Goal: Check status: Check status

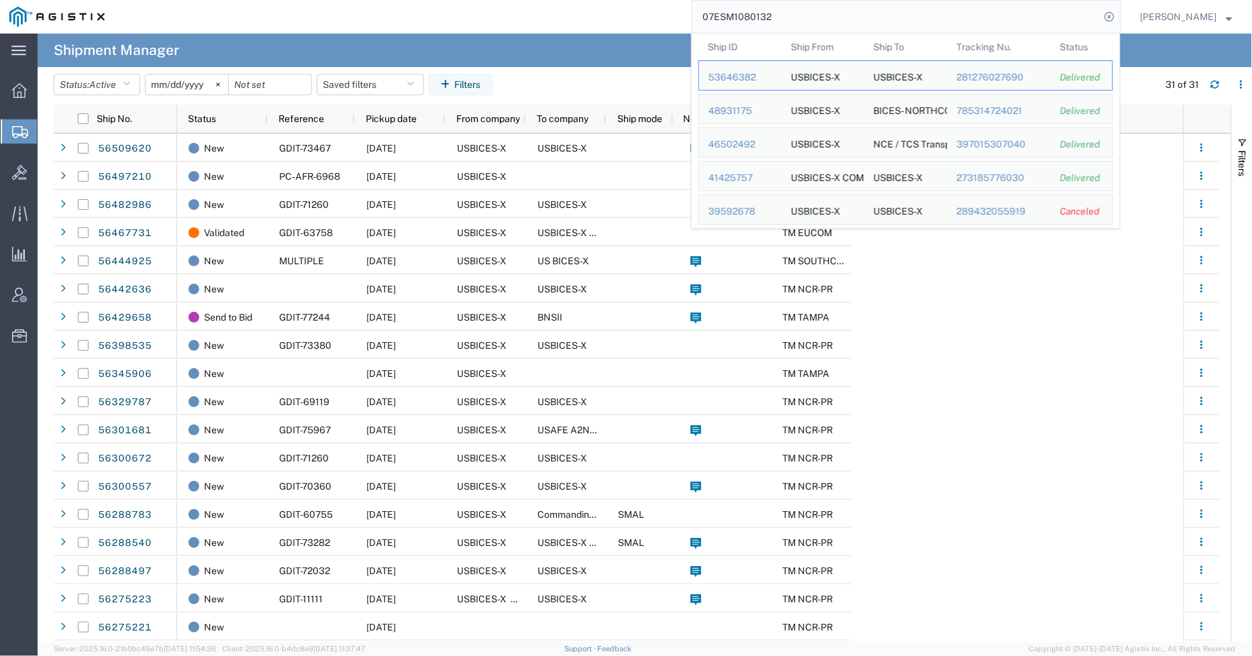
click at [721, 22] on input "07ESM1080132" at bounding box center [897, 17] width 408 height 32
click at [793, 11] on input "07ESM1080132" at bounding box center [897, 17] width 408 height 32
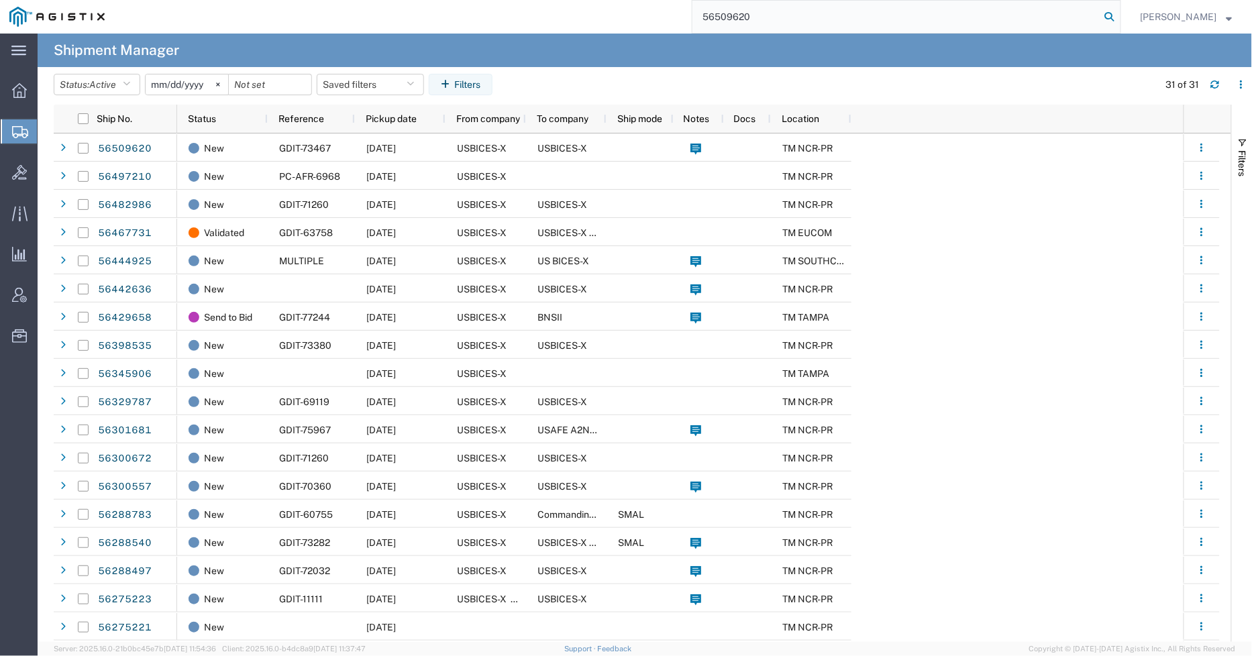
type input "56509620"
click at [1115, 21] on icon at bounding box center [1110, 16] width 19 height 19
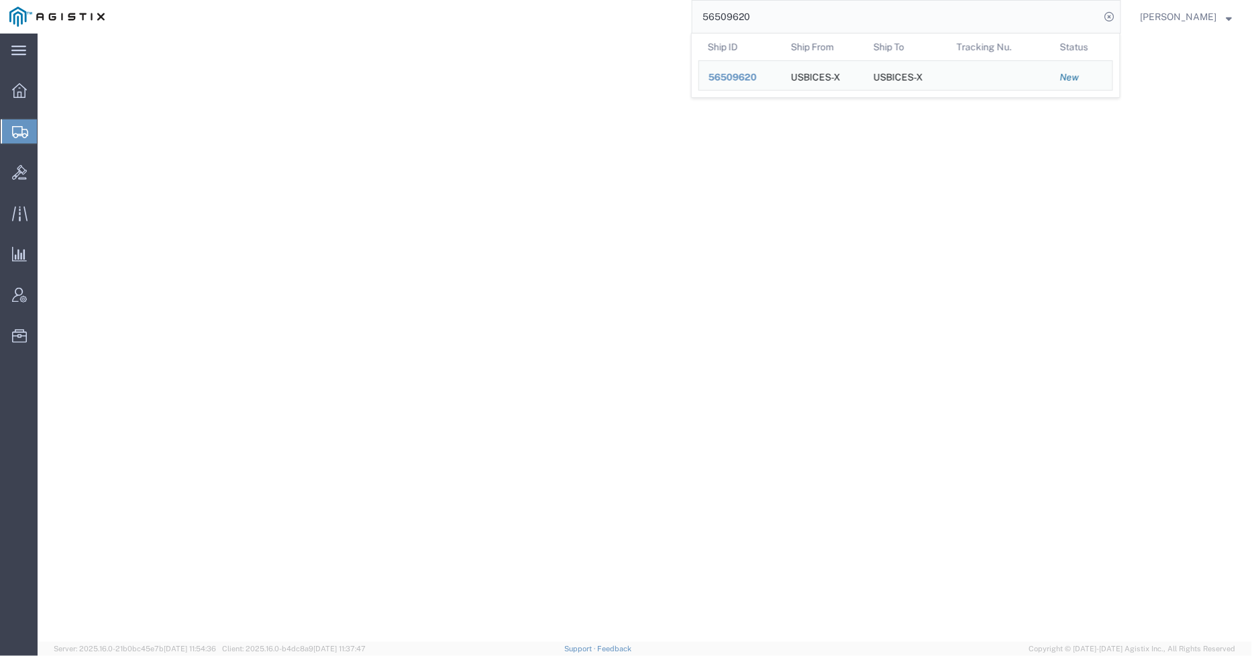
select select "69651"
select select "34238"
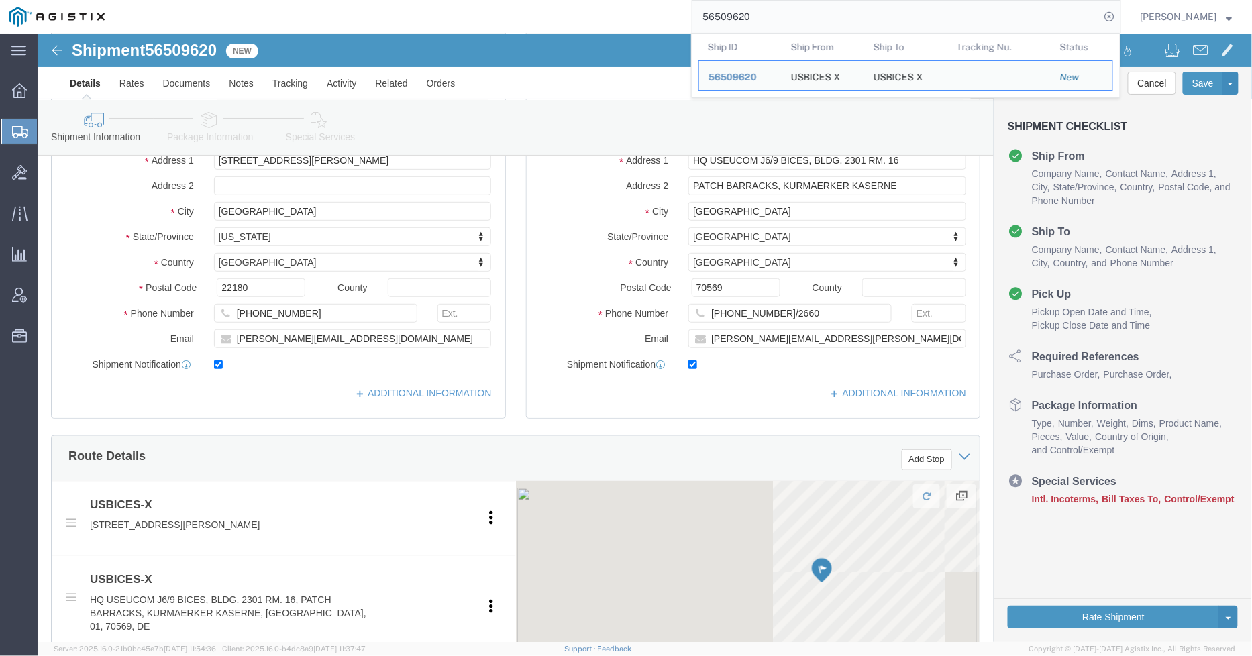
scroll to position [298, 0]
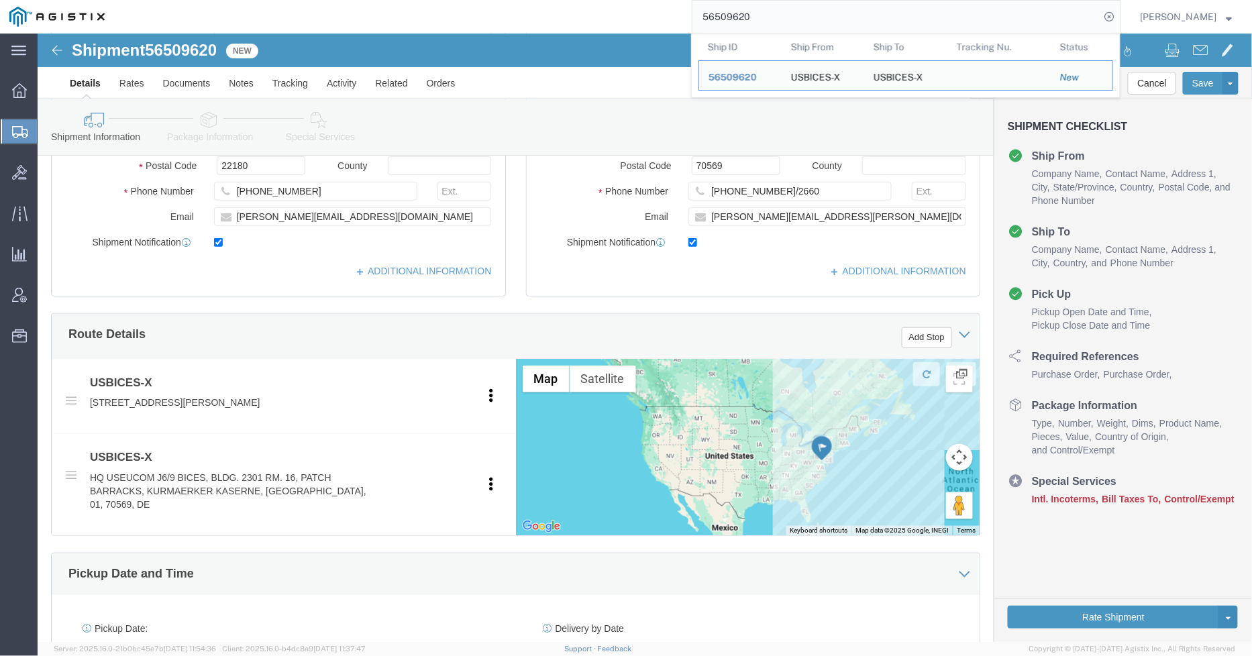
click icon
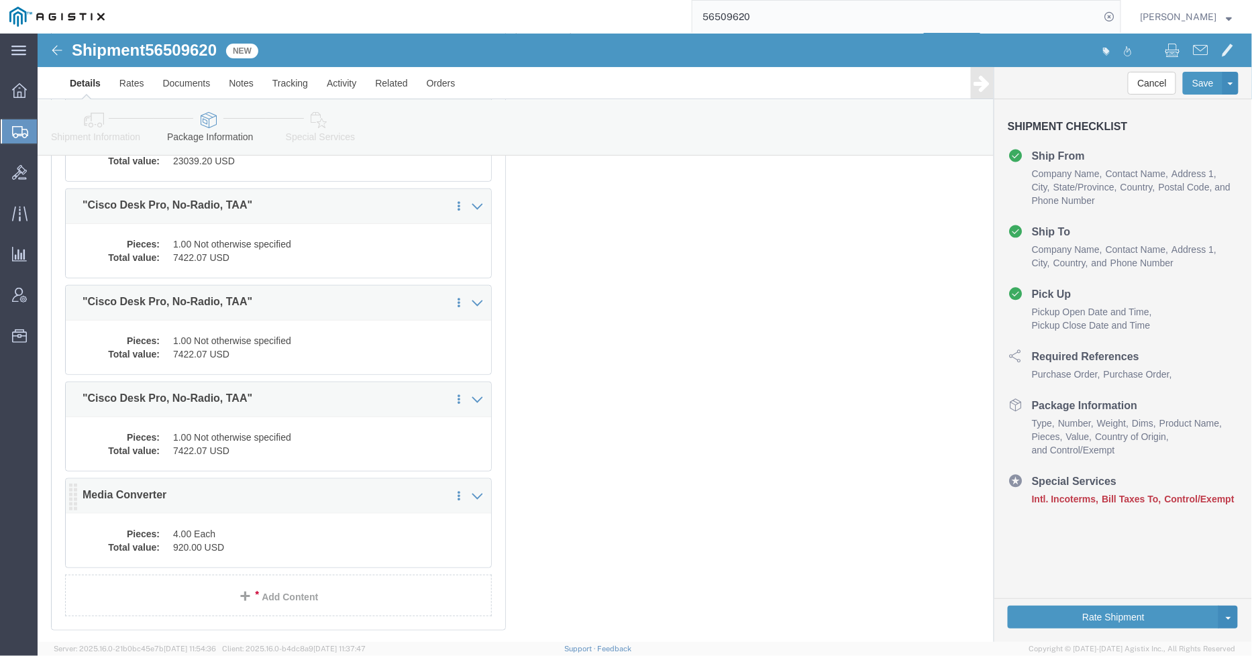
click div "Pieces: 4.00 Each Total value: 920.00 USD"
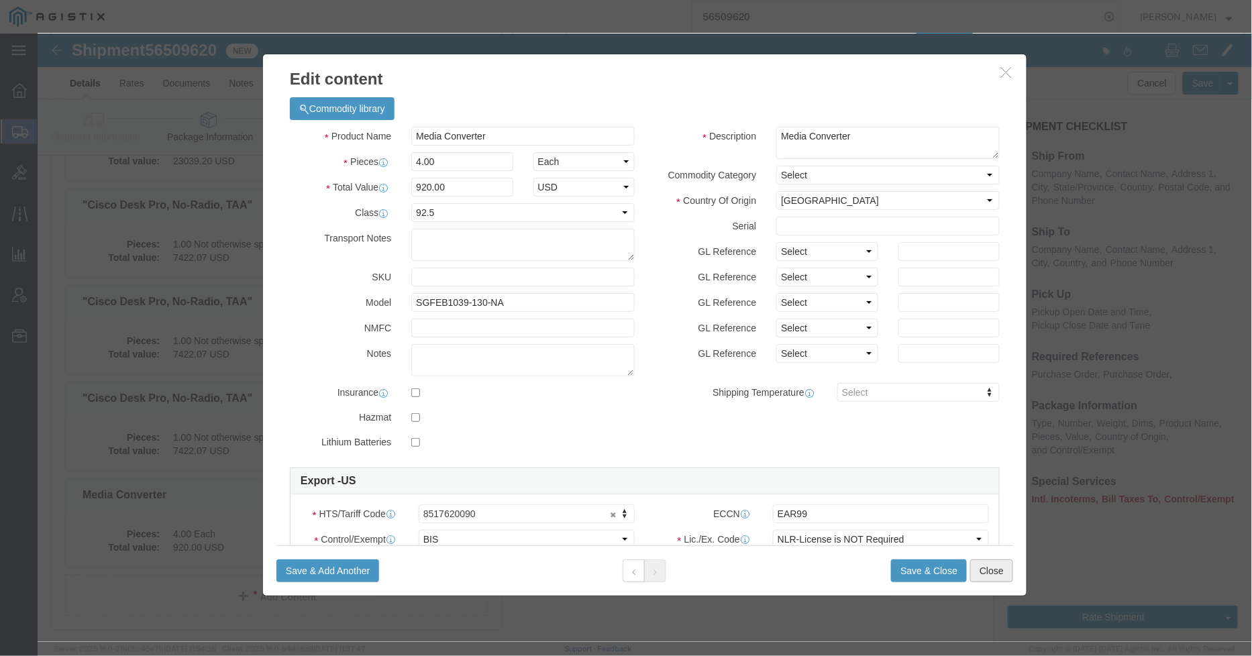
click button "Close"
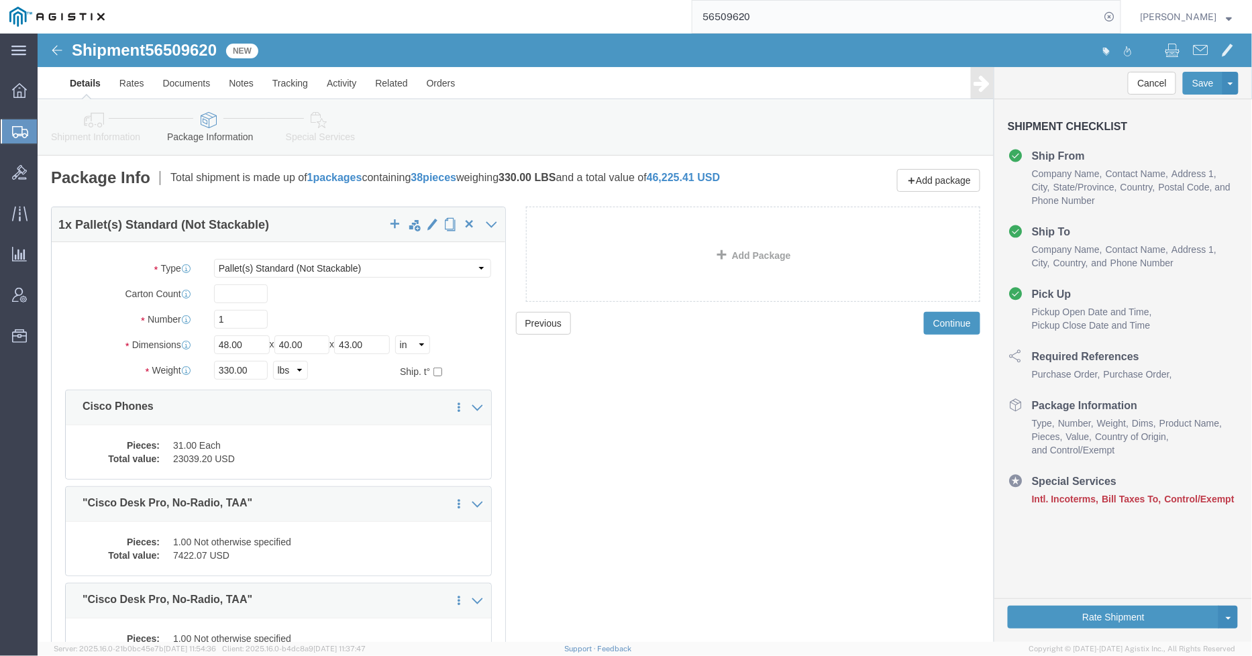
click icon
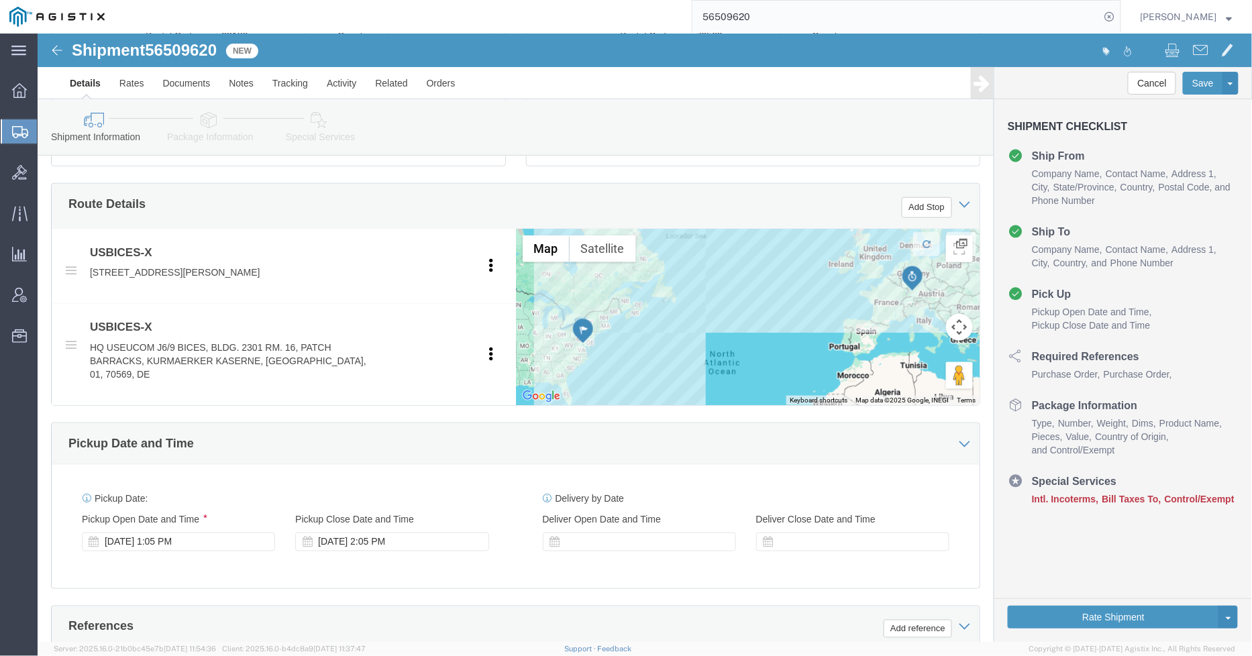
scroll to position [223, 0]
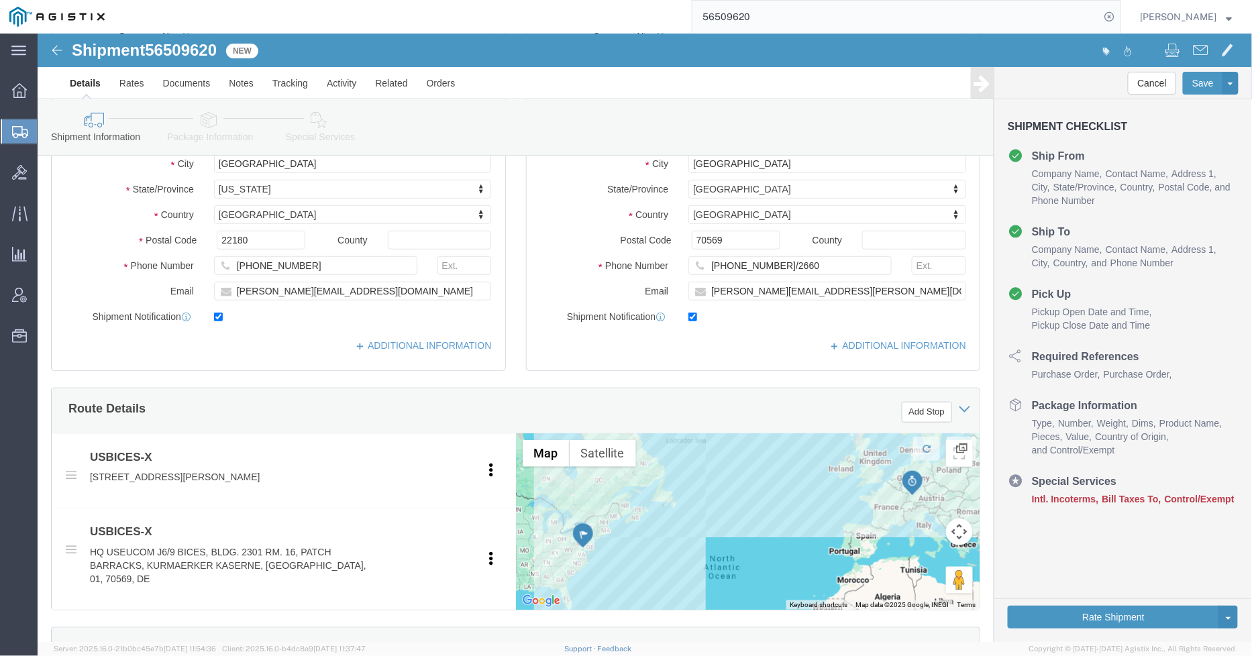
click icon
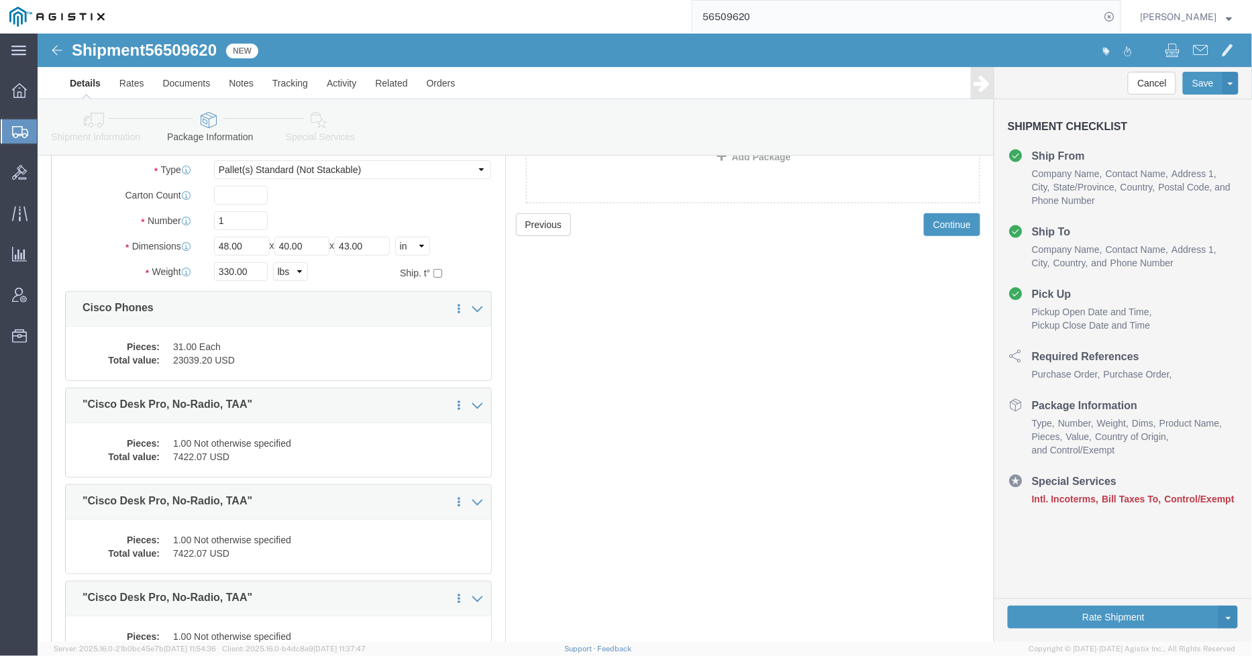
scroll to position [74, 0]
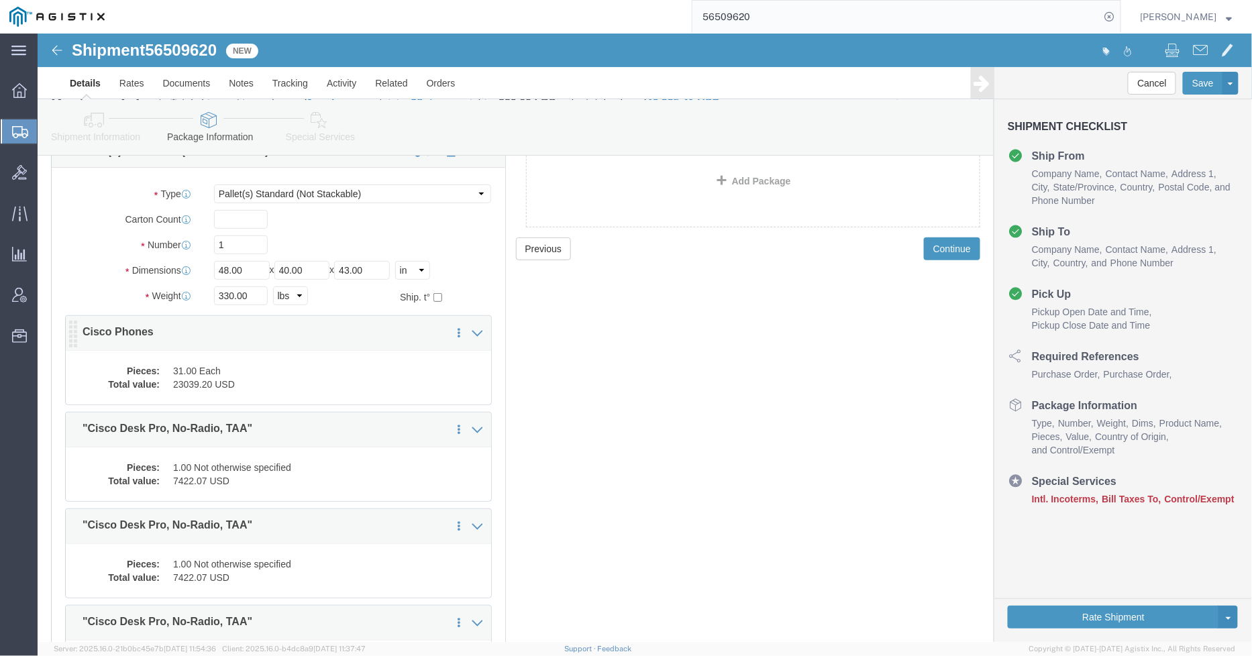
drag, startPoint x: 239, startPoint y: 352, endPoint x: 252, endPoint y: 350, distance: 12.9
click dd "31.00 Each"
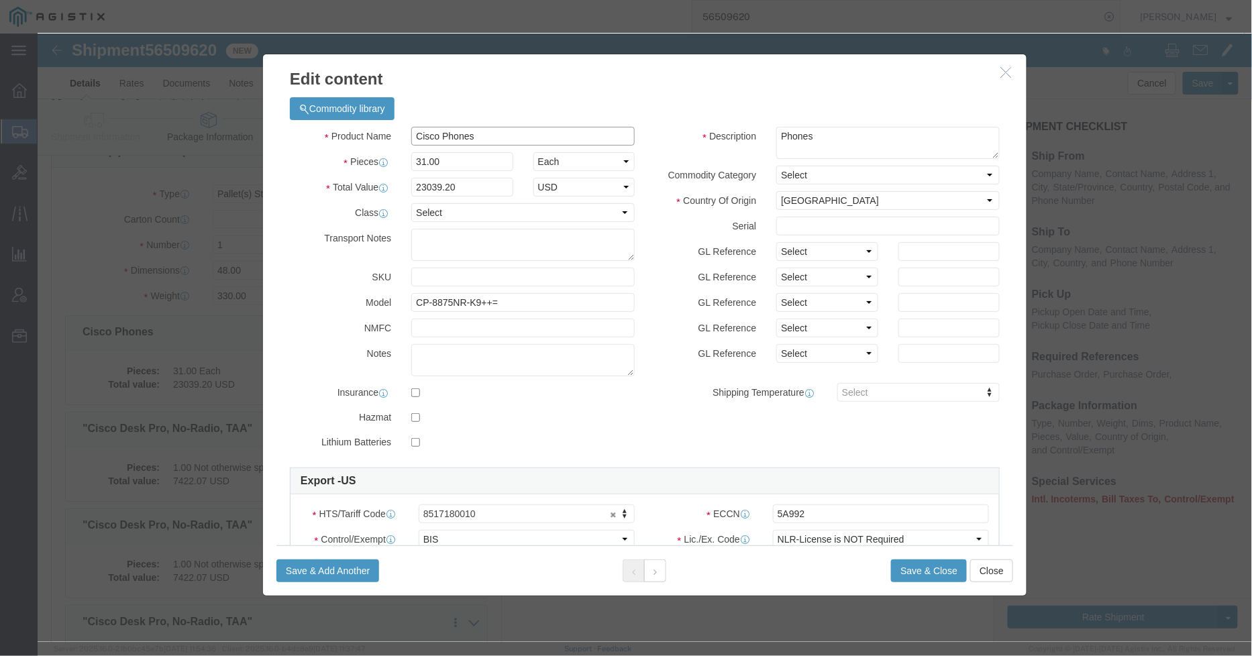
click input "Cisco Phones"
click input "Cisco 8875 Phones"
type input "Cisco 8875 Phone"
type input "1"
type input "743.2"
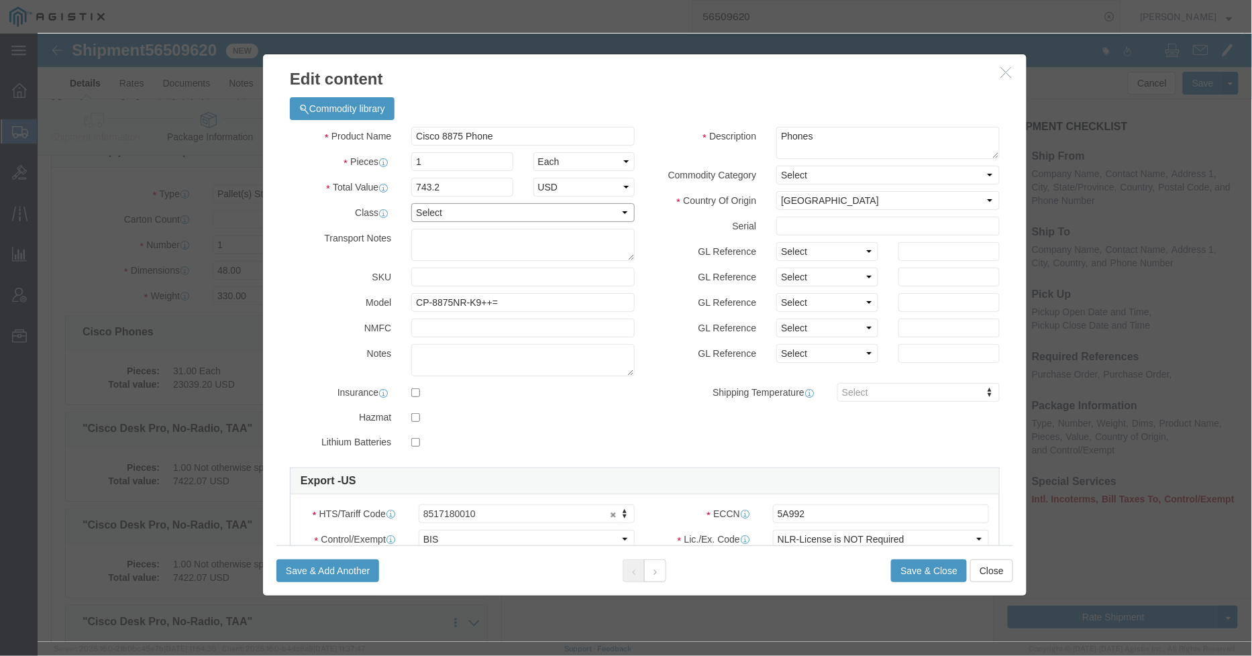
click select "Select 50 55 60 65 70 85 92.5 100 125 175 250 300 400"
select select "92.5"
click select "Select 50 55 60 65 70 85 92.5 100 125 175 250 300 400"
click textarea
type textarea "a"
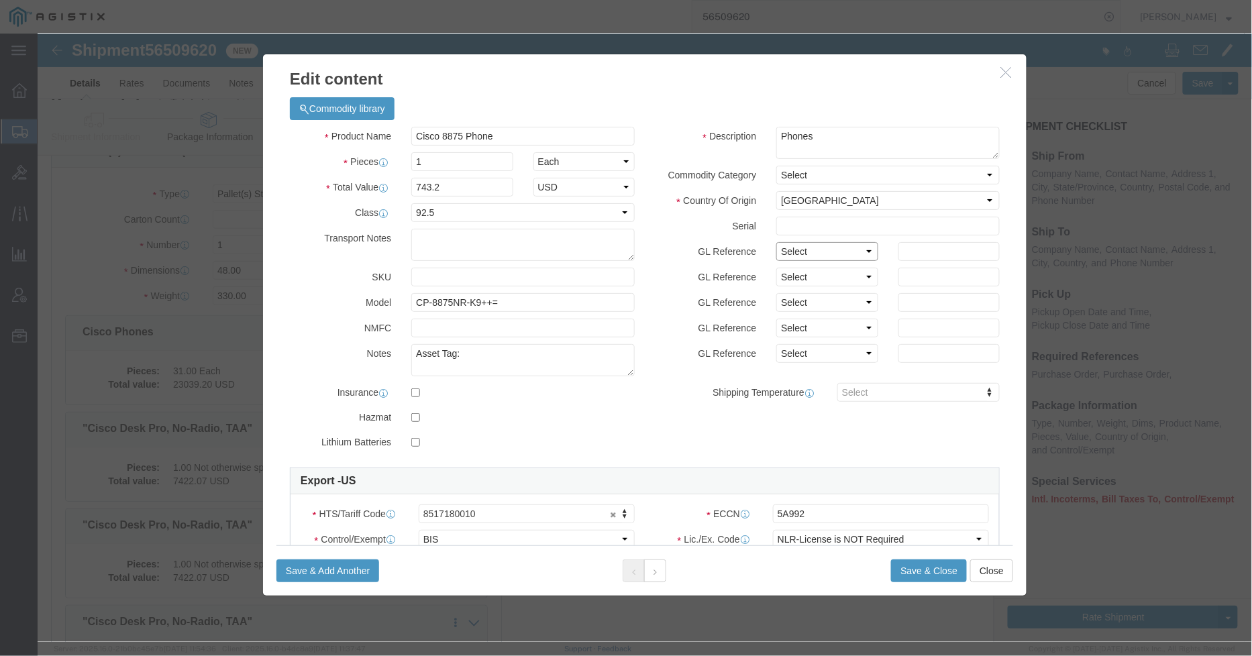
click select "Select Account Type Activity ID Airline Appointment Number ASN Batch Number Bil…"
drag, startPoint x: 669, startPoint y: 255, endPoint x: 680, endPoint y: 256, distance: 11.4
click div "GL Reference Select Account Type Activity ID Airline Appointment Number ASN Bat…"
click select "Select Account Type Activity ID Airline Appointment Number ASN Batch Number Bil…"
click div "Product Name Cisco 8875 Phone Pieces 1 Select Bag Barrels 100Board Feet Bottle …"
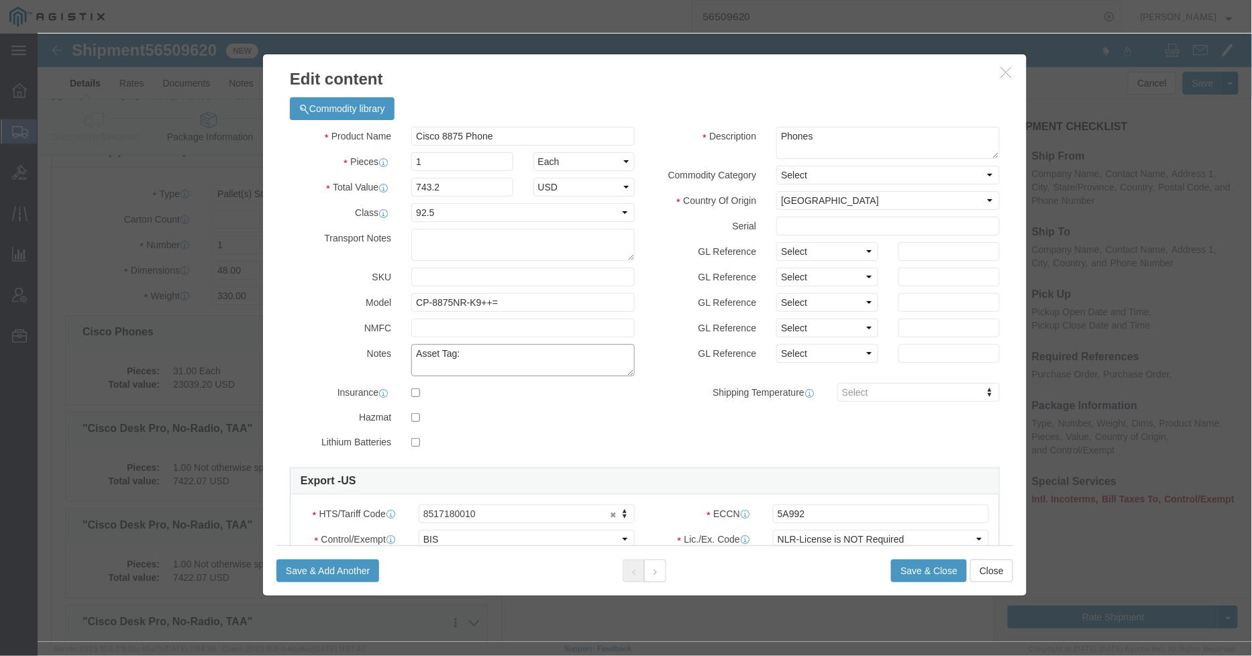
click textarea "Asset Tag:"
type textarea "Asset Tag: 146397"
click div "GL Reference Select Account Type Activity ID Airline Appointment Number ASN Bat…"
click button "Save & Close"
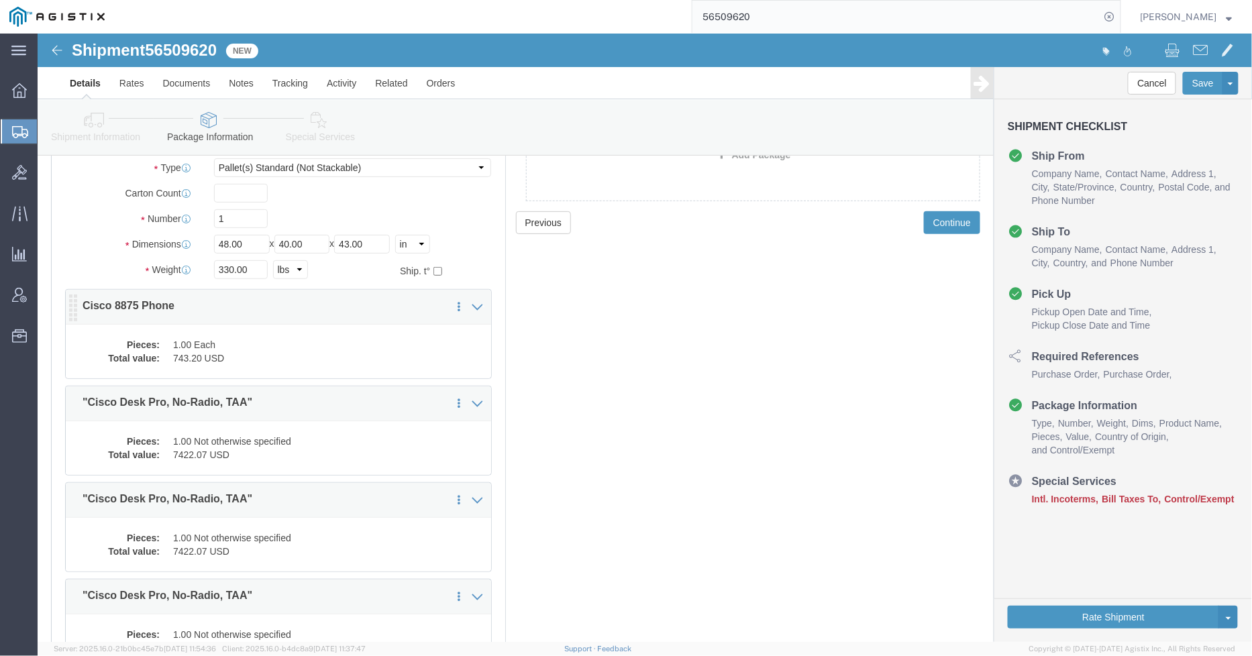
scroll to position [74, 0]
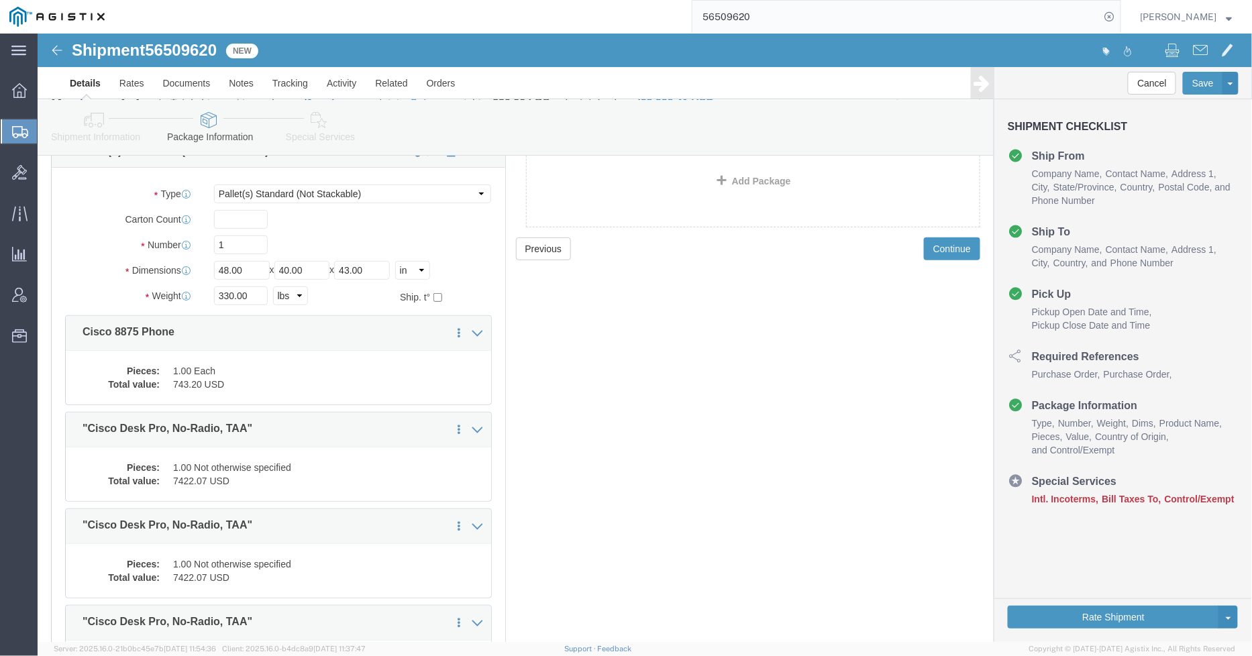
click link "Clone this content"
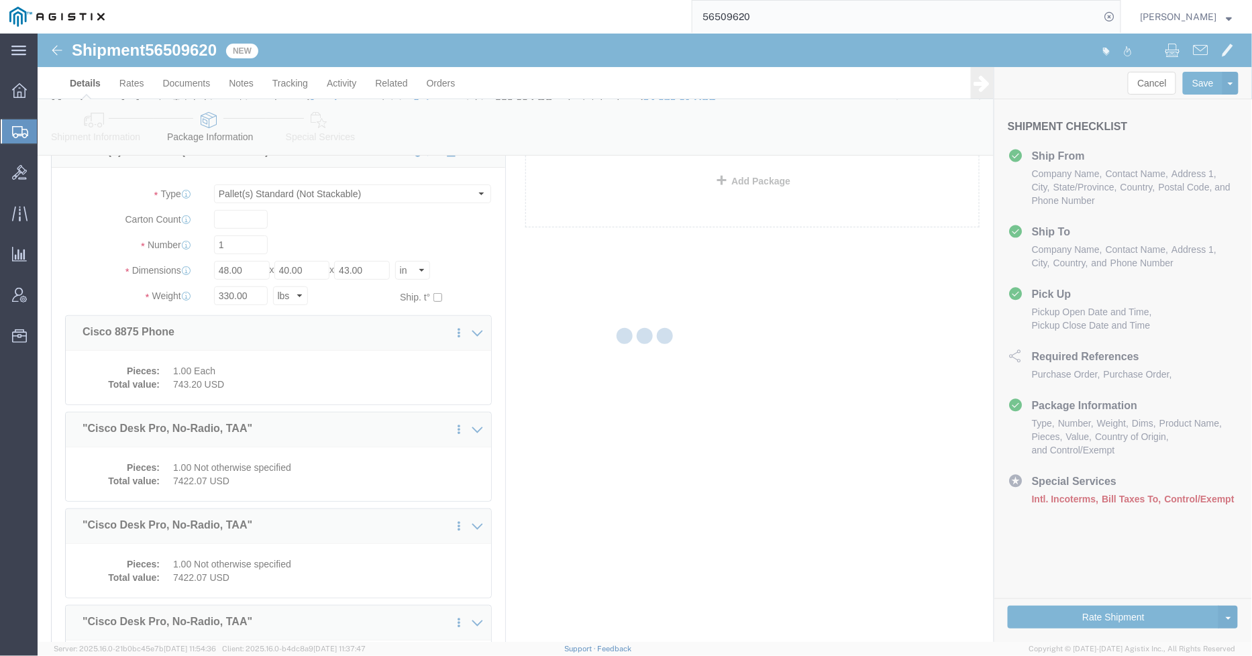
select select "PSNS"
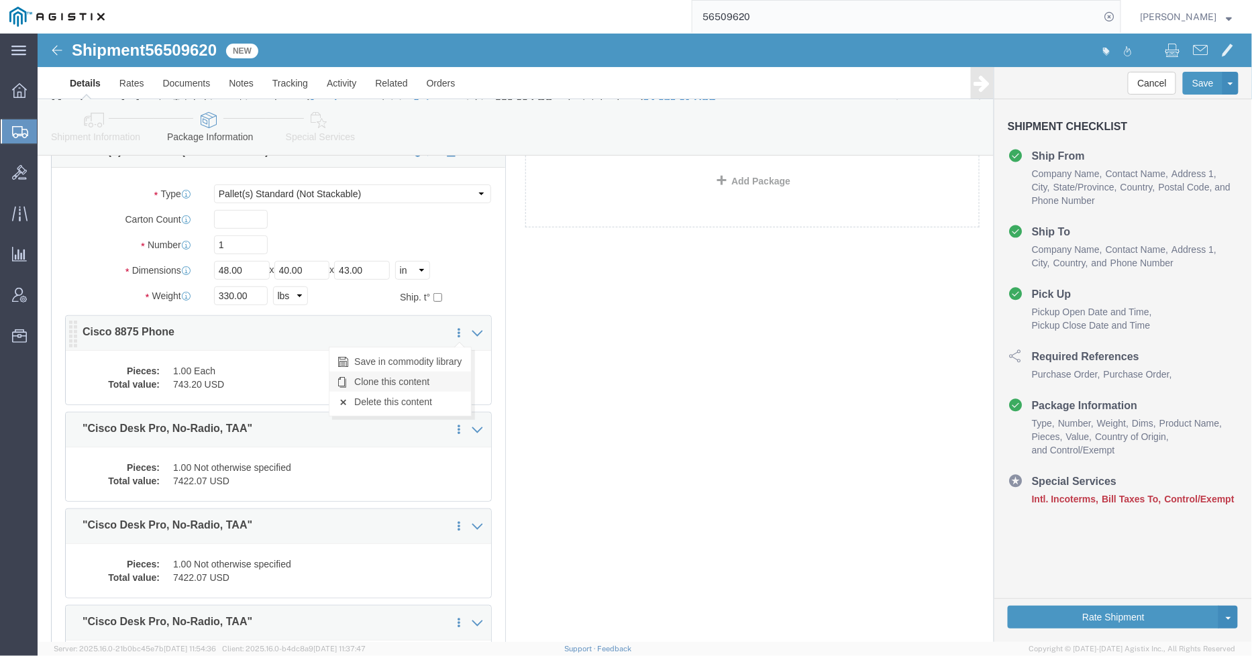
click link "Clone this content"
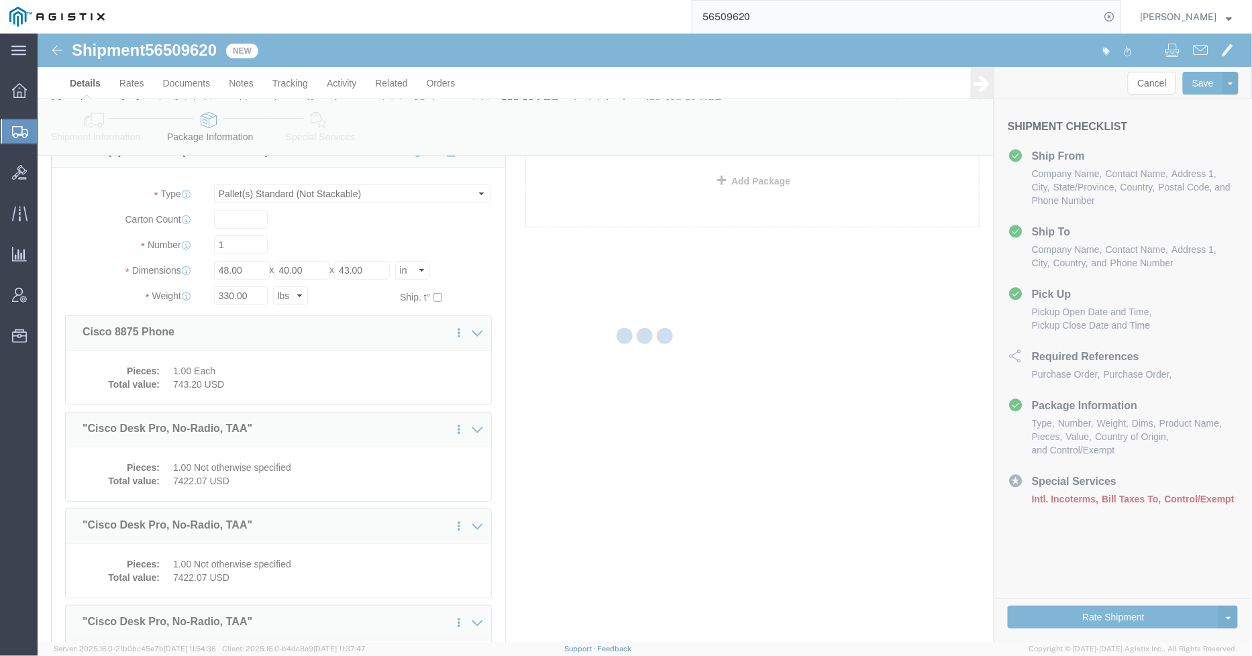
select select "PSNS"
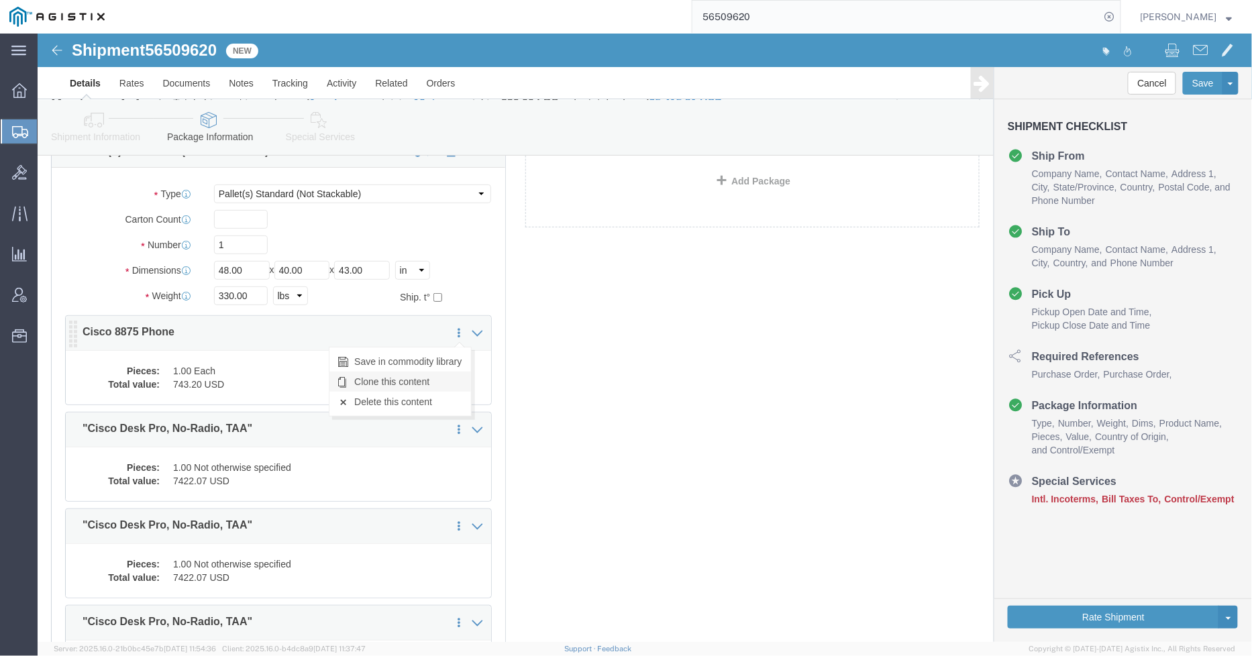
click link "Clone this content"
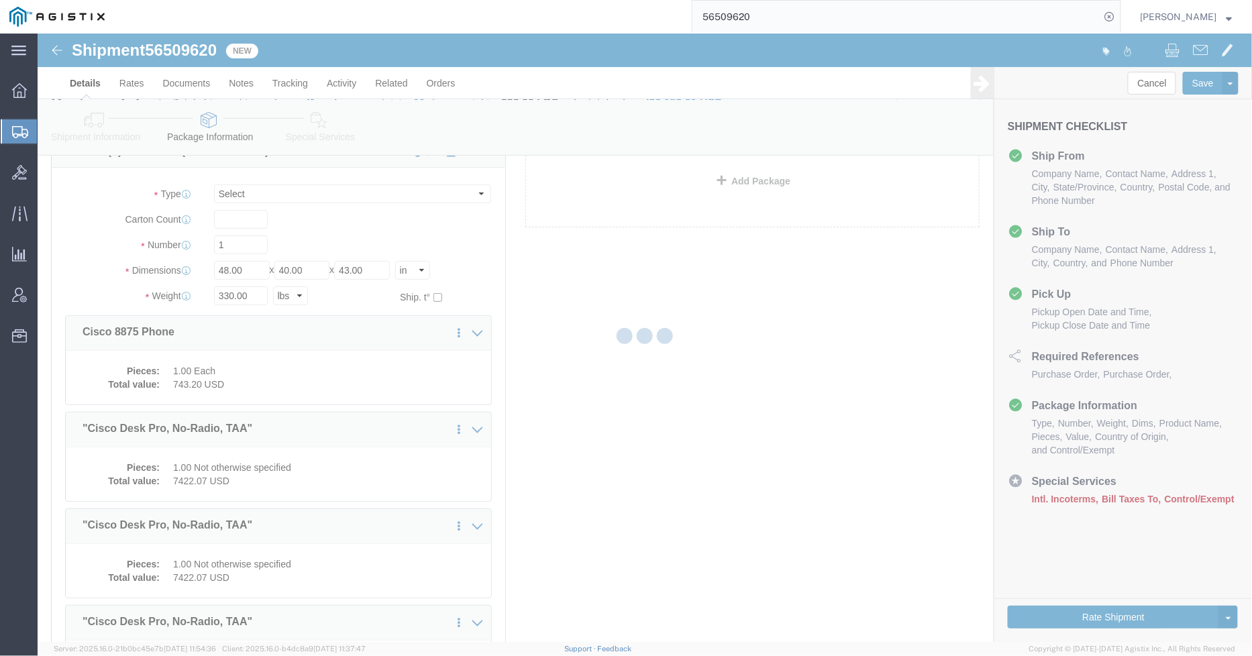
select select "PSNS"
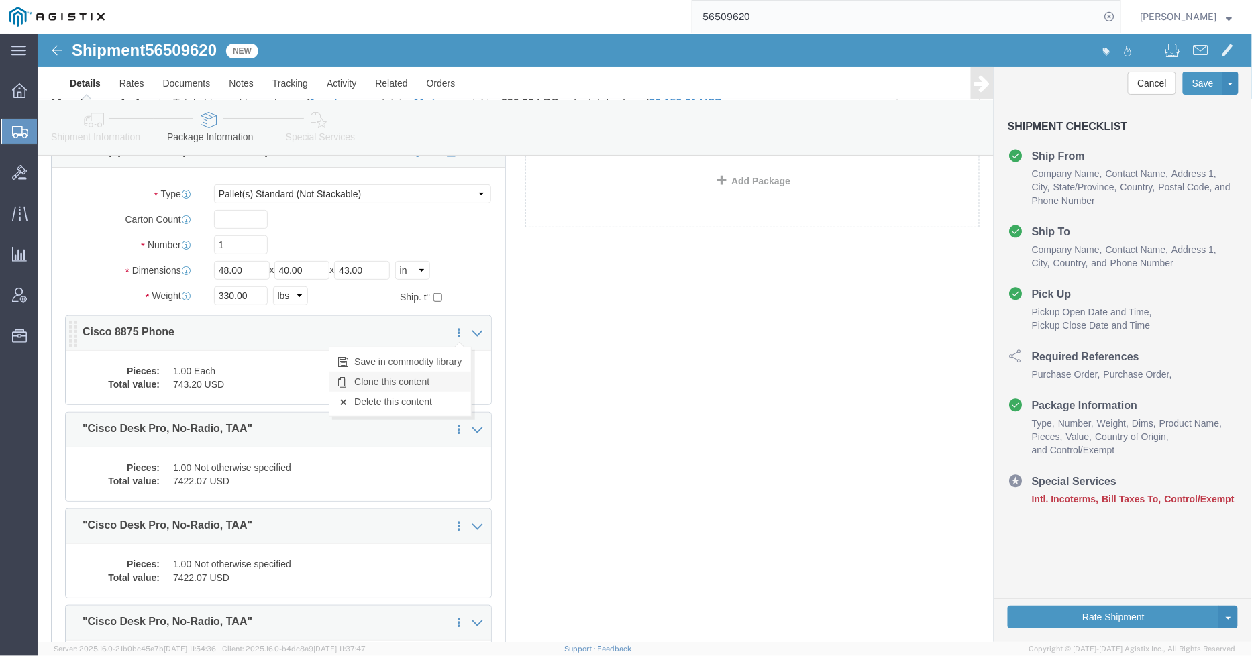
click link "Clone this content"
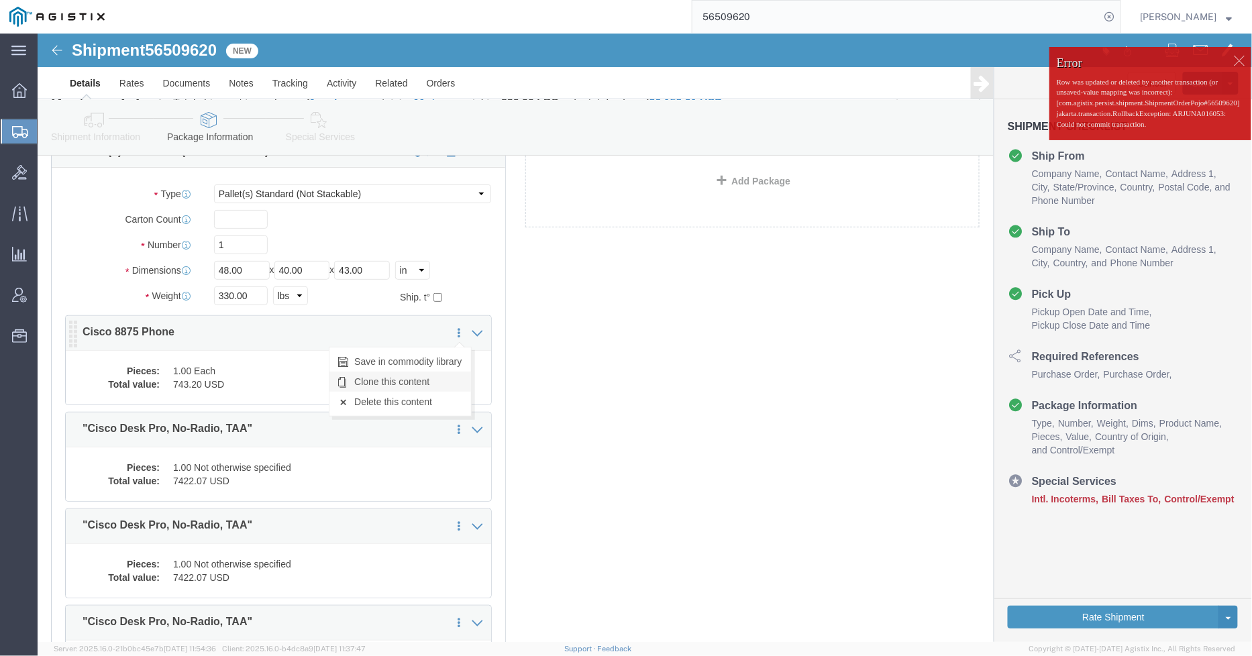
click link "Clone this content"
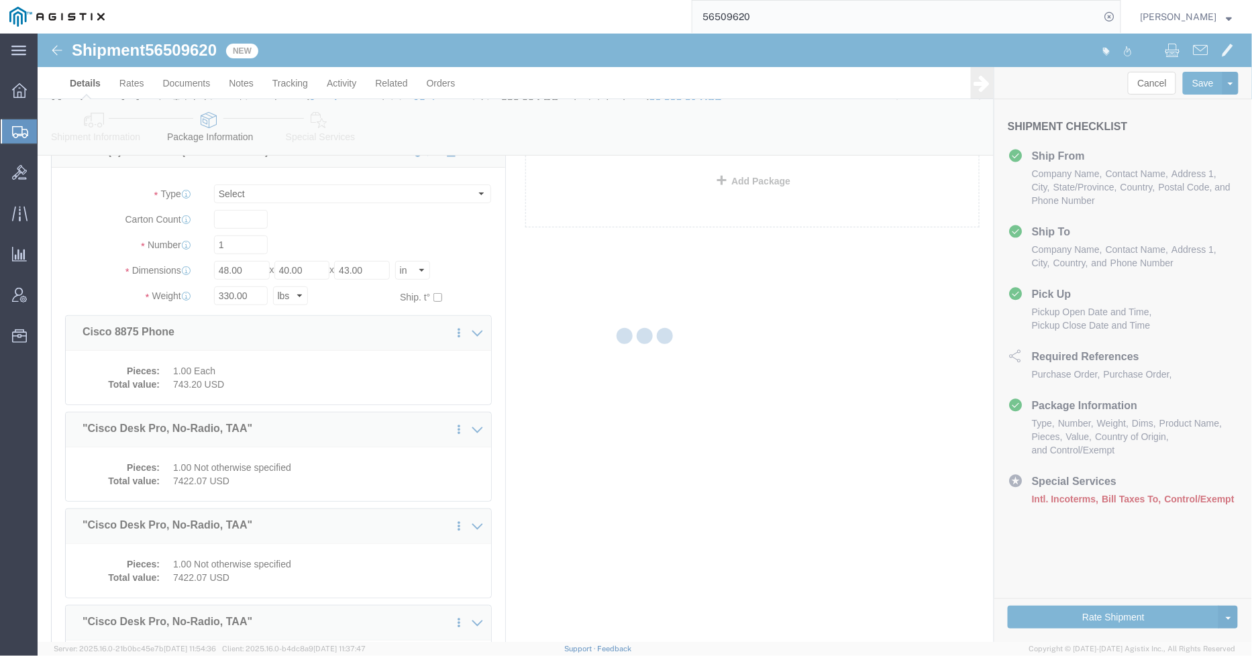
select select "PSNS"
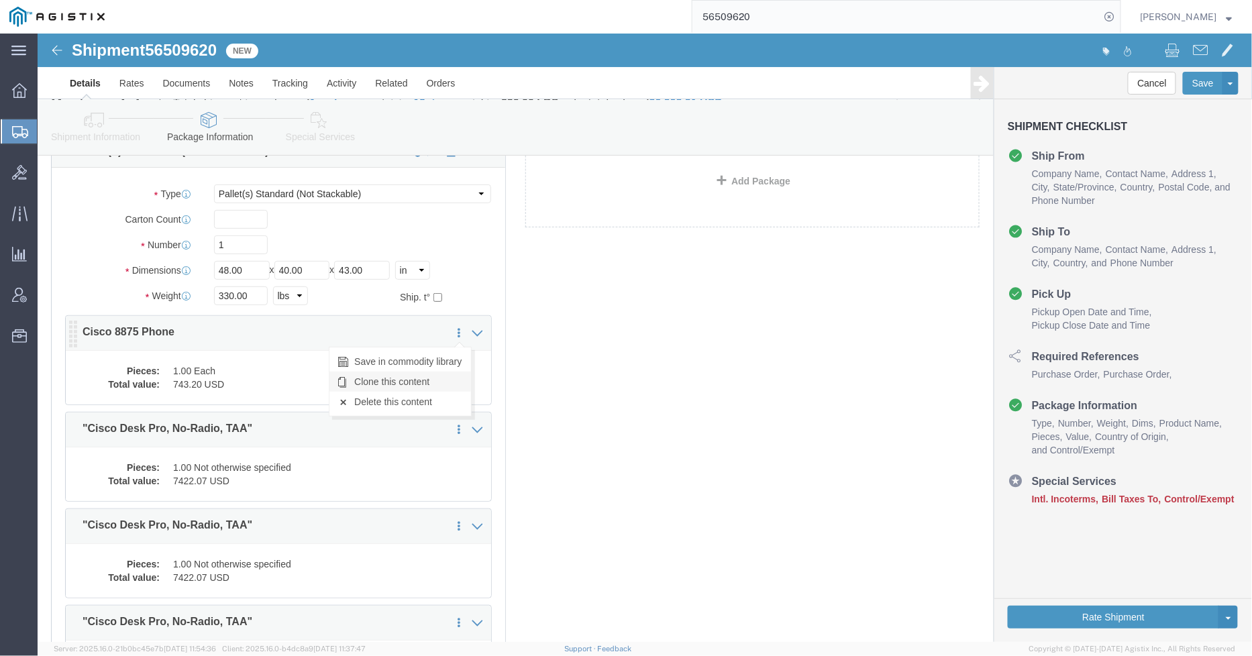
click link "Clone this content"
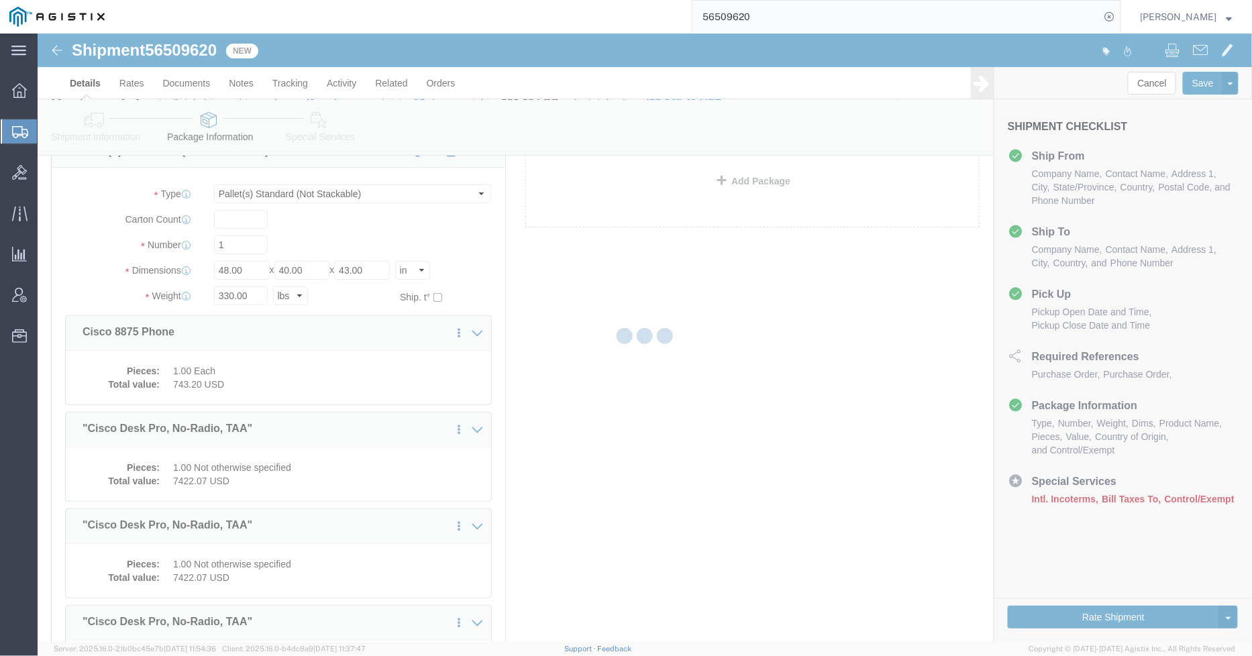
select select "PSNS"
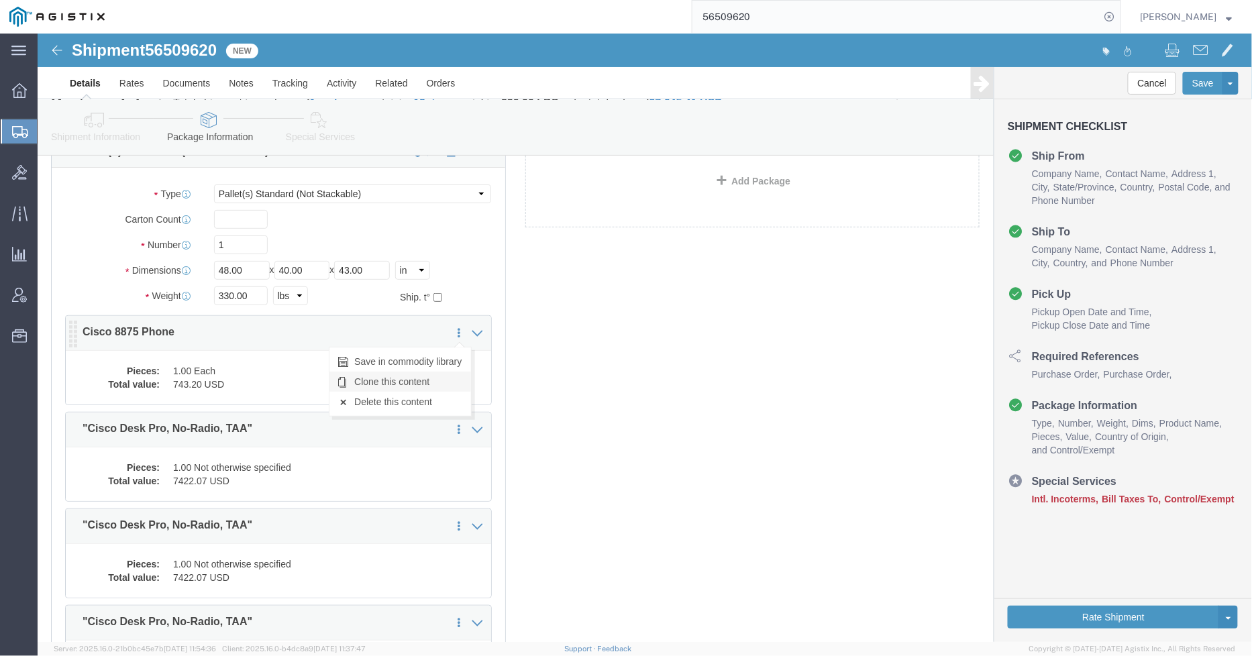
click link "Clone this content"
select select "PSNS"
click link "Clone this content"
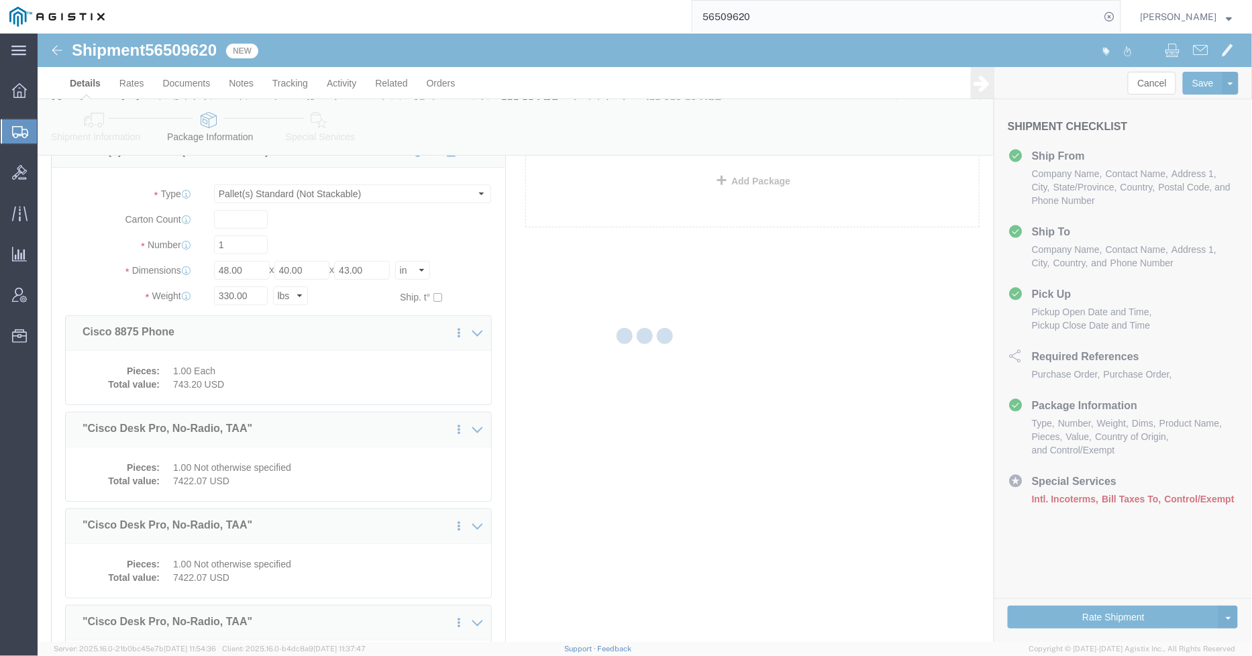
select select "PSNS"
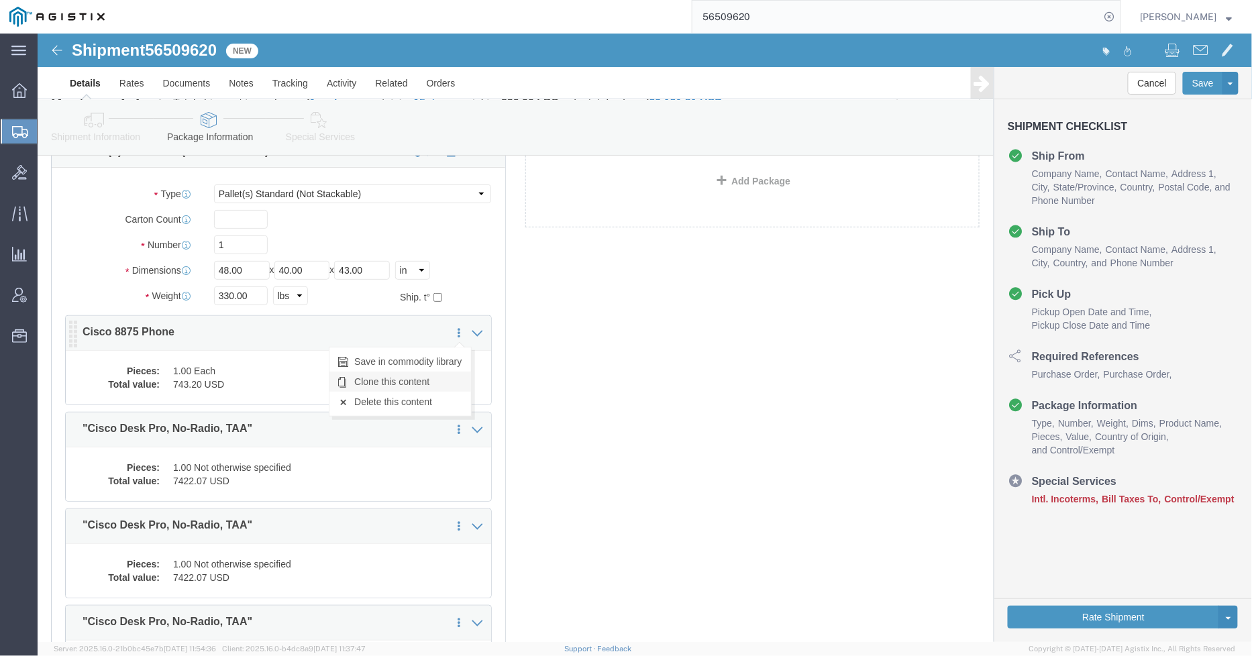
click link "Clone this content"
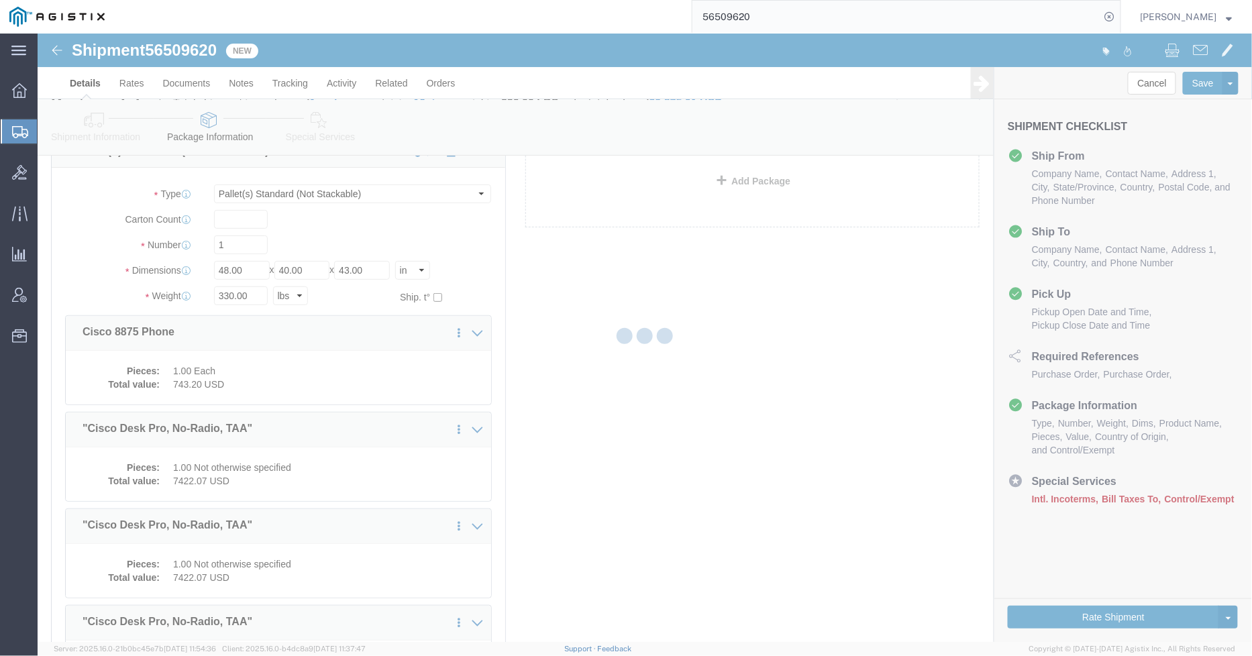
select select "PSNS"
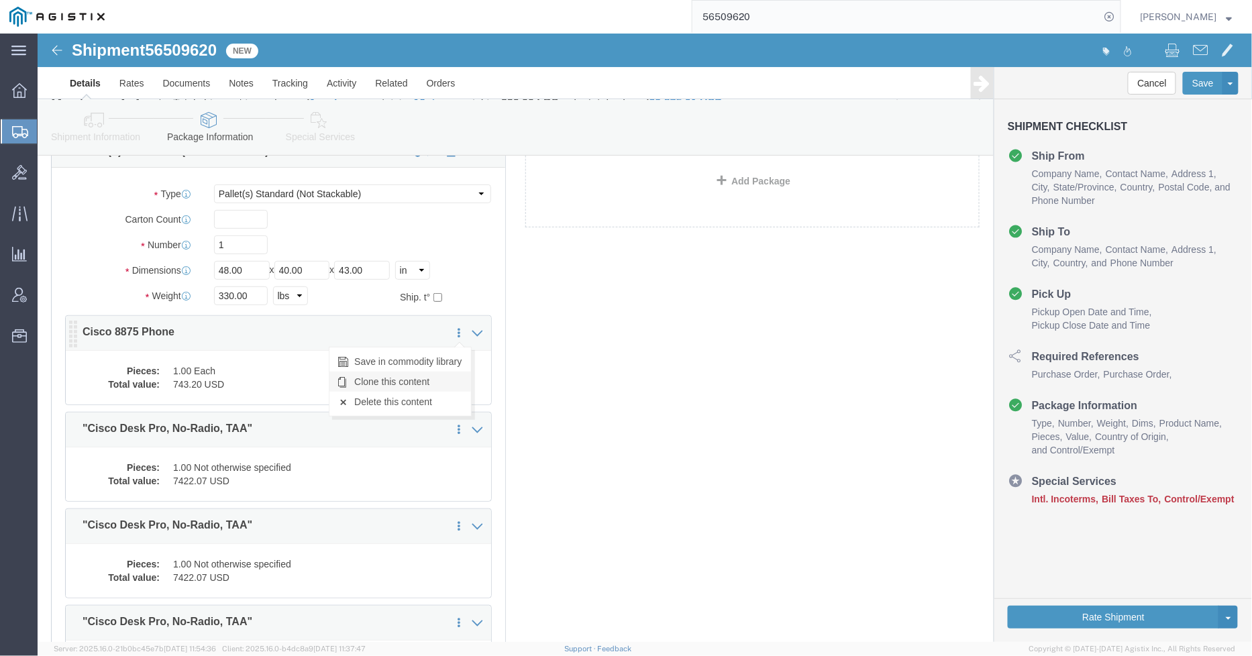
click link "Clone this content"
select select "PSNS"
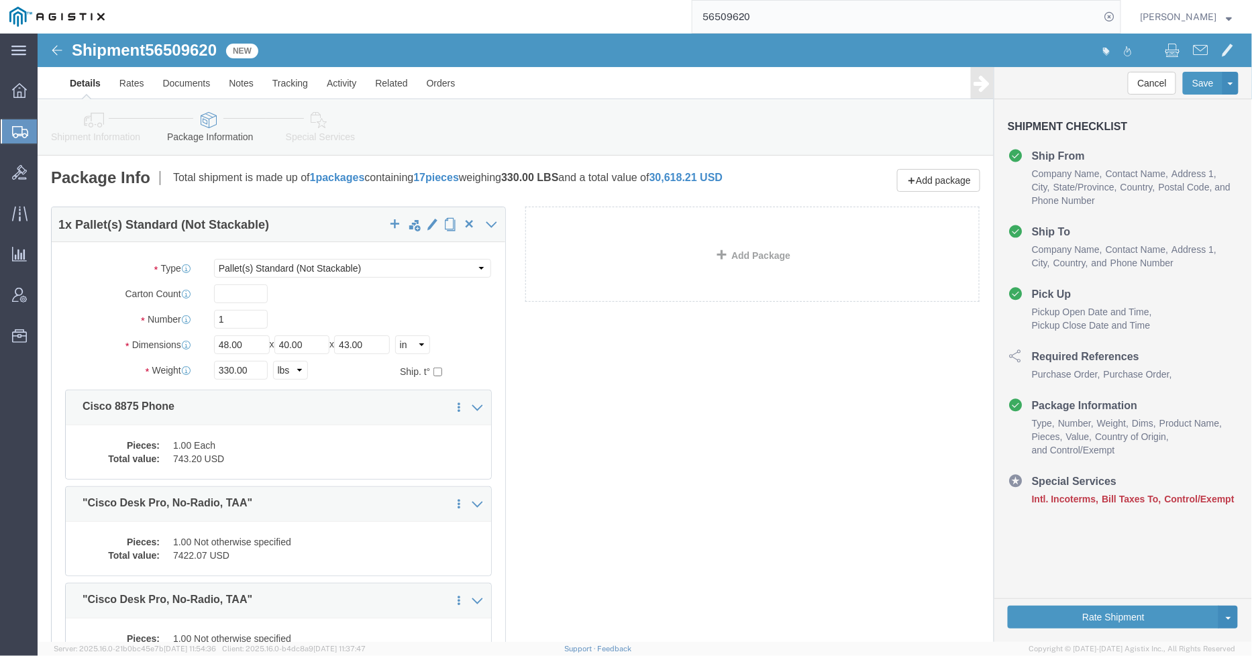
scroll to position [223, 0]
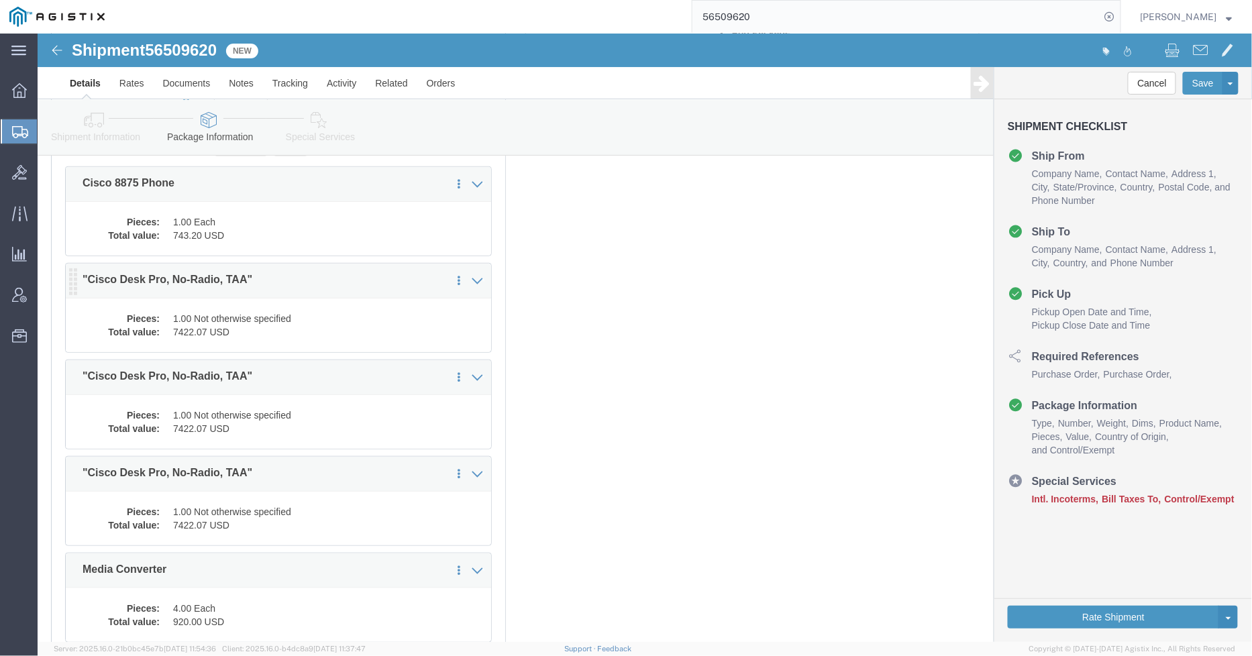
click dd "1.00 Not otherwise specified"
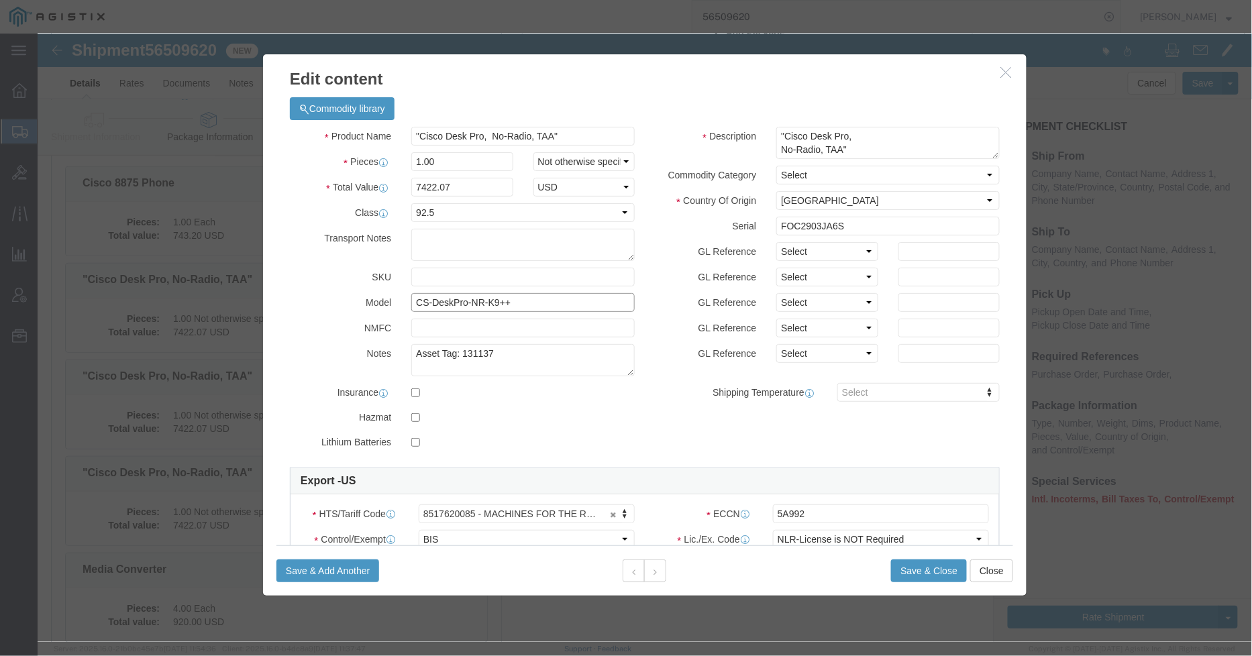
drag, startPoint x: 493, startPoint y: 264, endPoint x: 315, endPoint y: 256, distance: 178.0
click div "Model CS-DeskPro-NR-K9++"
drag, startPoint x: 525, startPoint y: 97, endPoint x: 338, endPoint y: 105, distance: 186.7
click div "Product Name "Cisco Desk Pro, No-Radio, TAA""
type input "Cisco Desk Pro"
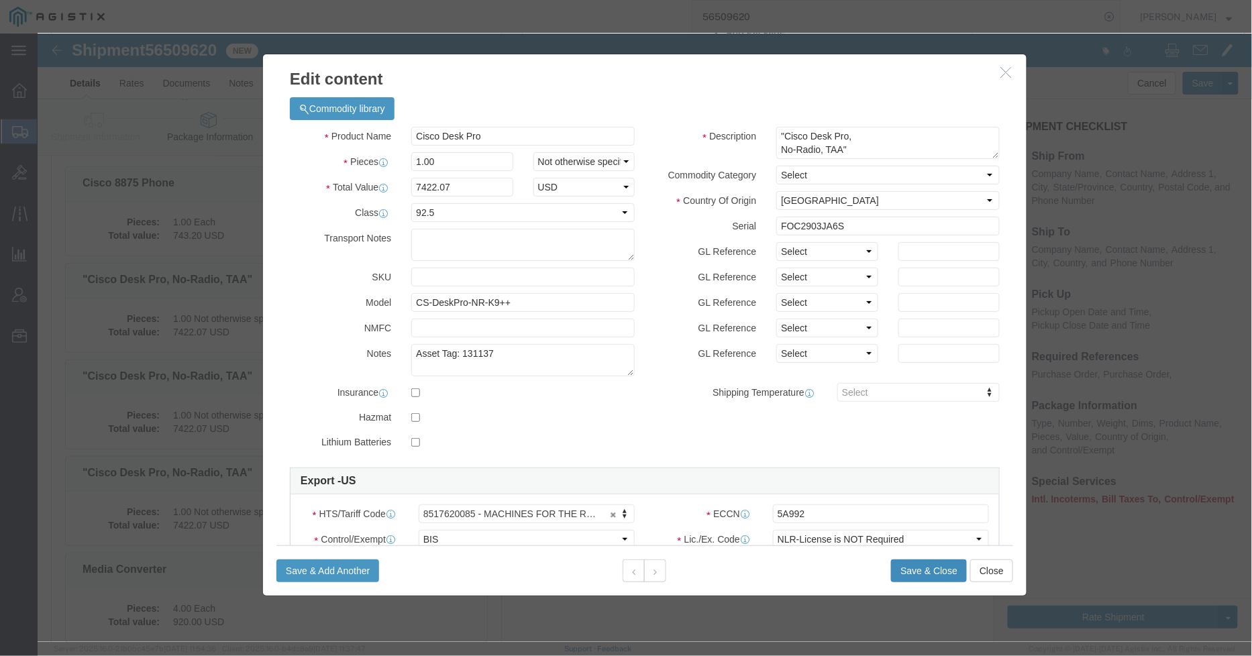
click button "Save & Close"
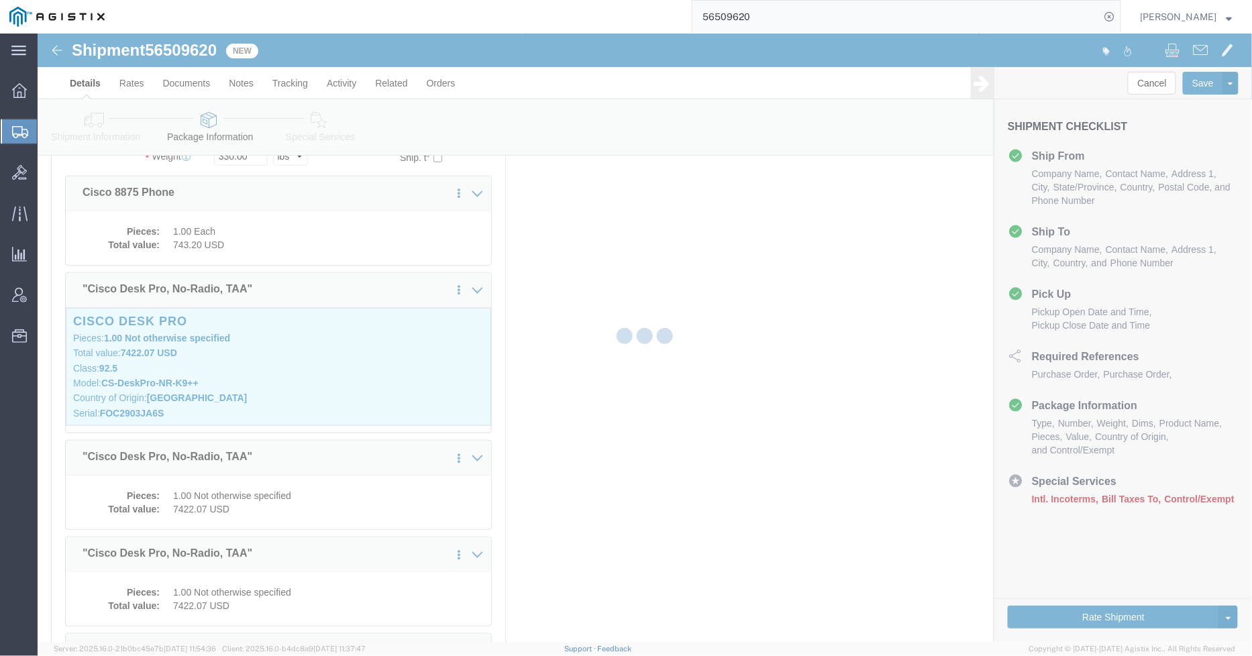
click at [628, 405] on div at bounding box center [645, 338] width 1215 height 609
click at [618, 300] on div at bounding box center [645, 338] width 1215 height 609
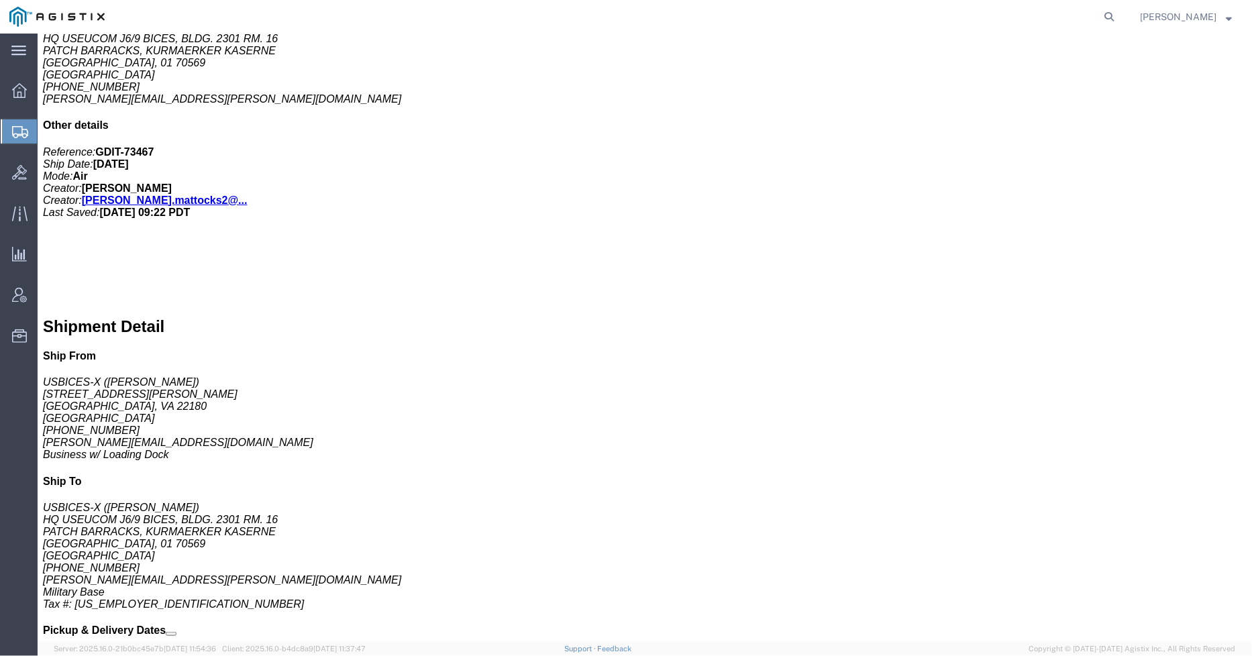
scroll to position [447, 0]
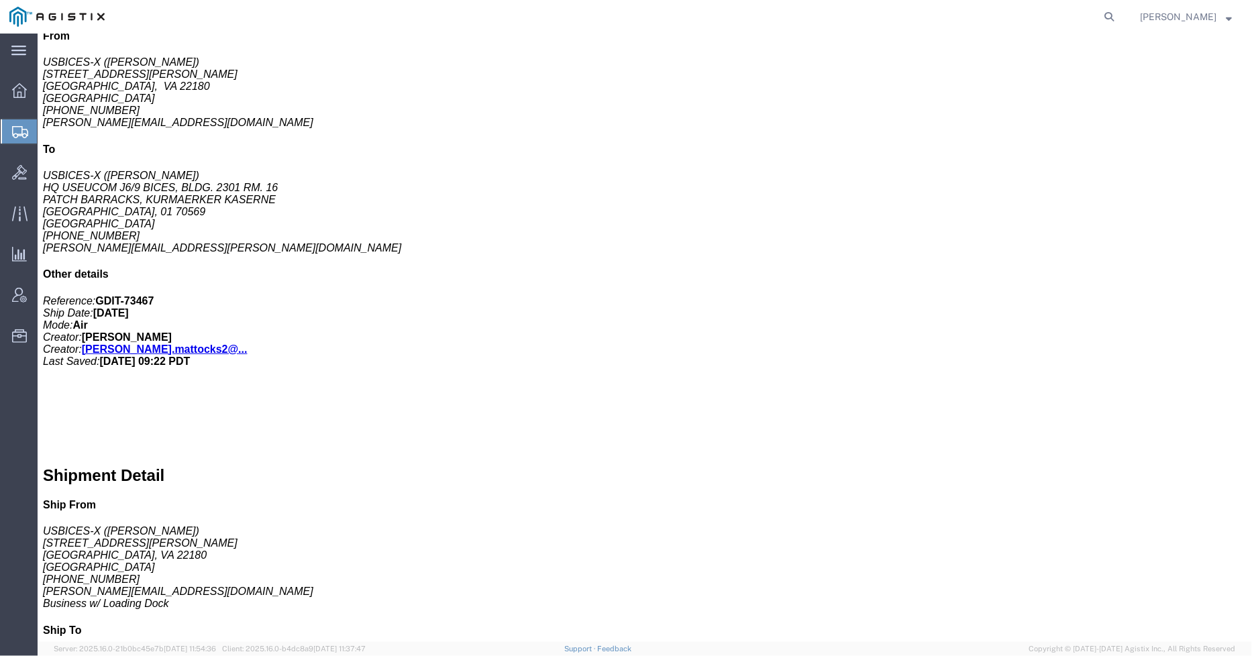
click p "Total value: 7422.07 USD"
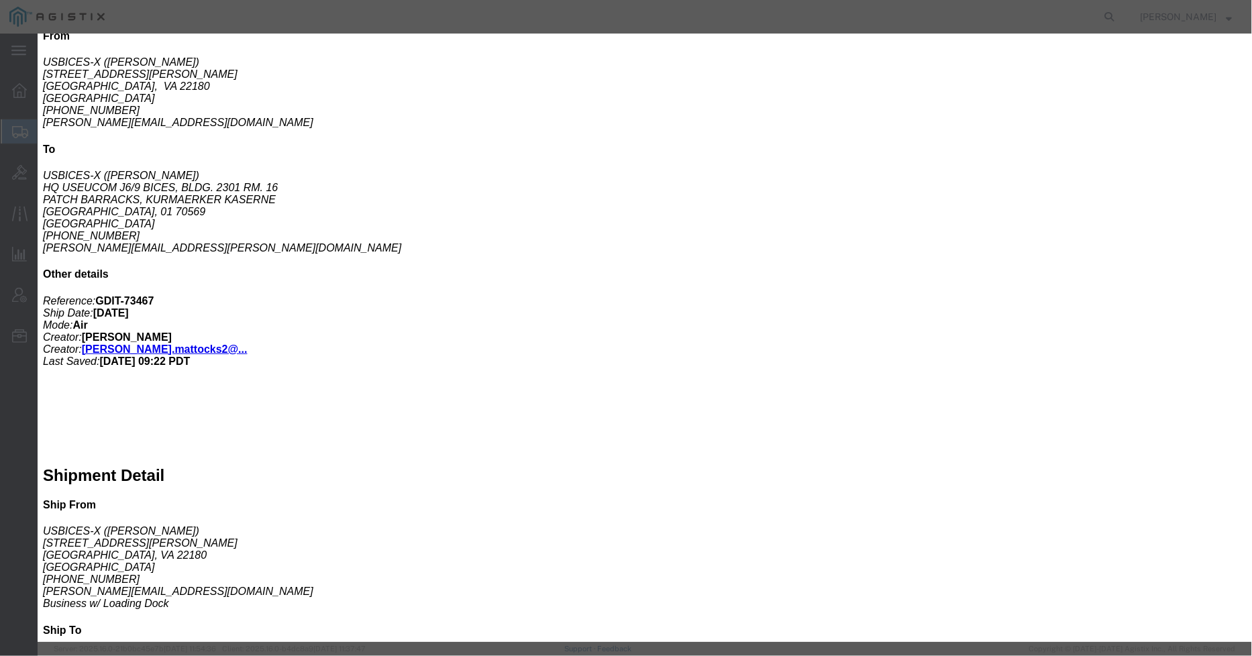
click button "button"
drag, startPoint x: 533, startPoint y: 96, endPoint x: 298, endPoint y: 97, distance: 234.9
click div "Product Name "Cisco Desk Pro, No-Radio, TAA""
type input "Cisco Desk Pro"
click div
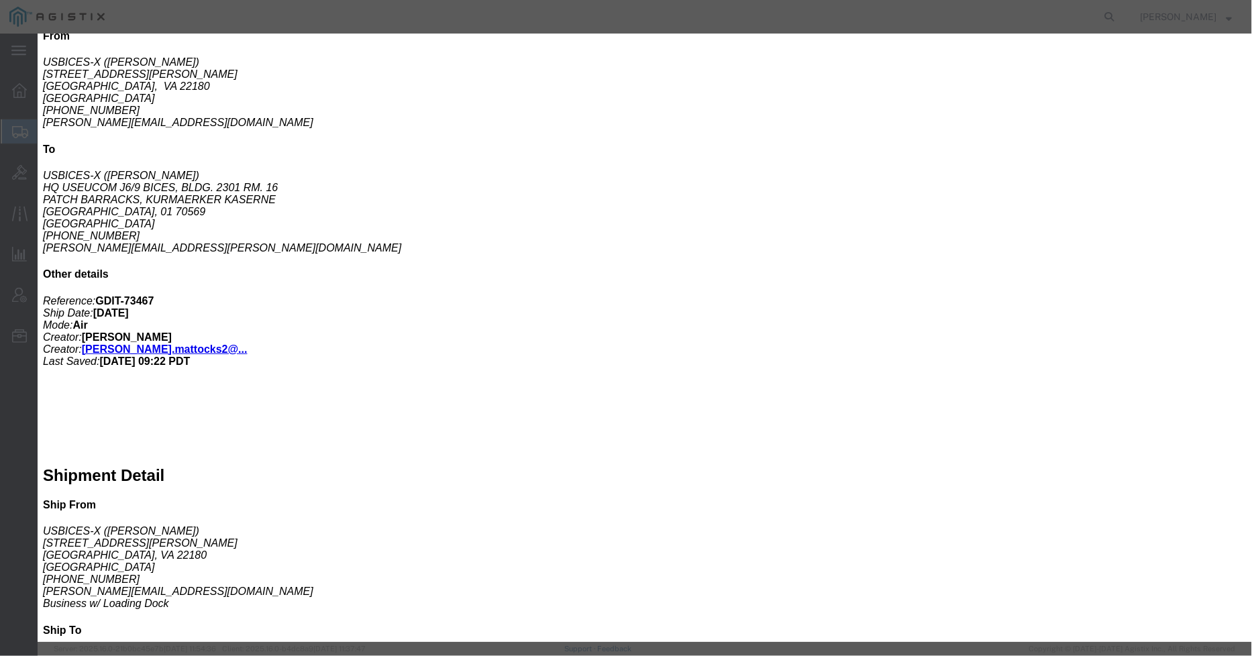
scroll to position [149, 0]
click input "text"
click button "Close"
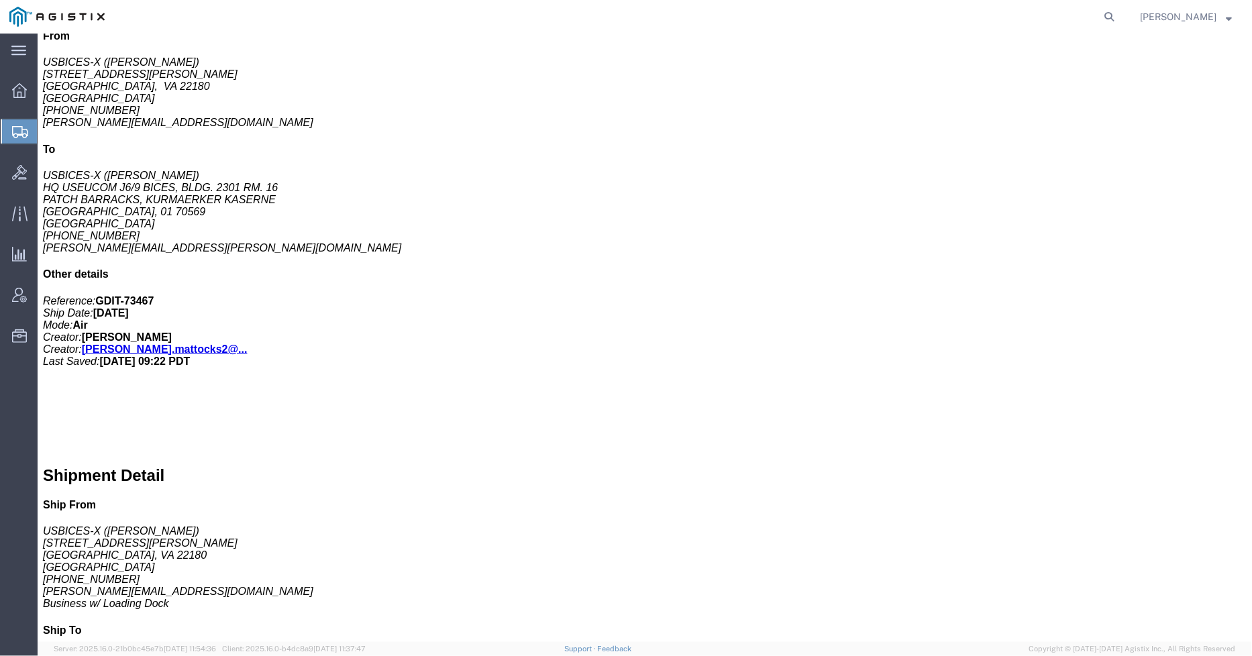
click b "Not otherwise specified"
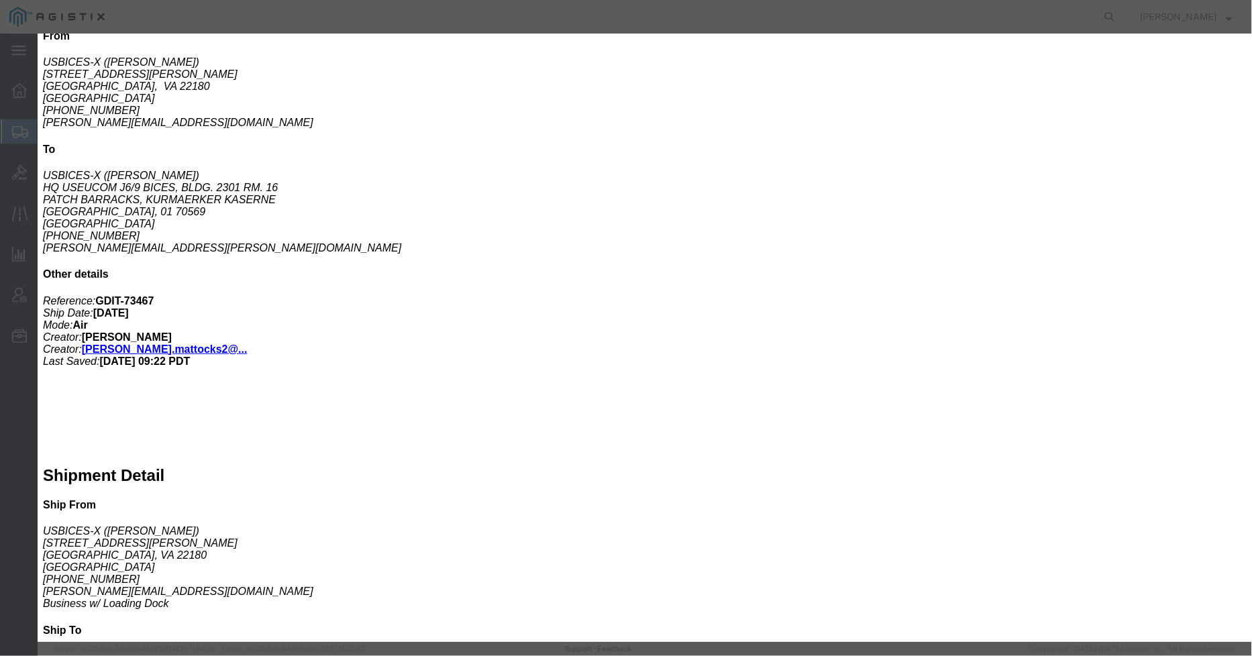
click span "button"
drag, startPoint x: 542, startPoint y: 95, endPoint x: 291, endPoint y: 101, distance: 250.4
click div "Product Name "Cisco Desk Pro, No-Radio, TAA""
type input "Cisco Desk Pro"
click button "Save & Close"
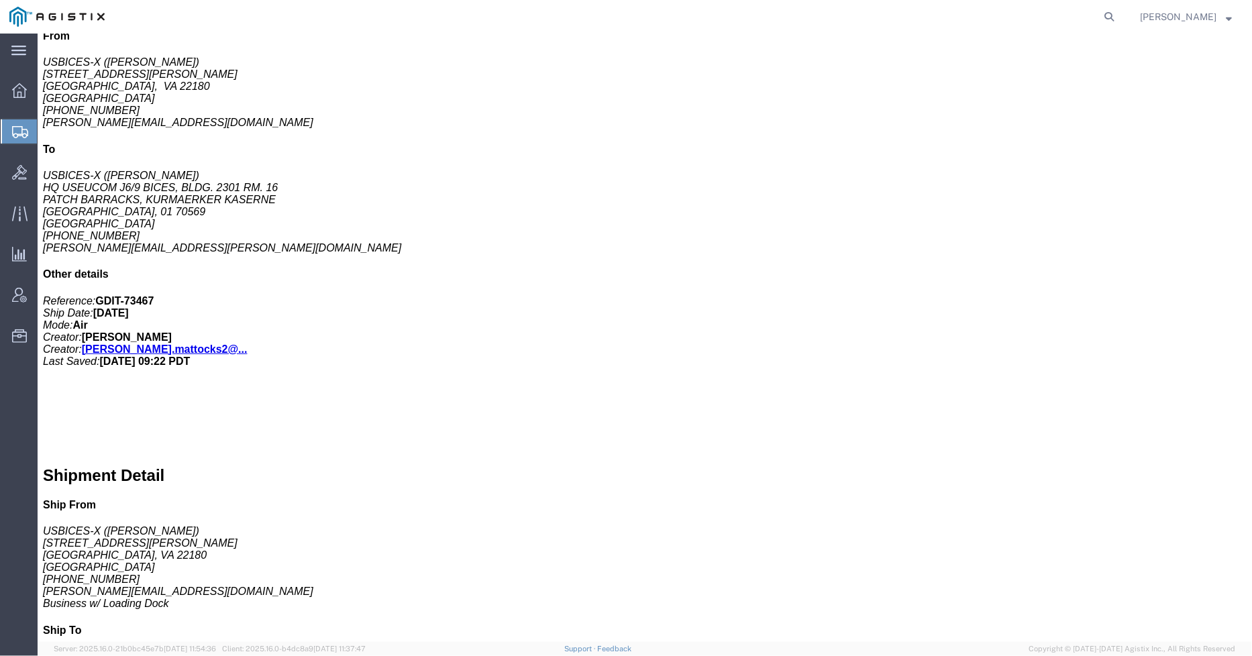
click span "button"
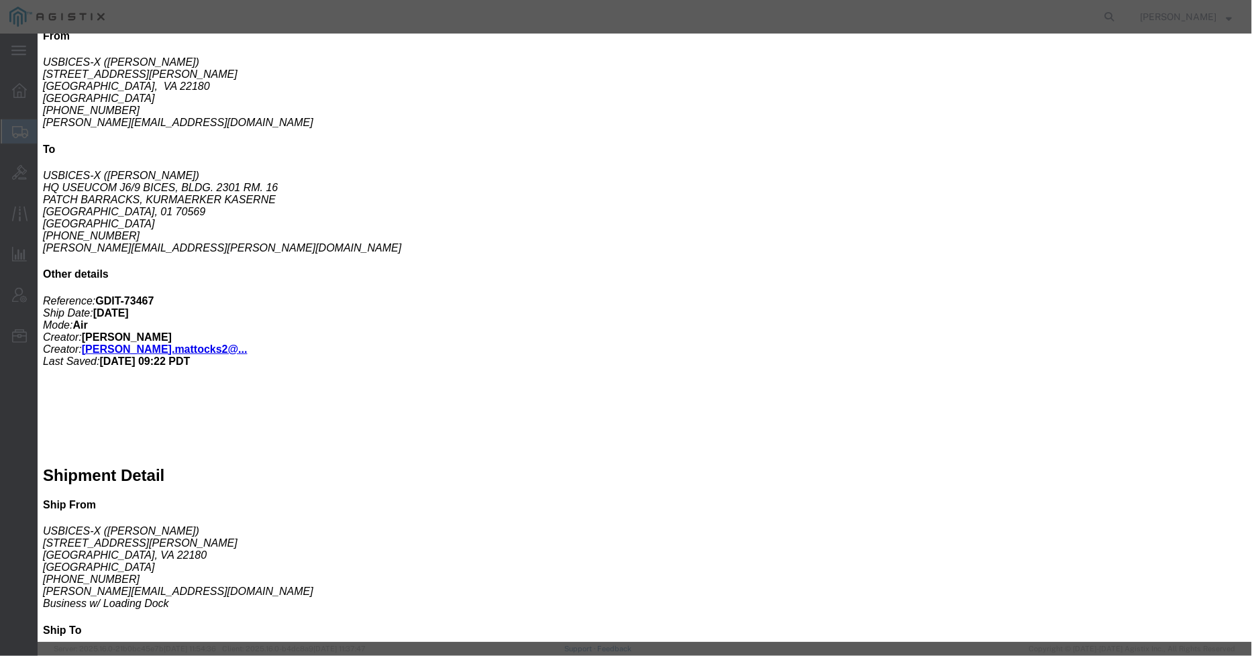
drag, startPoint x: 534, startPoint y: 102, endPoint x: 313, endPoint y: 101, distance: 220.1
click div "Product Name "Cisco Desk Pro, No-Radio, TAA""
type input "Cisco Desk Pro"
click button "Save & Close"
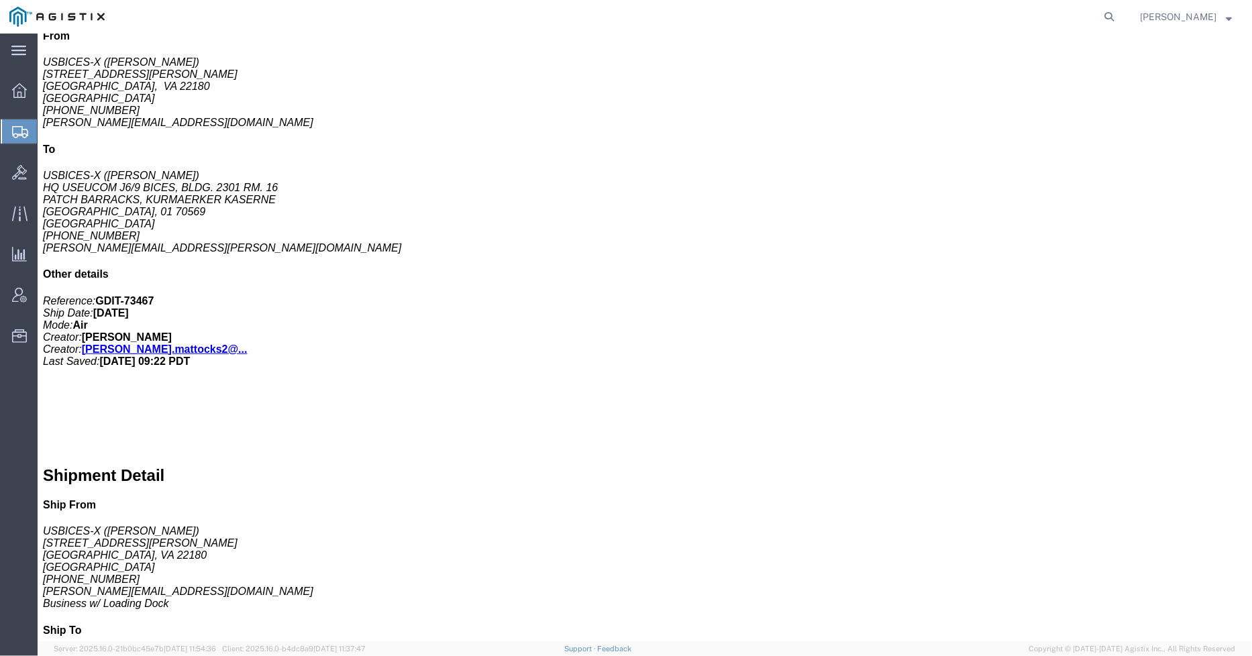
click div "1 Pallet(s) Standard (Not Stackable) Total weight: 330.00 ( 498.00 dim ) LBS Tr…"
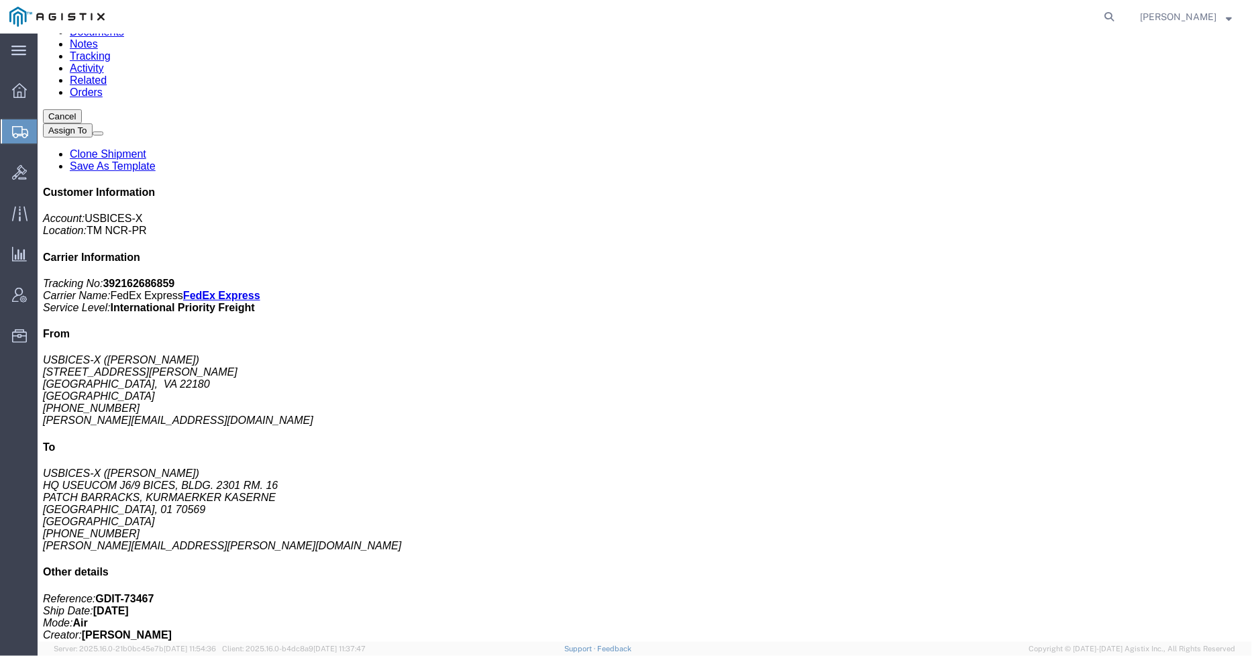
click span "button"
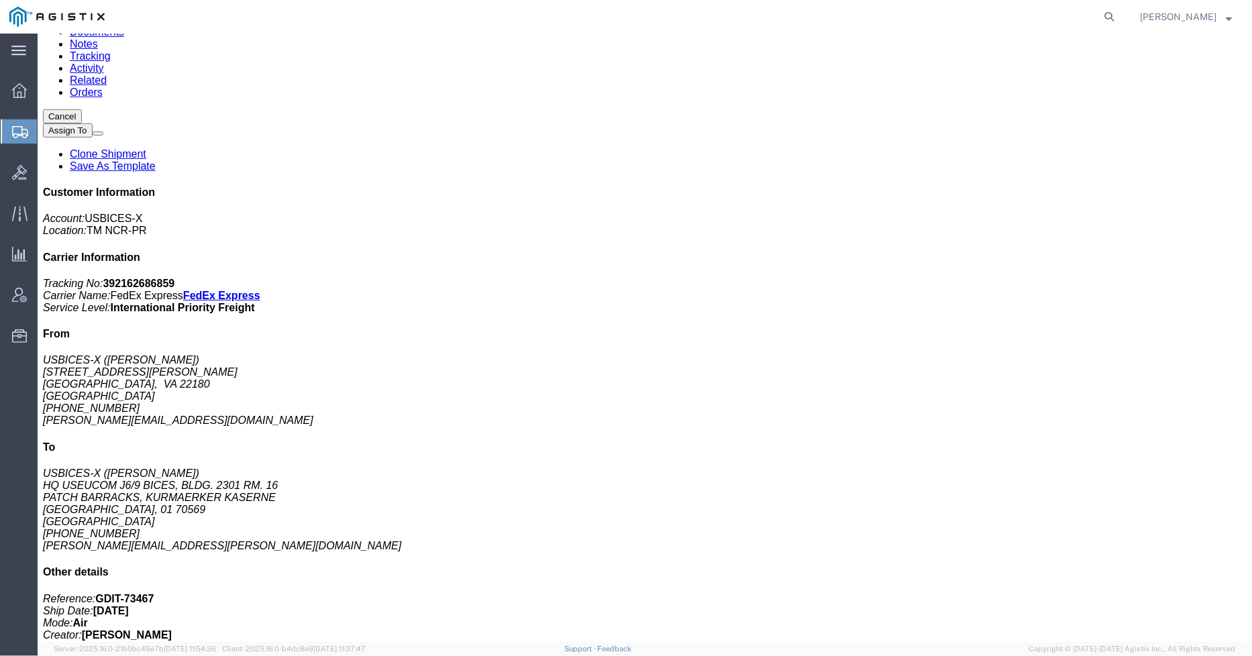
click span "button"
click button "button"
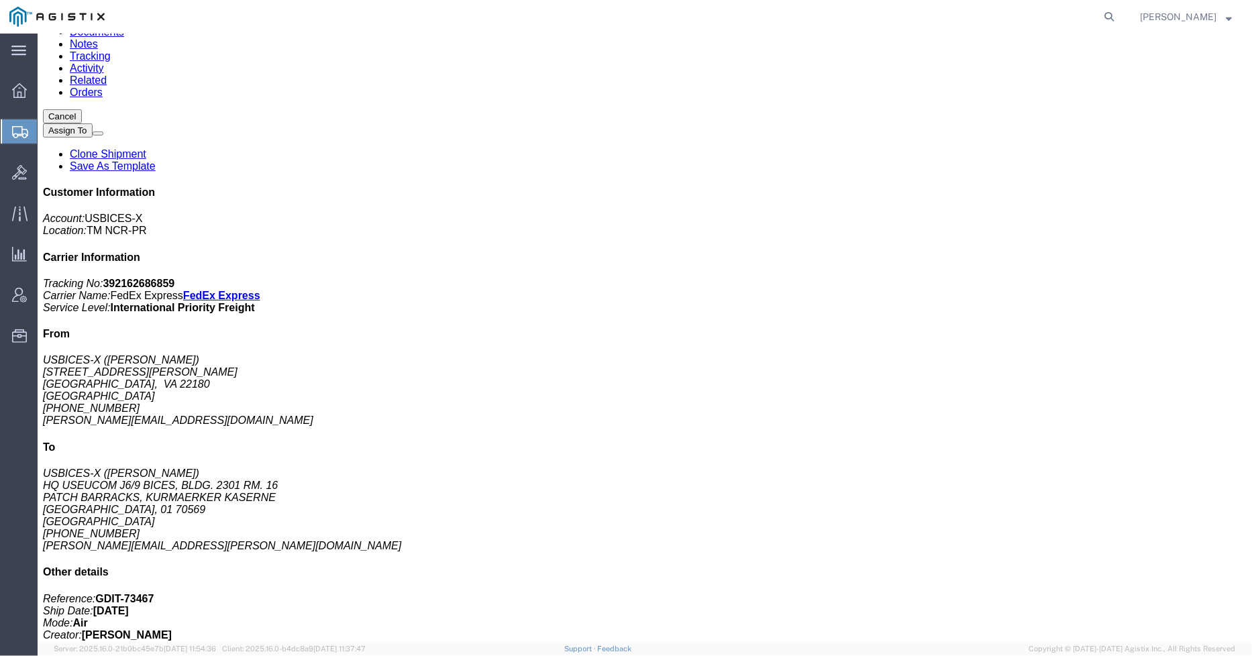
click button "button"
click span "button"
click div "1 Pallet(s) Standard (Not Stackable) Total weight: 330.00 ( 498.00 dim ) LBS Tr…"
click span "button"
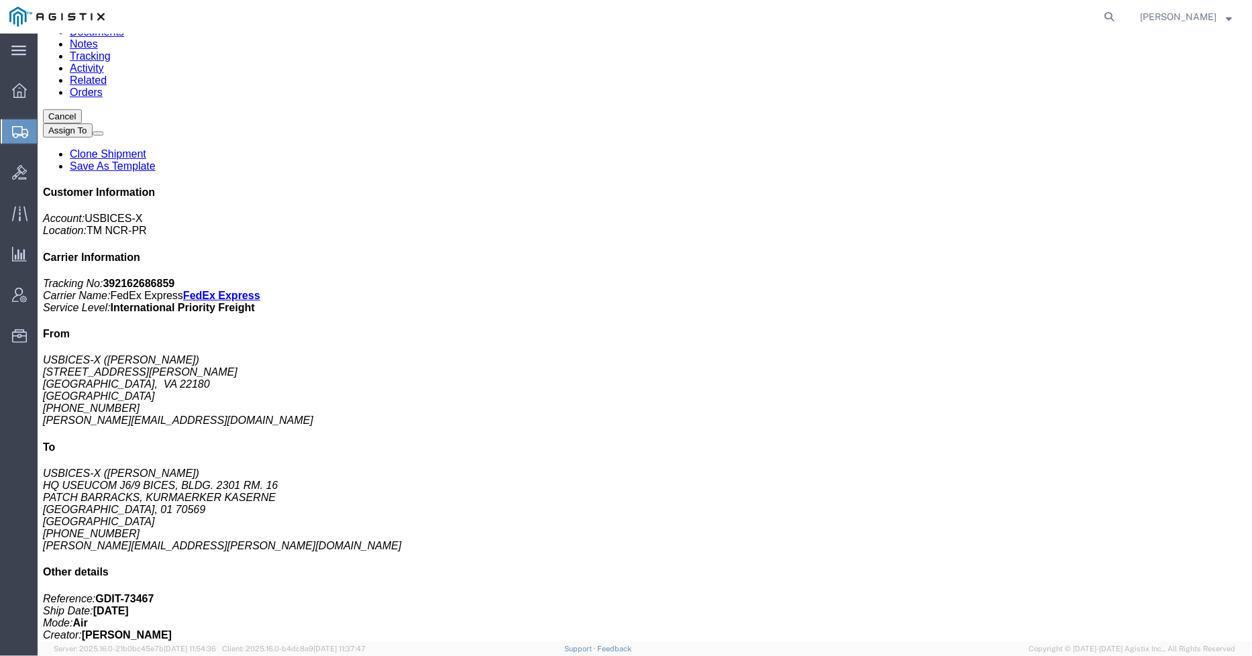
click span "button"
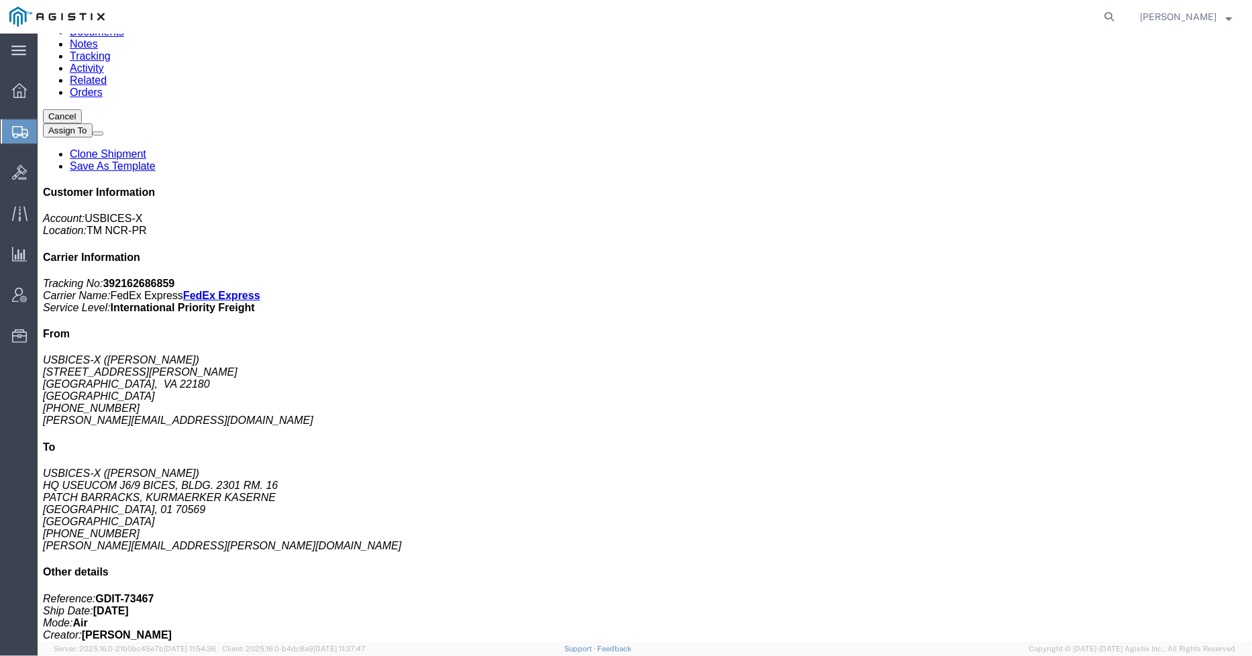
click button "button"
click span "button"
click div "Cisco 8875 Phone Pieces: 1.00 Each Total value: 743.20 USD Class: 92.5 Model: C…"
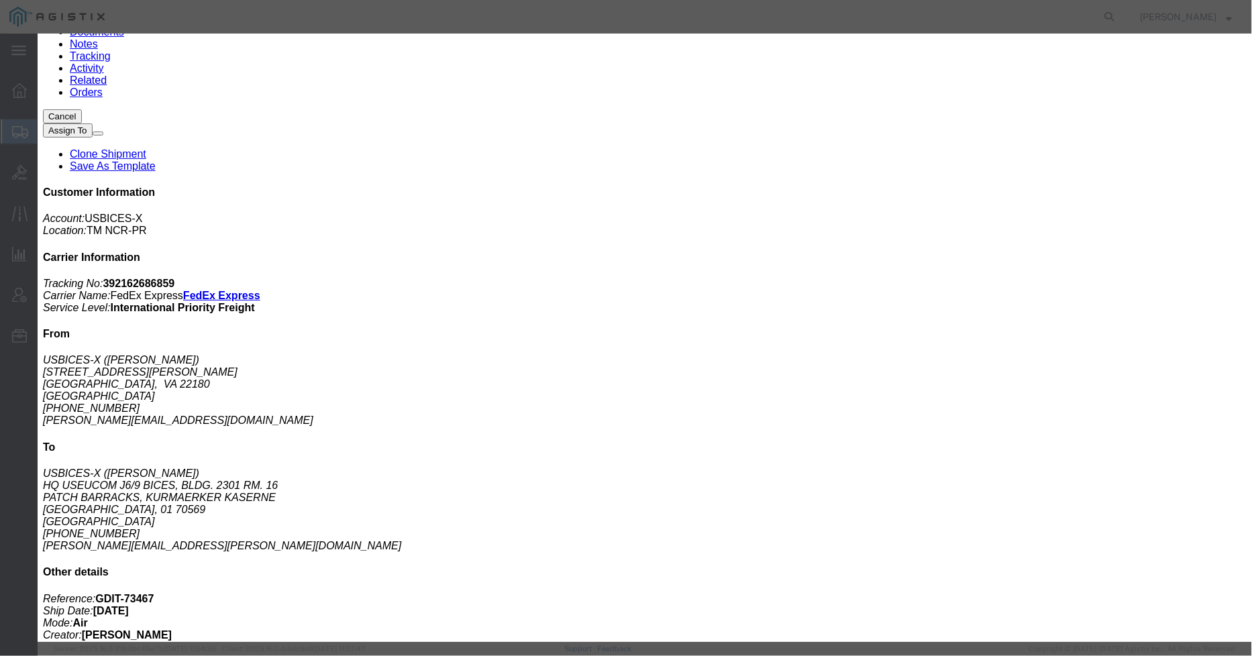
click span "button"
click input "text"
paste input "FJZ29269878"
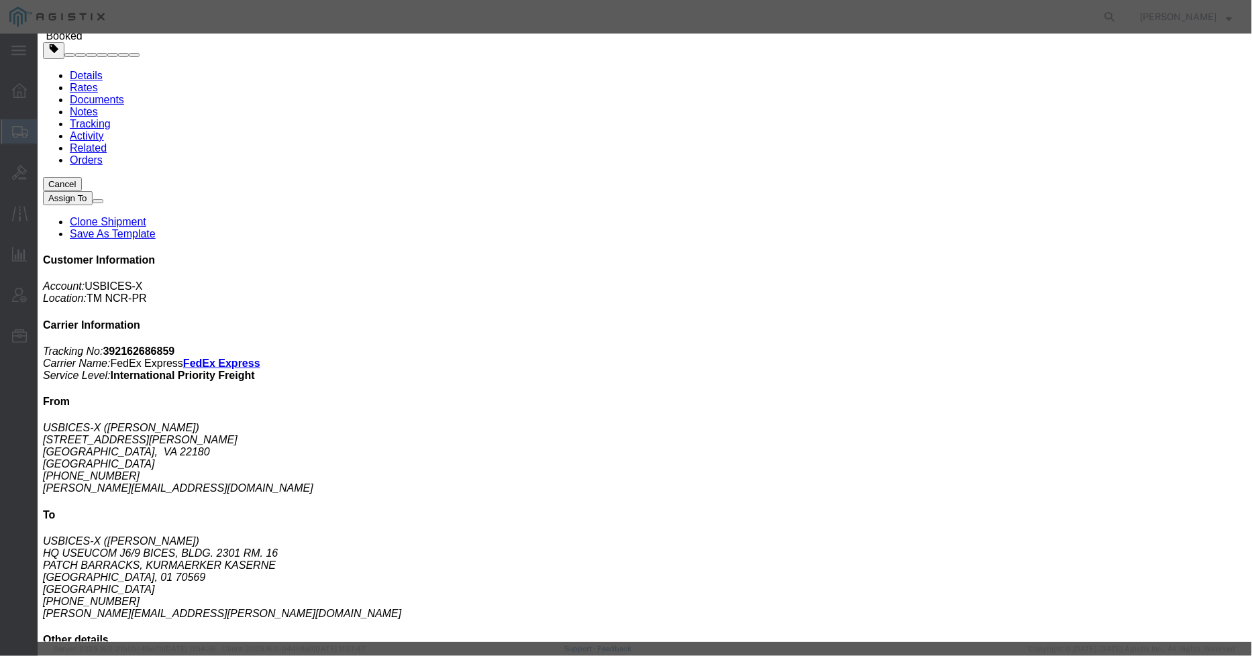
scroll to position [0, 0]
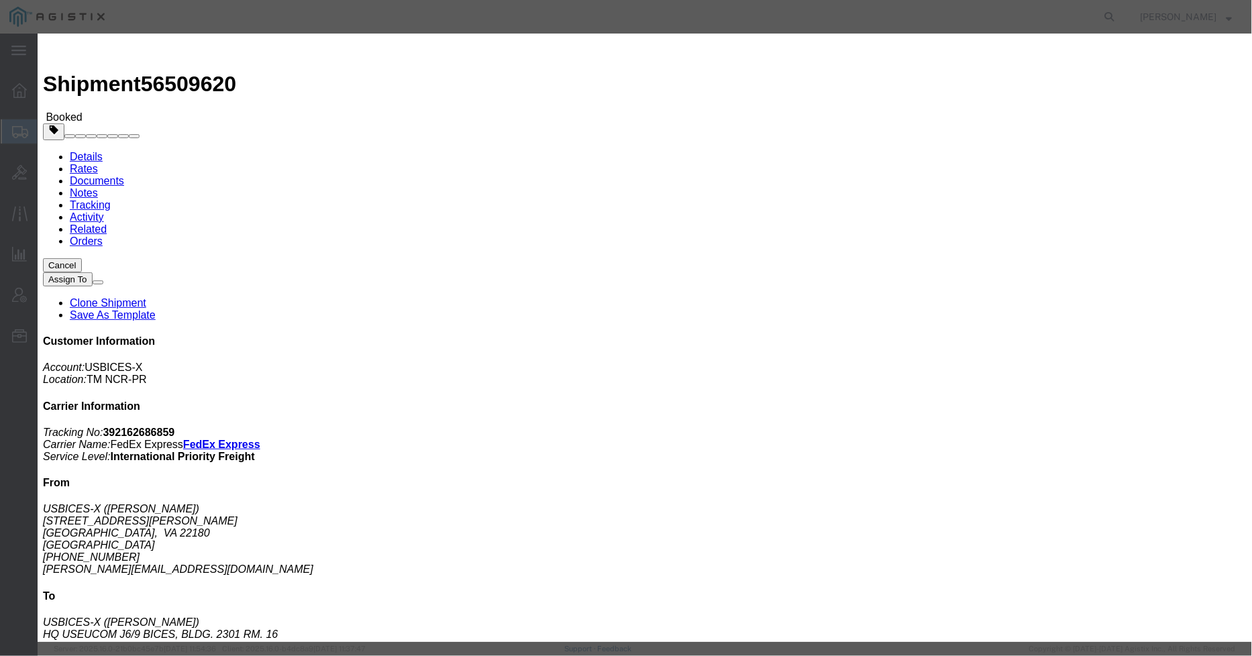
type input "FJZ29269878"
click button "Save & Close"
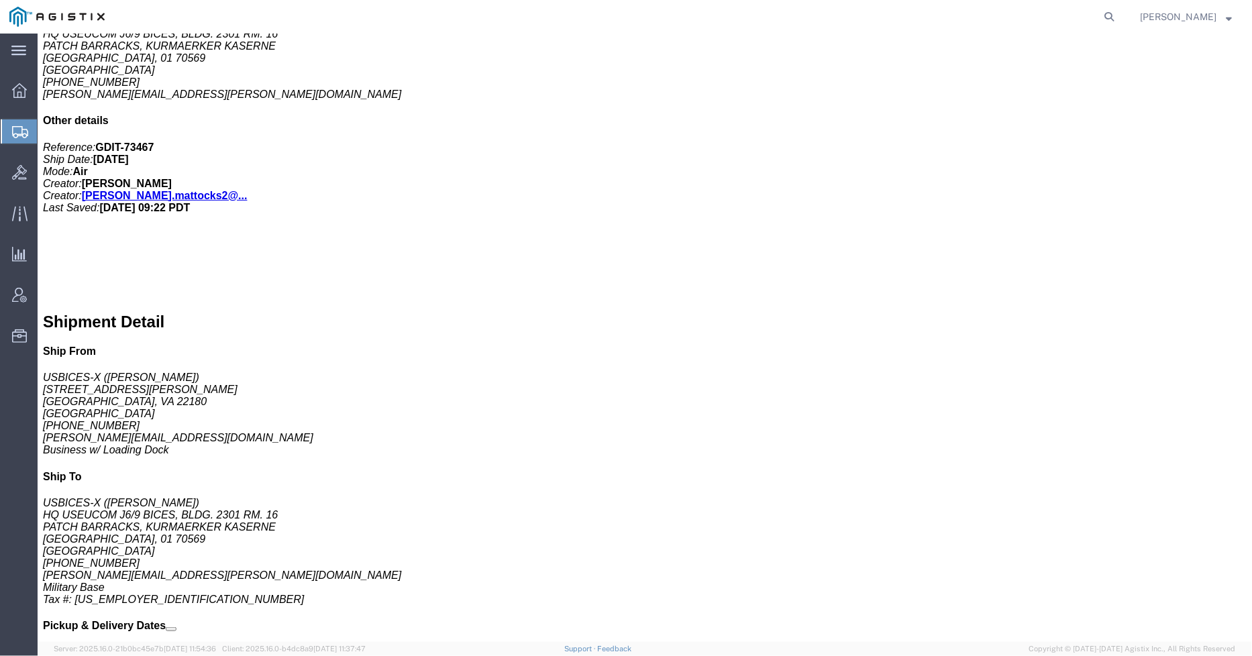
scroll to position [671, 0]
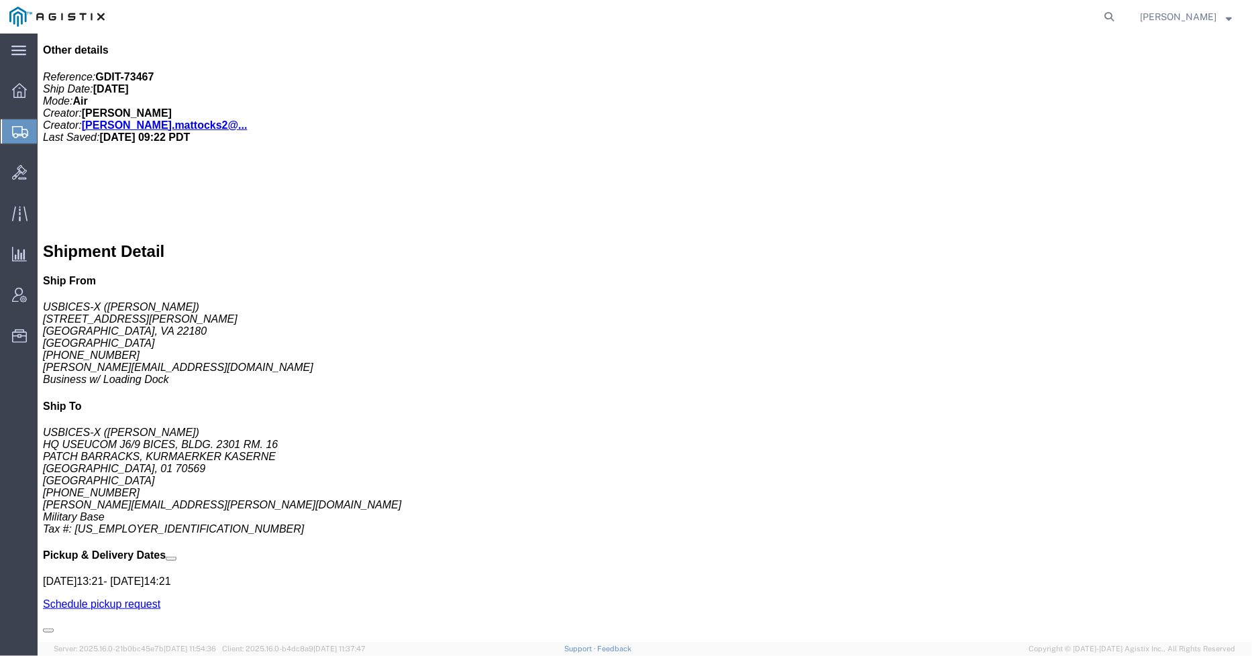
click span "button"
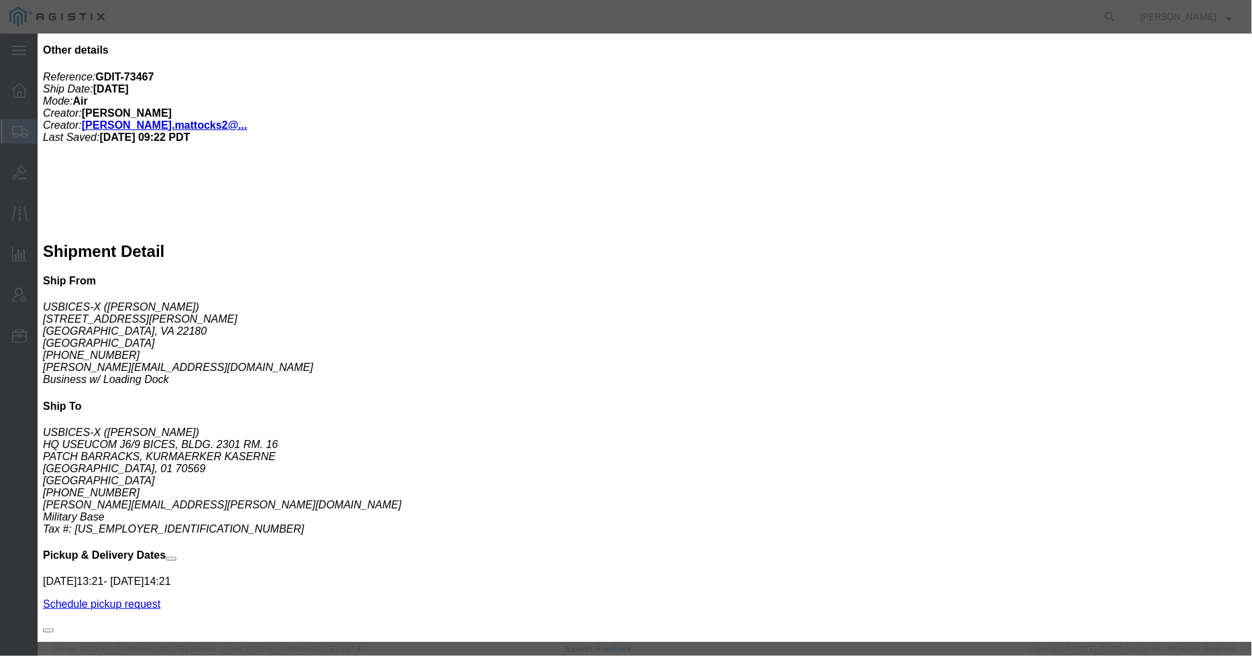
click textarea "Asset Tag: 146397"
type textarea "Asset Tag: 146398"
click input "text"
paste input "FJZ29262Q0P"
type input "FJZ29262Q0P"
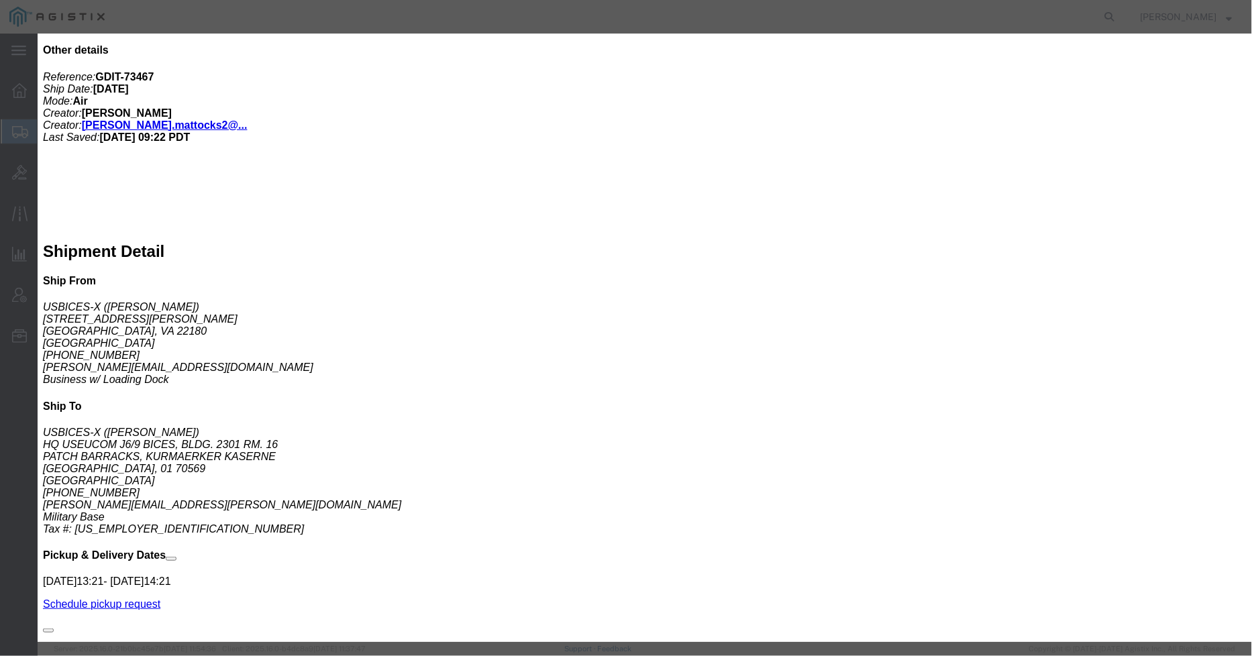
click button "Save & Close"
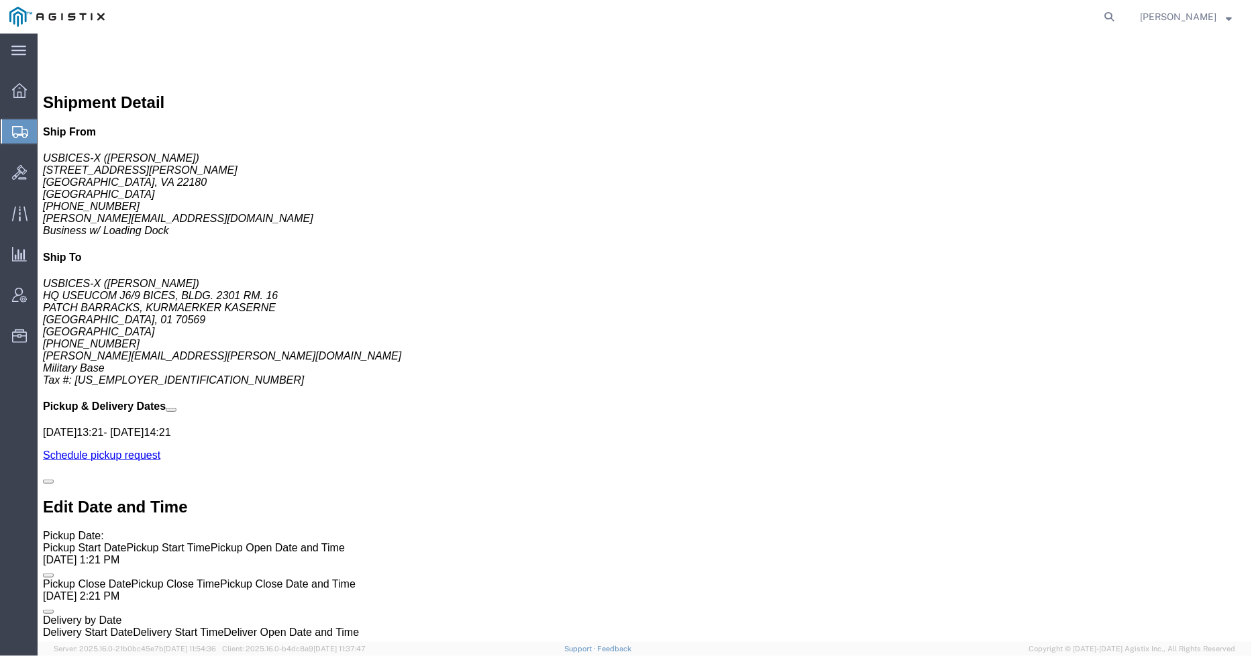
scroll to position [969, 0]
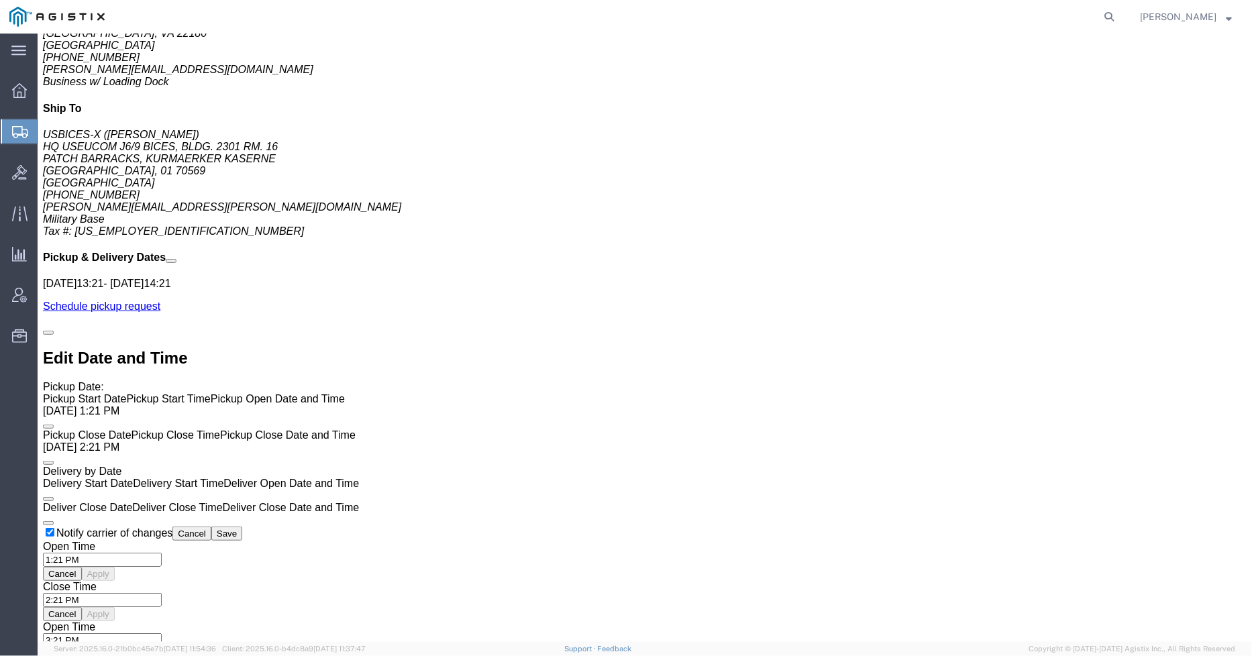
click p "Model: CP-8875NR-K9++="
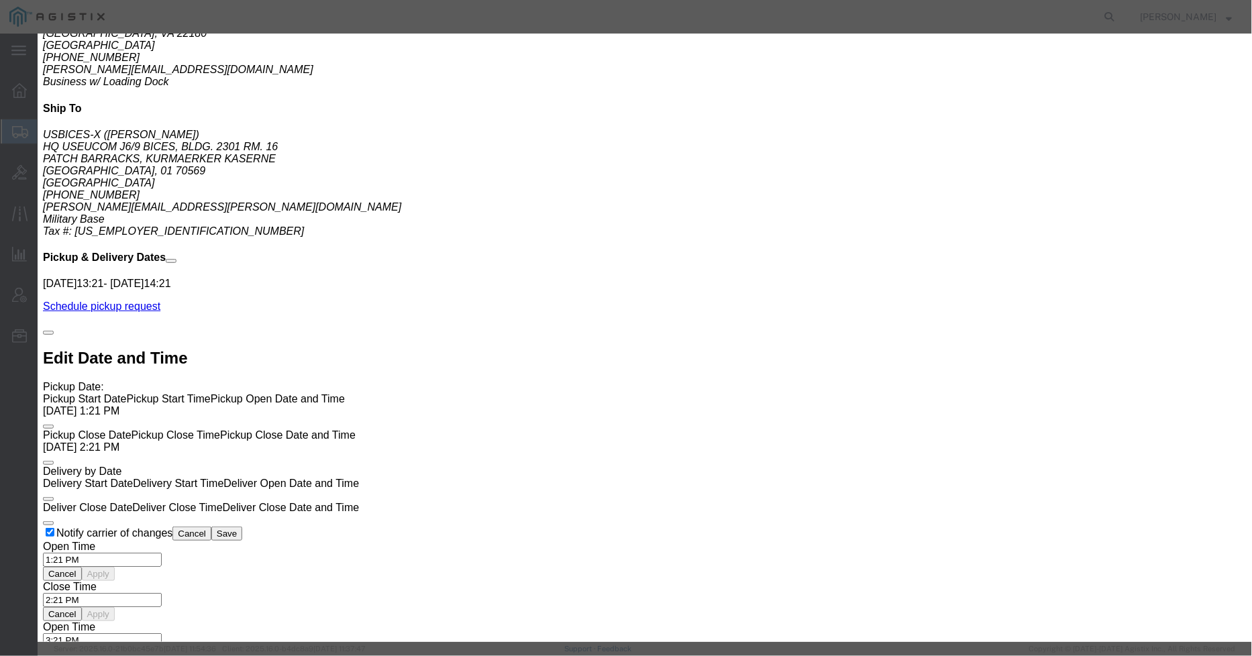
click span "button"
click textarea "Asset Tag: 146397"
type textarea "Asset Tag: 146399"
click input "text"
paste input "FJZ29269B3B"
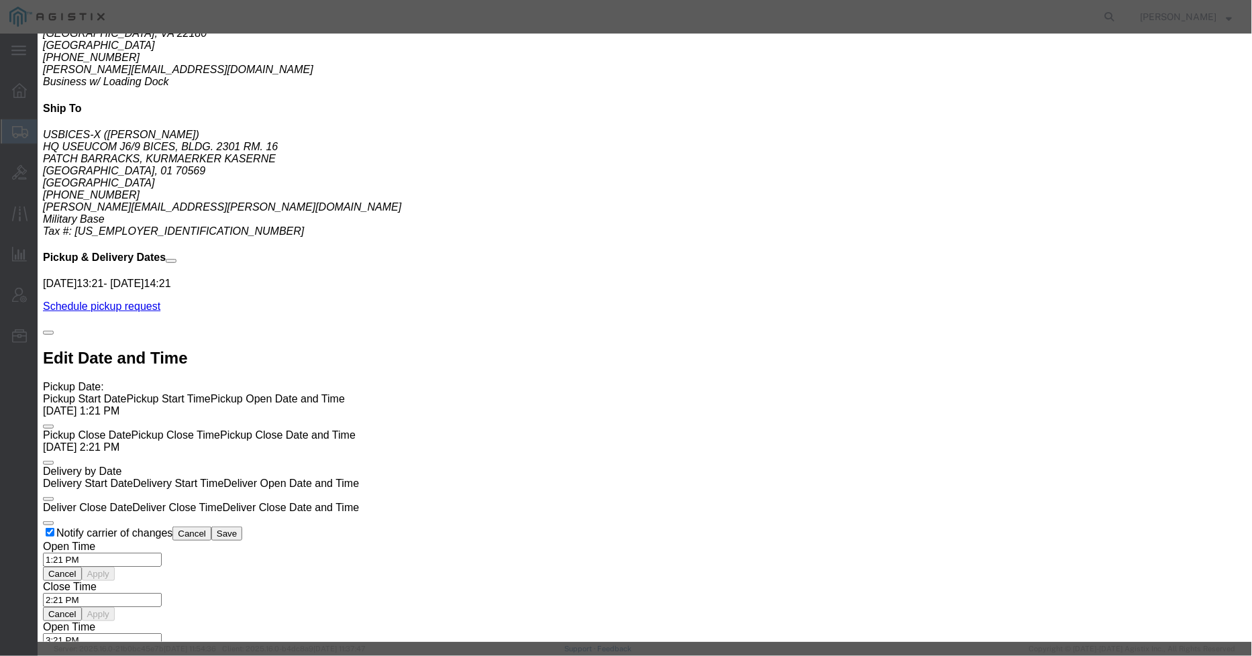
type input "FJZ29269B3B"
click button "Save & Close"
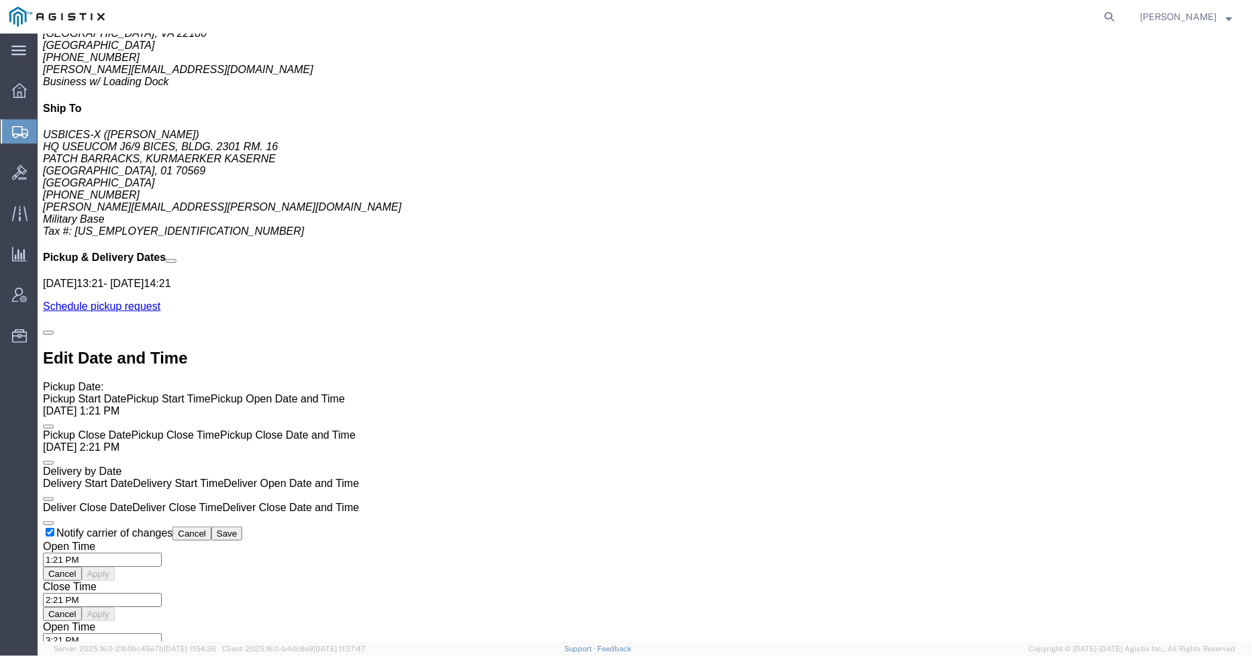
click p "Class: 92.5"
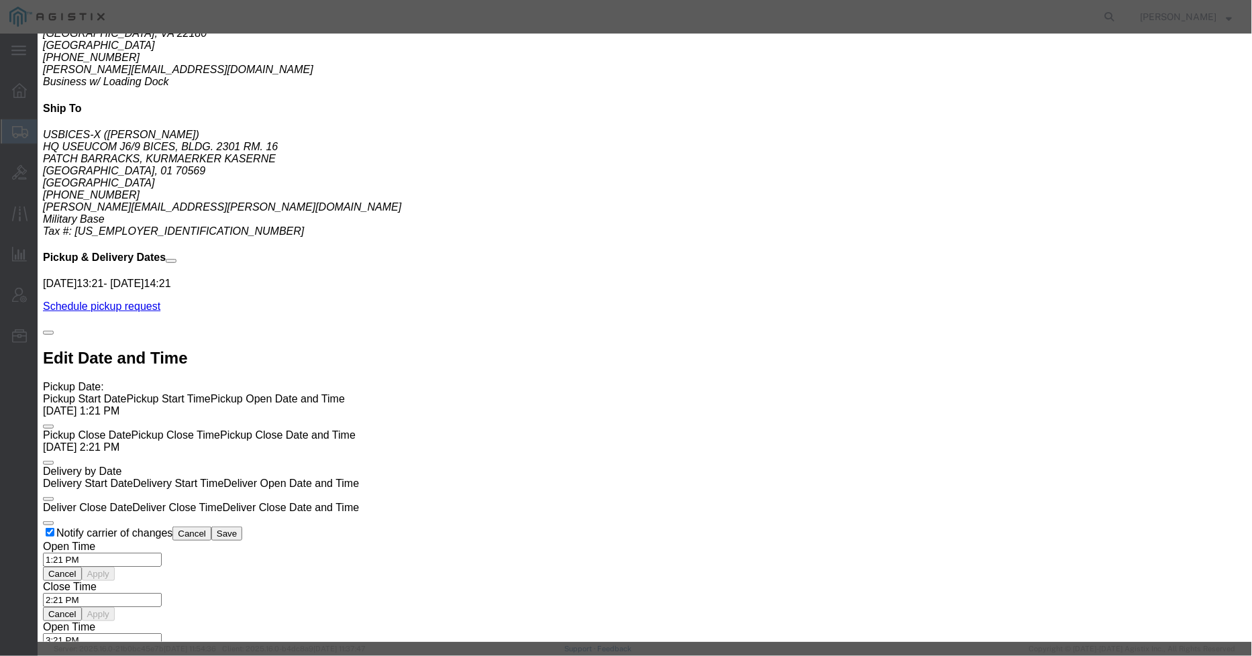
click h2
click button "button"
click textarea "Asset Tag: 146397"
type textarea "Asset Tag: 146400"
click input "text"
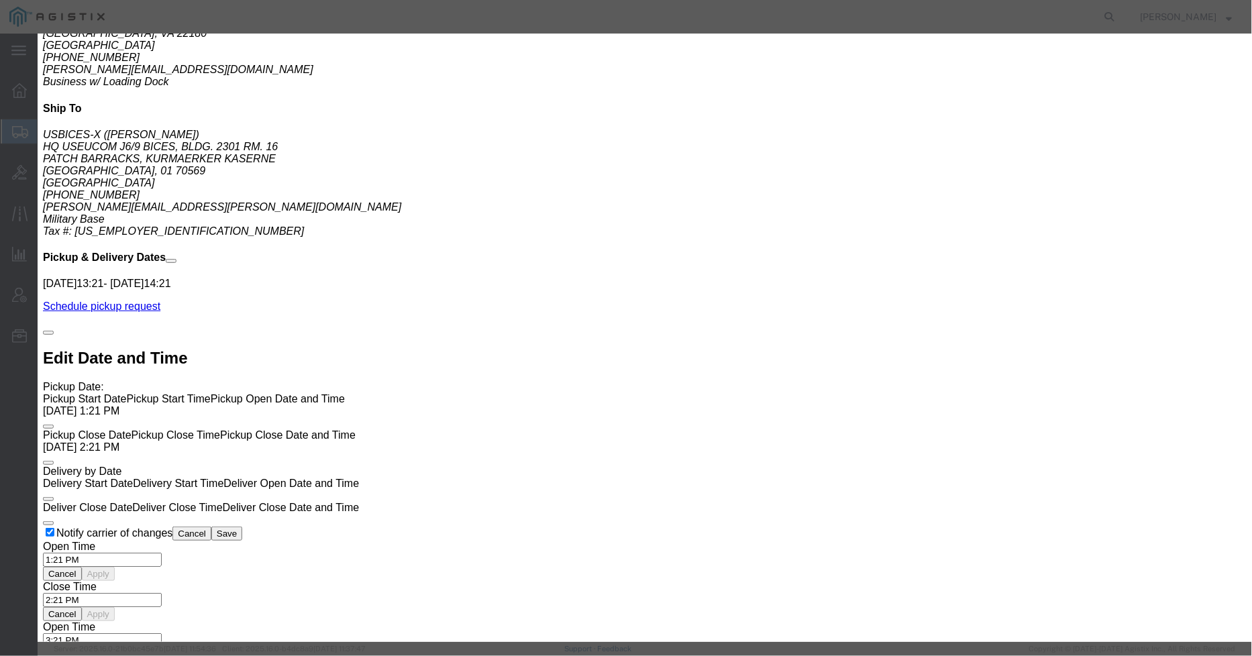
paste input "FJZ292602X6"
type input "FJZ292602X6"
click button "Save & Close"
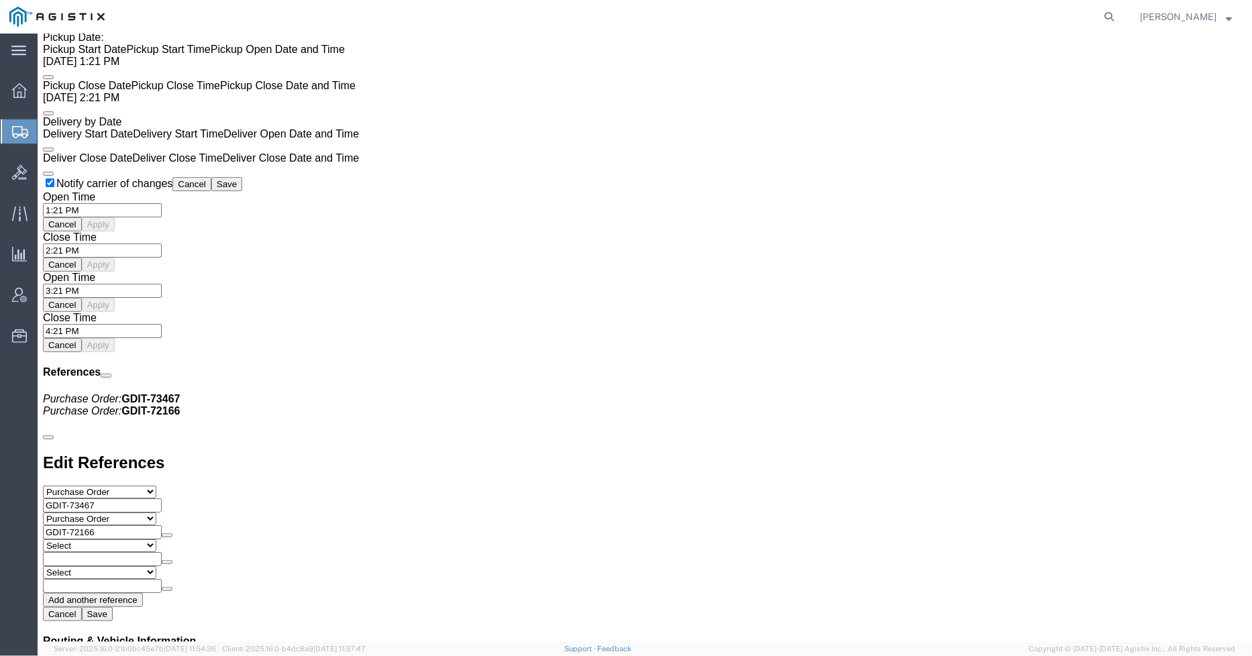
scroll to position [1342, 0]
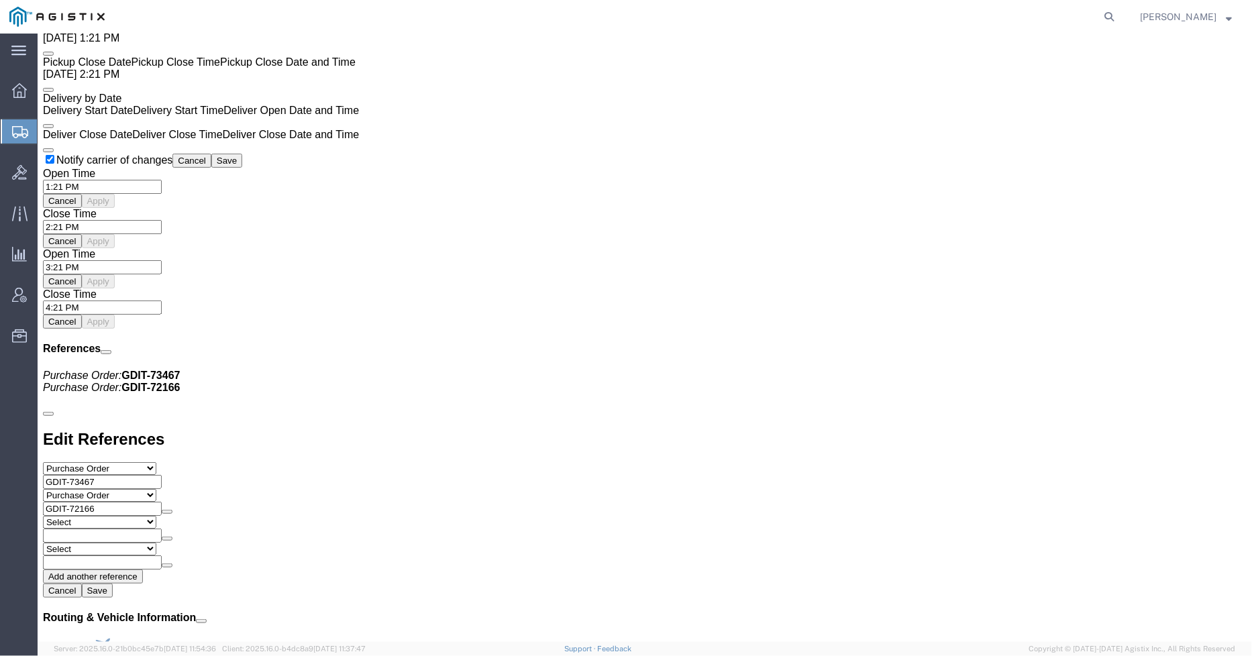
click span "button"
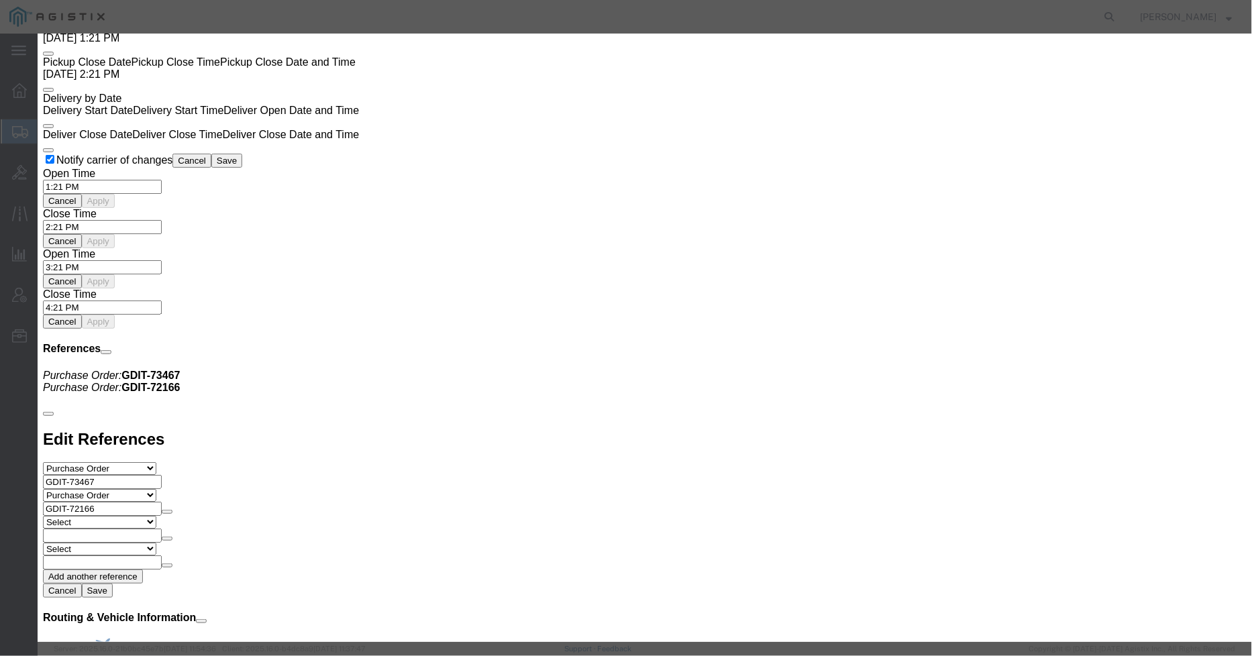
click textarea "Asset Tag: 146397"
type textarea "Asset Tag: 146401"
click input "text"
paste input "FJZ292698B8"
type input "FJZ292698B8"
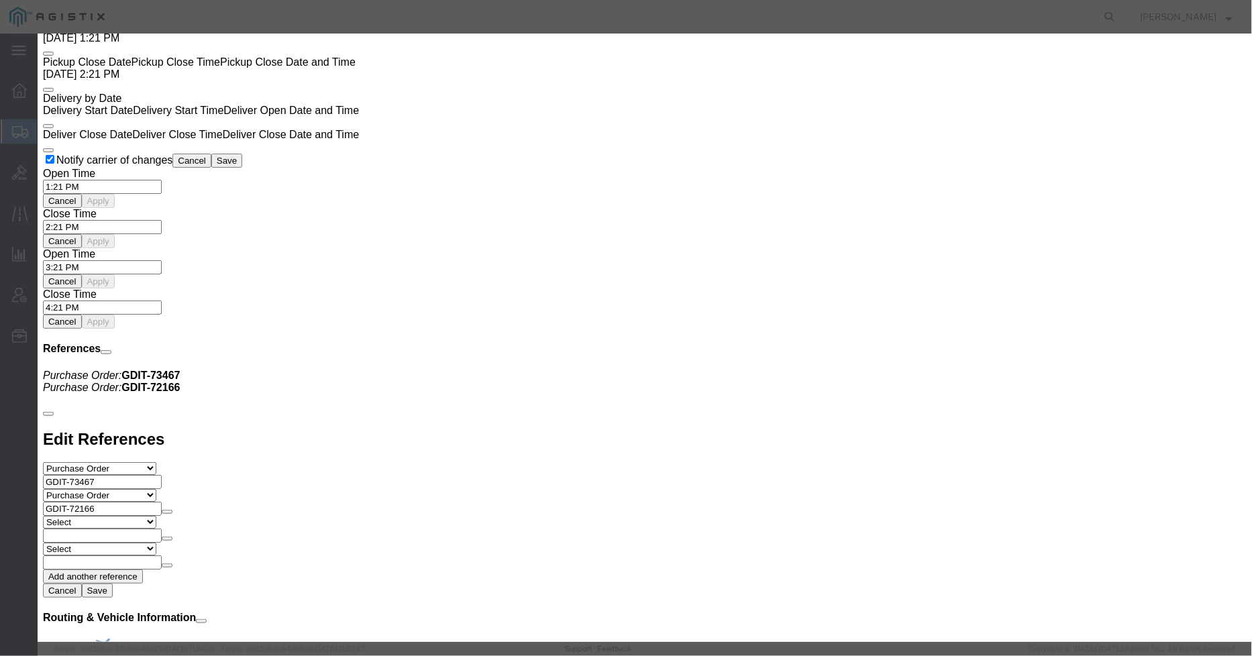
click button "Save & Close"
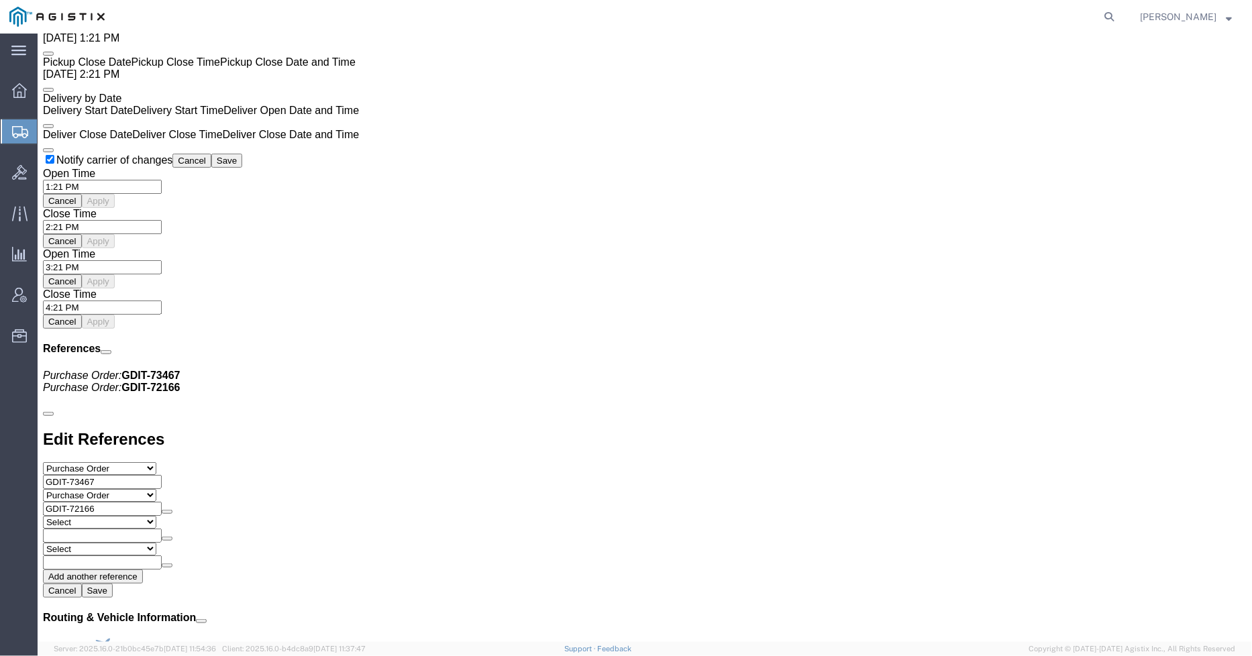
click span "button"
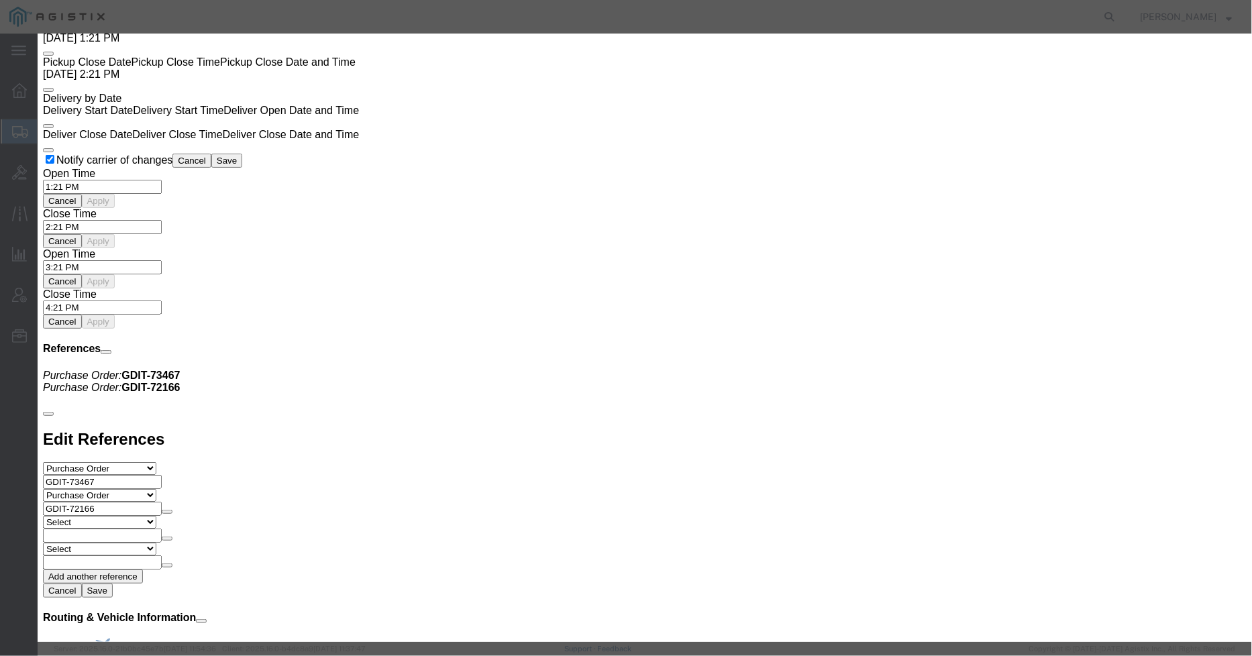
click textarea "Asset Tag: 146397"
type textarea "Asset Tag: 146402"
click input "text"
paste input "FJZ29269BLB"
type input "FJZ29269BLB"
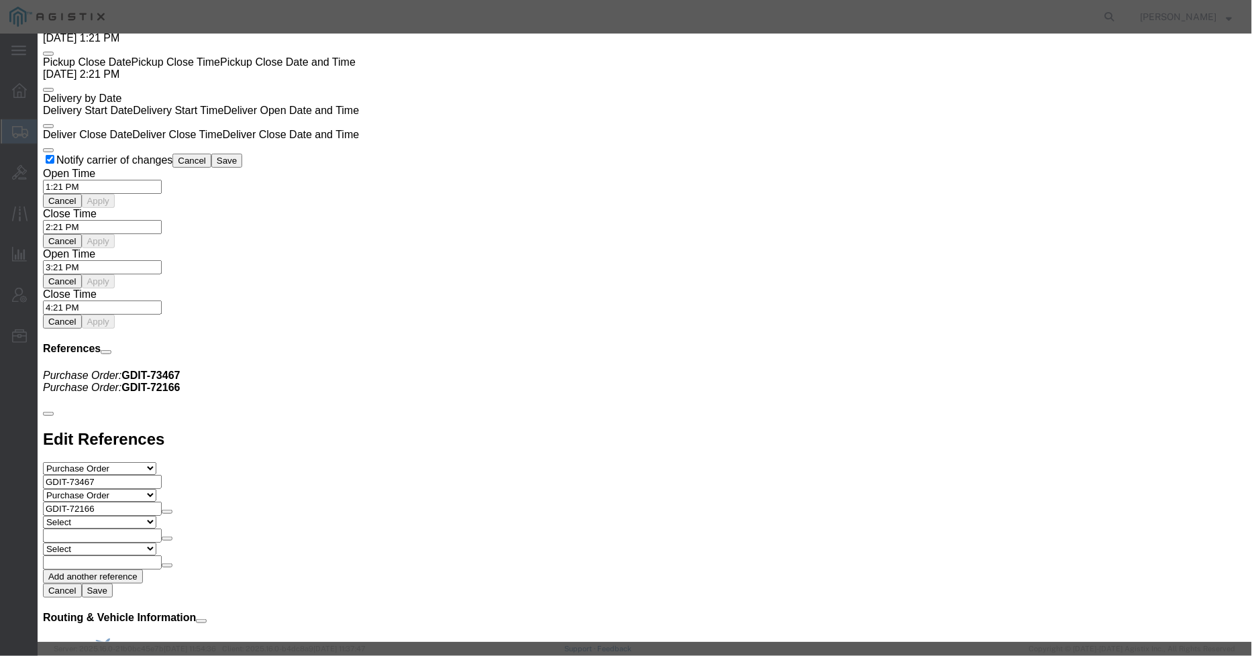
click div "Save & Add Another Save & Close Close"
click button "Save & Close"
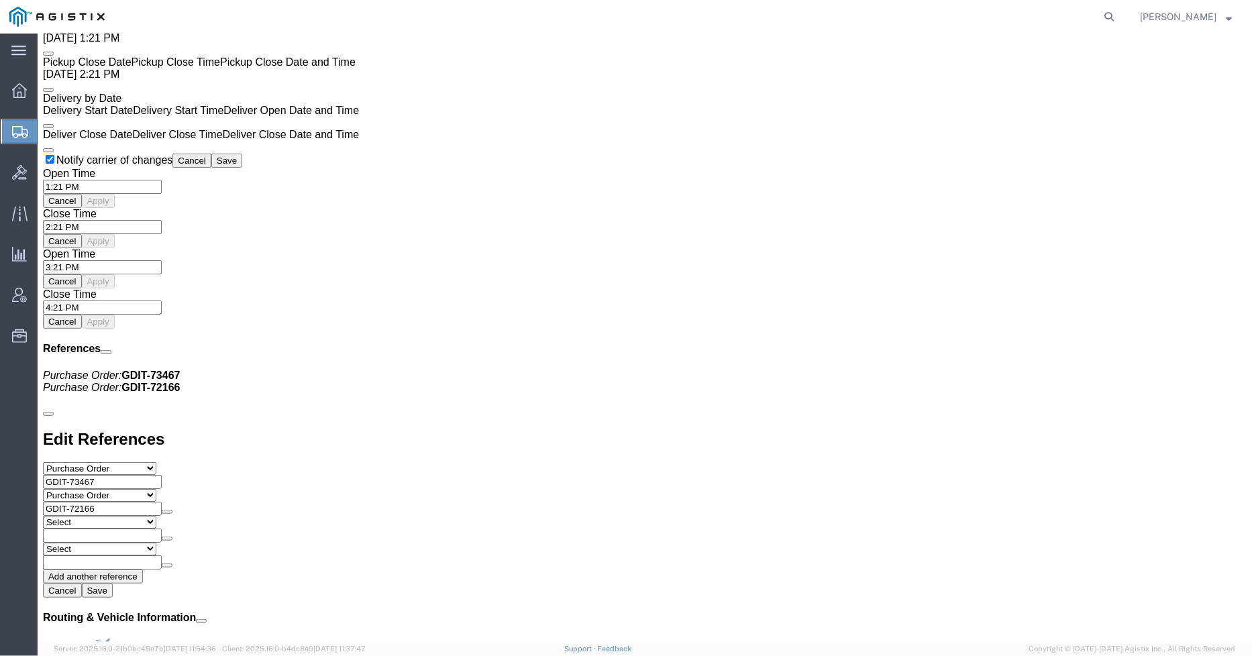
click span "button"
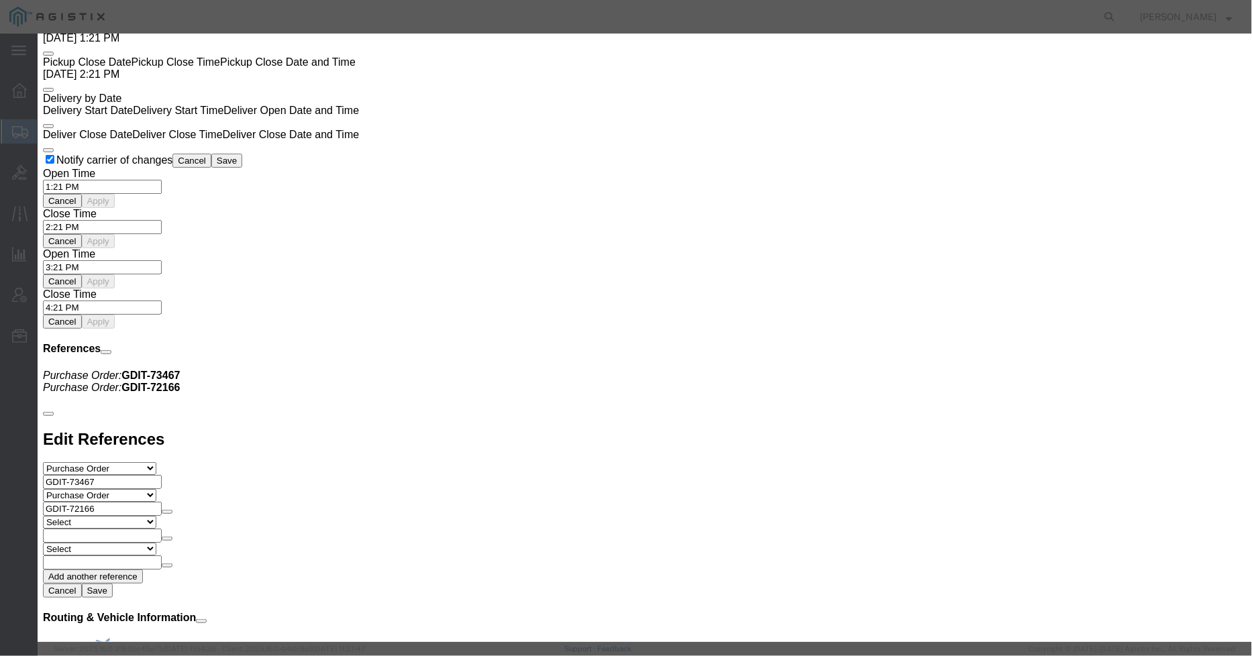
click textarea "Asset Tag: 146397"
type textarea "Asset Tag: 146403"
drag, startPoint x: 807, startPoint y: 191, endPoint x: 822, endPoint y: 238, distance: 49.4
click input "text"
paste input "FJZ29260973"
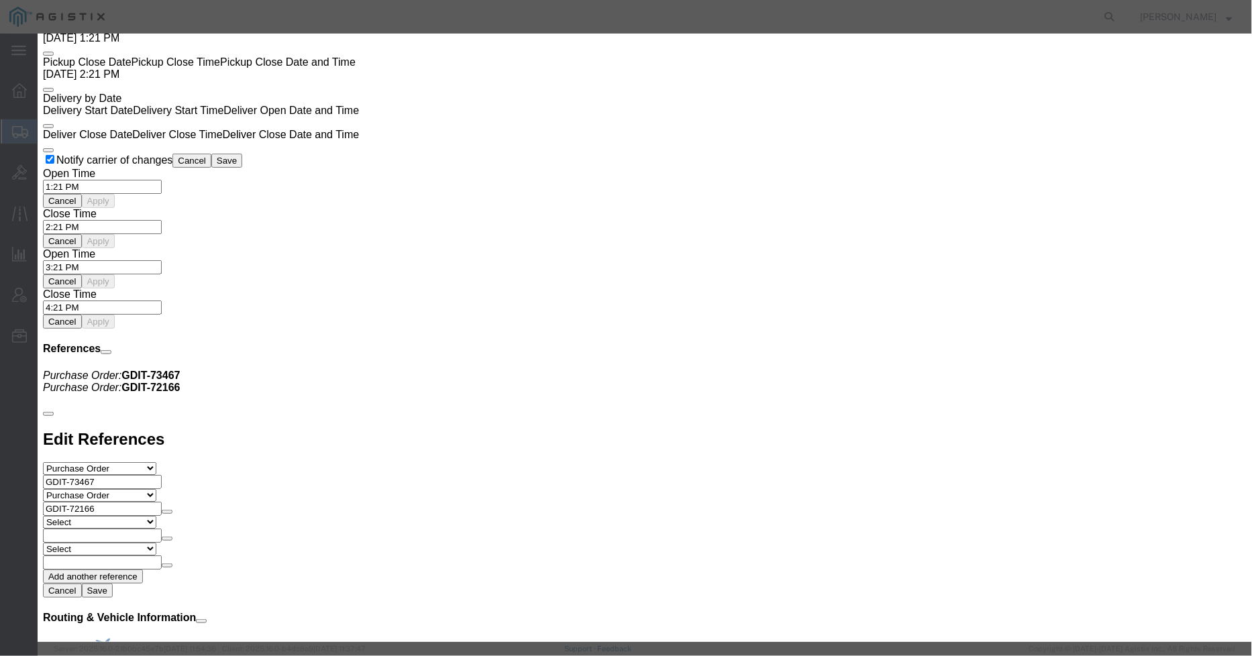
type input "FJZ29260973"
click button "Save & Close"
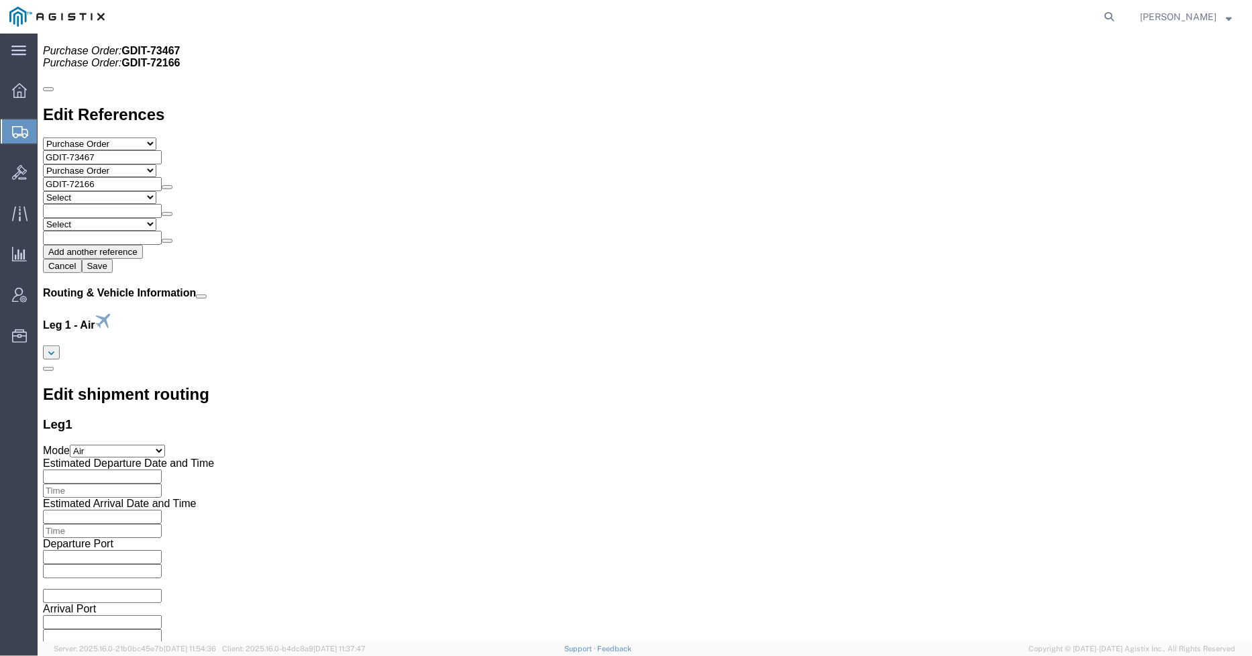
scroll to position [1715, 0]
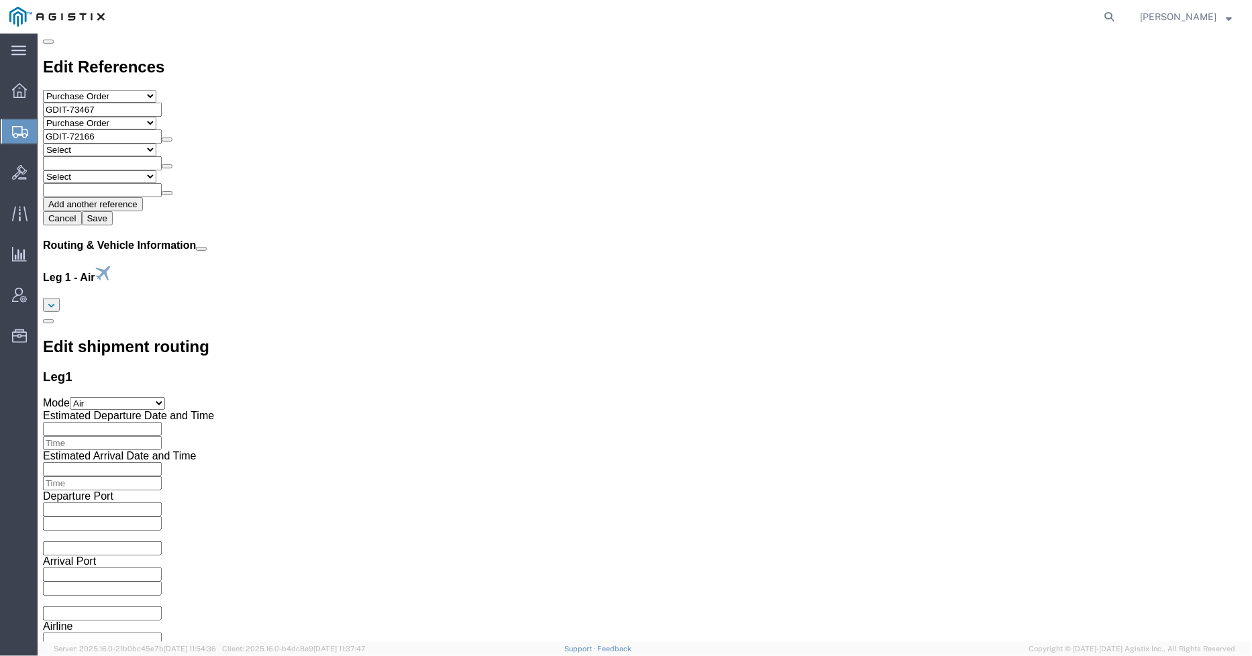
click button "button"
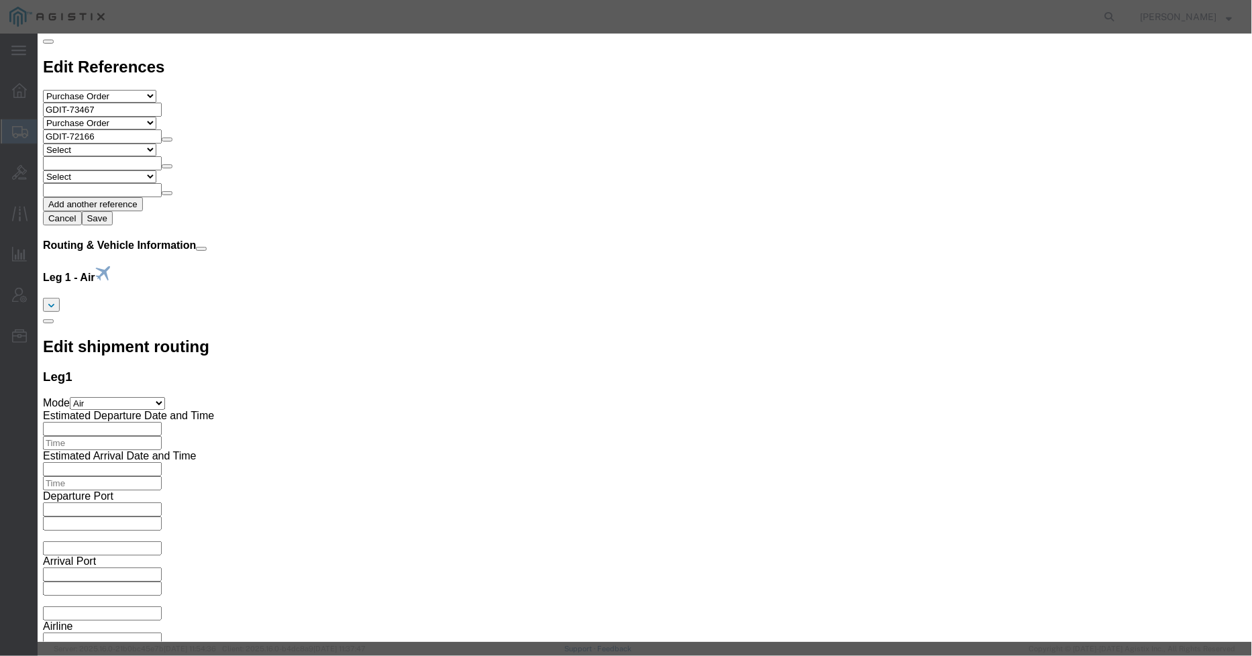
click textarea "Asset Tag: 146397"
type textarea "Asset Tag: 146404"
click input "text"
paste input "FJZ292698D8"
type input "FJZ292698D8"
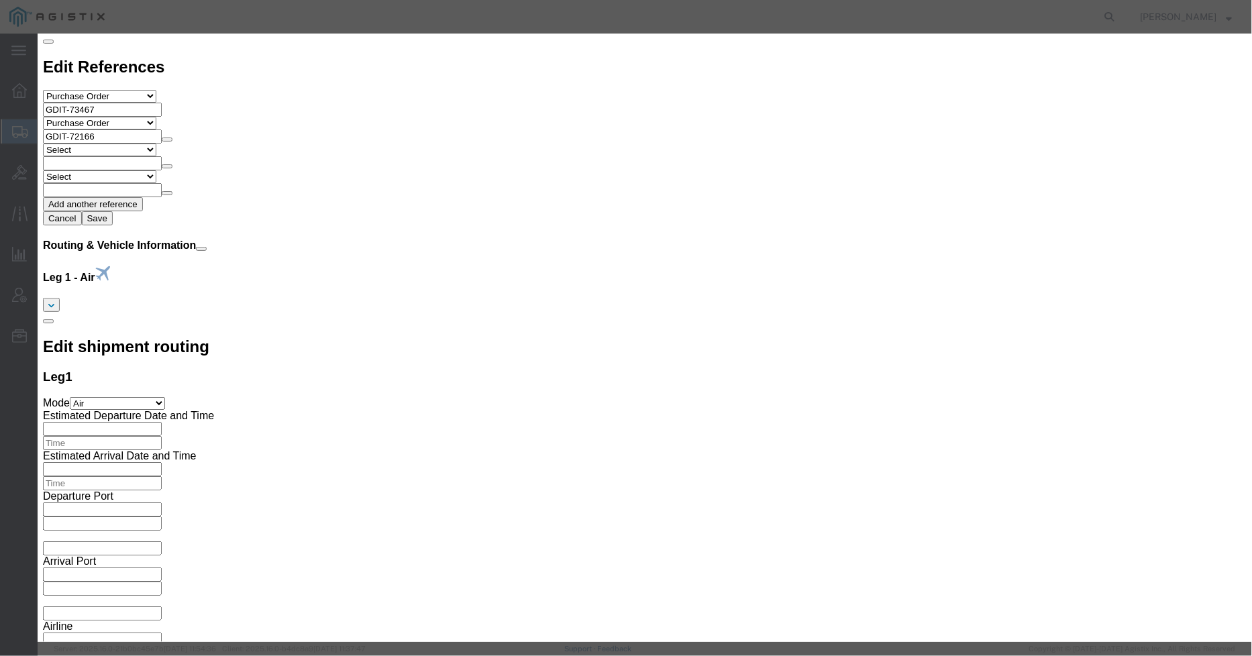
click div "Save & Add Another Save & Close Close"
click button "Save & Close"
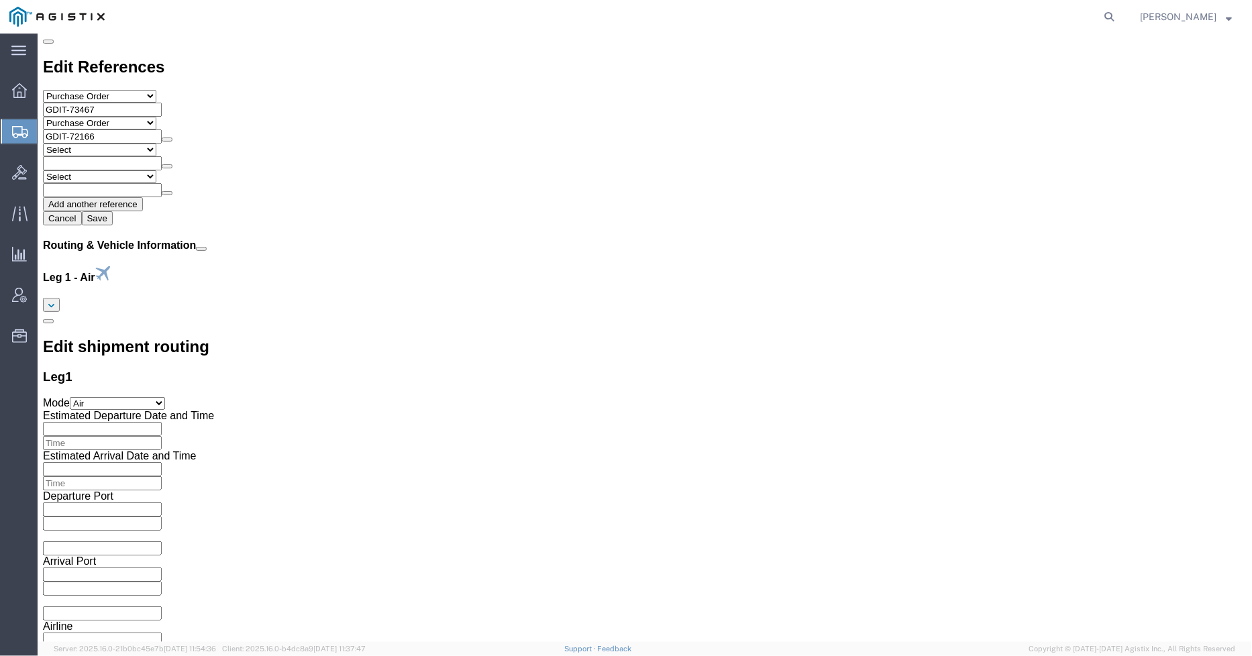
click span "button"
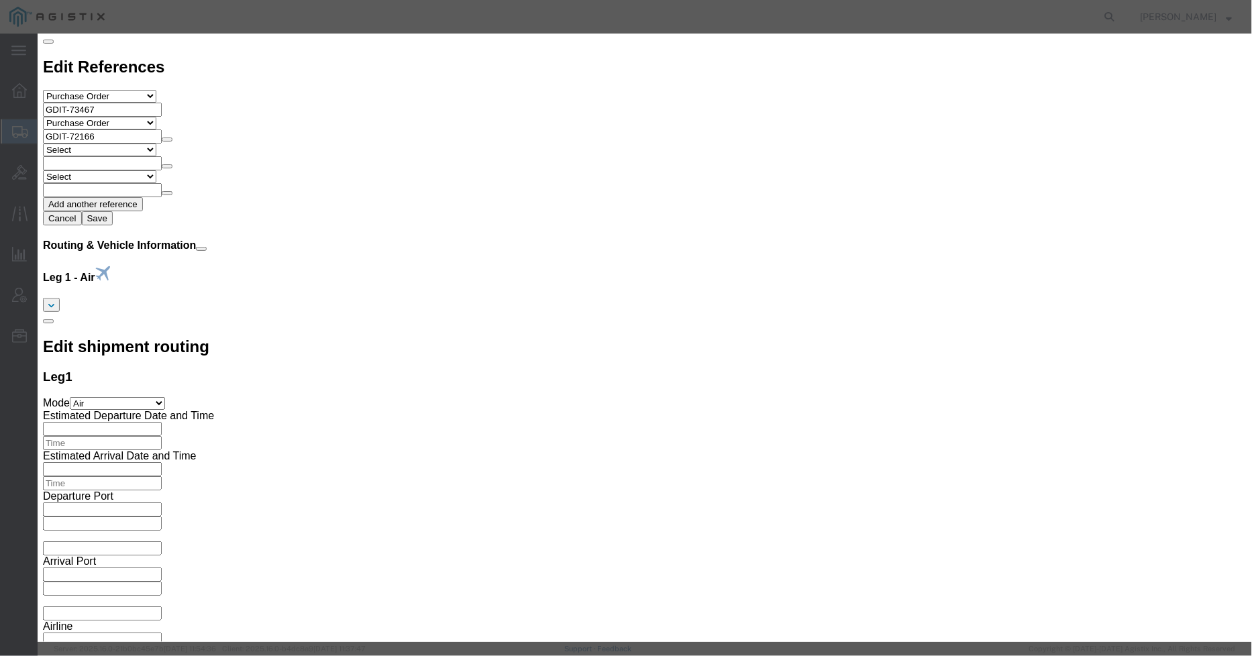
click div "Product Name Cisco 8875 Phone Pieces 1.00 Select Bag Barrels 100Board Feet Bott…"
click textarea "Asset Tag: 146397"
type textarea "Asset Tag: 146405"
click input "text"
paste input "FJZ2926099A"
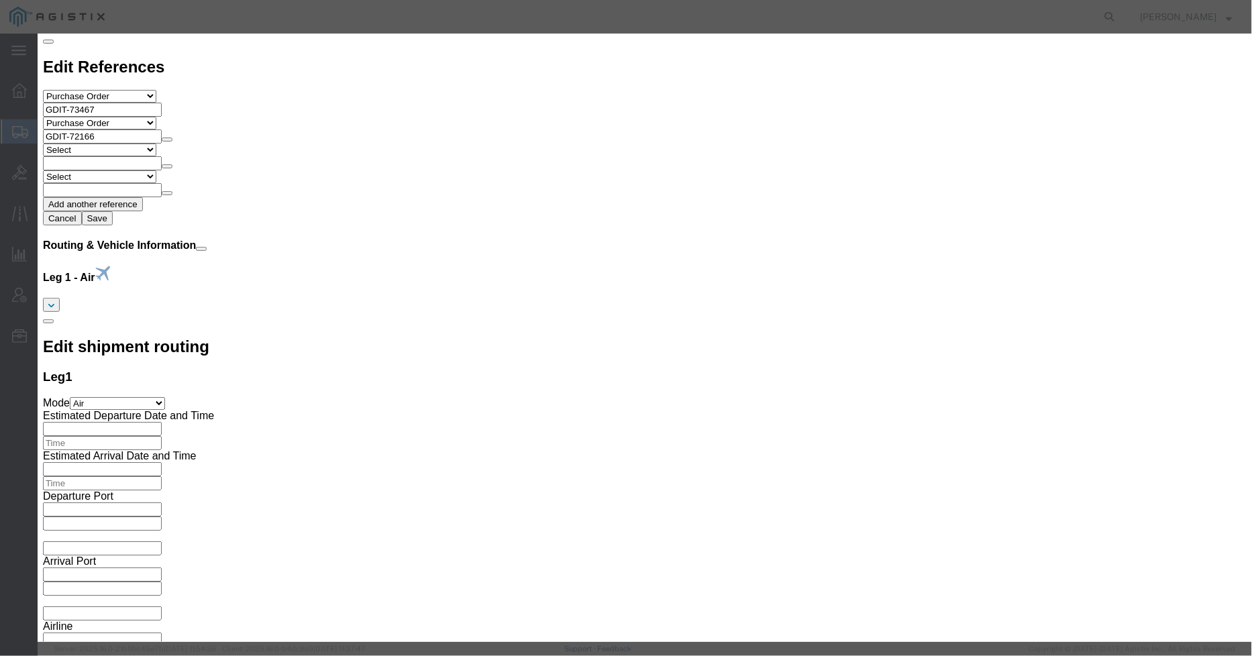
type input "FJZ2926099A"
click button "Save & Close"
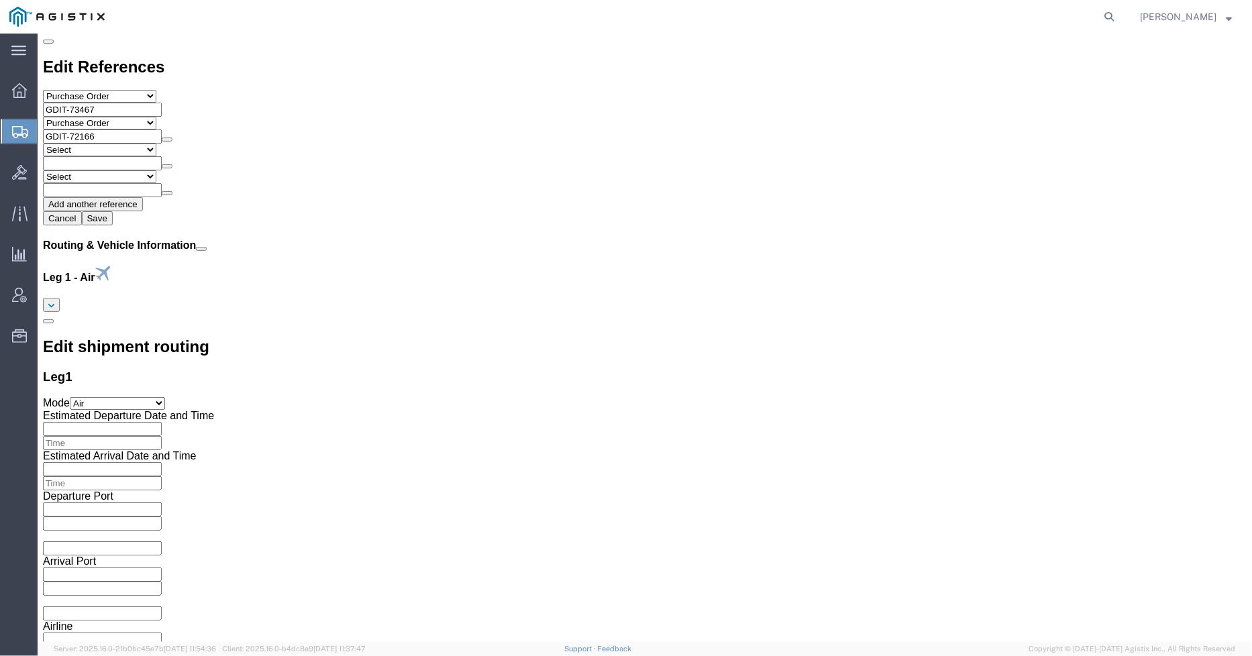
click span "button"
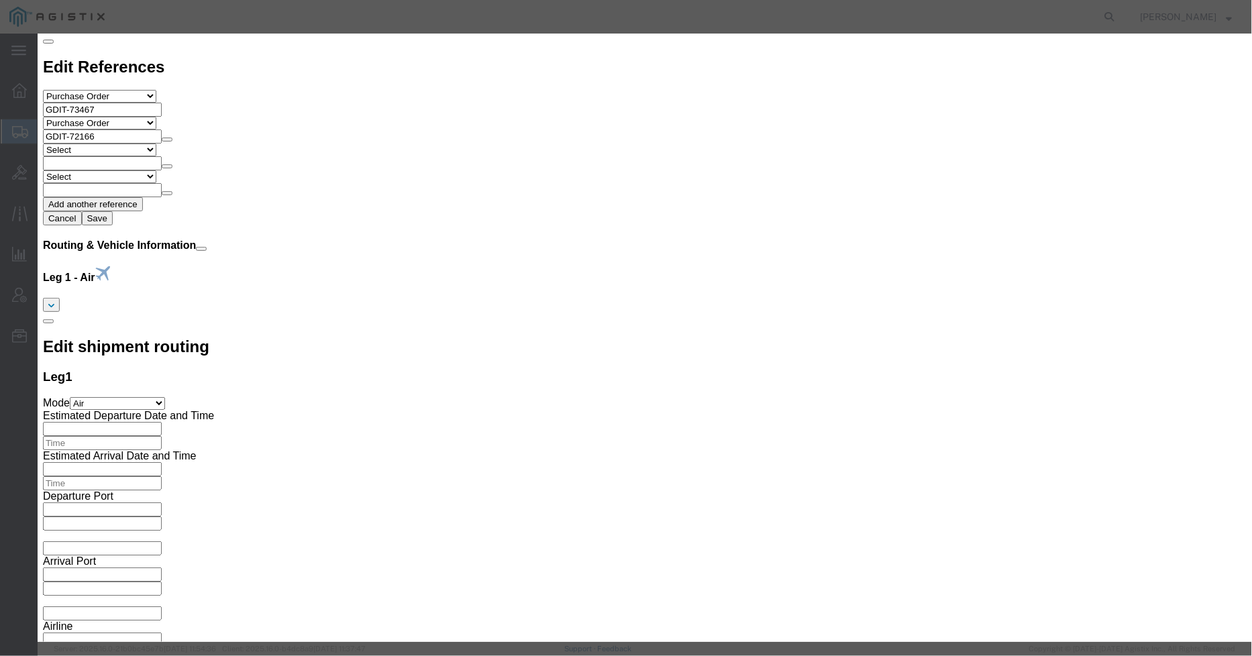
click textarea "Asset Tag: 146397"
type textarea "Asset Tag: 146406"
click input "text"
paste input "FJZ292698C8"
type input "FJZ292698C8"
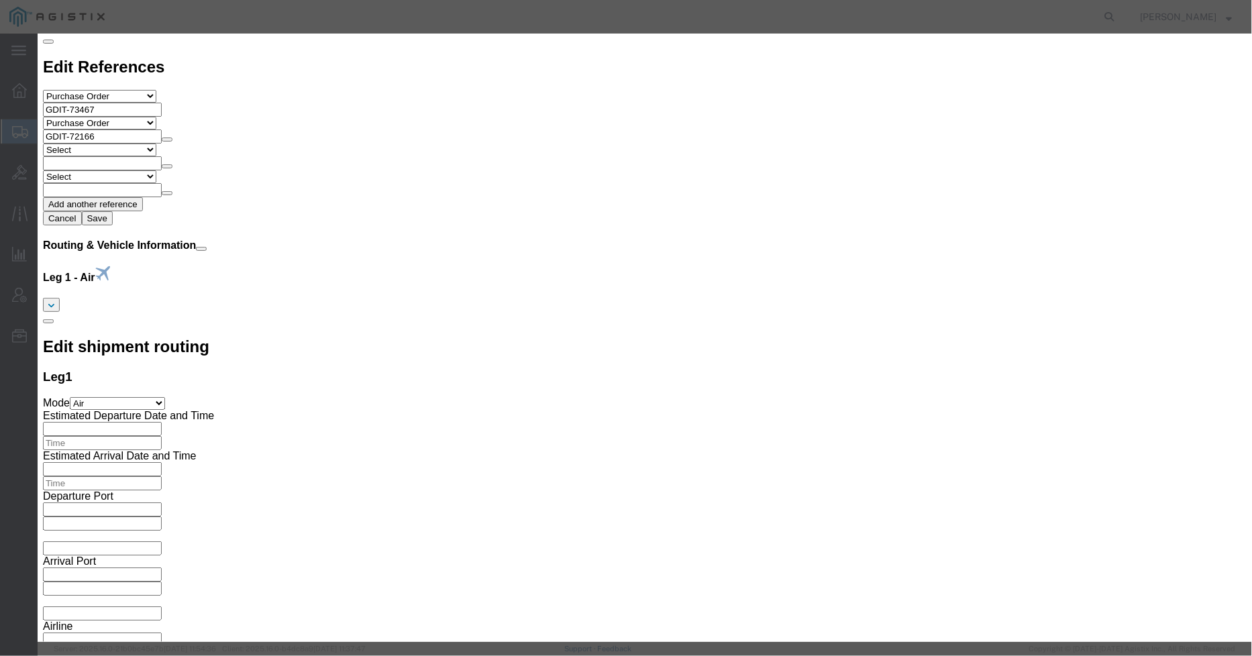
click button "Save & Close"
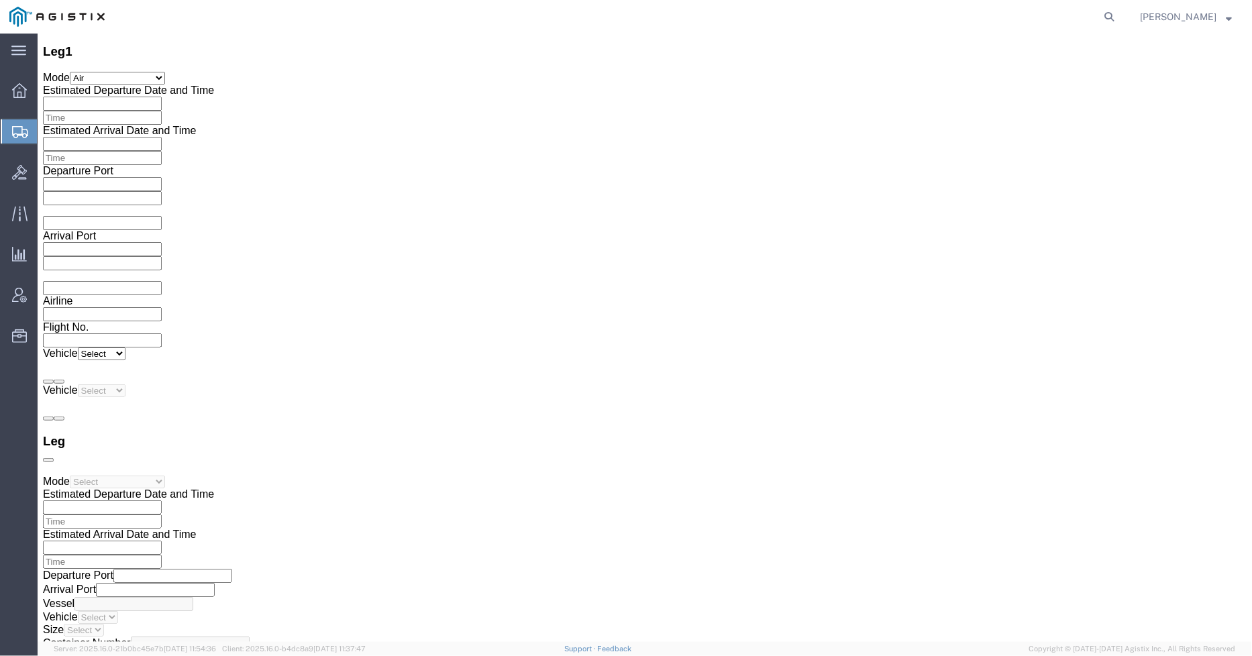
scroll to position [2088, 0]
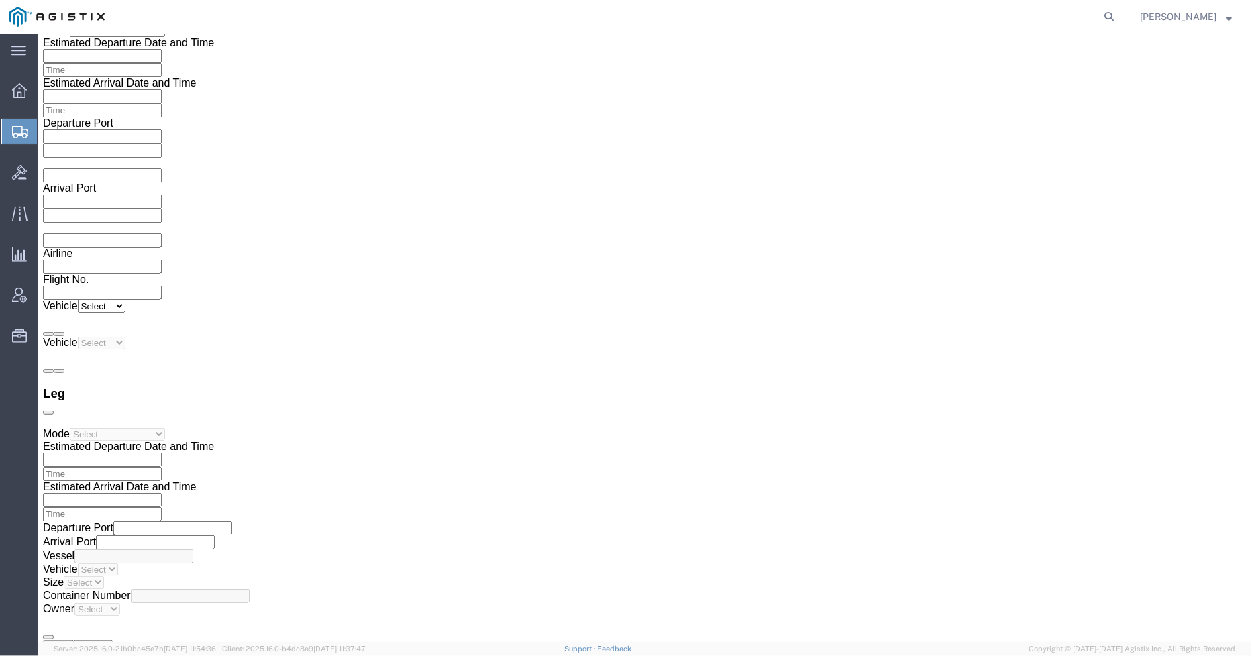
click span "button"
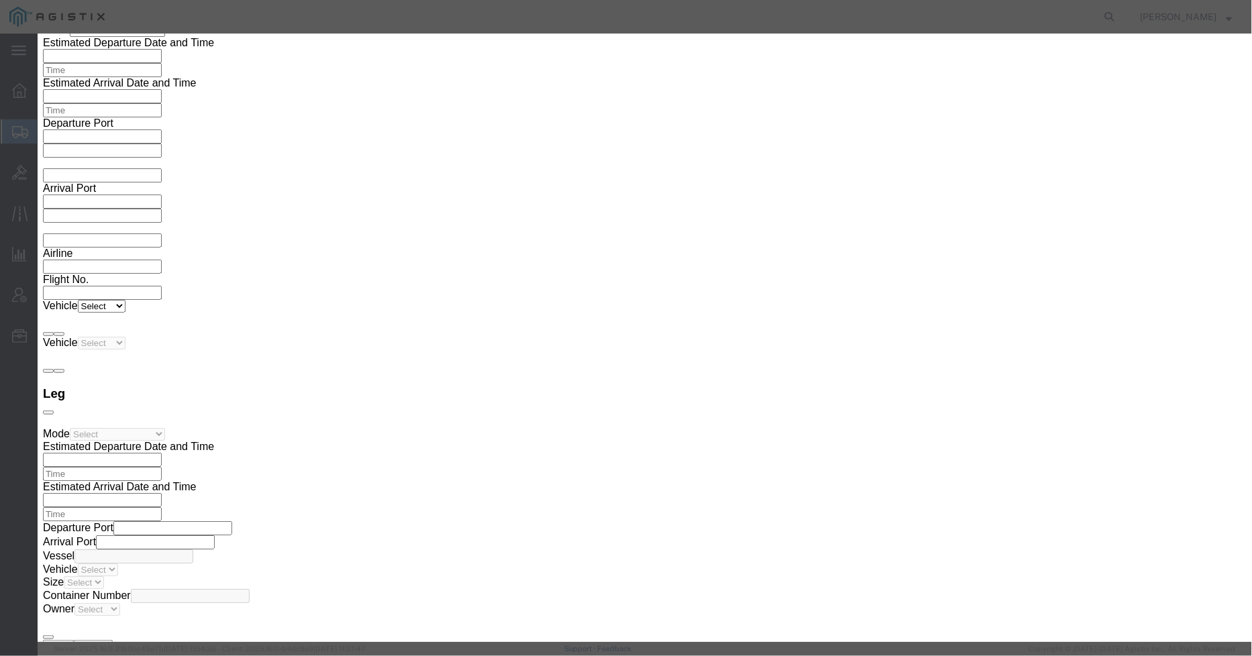
click textarea "Asset Tag: 146397"
type textarea "Asset Tag: 146407"
click input "text"
paste input "FJZ29262S8S"
type input "FJZ29262S8S"
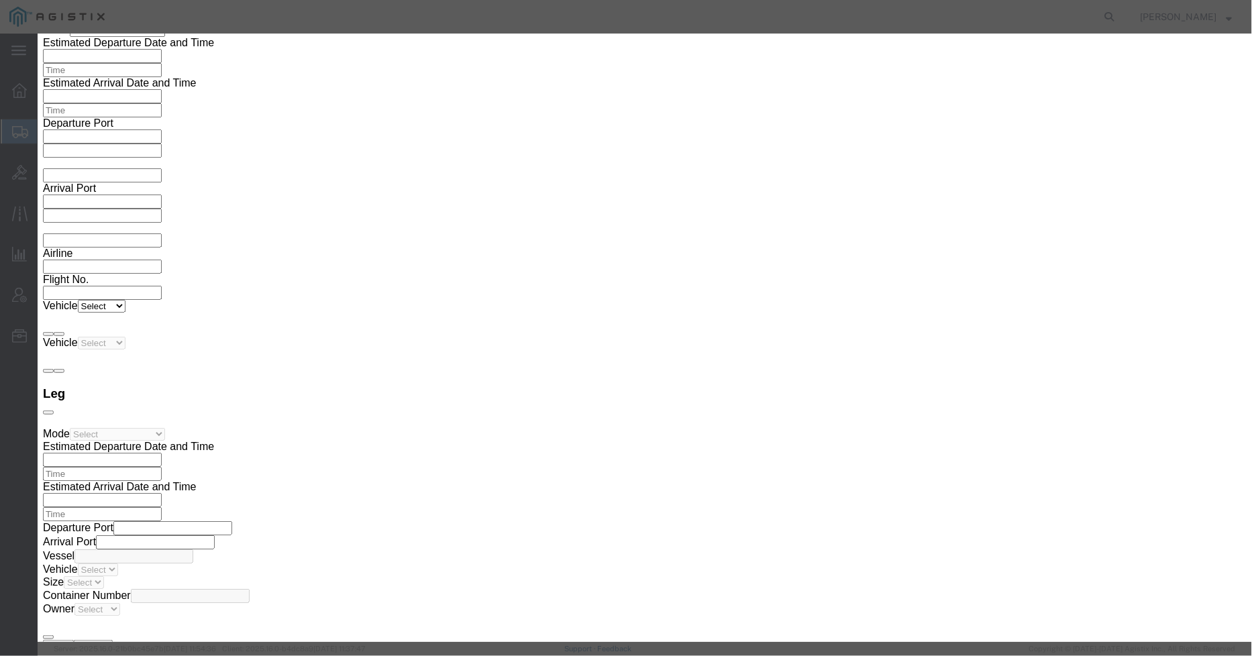
click button "Save & Close"
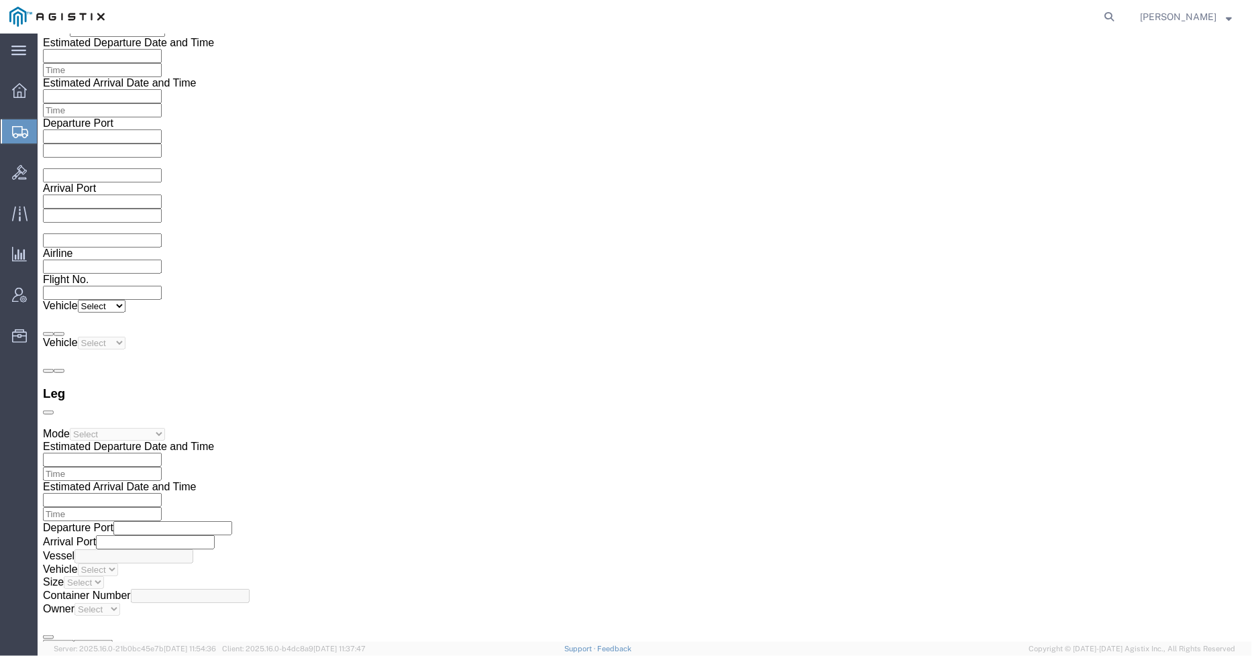
click span "button"
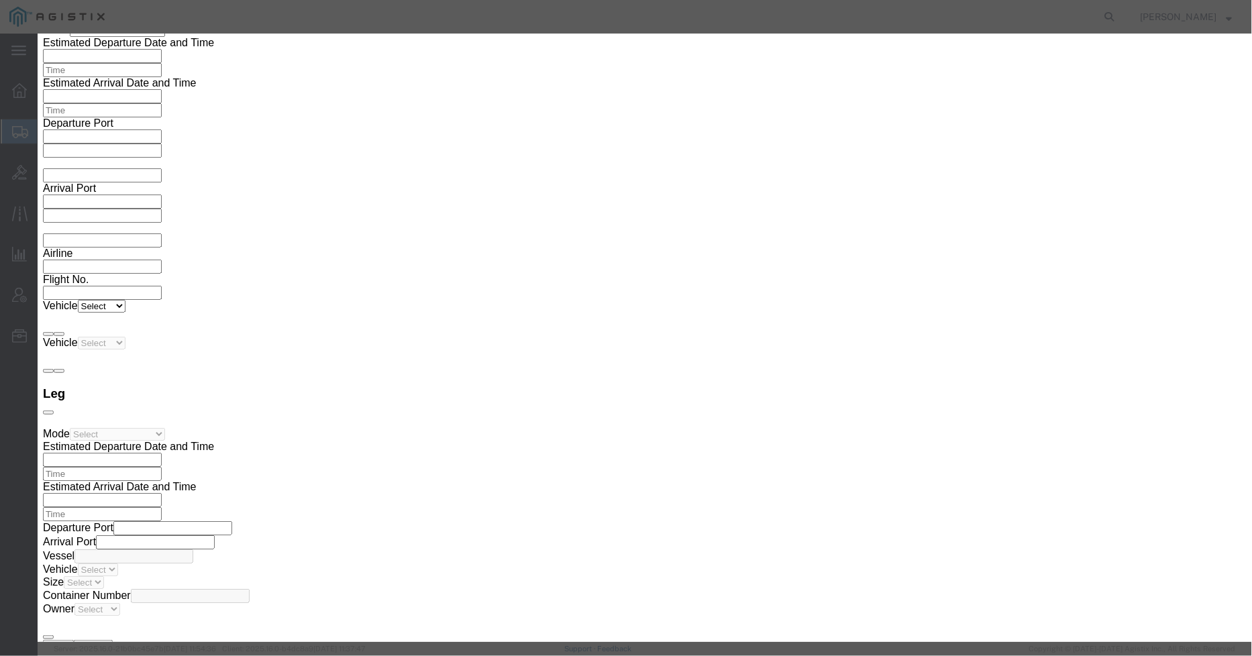
drag, startPoint x: 466, startPoint y: 313, endPoint x: 436, endPoint y: 317, distance: 30.5
click textarea "Asset Tag: 146397"
type textarea "Asset Tag: 146408"
click input "text"
paste input "FJZ29269717"
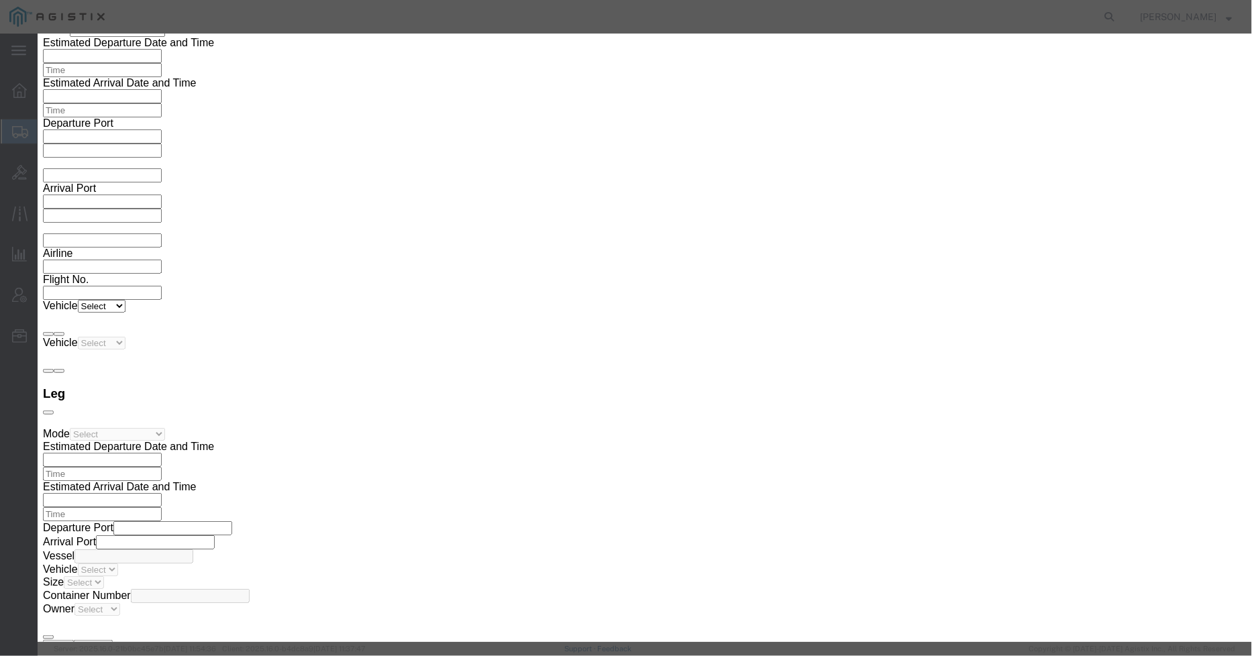
type input "FJZ29269717"
click button "Save & Close"
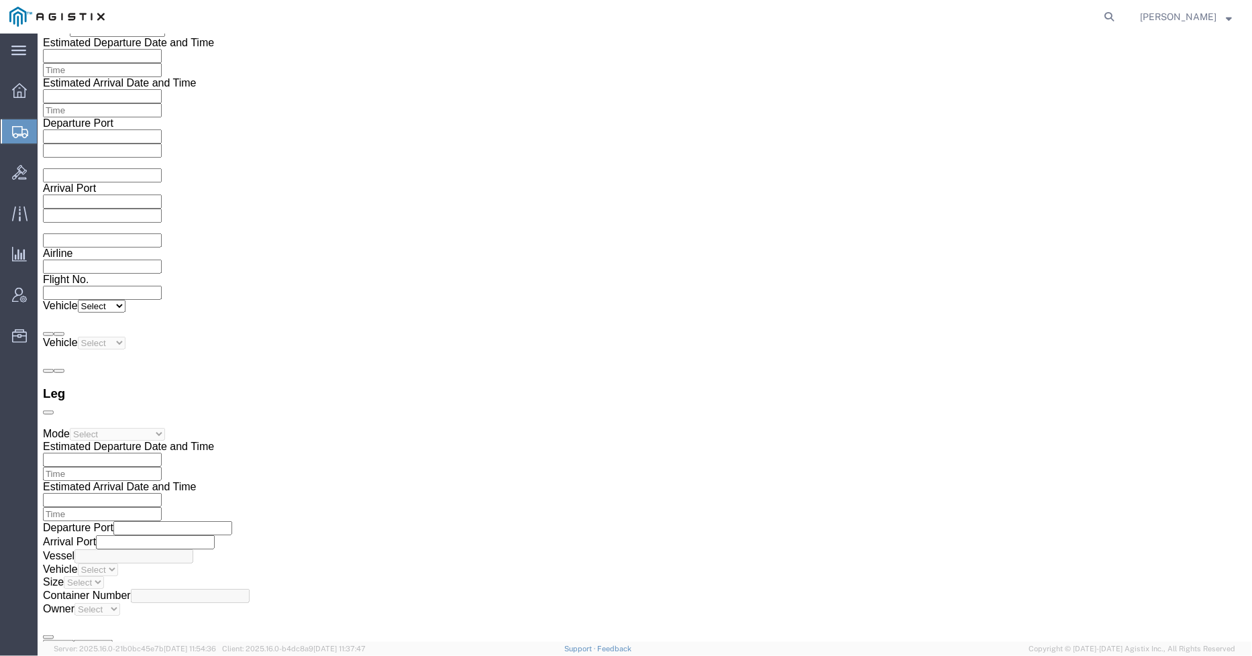
click span "button"
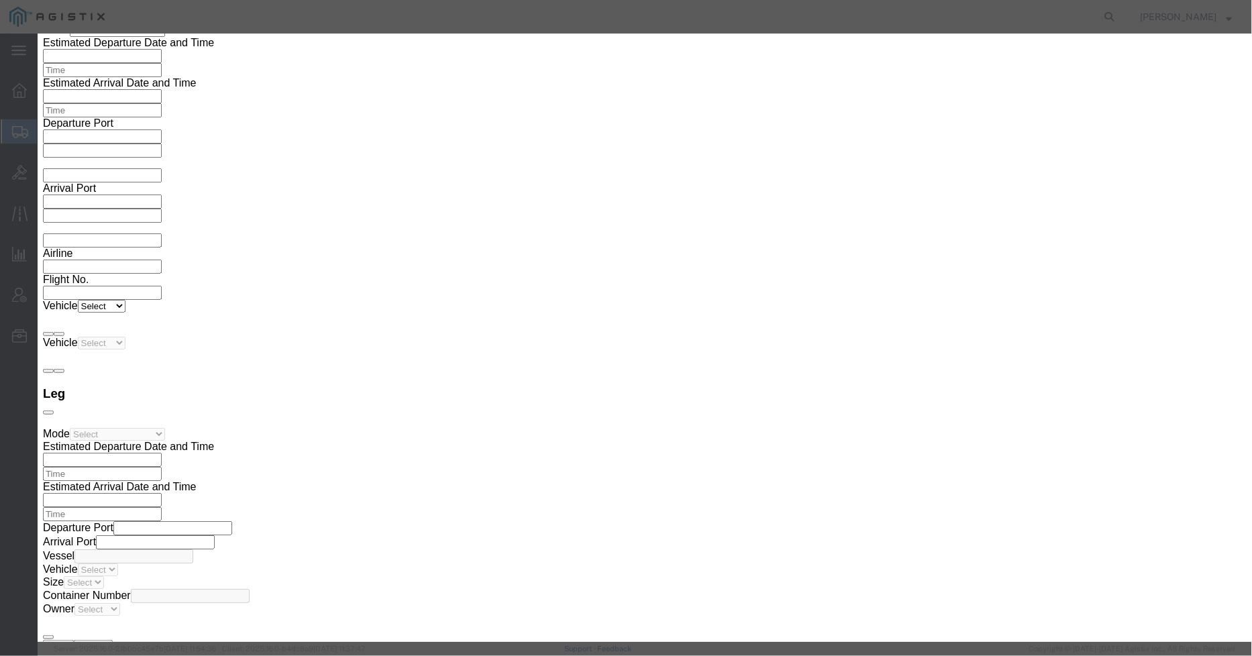
click textarea "Asset Tag: 146397"
type textarea "Asset Tag: 146409"
click input "text"
paste input "FJZ29262RNR"
type input "FJZ29262RNR"
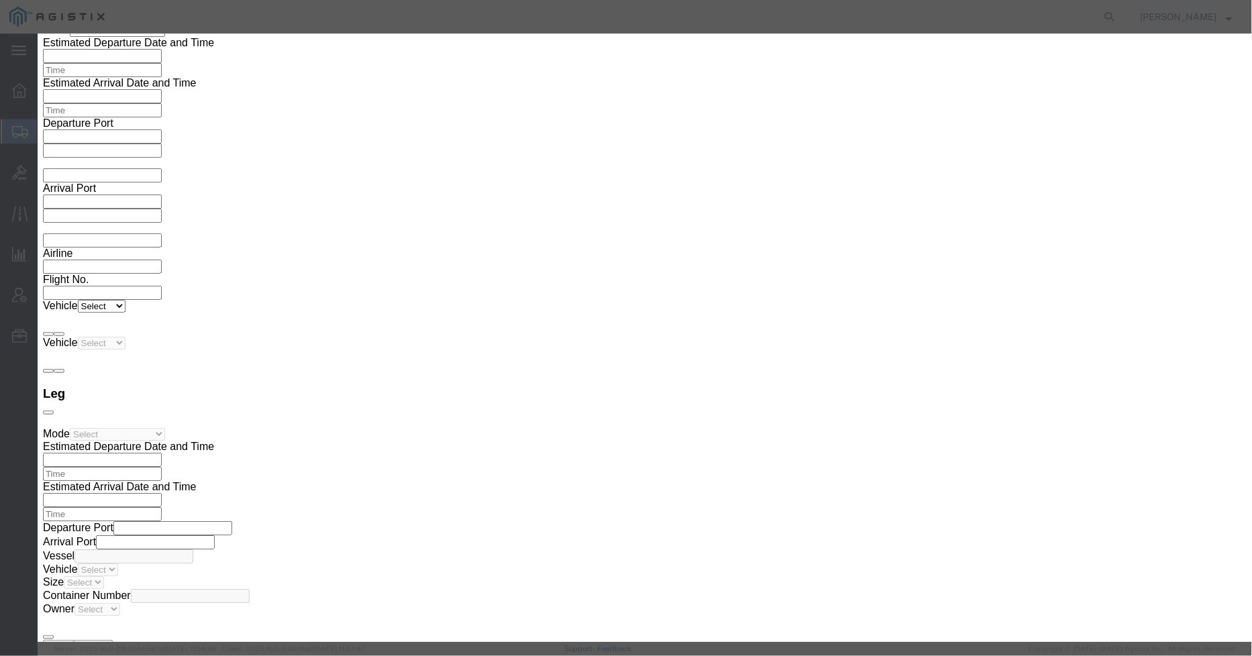
click button "Save & Close"
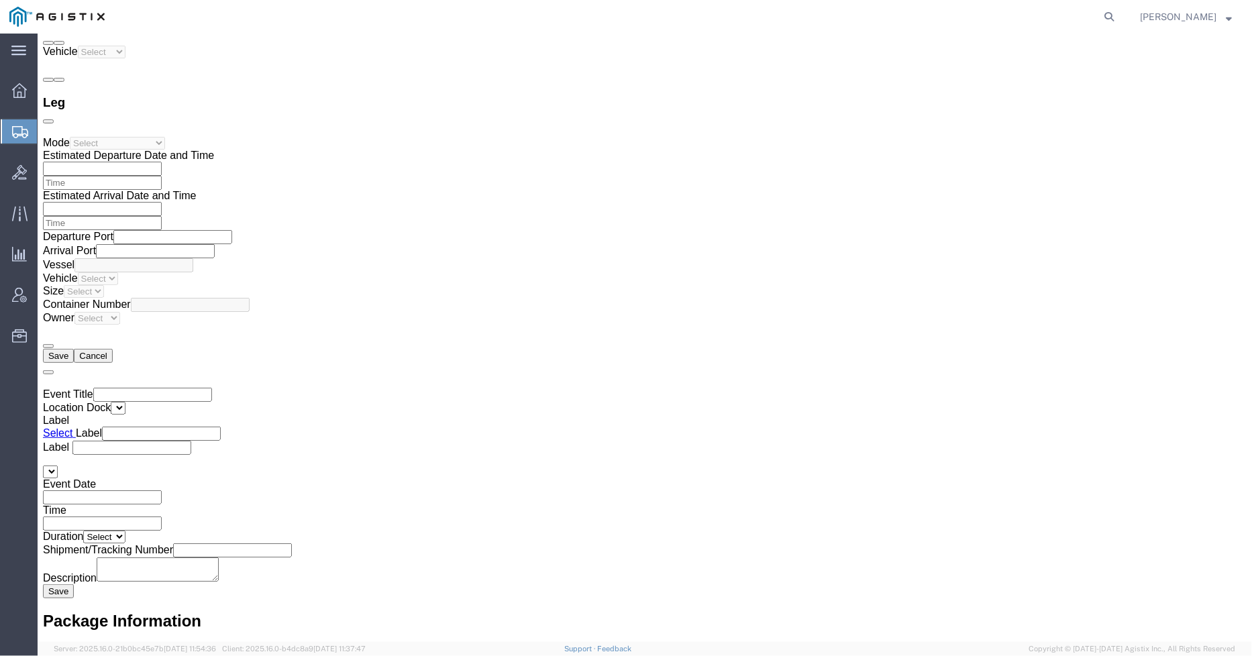
scroll to position [2386, 0]
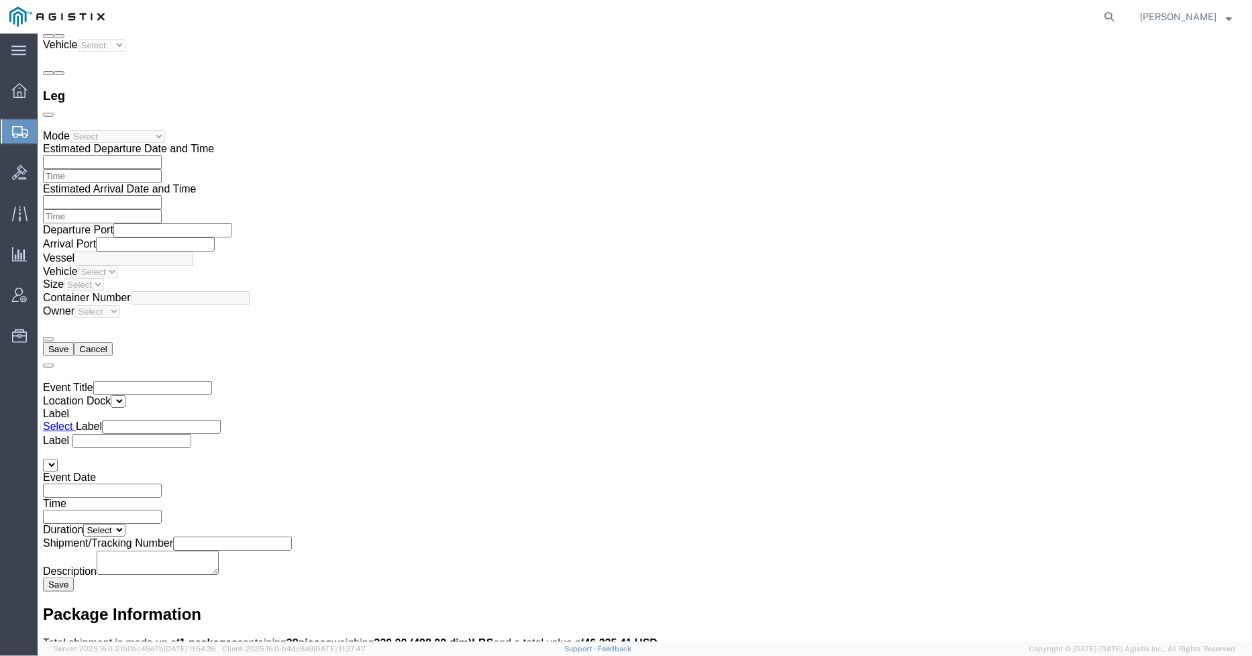
click span "button"
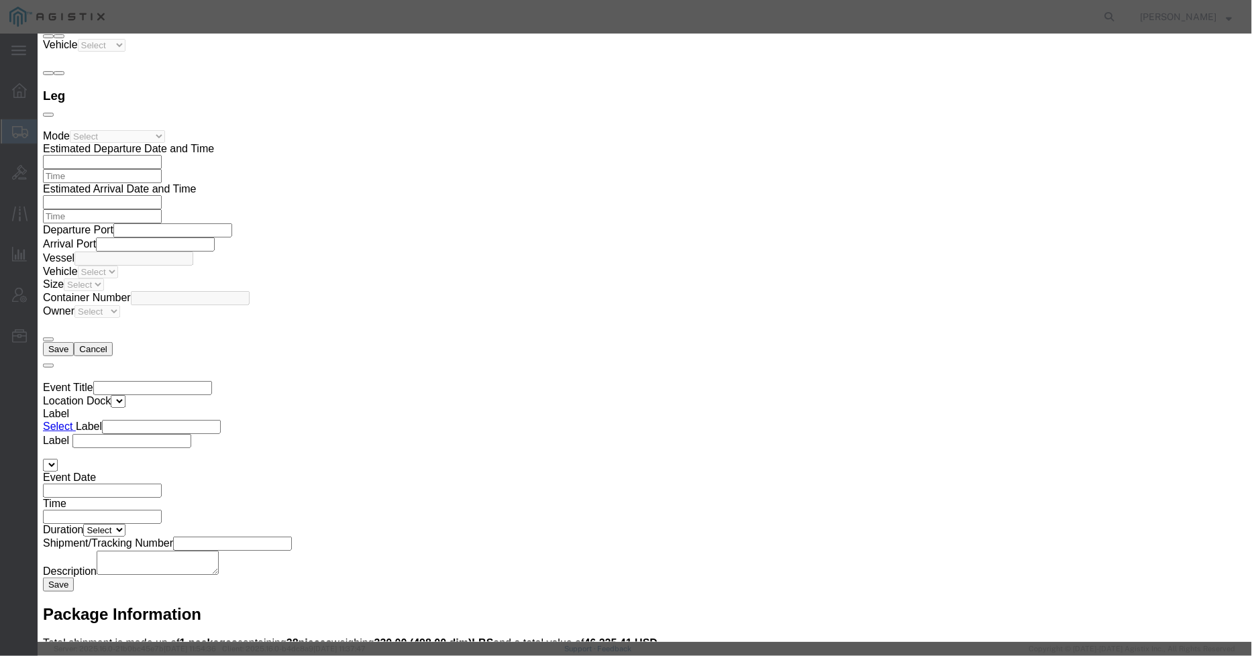
drag, startPoint x: 457, startPoint y: 322, endPoint x: 436, endPoint y: 321, distance: 20.8
click textarea "Asset Tag: 146397"
type textarea "Asset Tag: 146409"
click input "text"
paste input "FJZ292698A8"
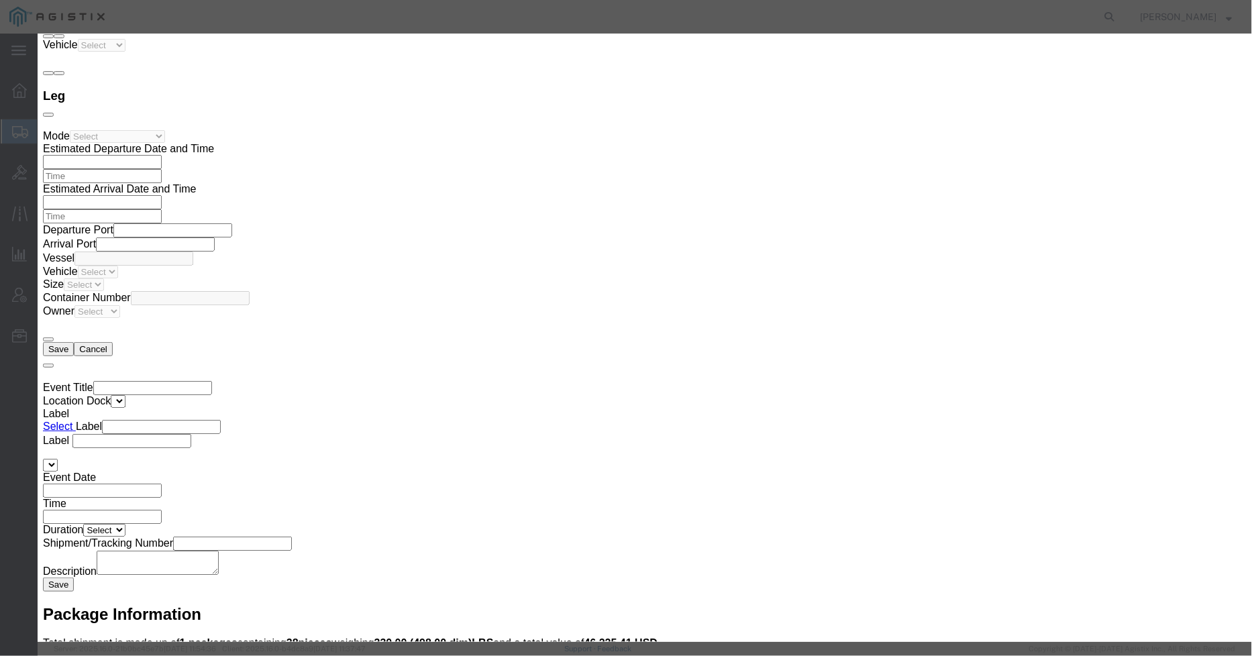
type input "FJZ292698A8"
click textarea "Asset Tag: 146397"
type textarea "Asset Tag: 146410"
click button "Save & Close"
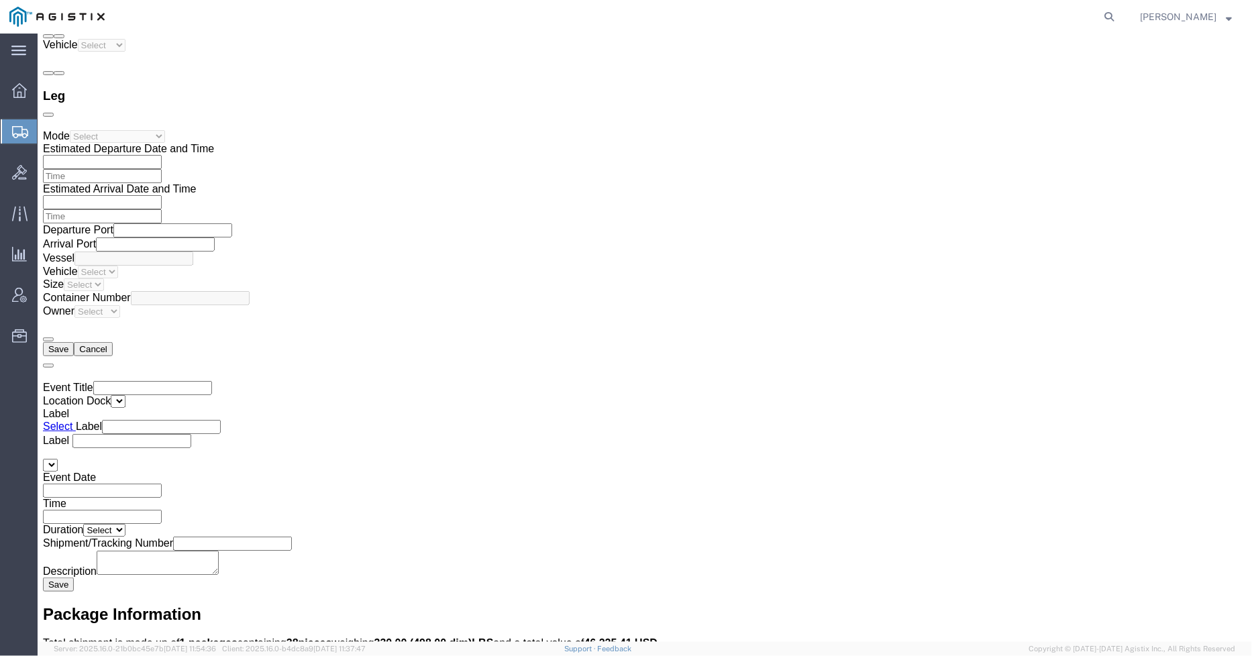
click p "Model: CP-8875NR-K9++="
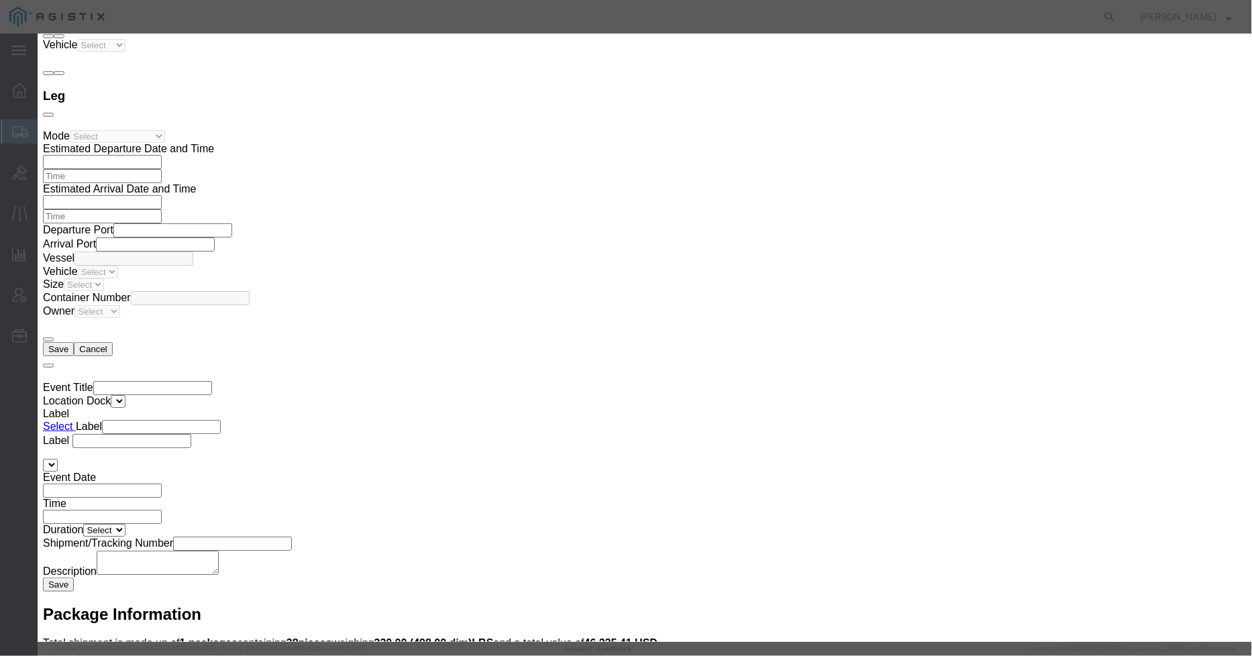
click span "button"
click button "Save & Close"
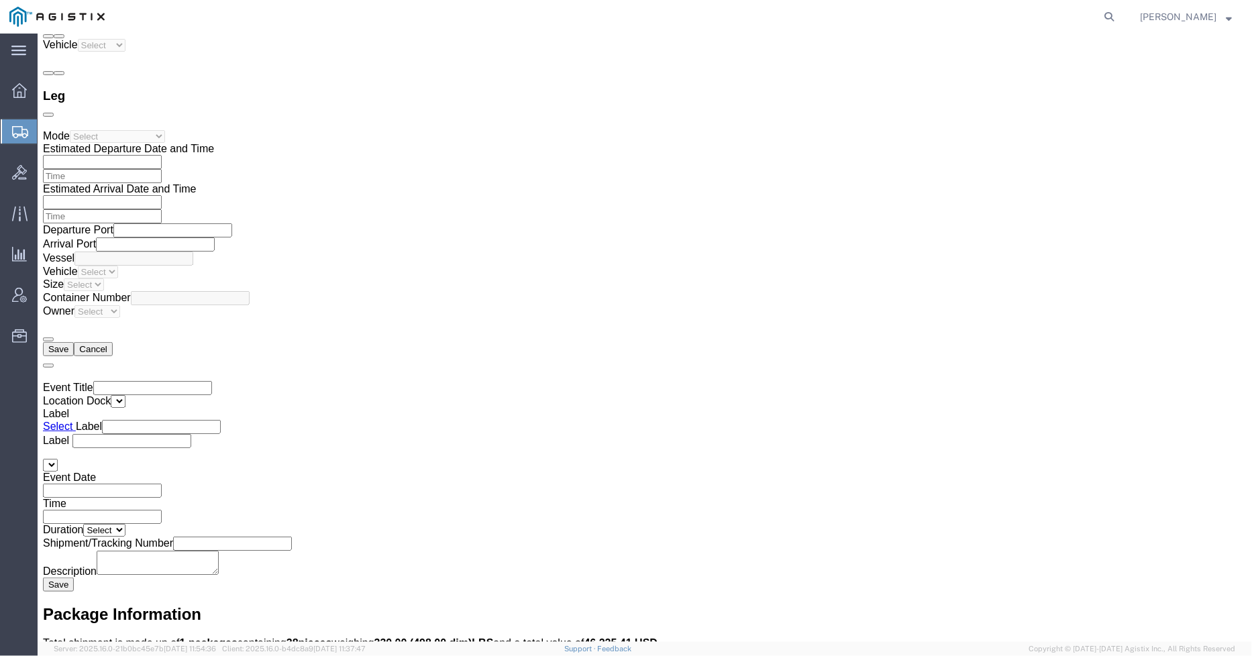
click span "button"
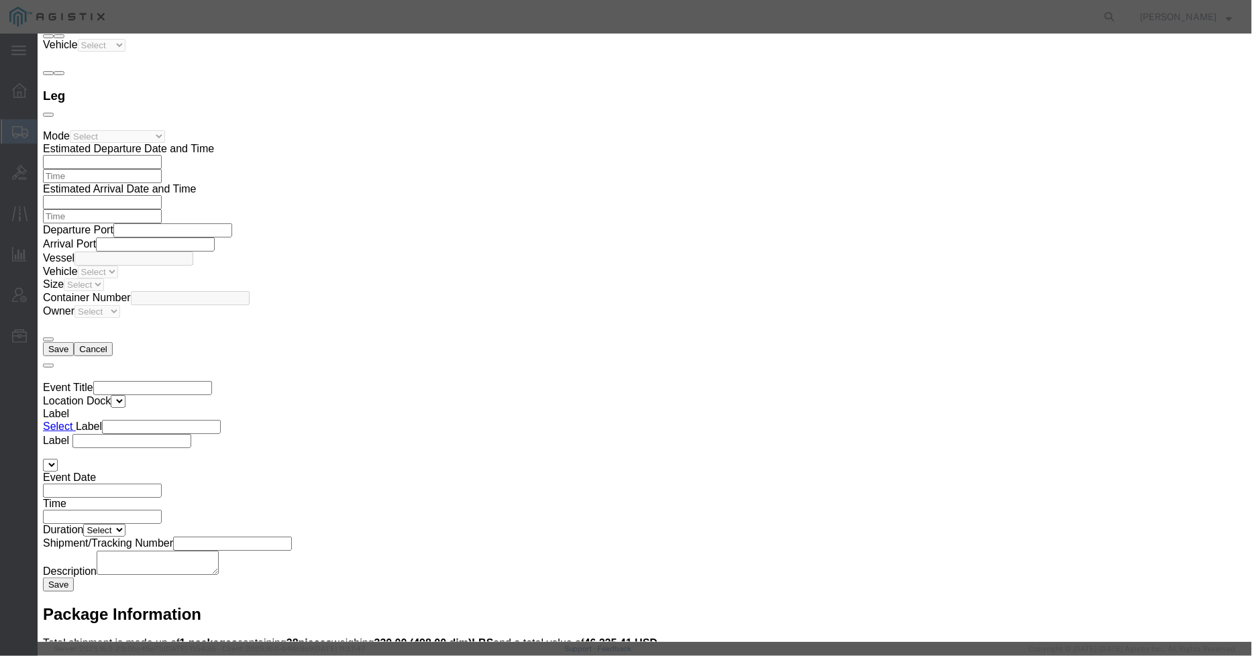
click textarea "Asset Tag: 146397"
type textarea "Asset Tag: 146411"
click input "text"
paste input "FJZ29262TRT"
type input "FJZ29262TRT"
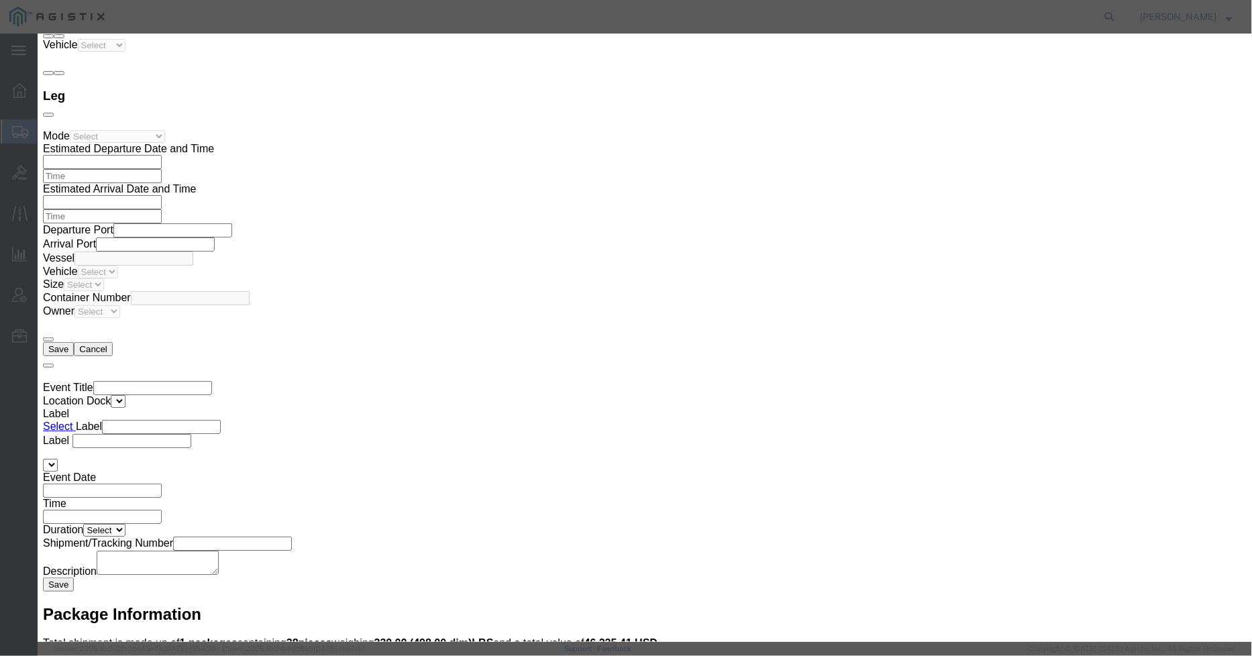
click button "Save & Close"
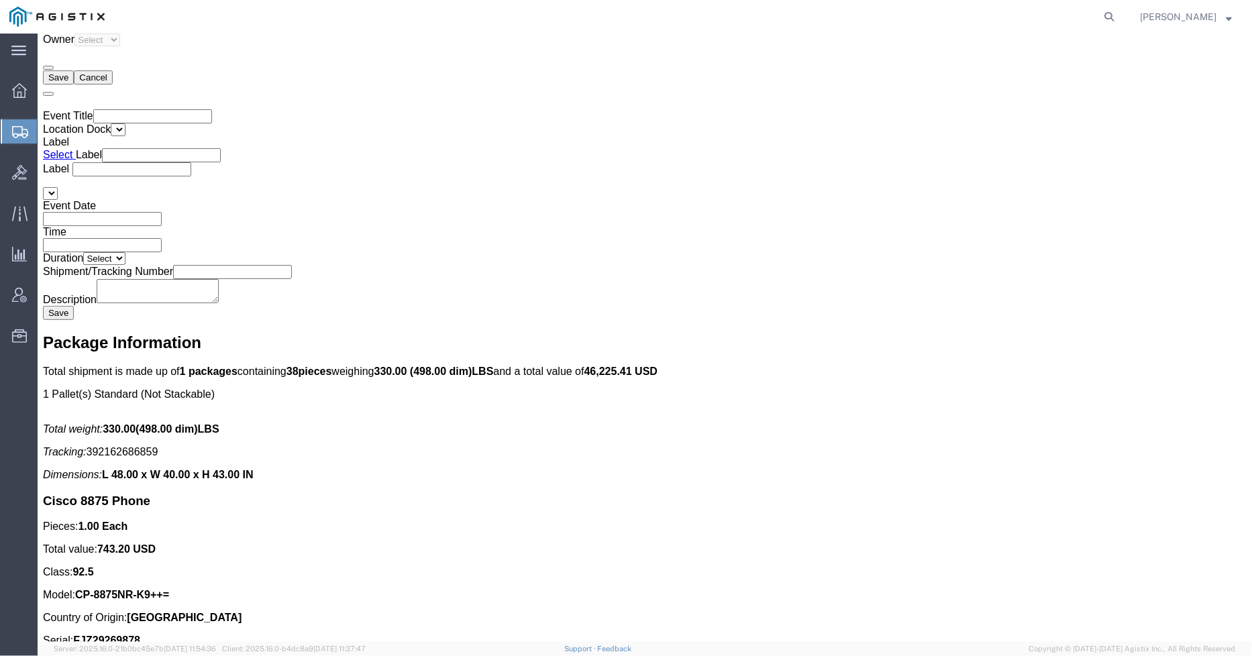
scroll to position [2684, 0]
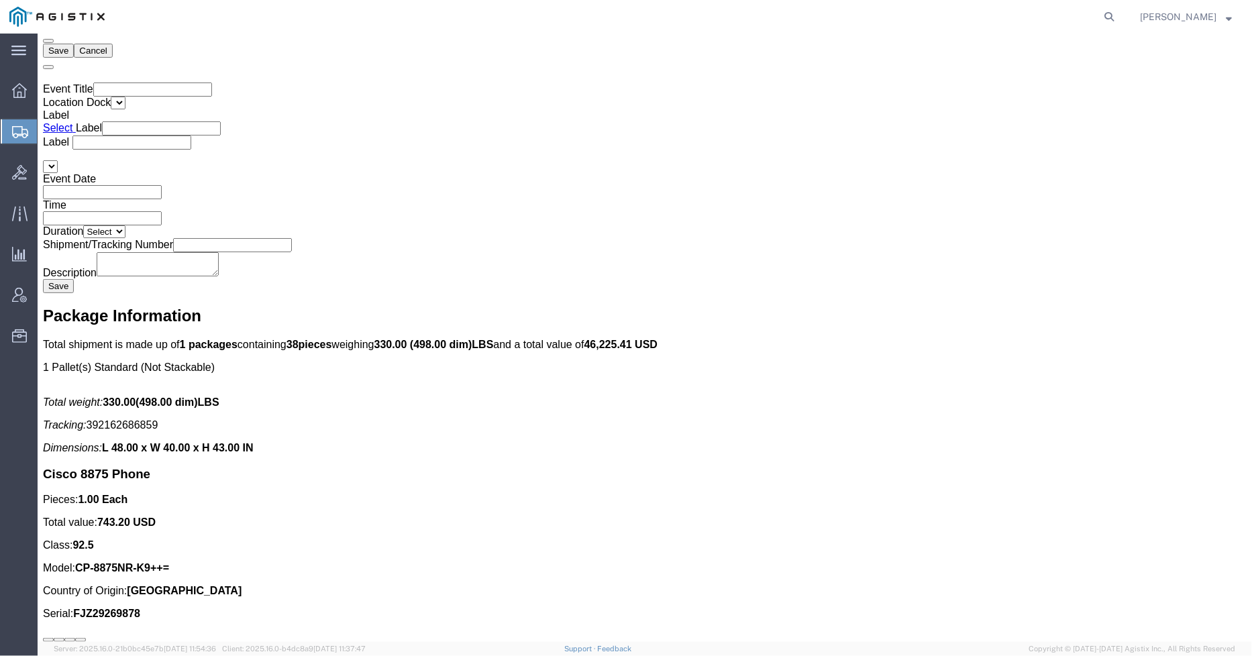
click span "button"
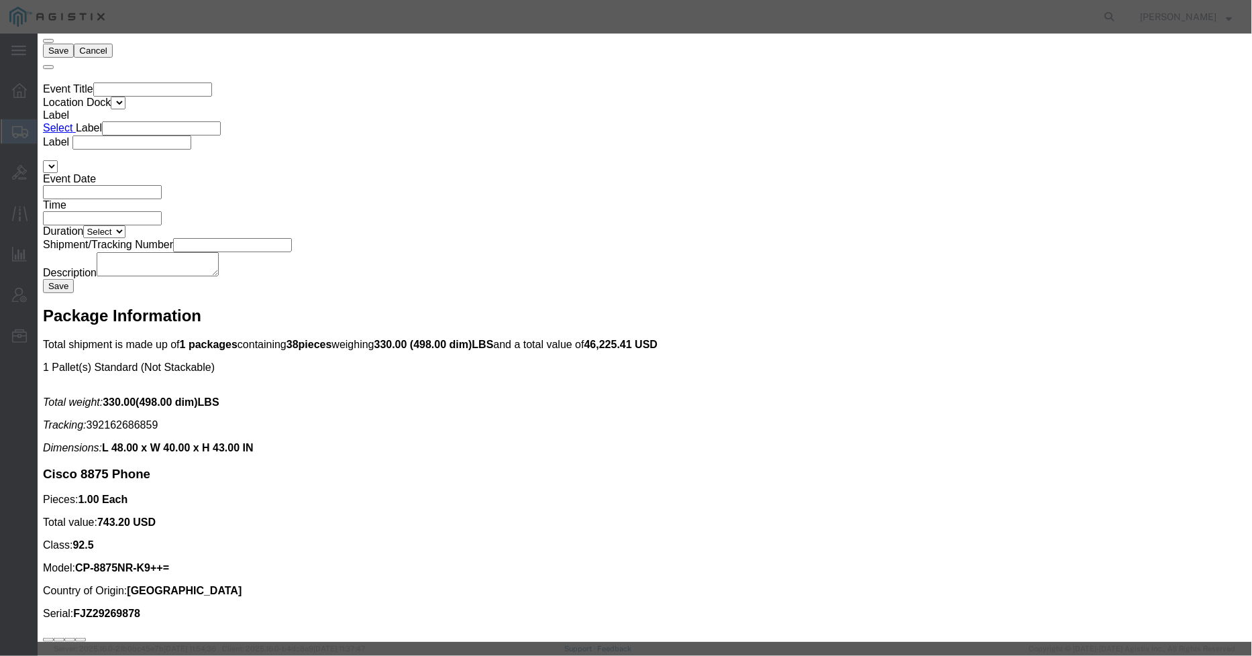
click textarea "Asset Tag: 146397"
type textarea "Asset Tag: 146412"
click input "text"
paste input "FJZ29262S9S"
type input "FJZ29262S9S"
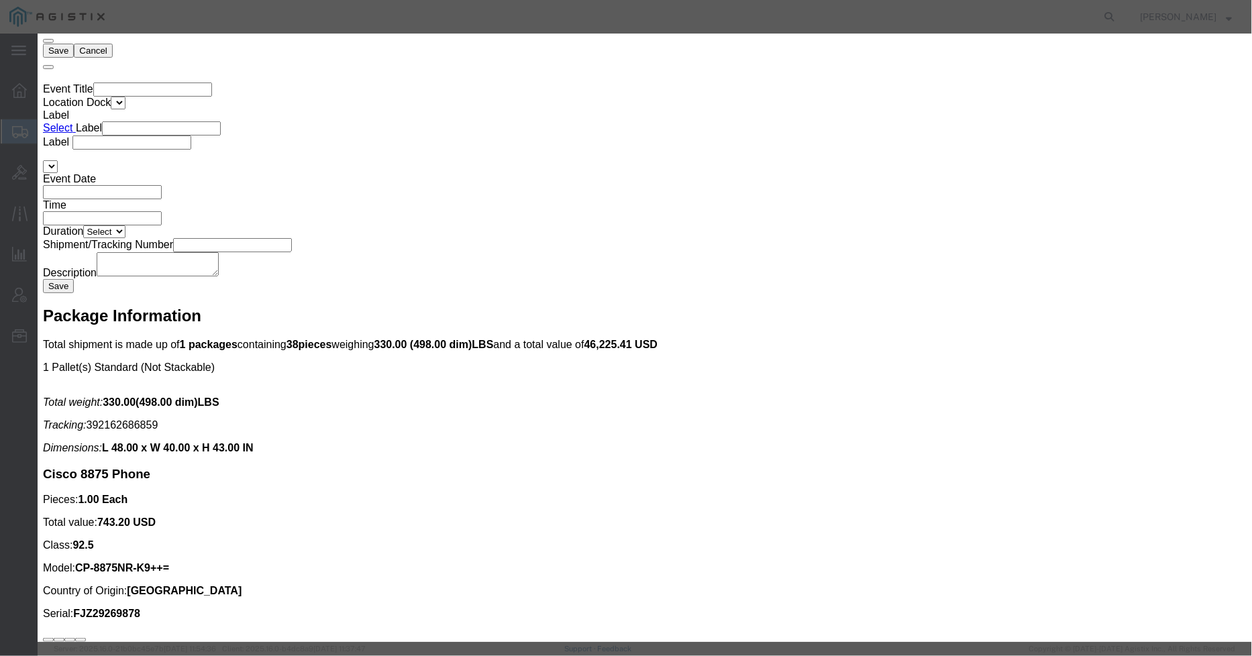
click button "Save & Close"
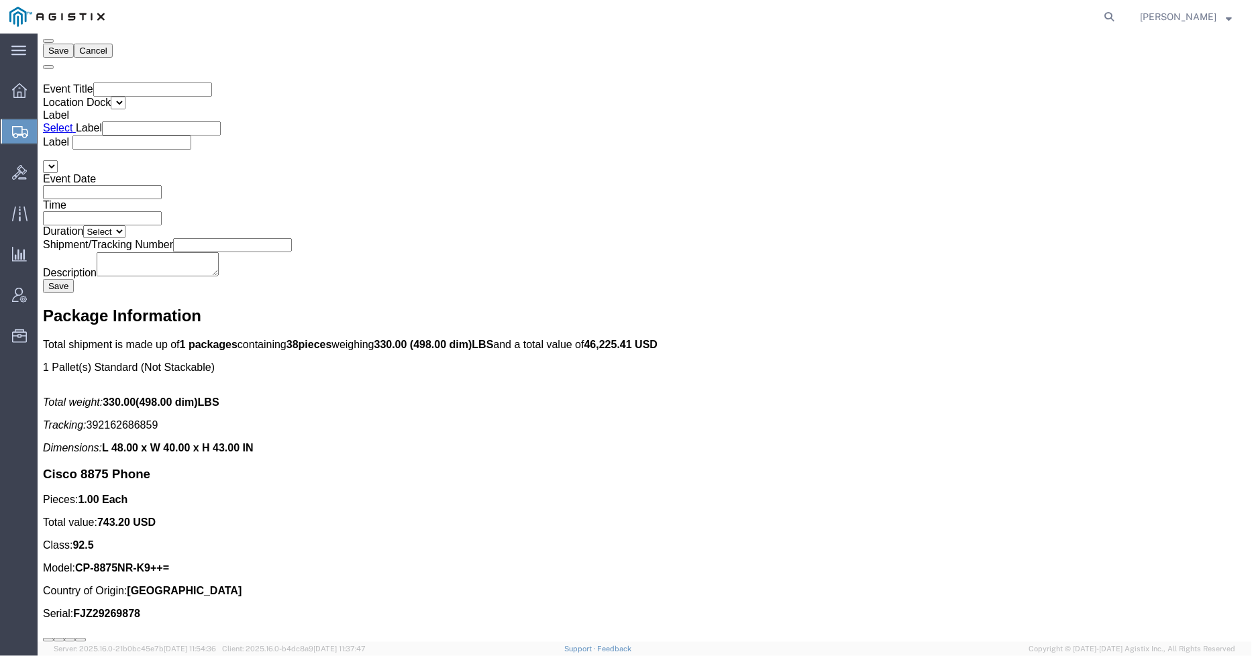
click span "button"
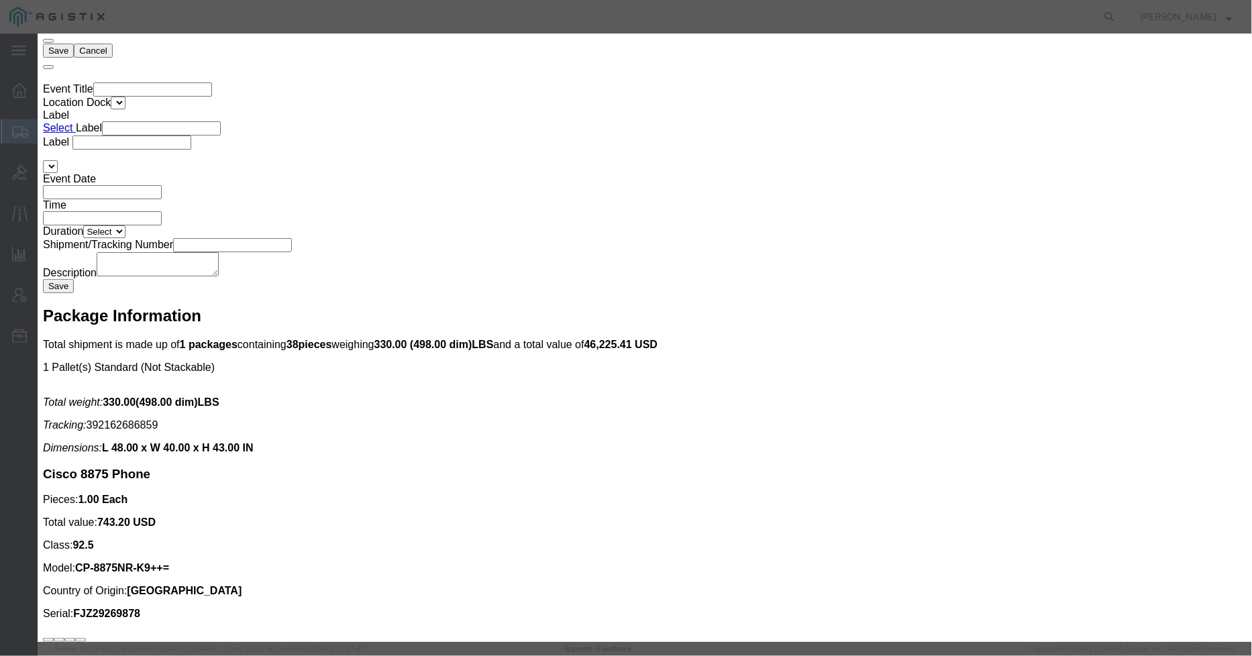
click textarea "Asset Tag: 146397"
type textarea "Asset Tag: 146413"
click input "text"
paste input "FJZ292699Y9"
type input "FJZ292699Y9"
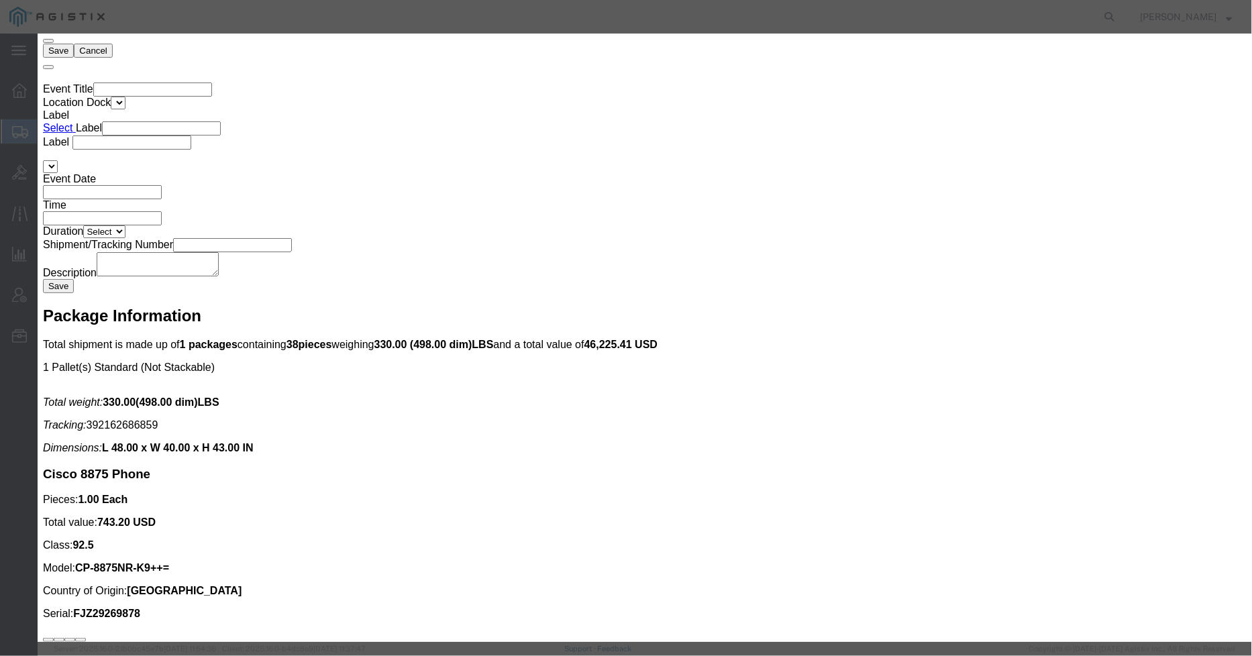
click button "Save & Close"
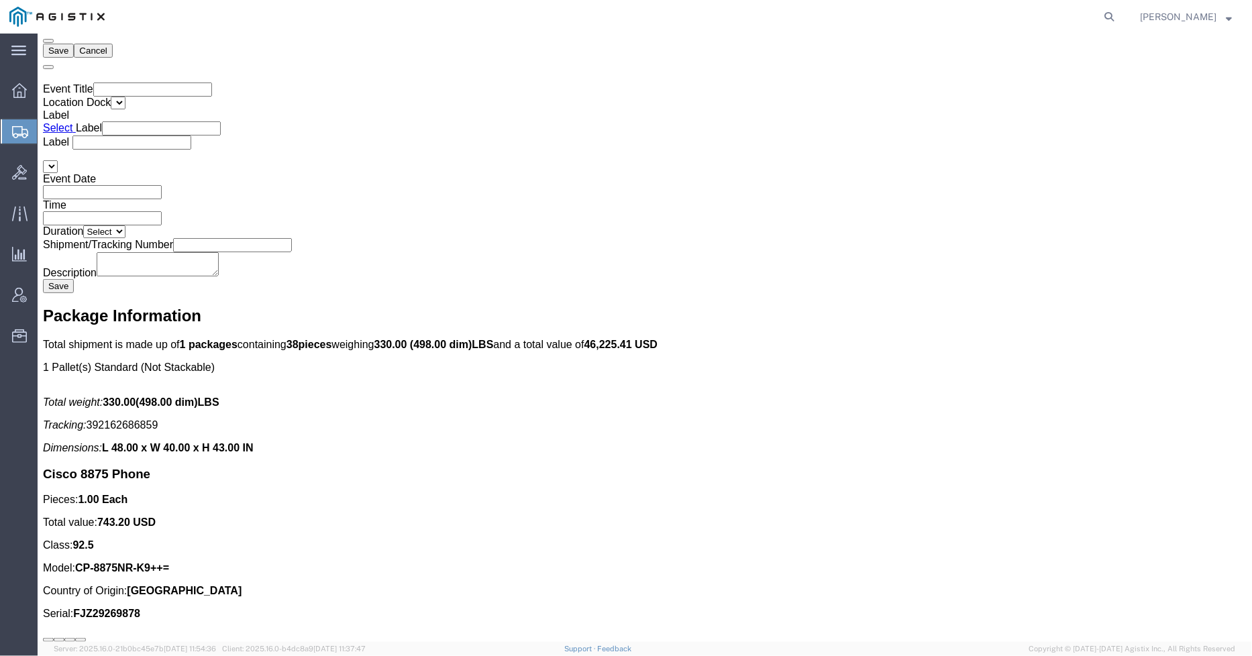
click span "button"
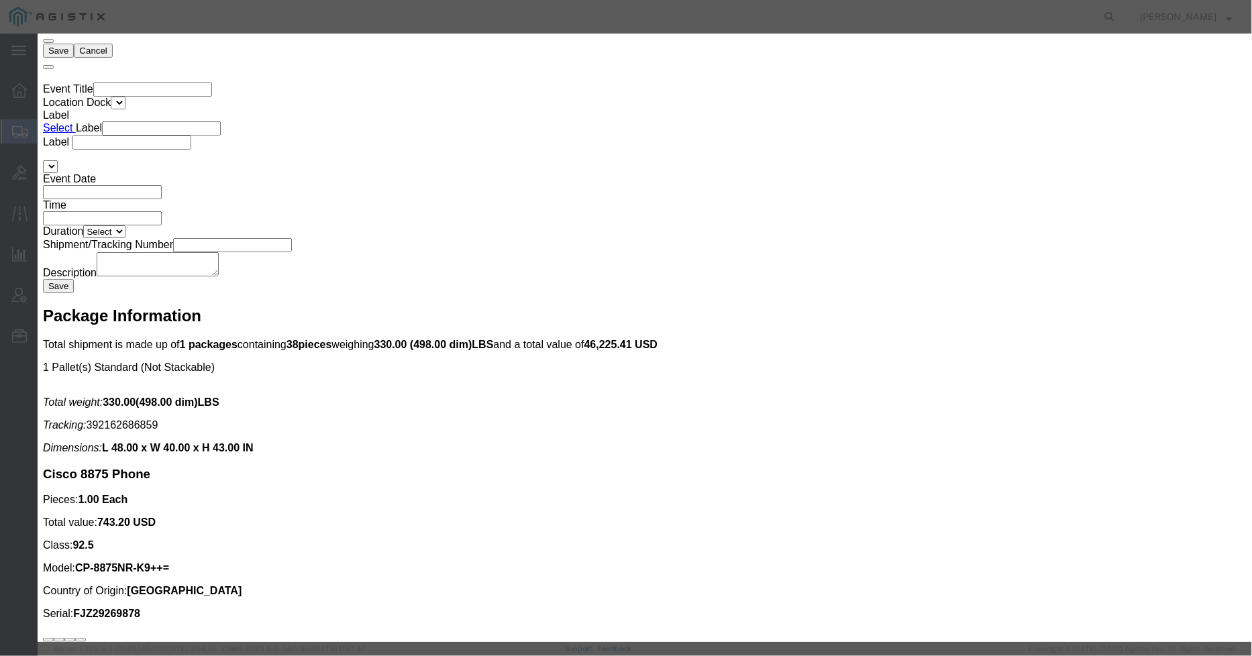
click textarea "Asset Tag: 146397"
type textarea "Asset Tag: 146414"
click input "text"
paste input "FJZ29269BGB"
type input "FJZ29269BGB"
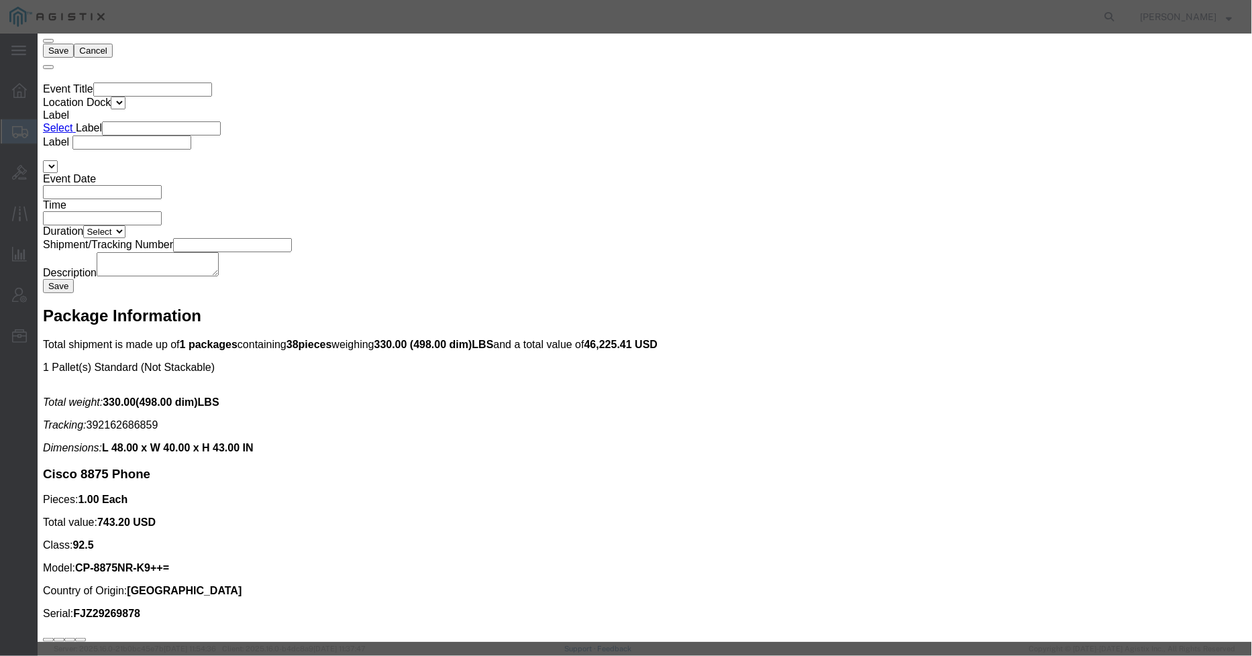
click button "Save & Close"
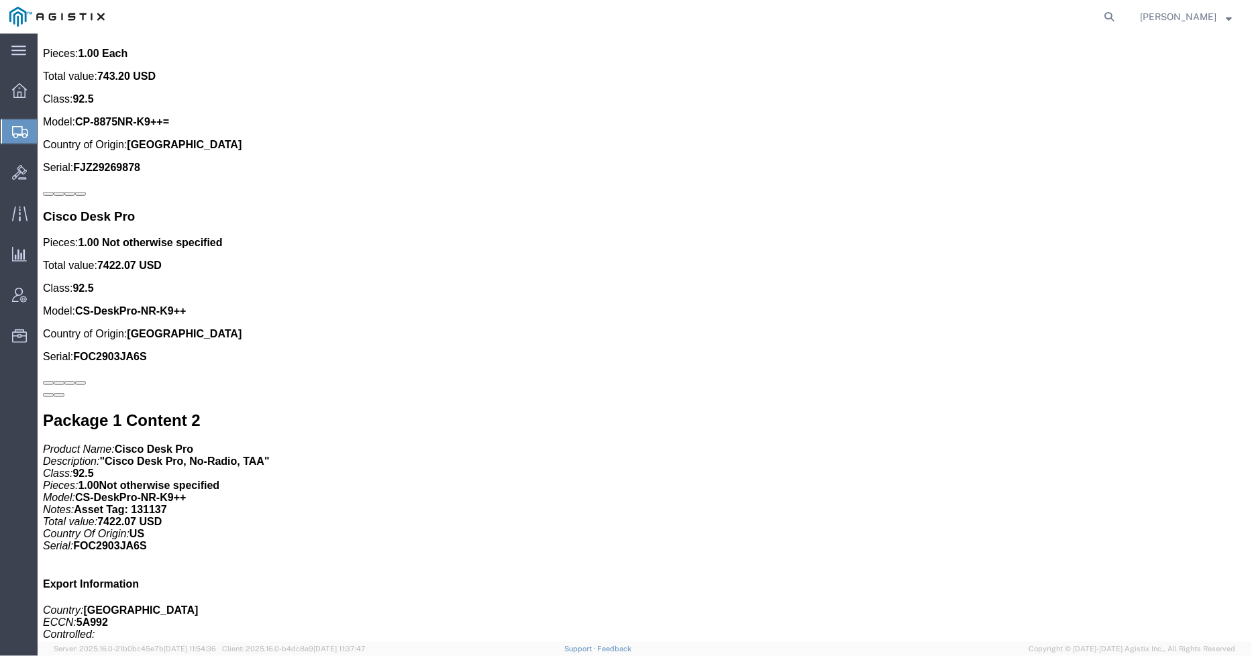
scroll to position [3131, 0]
click span "button"
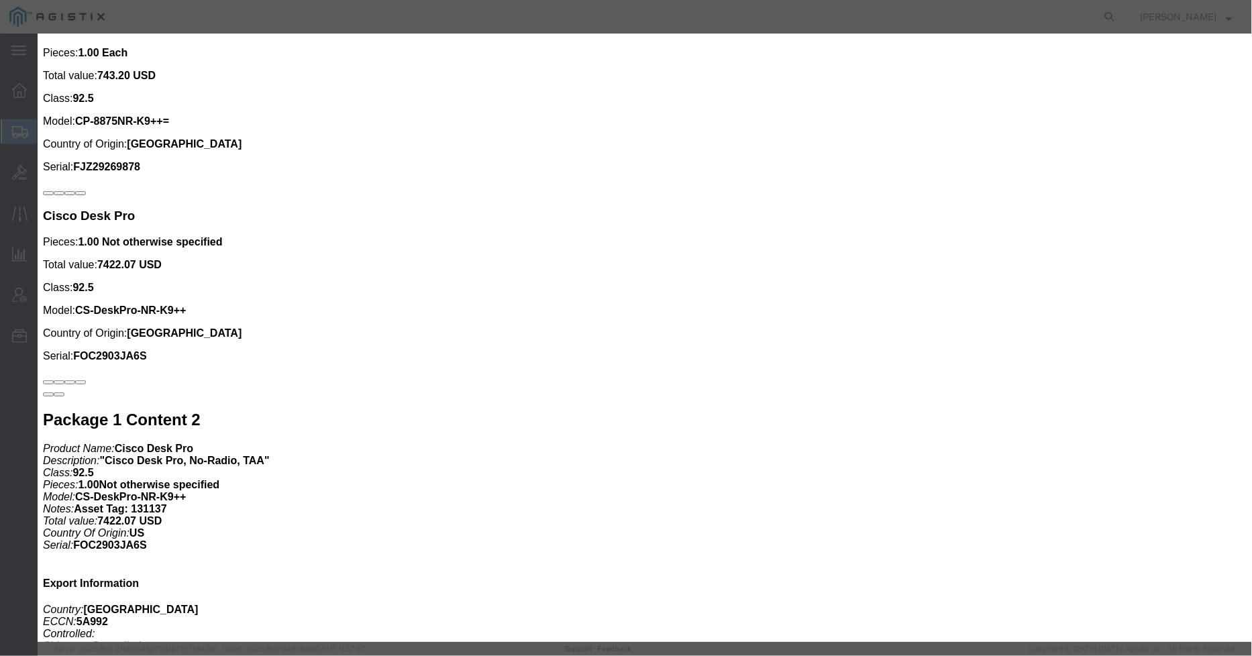
click textarea "Asset Tag: 146397"
type textarea "Asset Tag: 146415"
click input "text"
paste input "FJZ29269B8B"
type input "FJZ29269B8B"
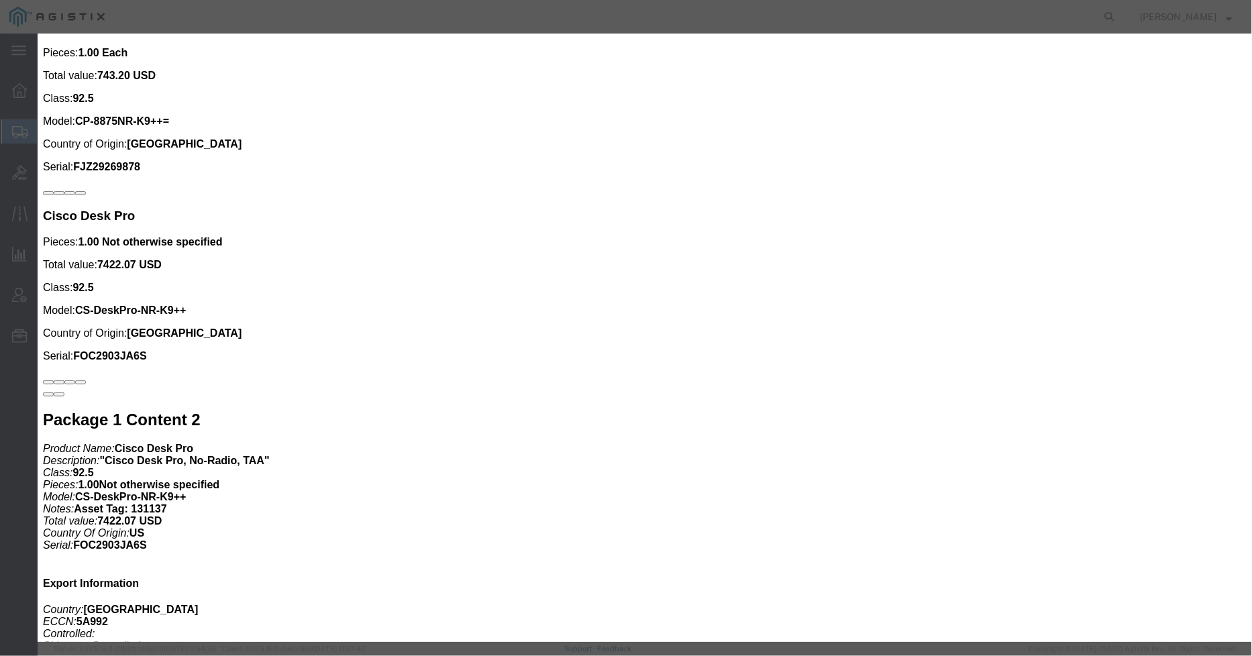
click button "Save & Close"
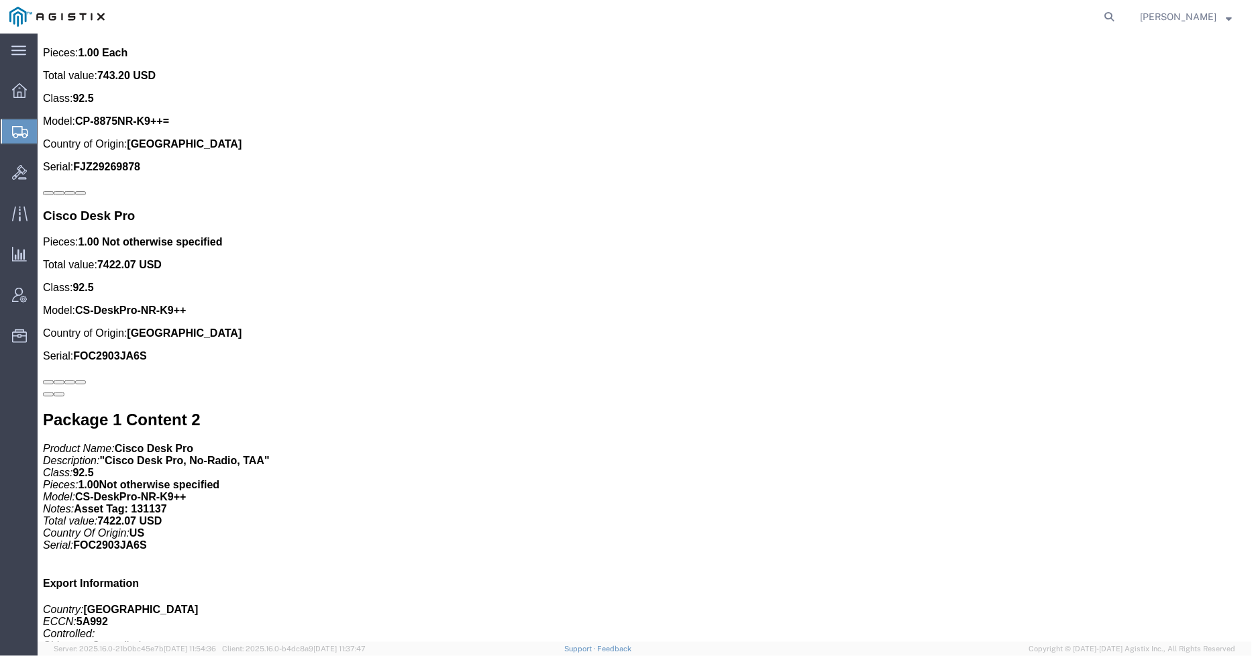
click span "button"
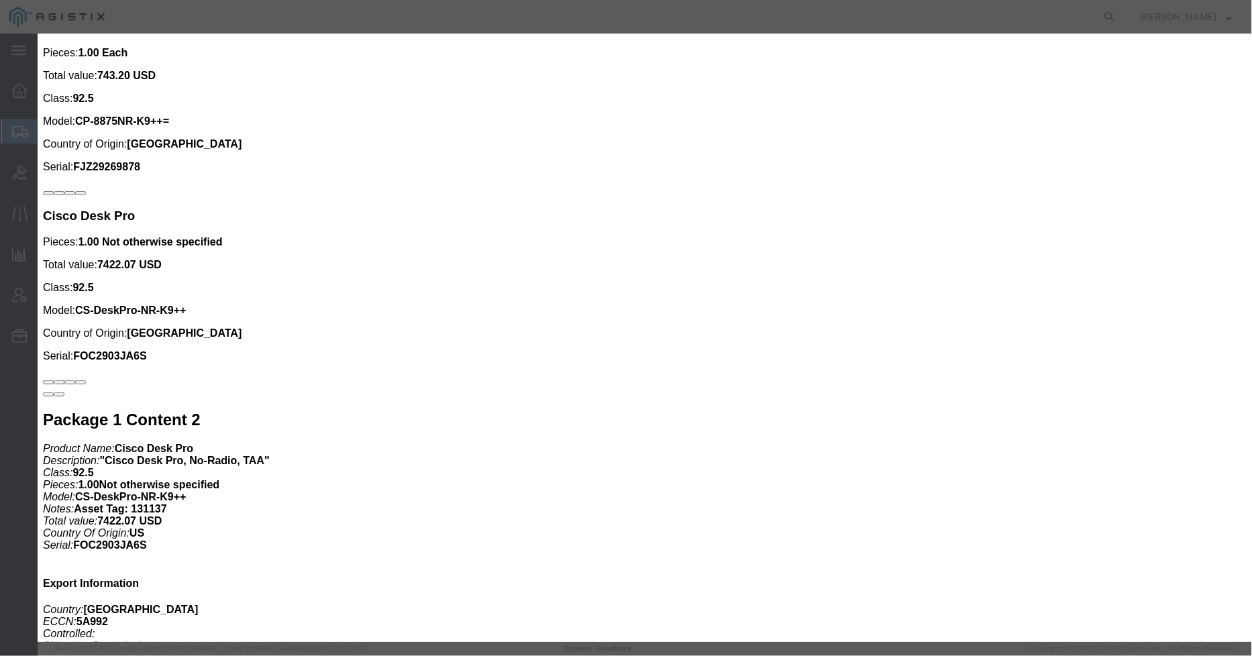
click textarea "Asset Tag: 146397"
type textarea "Asset Tag: 146416"
click input "text"
paste input "FJZ29269828"
type input "FJZ29269828"
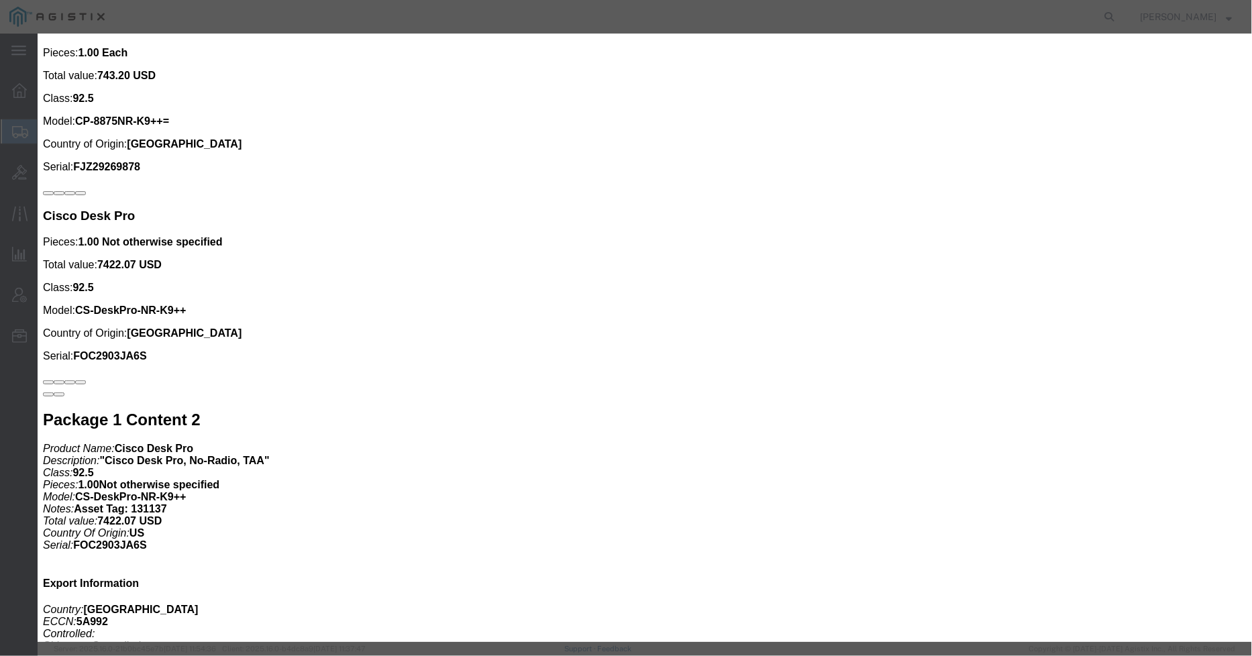
click button "Save & Close"
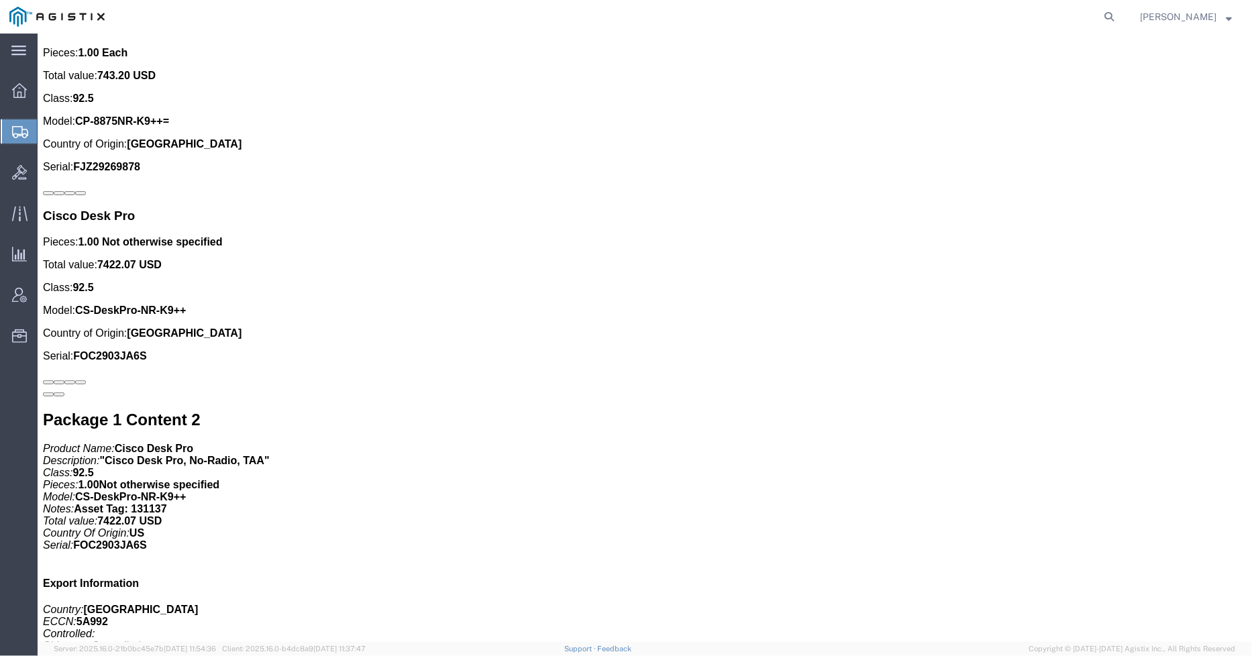
click button "button"
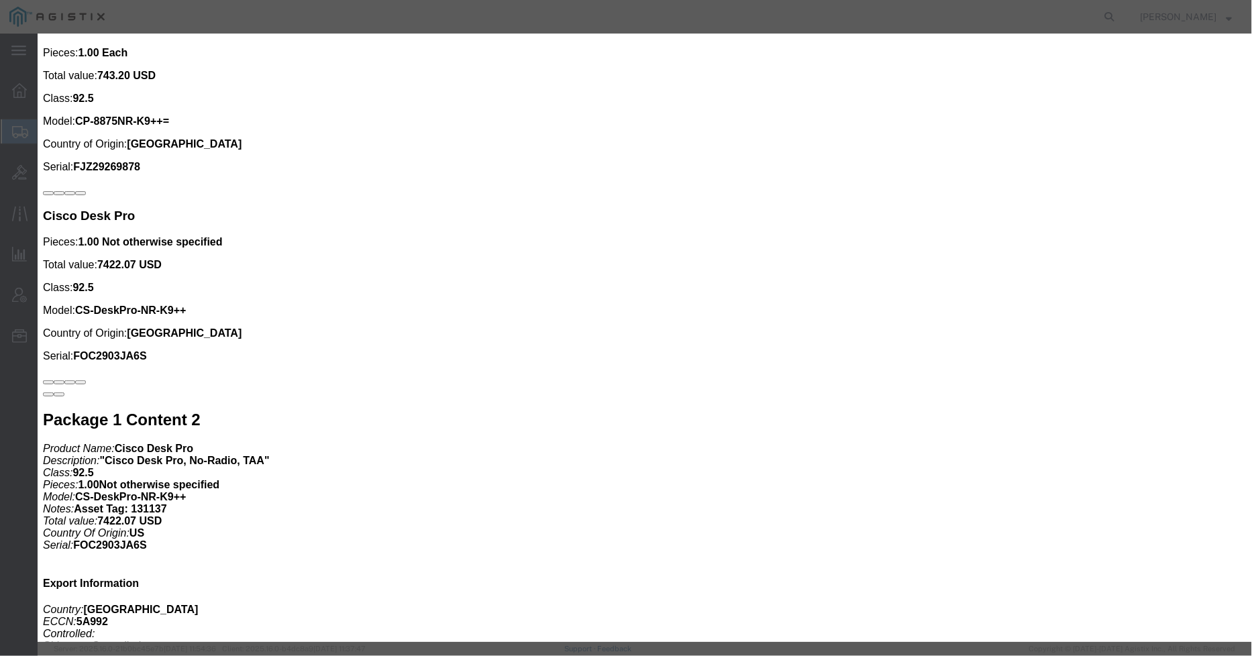
click textarea "Asset Tag: 146397"
type textarea "Asset Tag: 146417"
click input "text"
paste input "FJZ292699T9"
type input "FJZ292699T9"
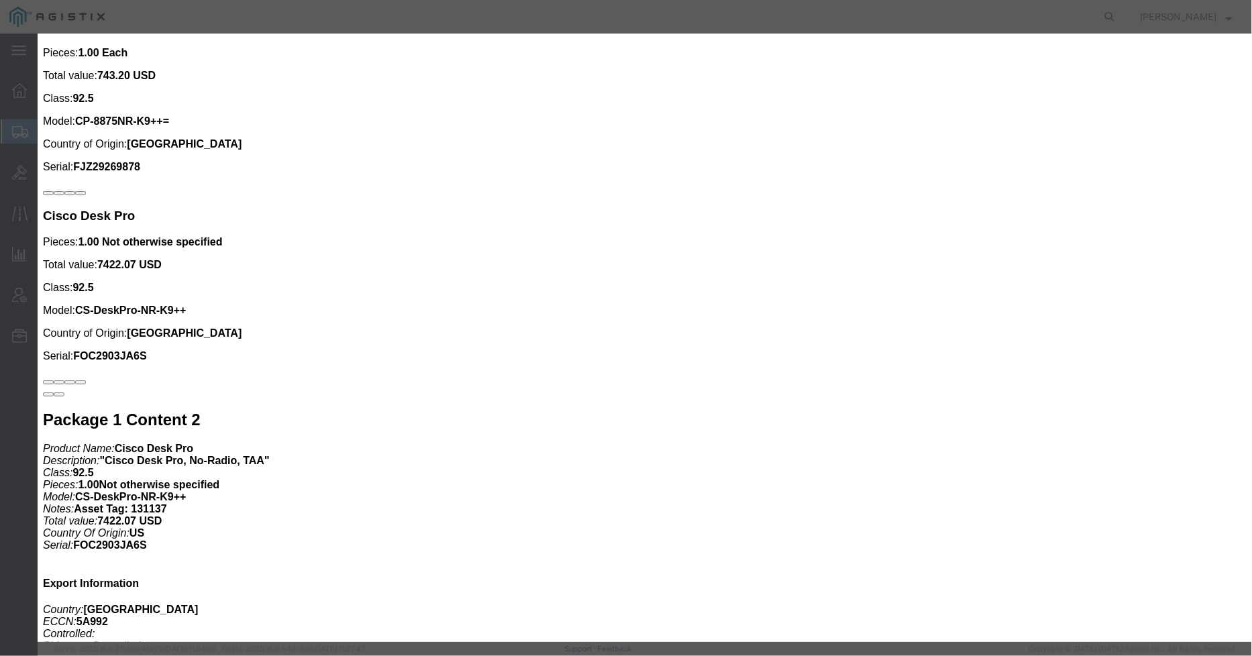
click button "Save & Close"
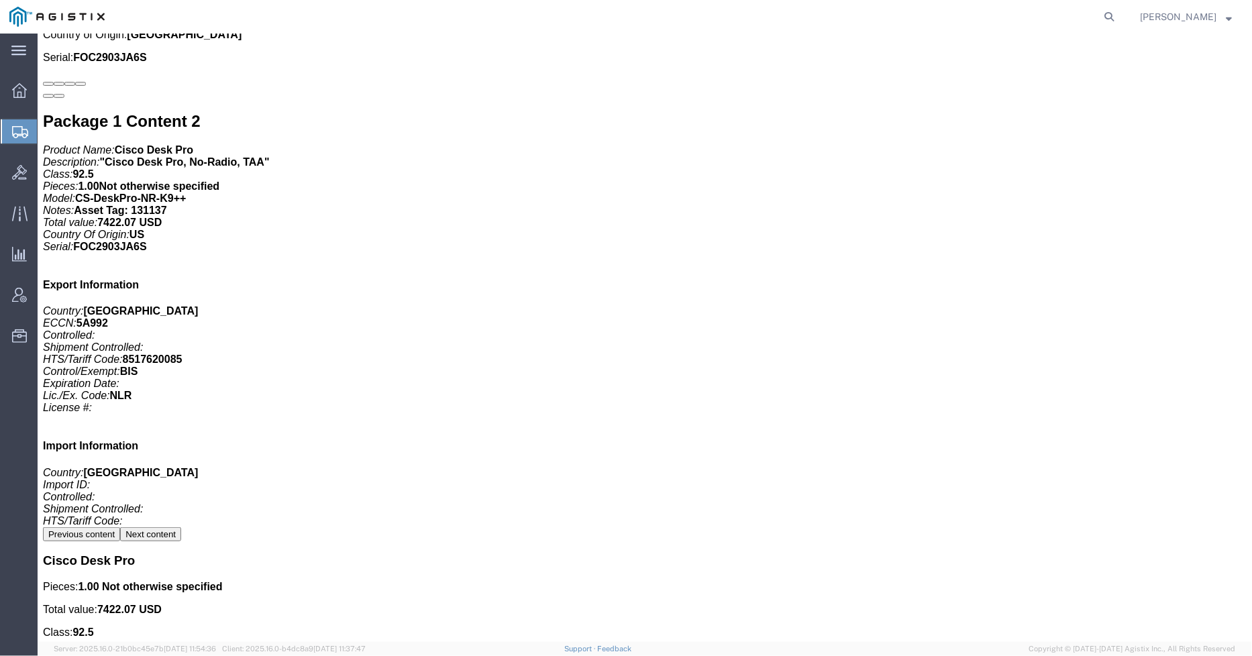
scroll to position [3504, 0]
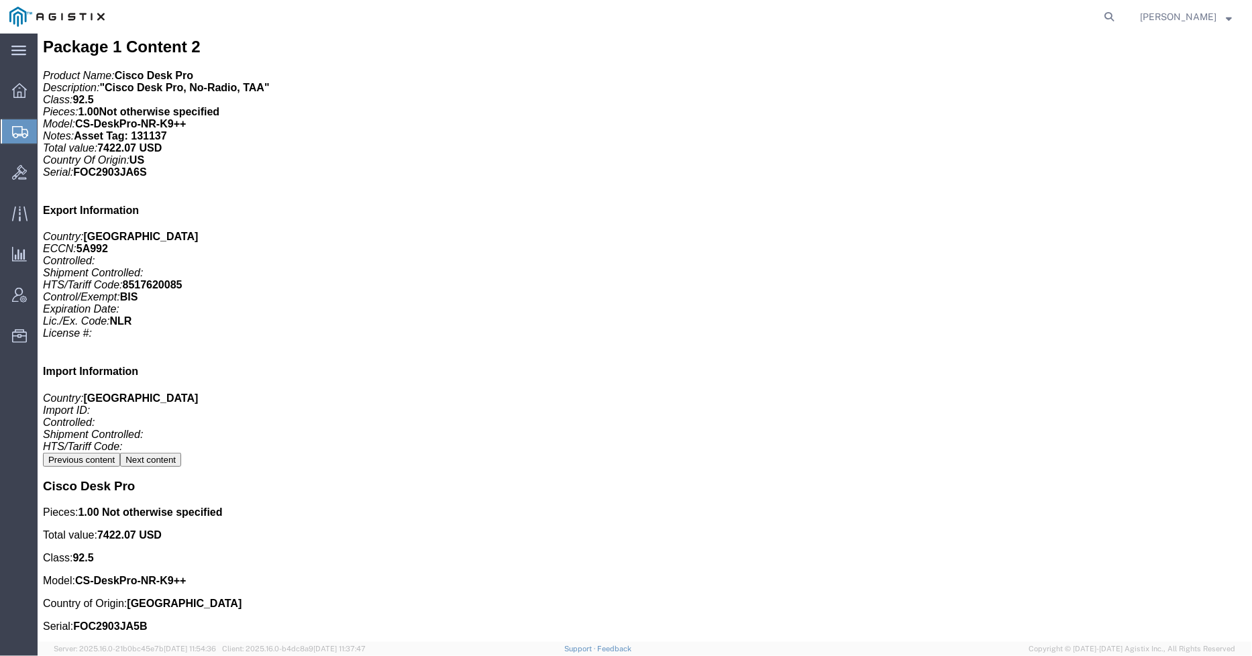
click span "button"
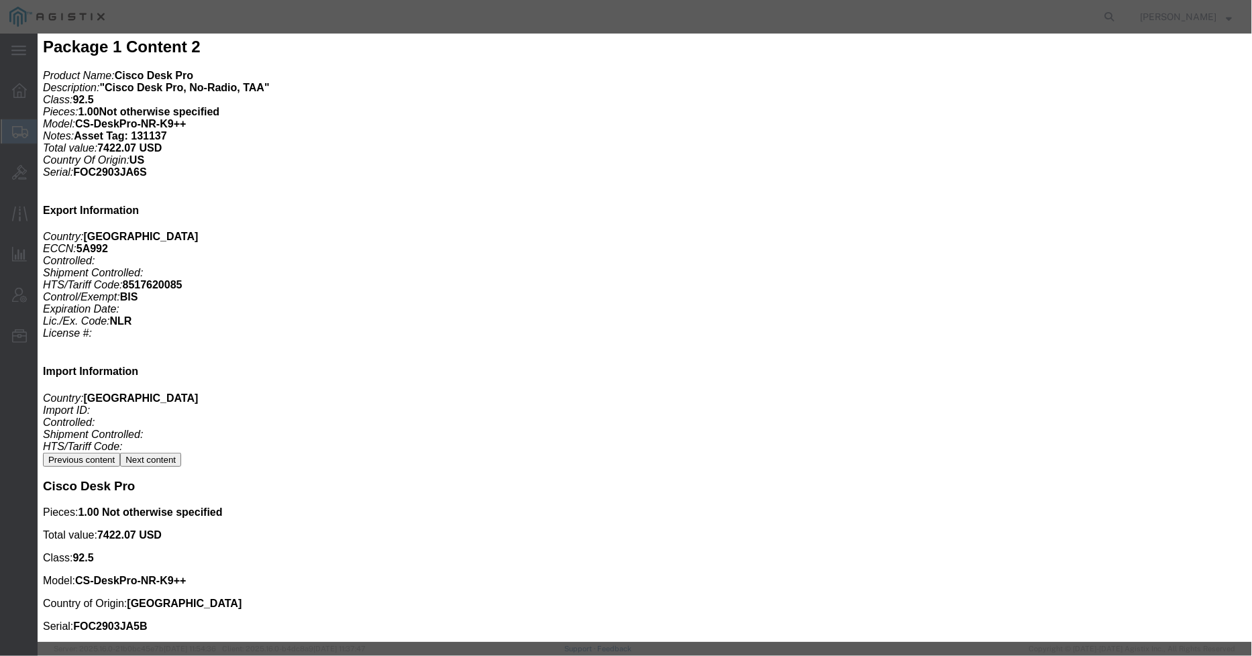
click textarea "Asset Tag: 146397"
type textarea "Asset Tag: 146418"
click input "text"
paste input "FJZ29269BBB"
type input "FJZ29269BBB"
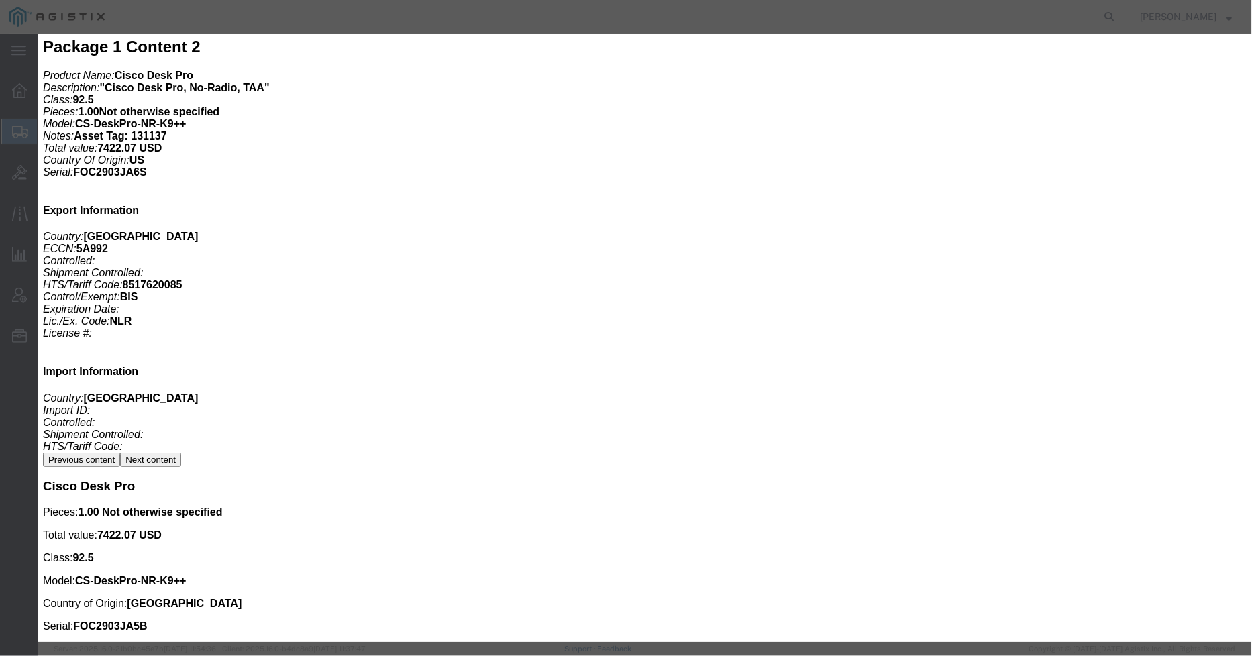
click button "Save & Close"
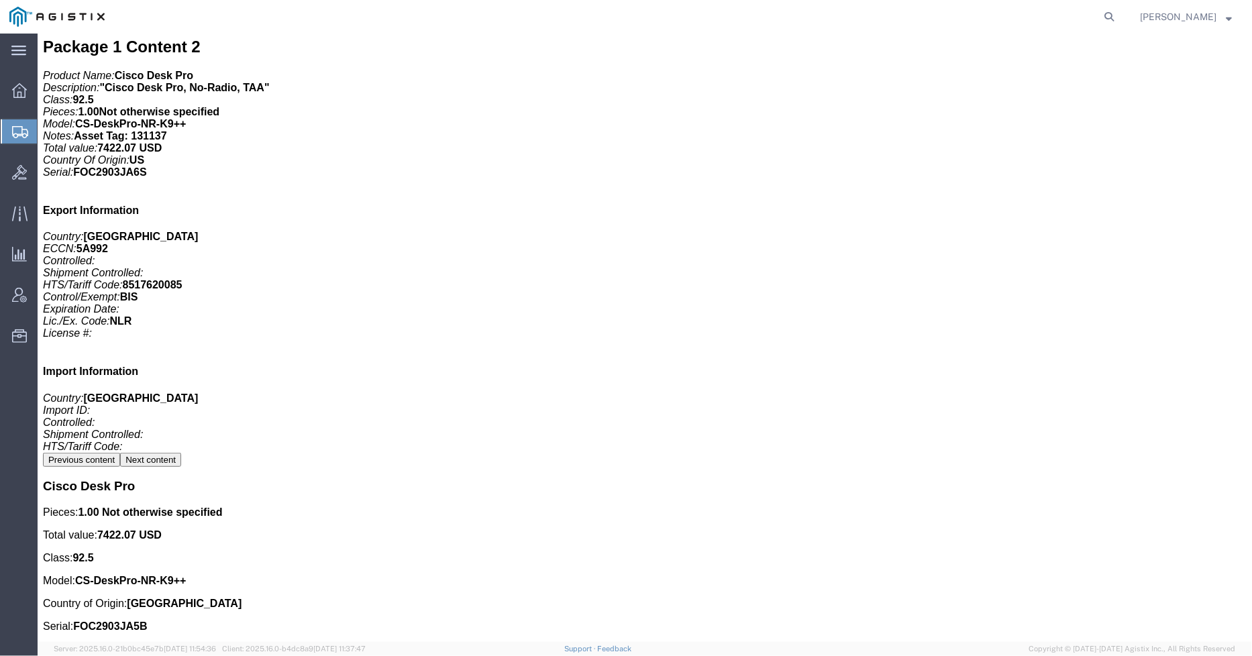
click span "button"
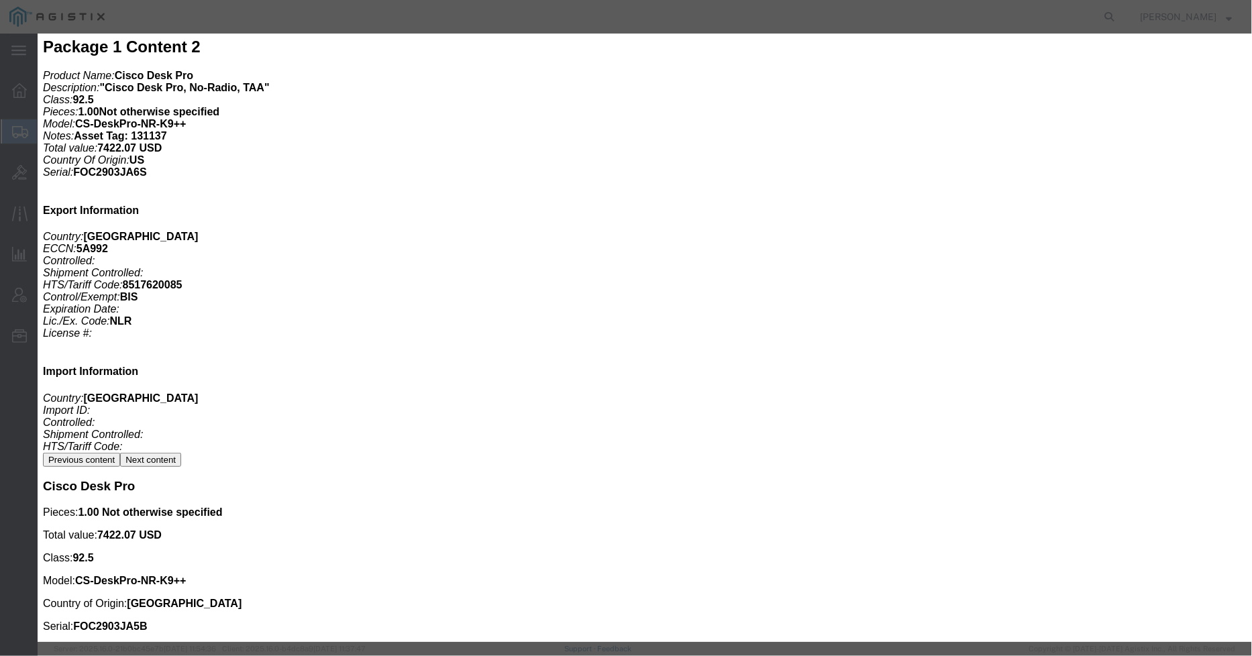
click textarea "Asset Tag: 146397"
type textarea "Asset Tag: 146419"
click input "text"
paste input "FJZ29269BAB"
type input "FJZ29269BAB"
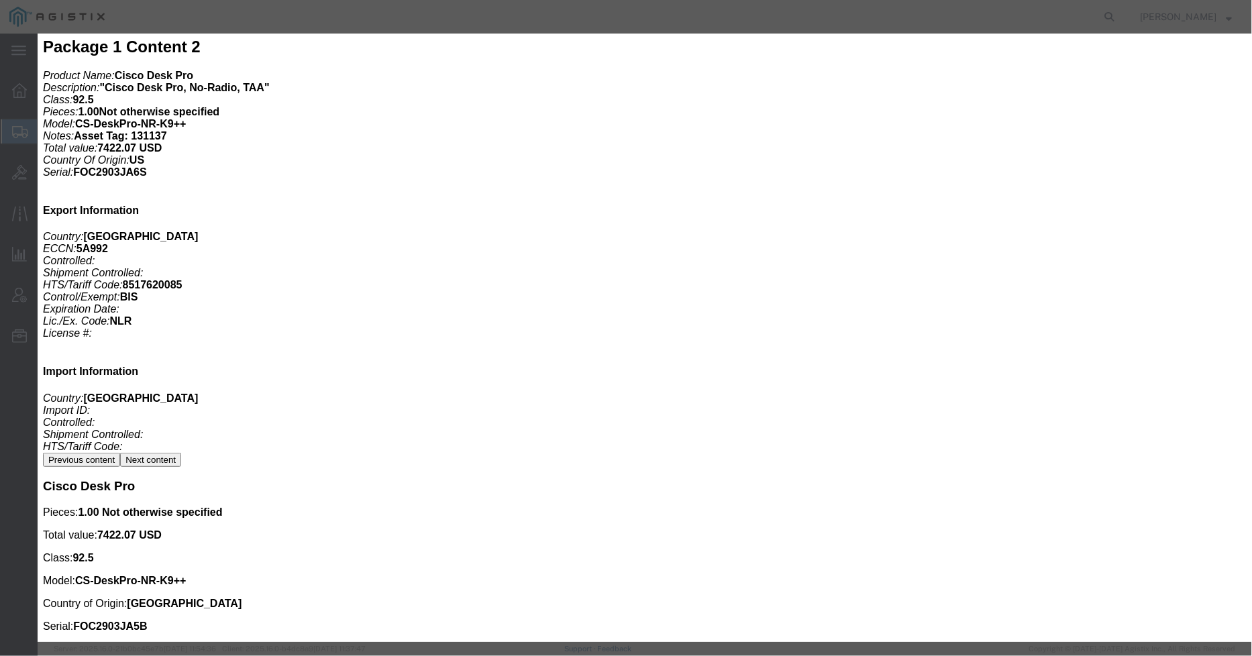
click button "Save & Close"
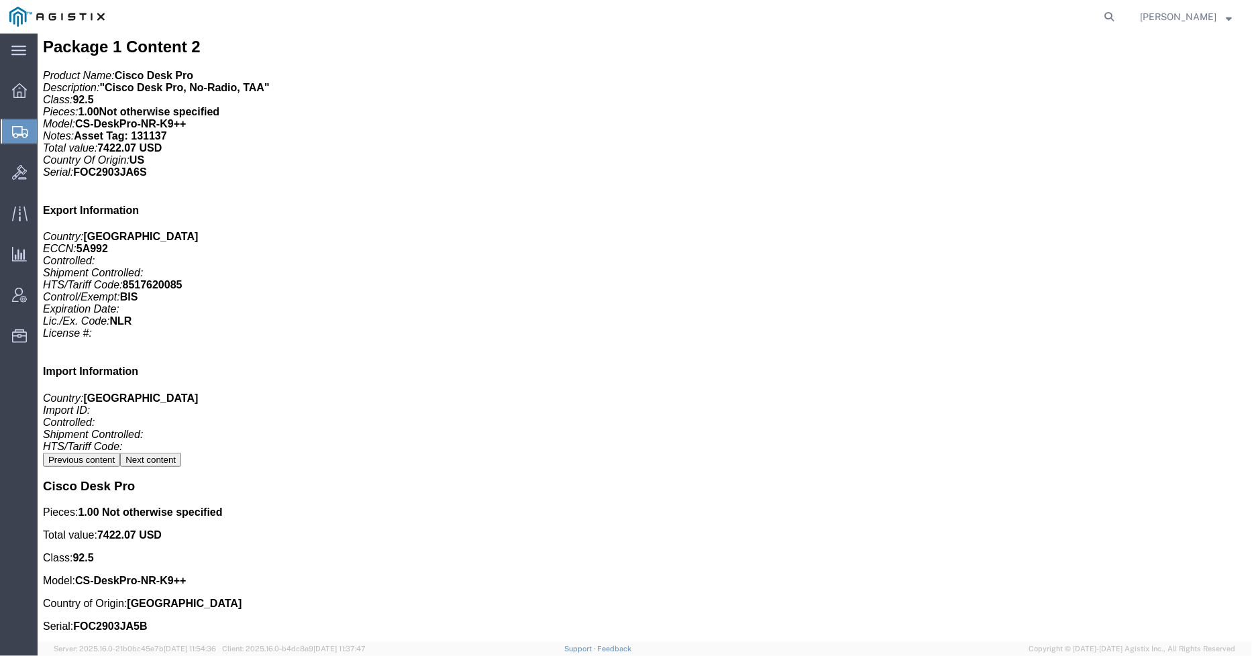
click span "button"
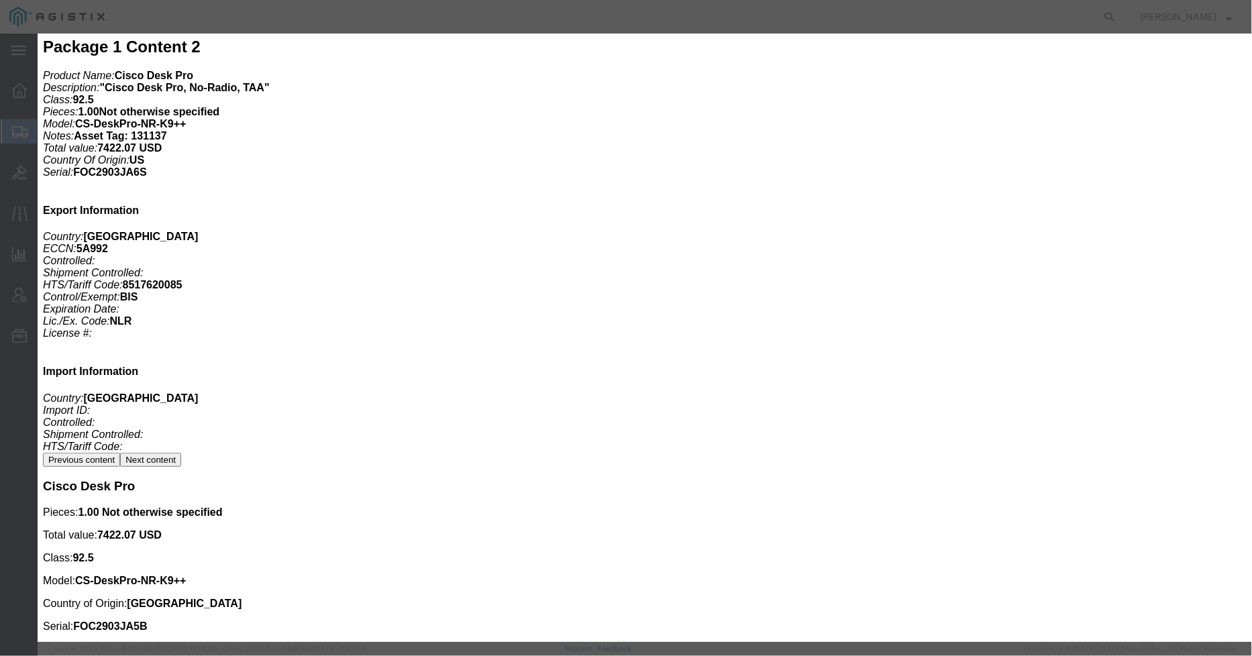
drag, startPoint x: 460, startPoint y: 327, endPoint x: 451, endPoint y: 321, distance: 11.5
click textarea "Asset Tag: 146397"
type textarea "Asset Tag: 146420"
click input "text"
paste input "FJZ29269AYA"
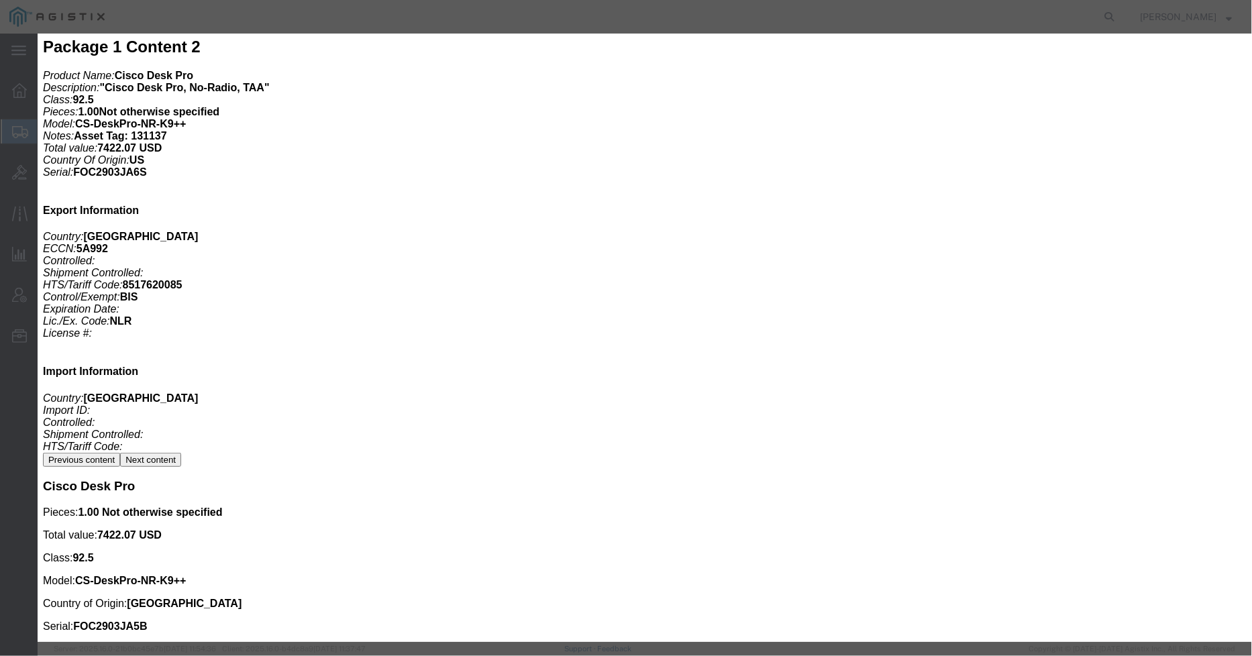
type input "FJZ29269AYA"
click button "Save & Close"
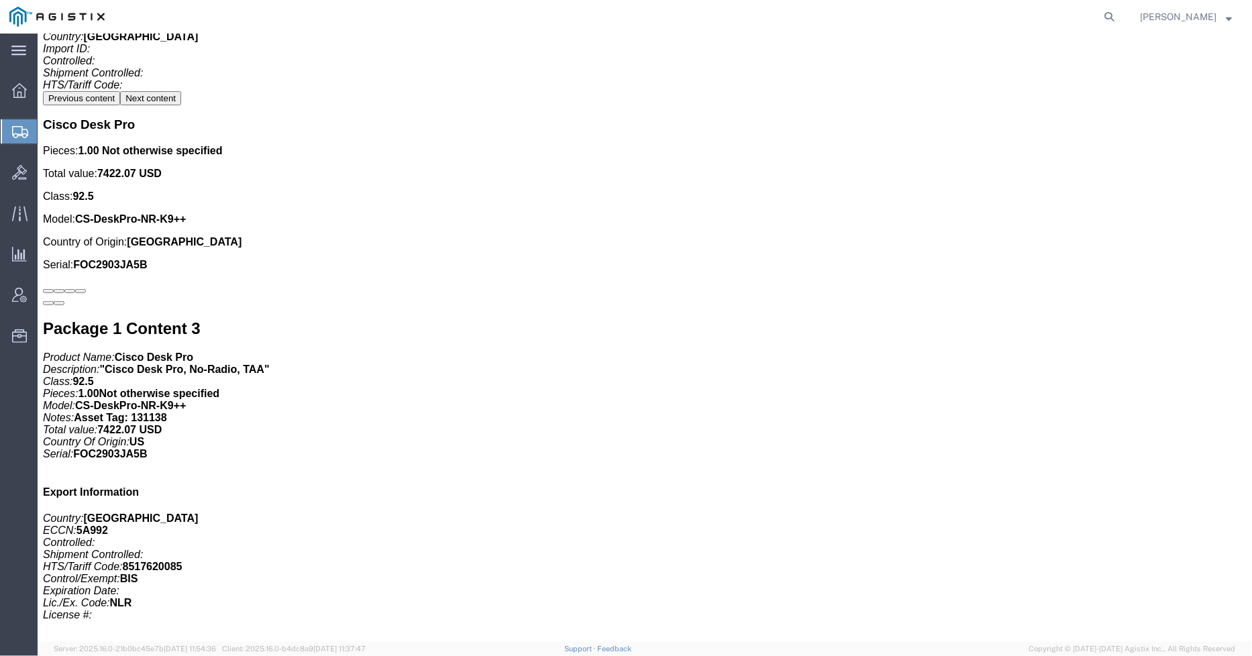
scroll to position [3877, 0]
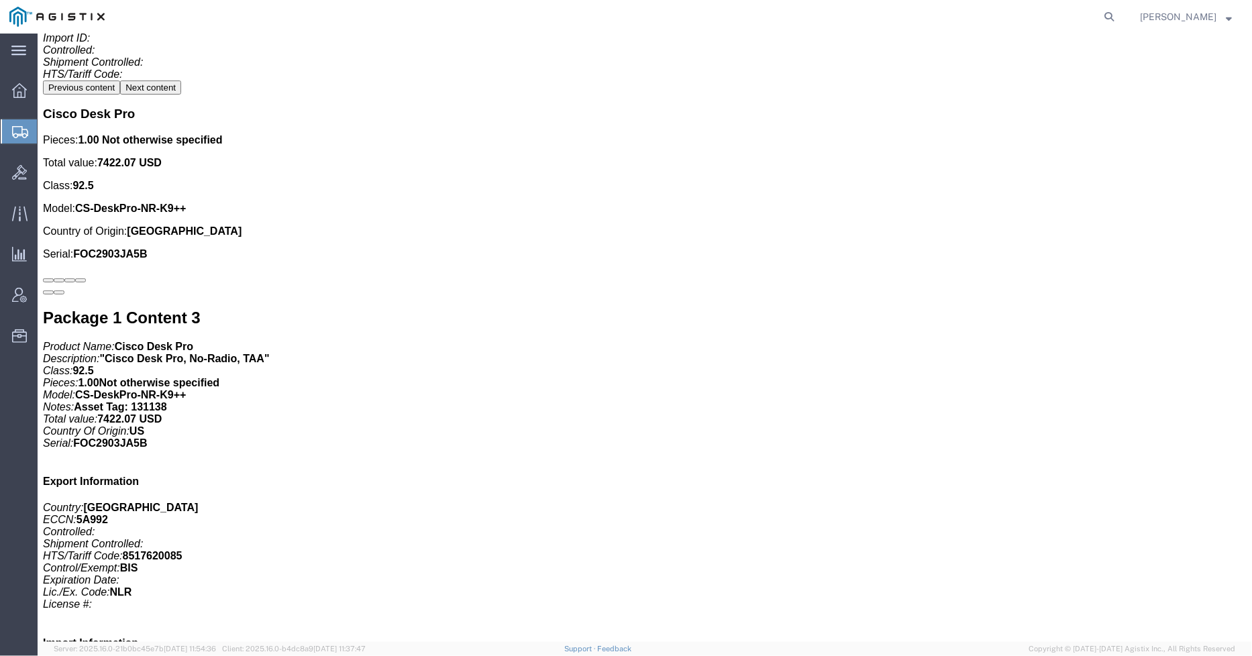
click span "button"
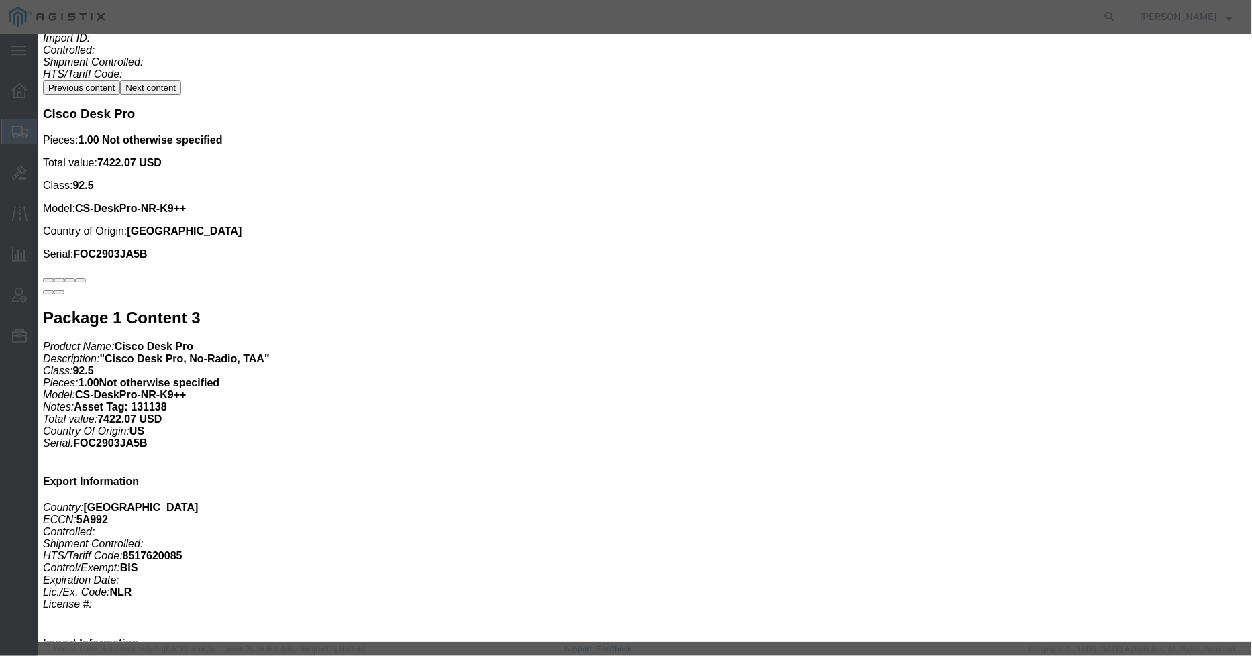
click textarea "Asset Tag: 146397"
type textarea "Asset Tag: 146421"
click input "text"
paste input "FJZ29260984"
type input "FJZ29260984"
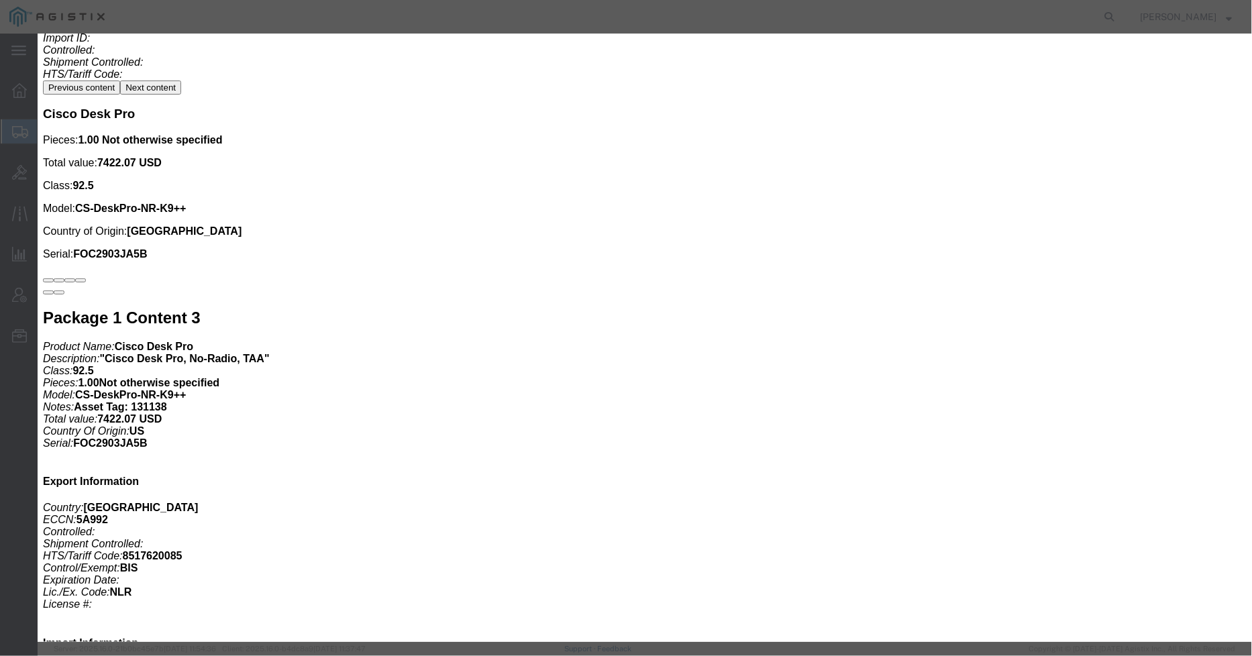
click button "Save & Close"
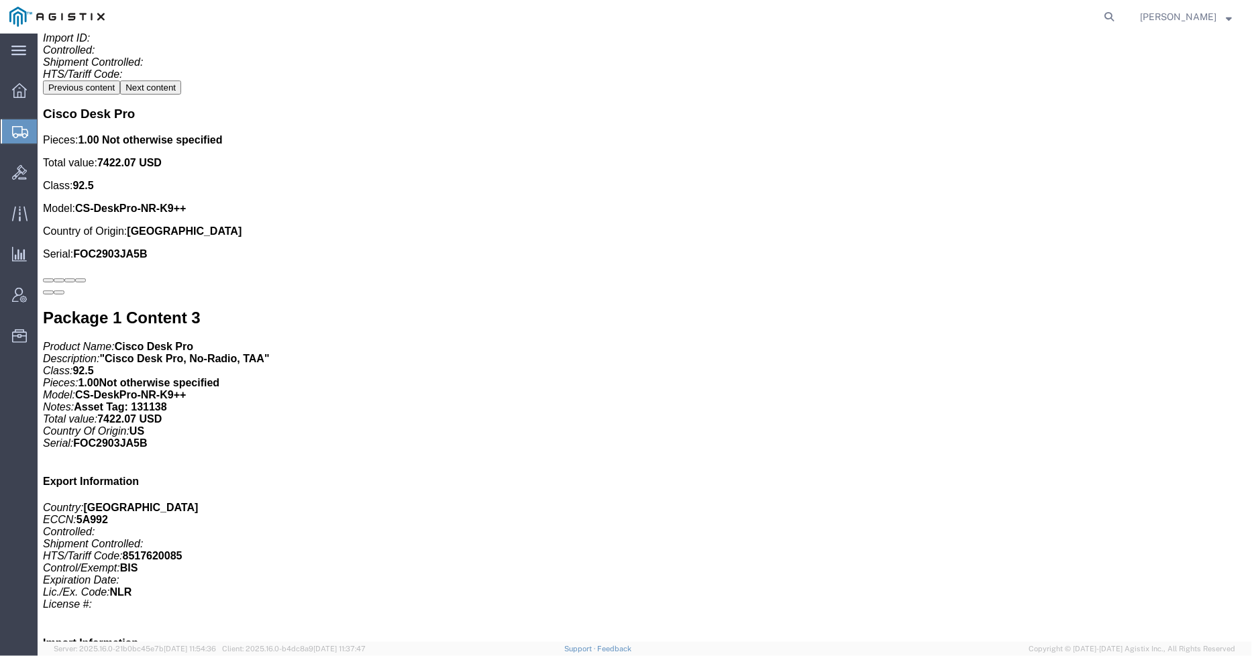
click span "button"
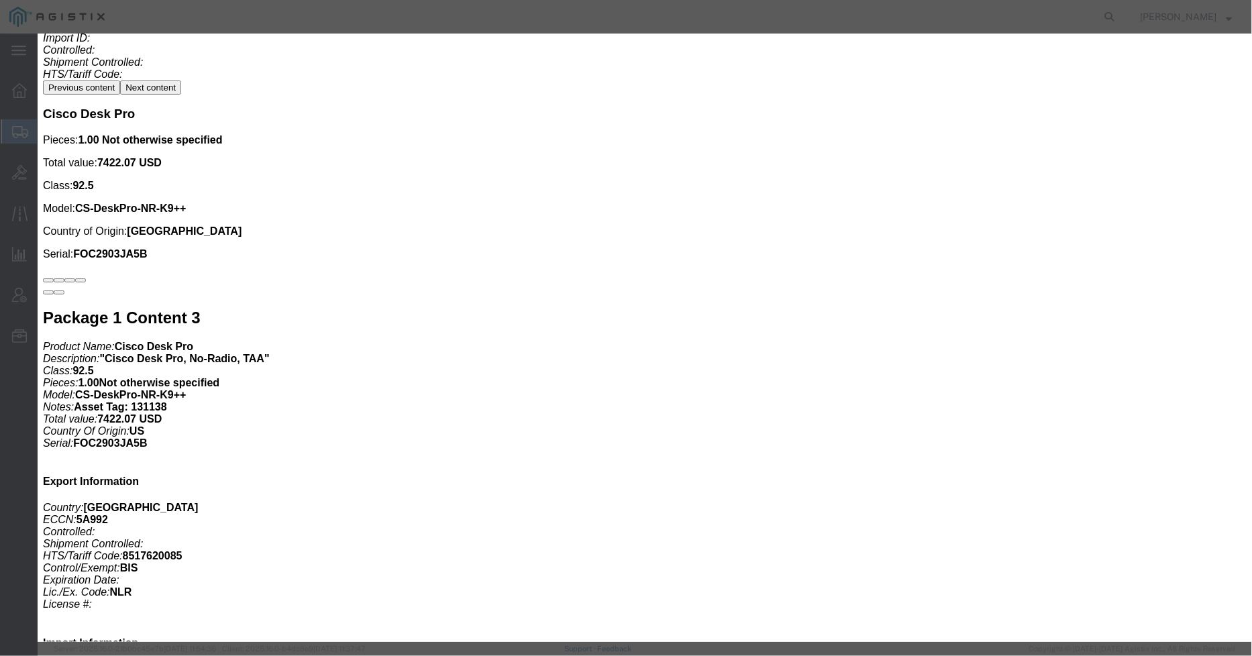
click textarea "Asset Tag: 146397"
type textarea "Asset Tag: 146422"
click input "text"
paste input "FJZ2926099L"
type input "FJZ2926099L"
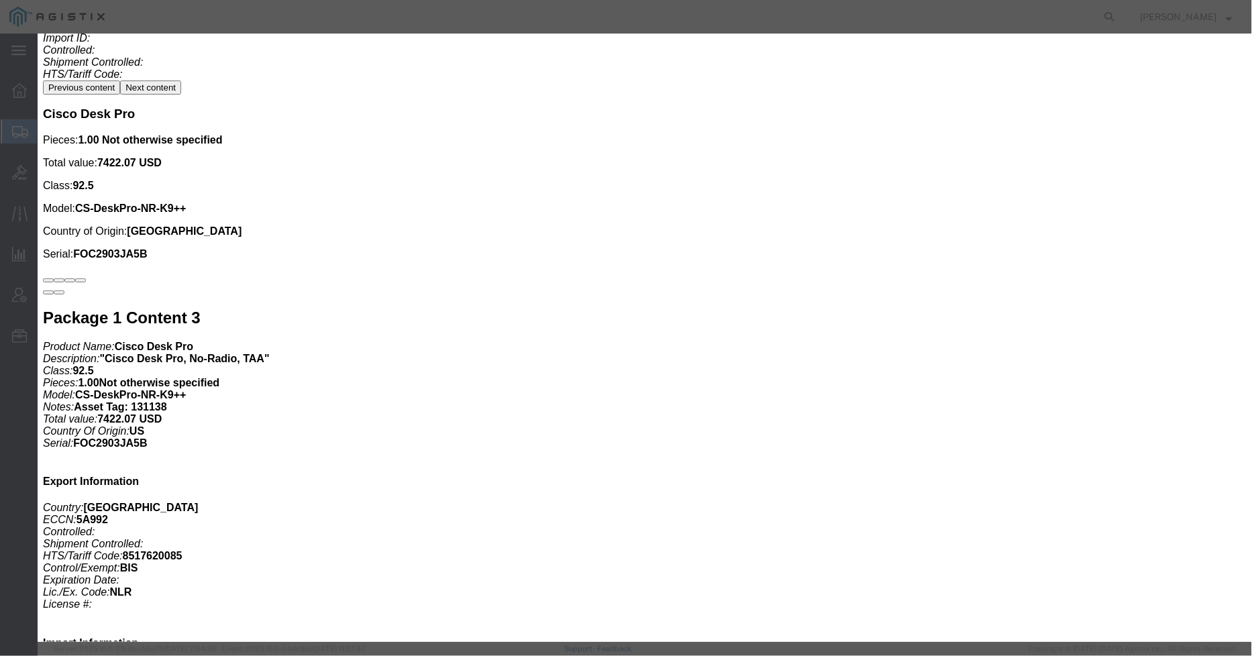
click button "Save & Close"
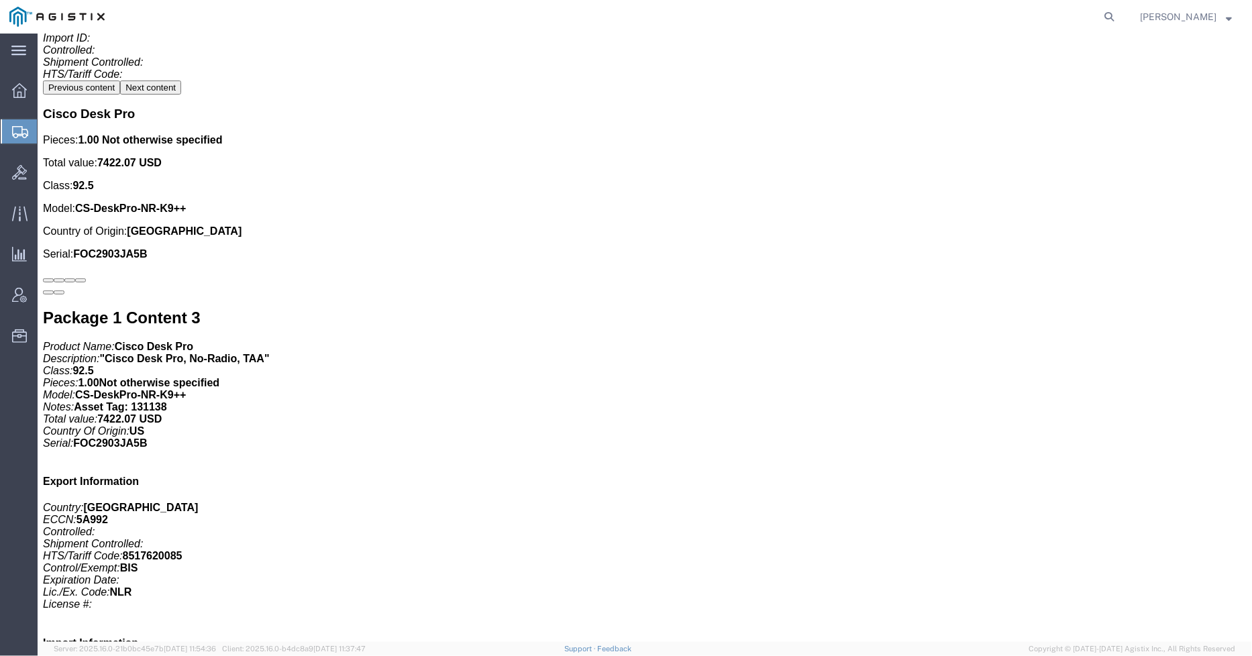
click span "button"
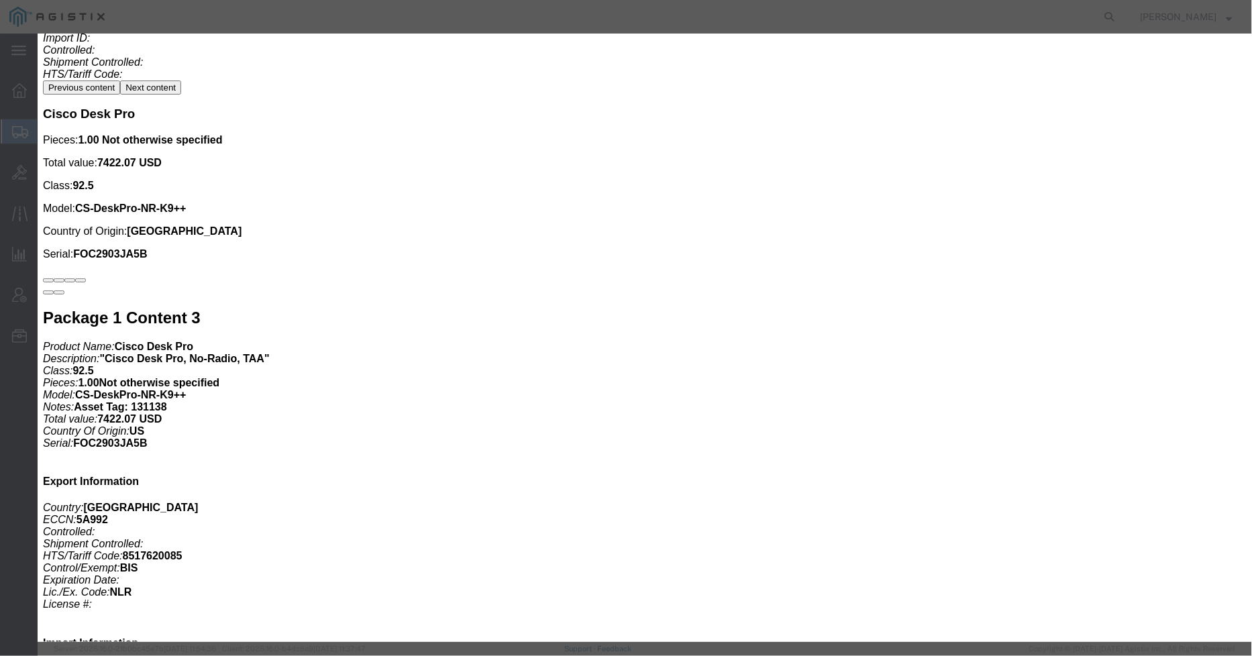
click textarea "Asset Tag: 146397"
type textarea "Asset Tag: 146423"
click input "text"
paste input "FJZ292602UU"
type input "FJZ292602UU"
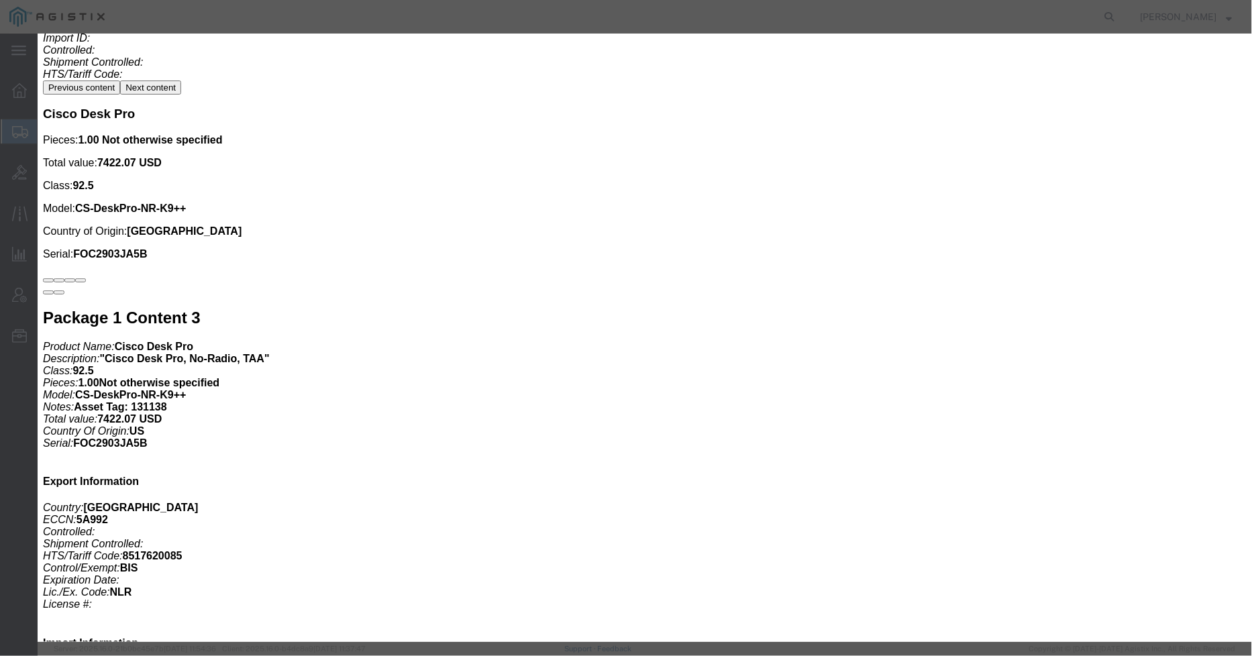
click button "Save & Close"
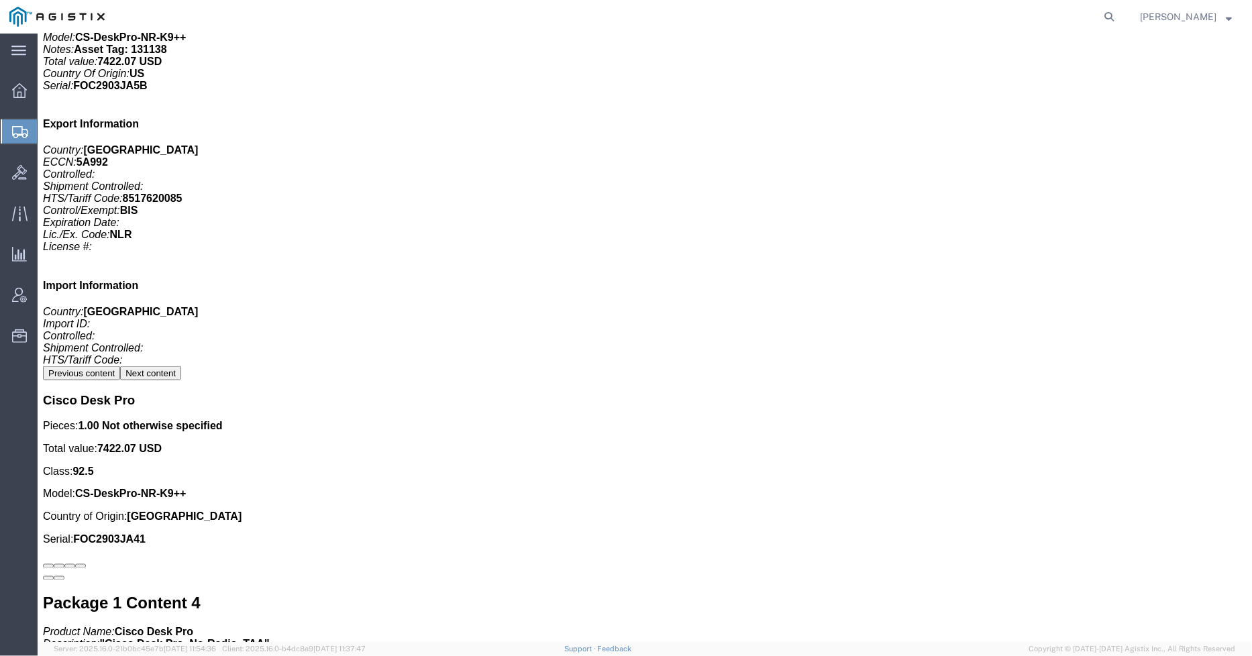
scroll to position [4250, 0]
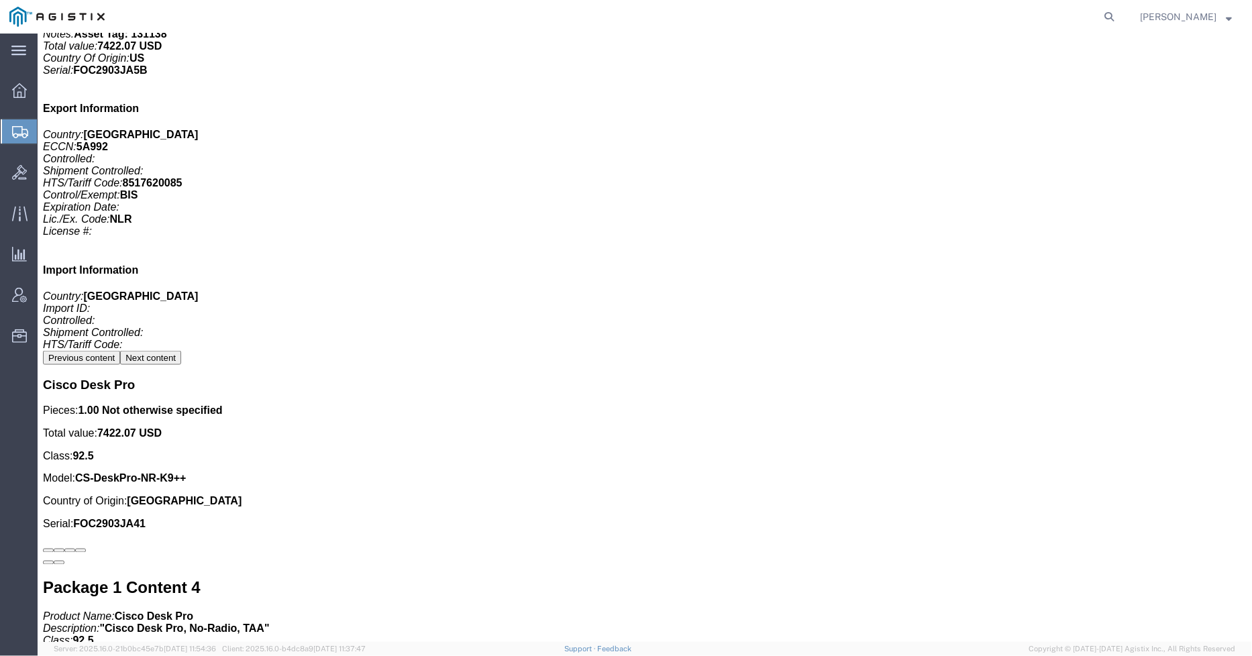
click span "button"
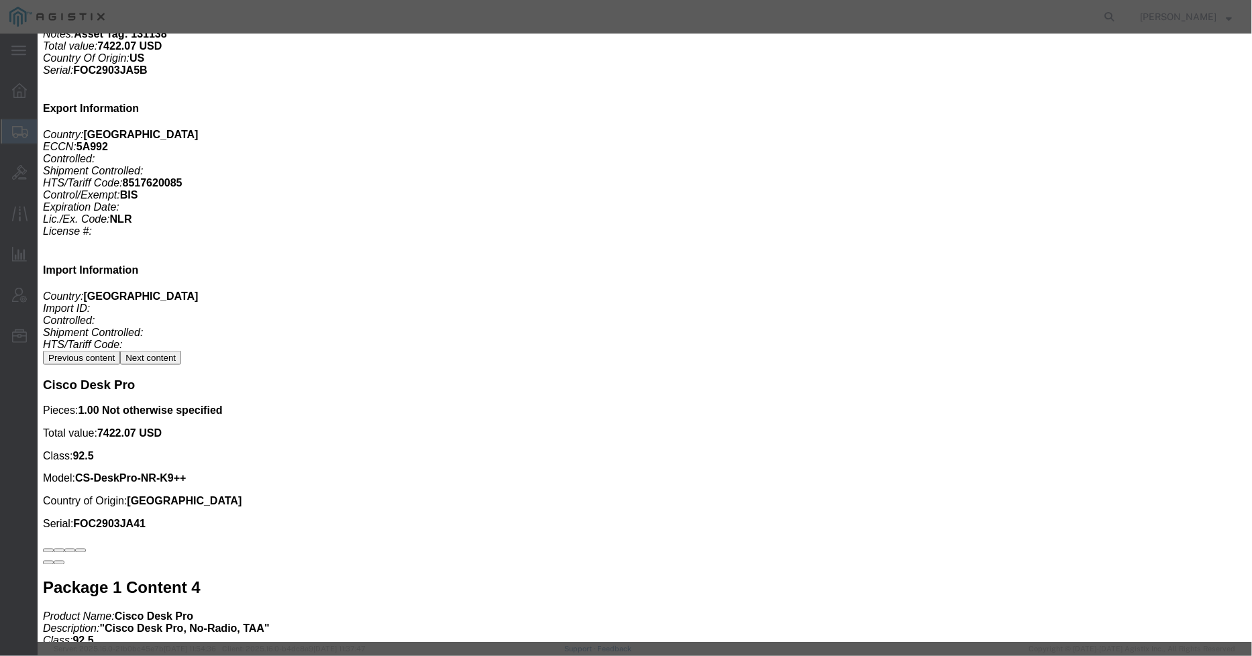
drag, startPoint x: 481, startPoint y: 324, endPoint x: 434, endPoint y: 321, distance: 47.8
click textarea "Asset Tag: 146397"
type textarea "Asset Tag: 146424"
click input "text"
paste input "FJZ292699K9"
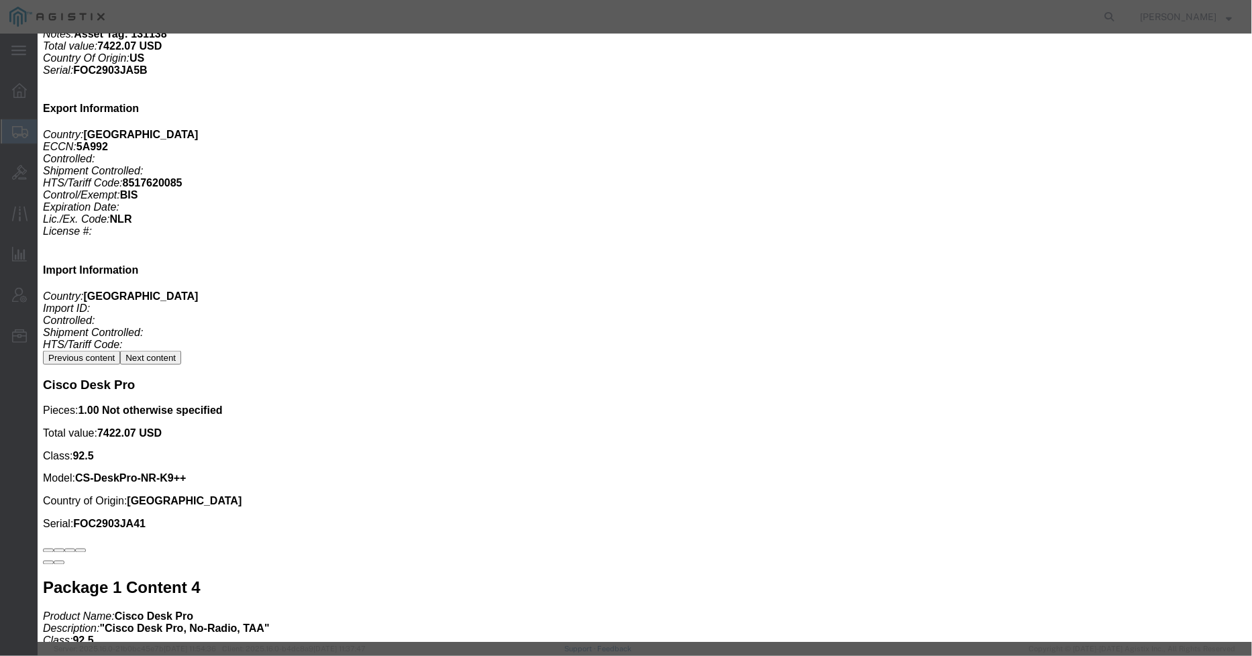
type input "FJZ292699K9"
click button "Save & Close"
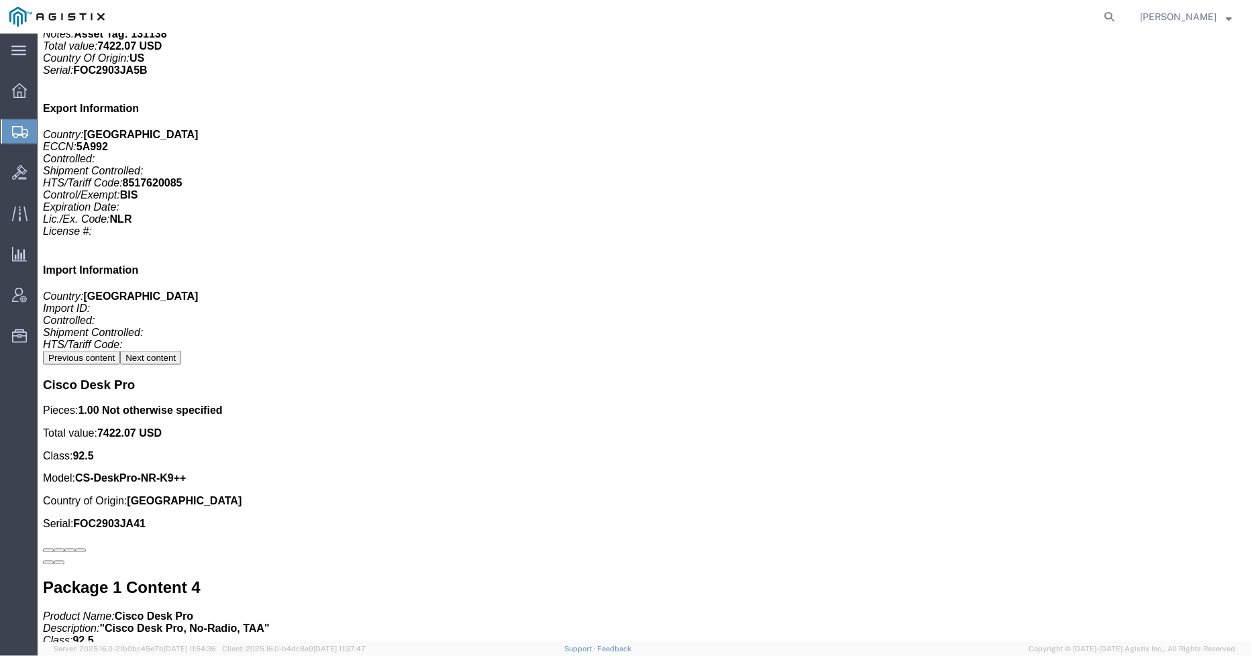
click button "button"
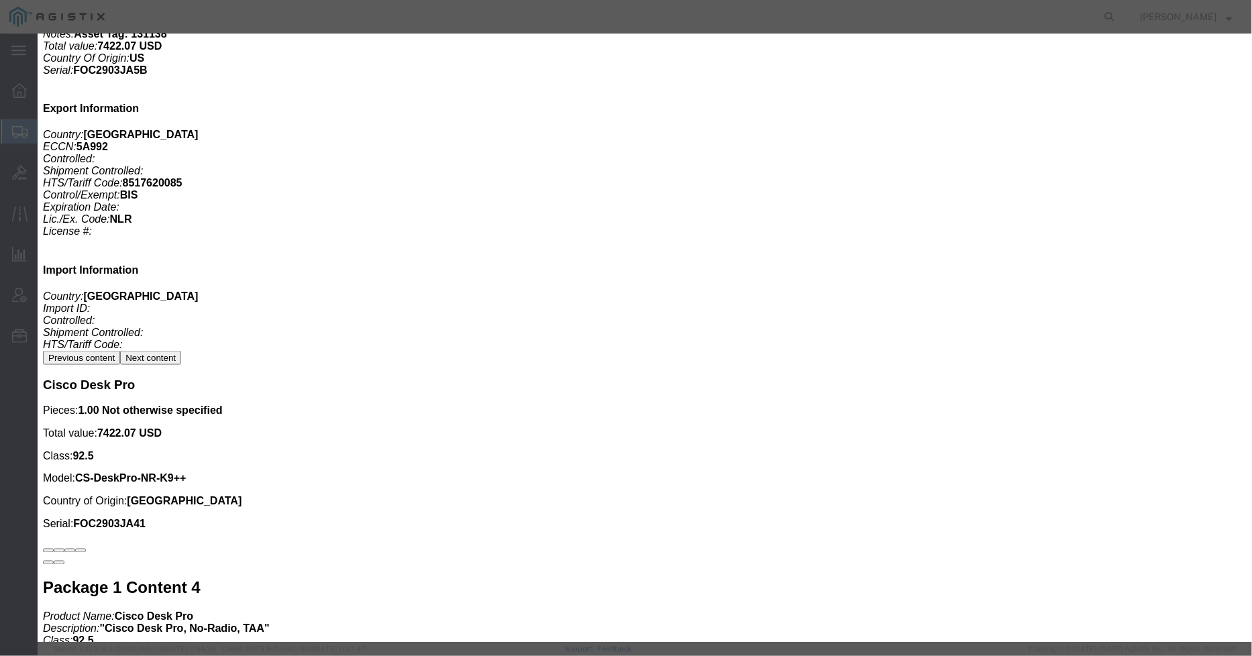
click textarea "Asset Tag: 146397"
type textarea "Asset Tag: 146425"
click input "text"
paste input "FJZ292609AS"
type input "FJZ292609AS"
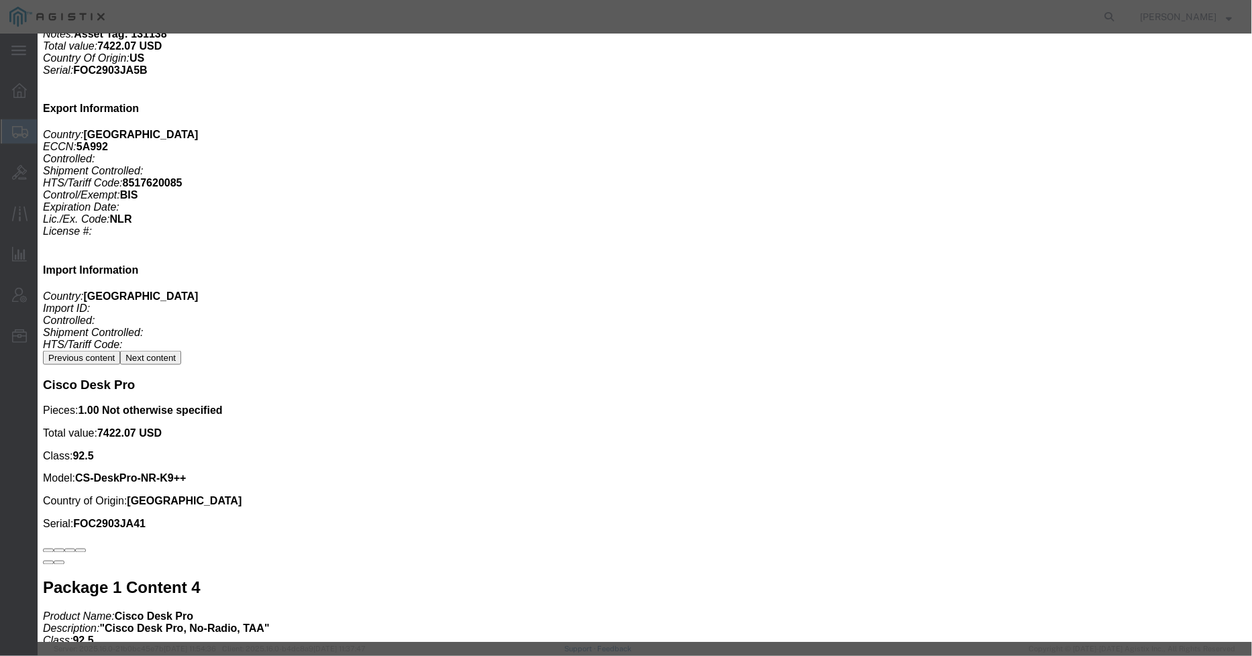
click button "Save & Close"
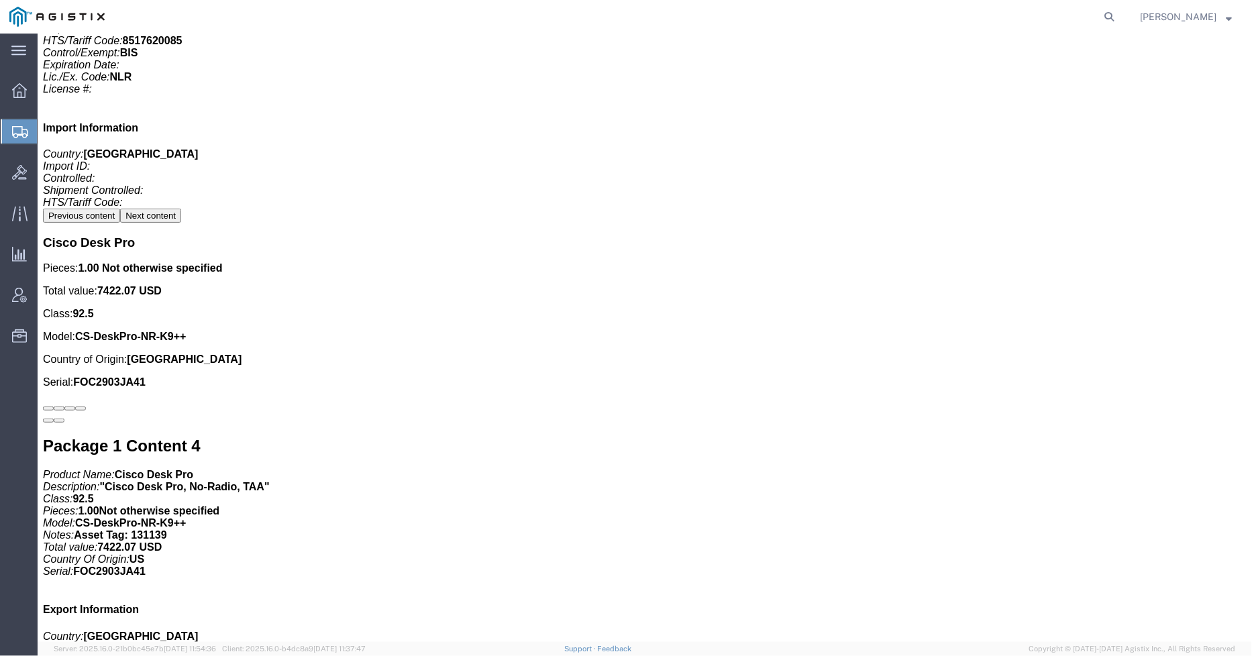
scroll to position [4399, 0]
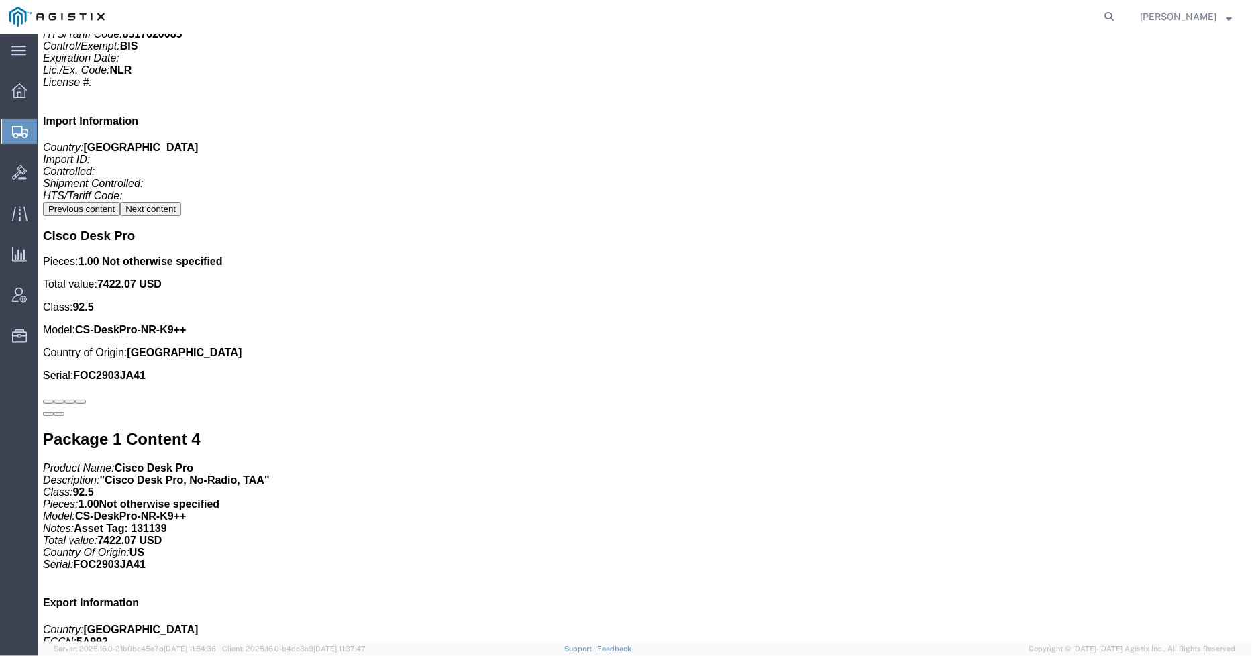
click span "button"
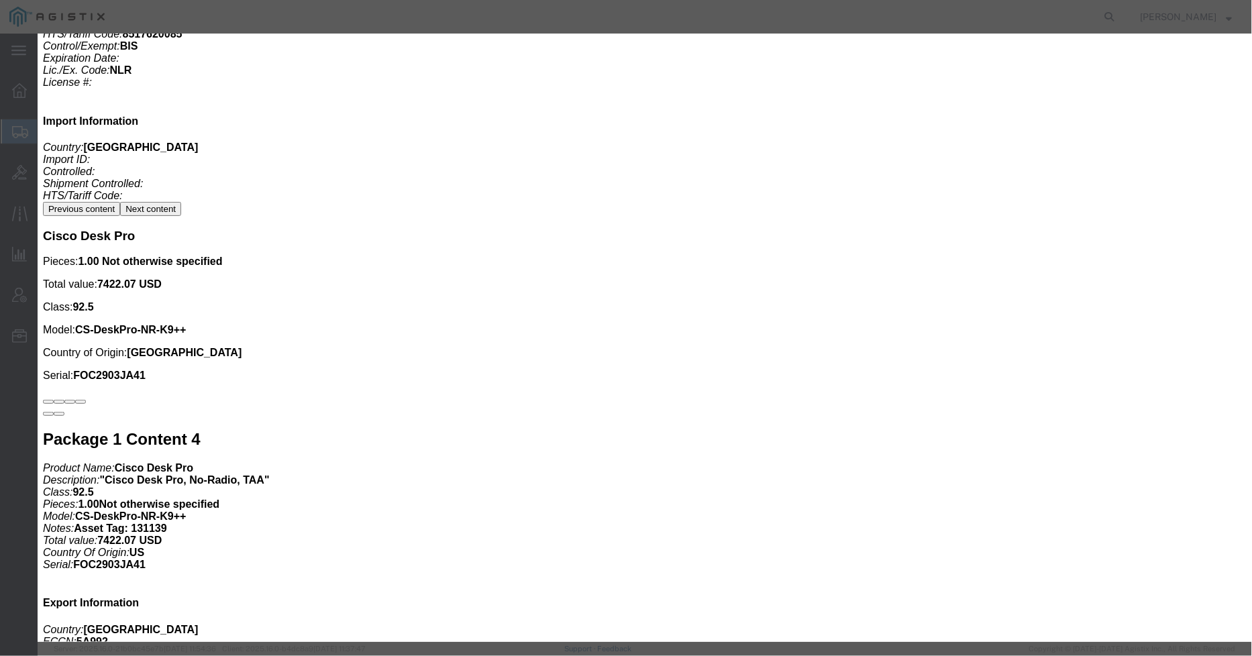
drag, startPoint x: 455, startPoint y: 319, endPoint x: 429, endPoint y: 319, distance: 25.5
click textarea "Asset Tag: 146397"
type textarea "Asset Tag: 146426"
click input "text"
paste input "FJZ29262V7V"
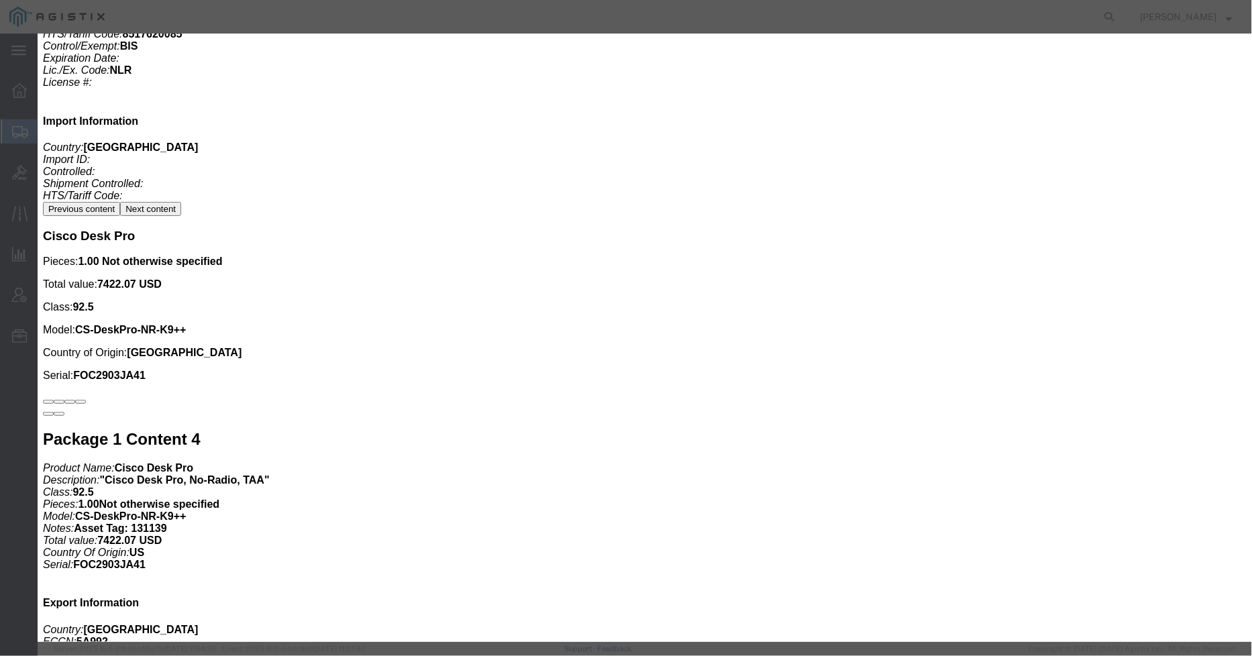
type input "FJZ29262V7V"
click button "Save & Close"
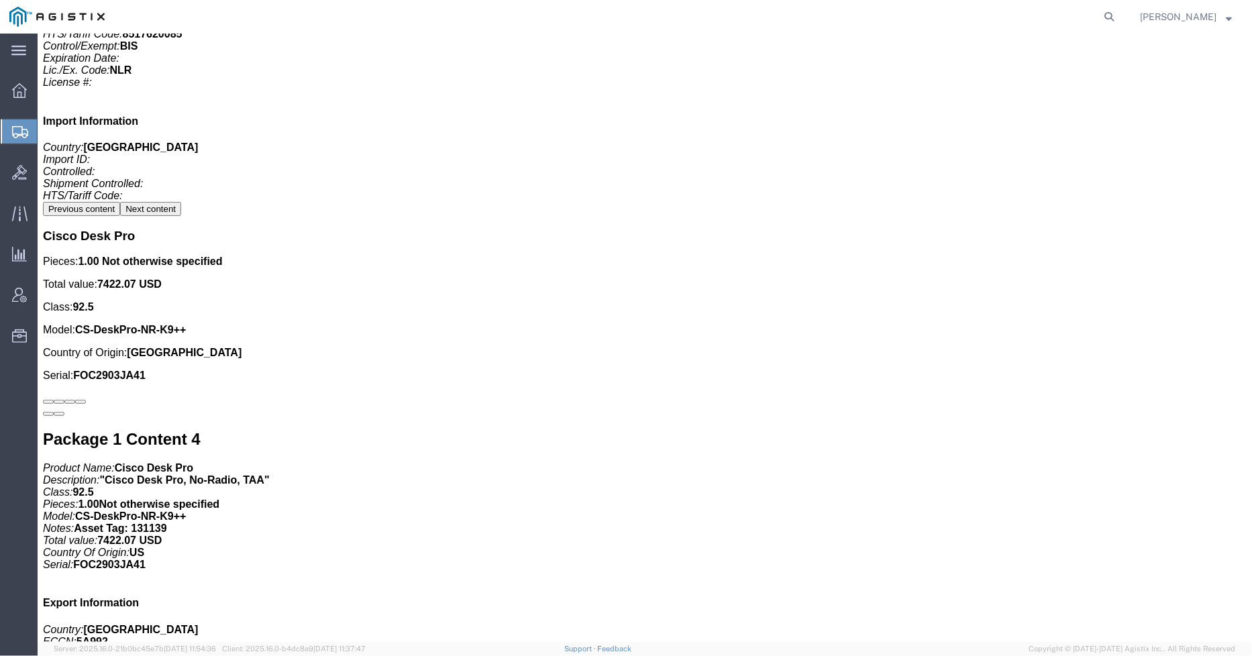
click button "button"
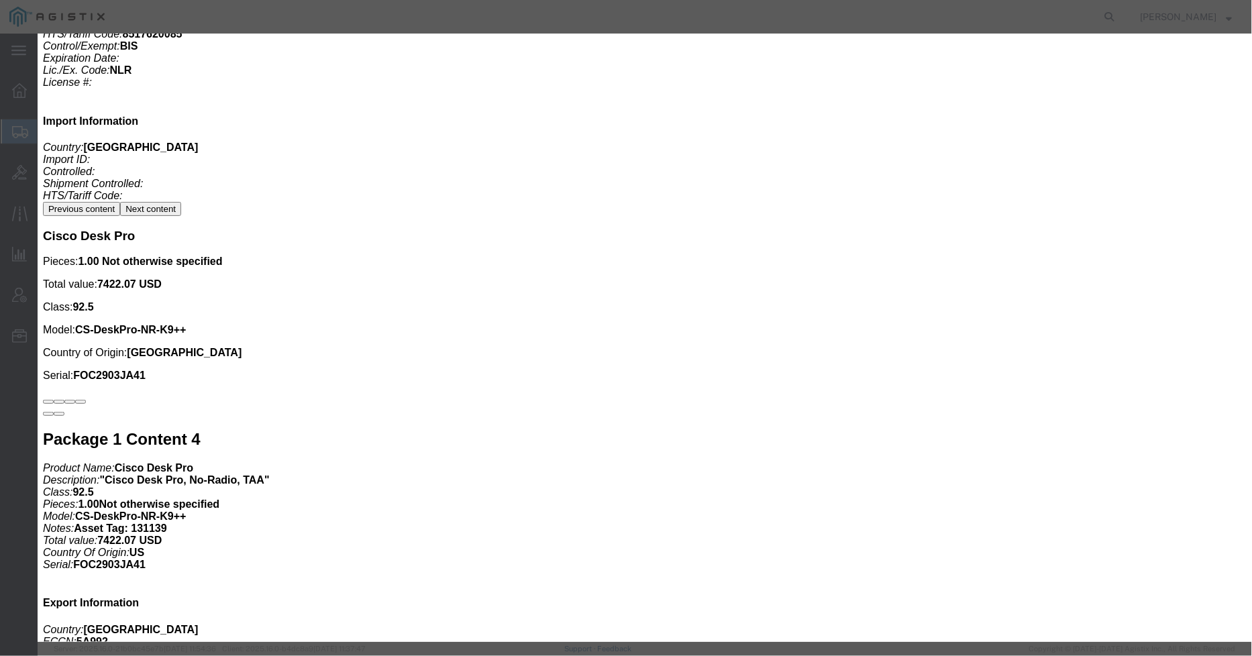
drag, startPoint x: 458, startPoint y: 323, endPoint x: 438, endPoint y: 322, distance: 20.1
click textarea "Asset Tag: 146397"
type textarea "Asset Tag: 146427"
click input "text"
paste input "FJZ292696Z6"
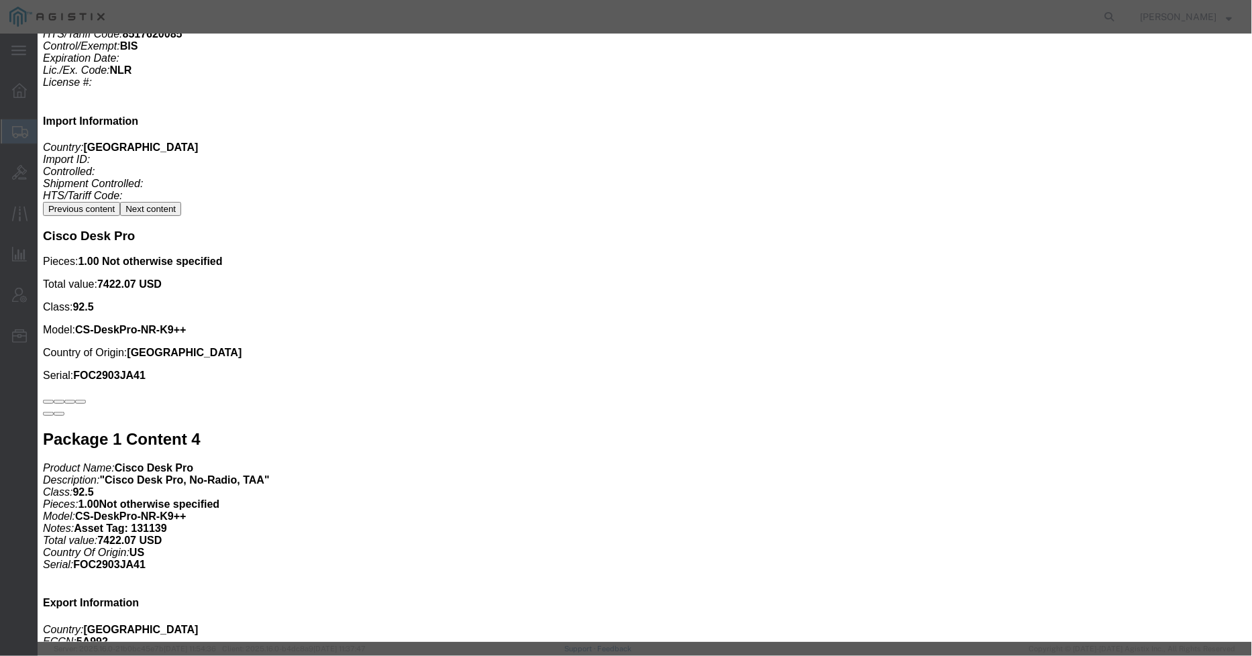
type input "FJZ292696Z6"
click button "Save & Close"
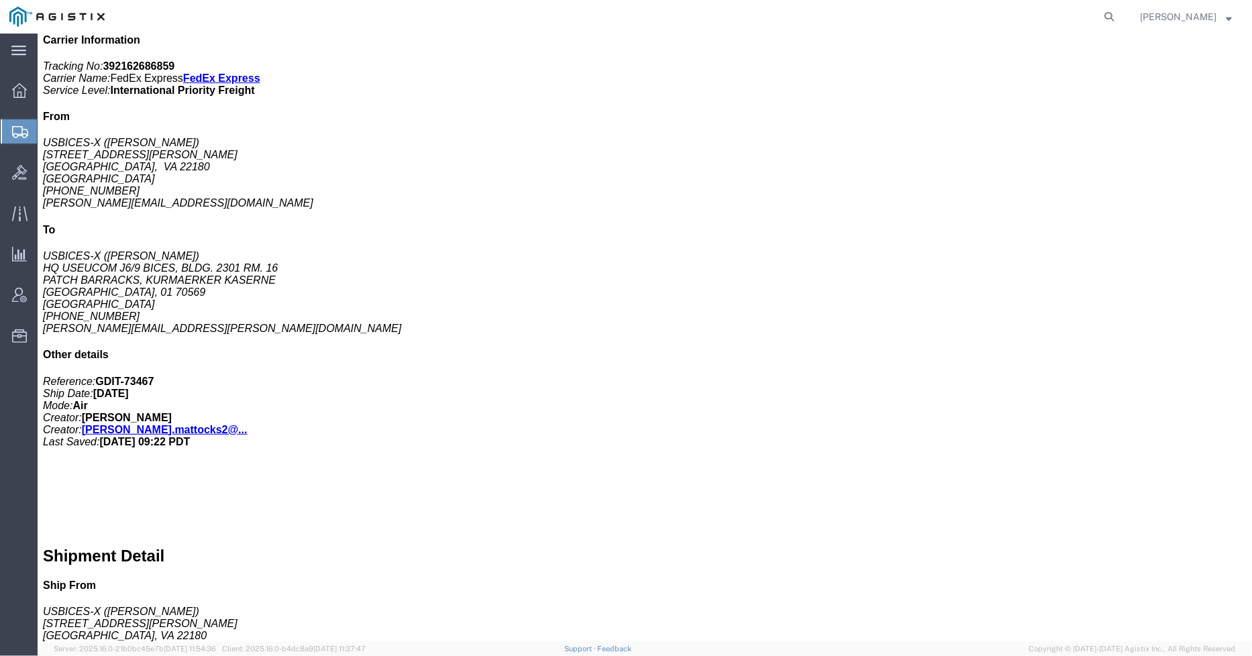
scroll to position [223, 0]
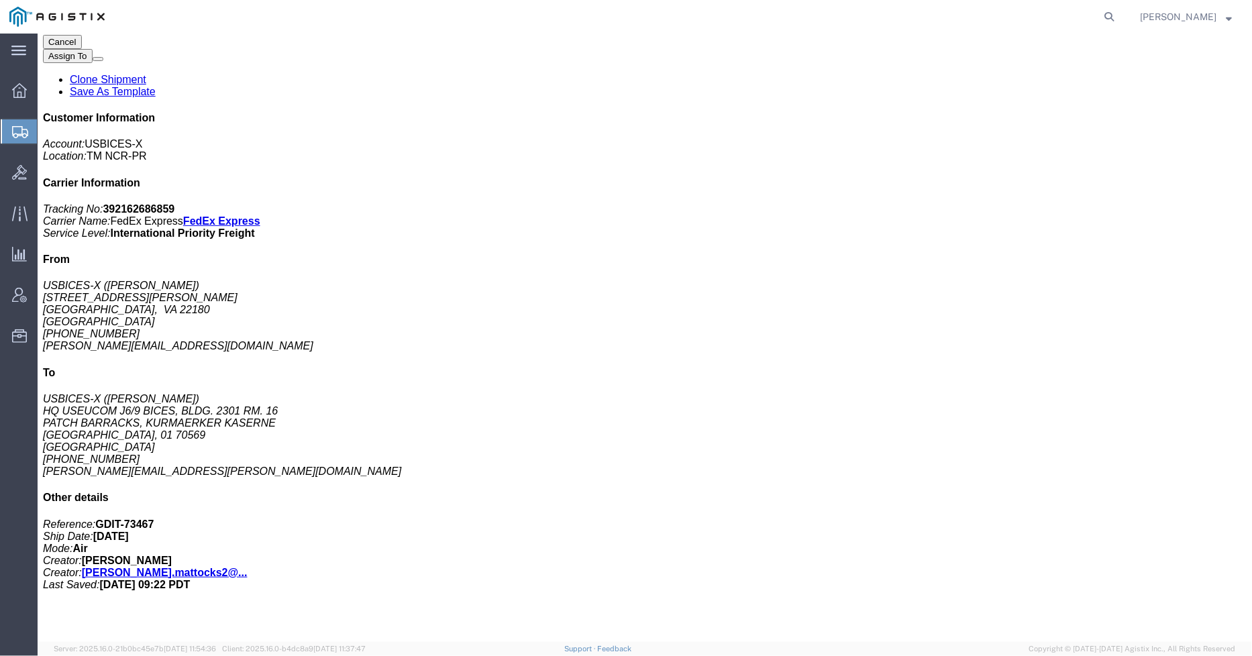
click p "Class: 92.5"
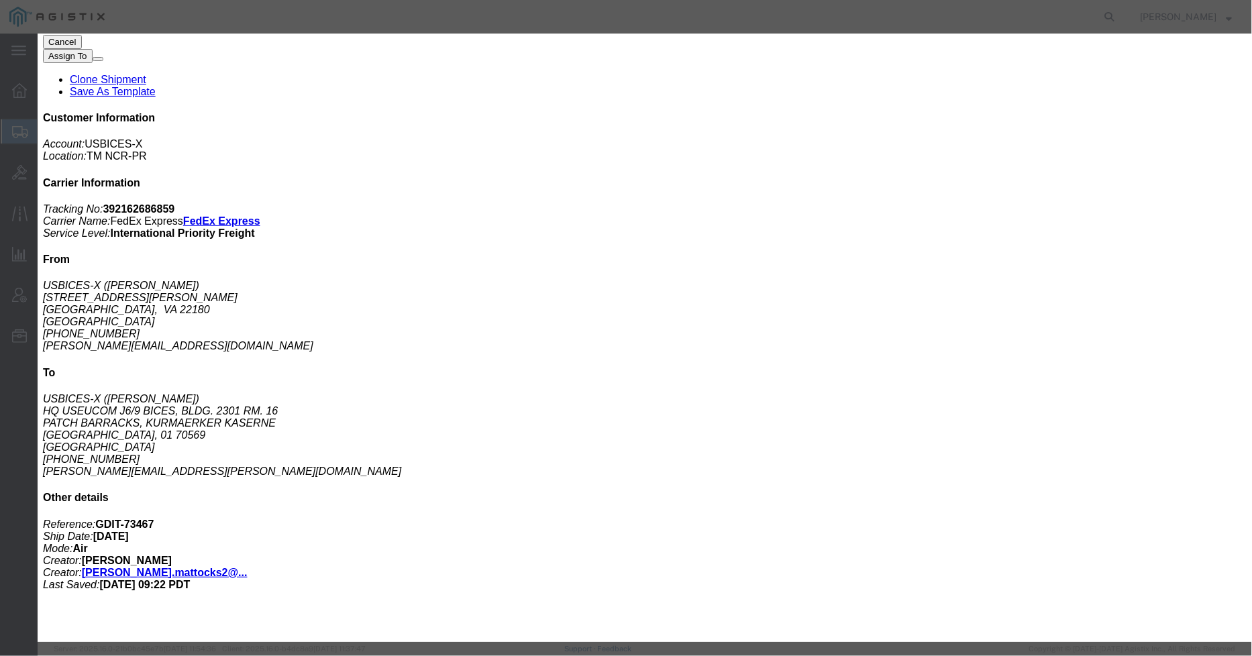
click button "button"
click button "Close"
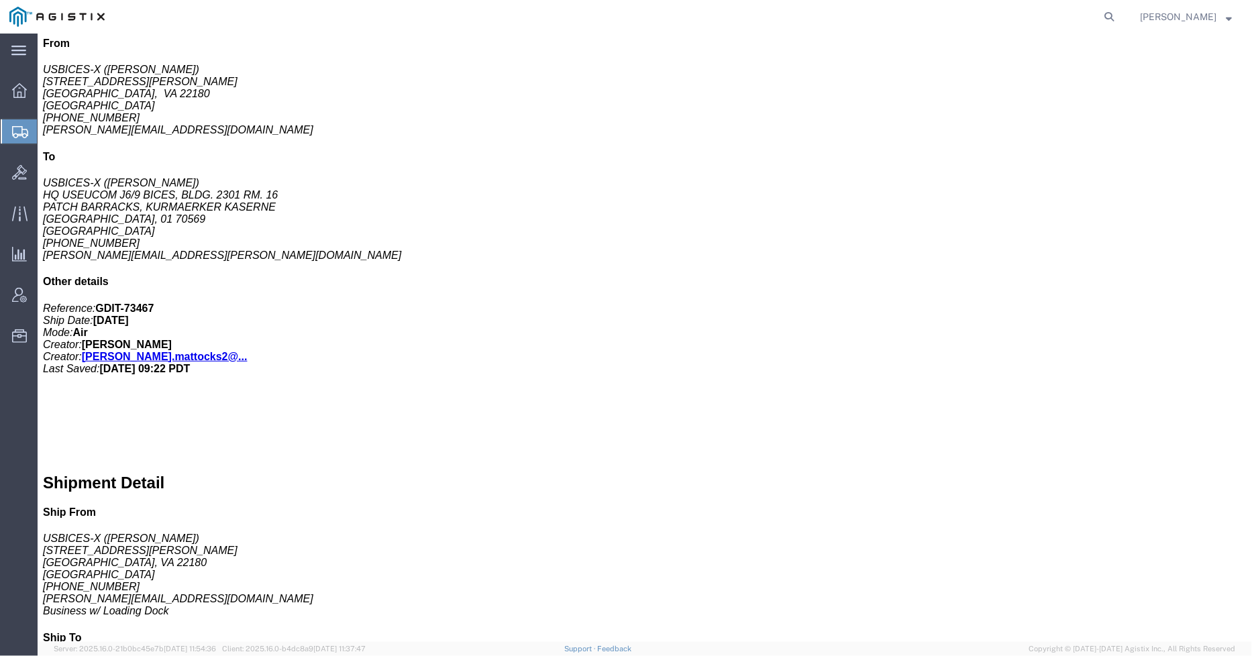
scroll to position [447, 0]
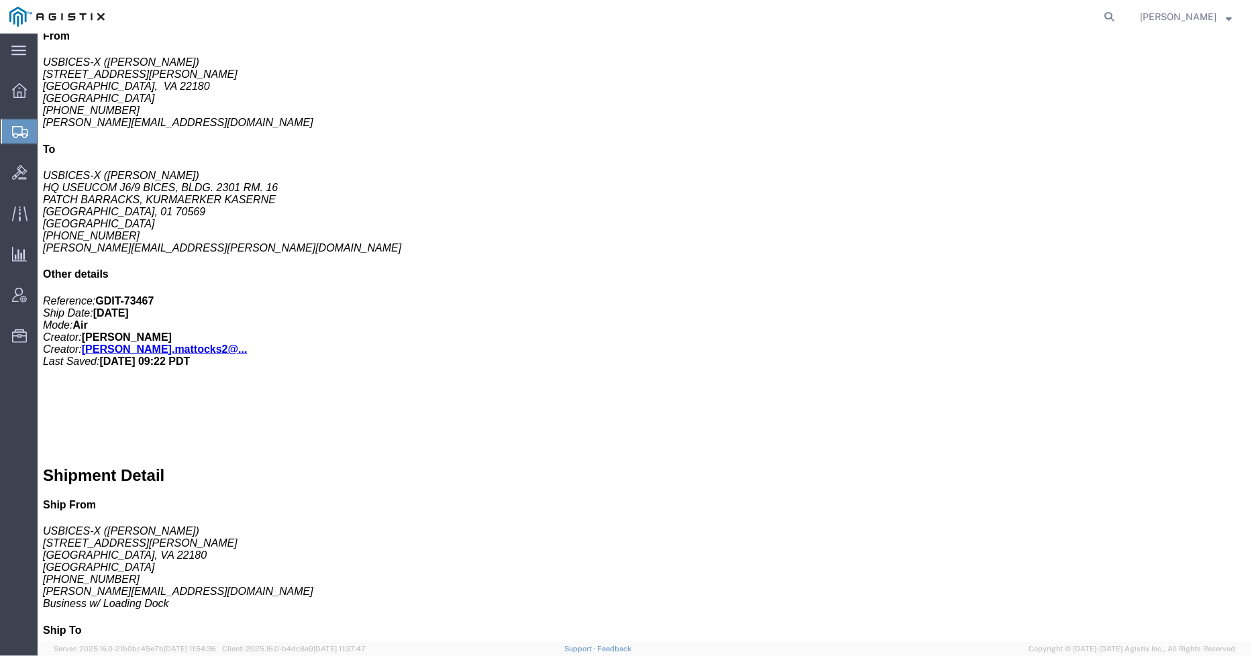
click p "Model: CS-DeskPro-NR-K9++"
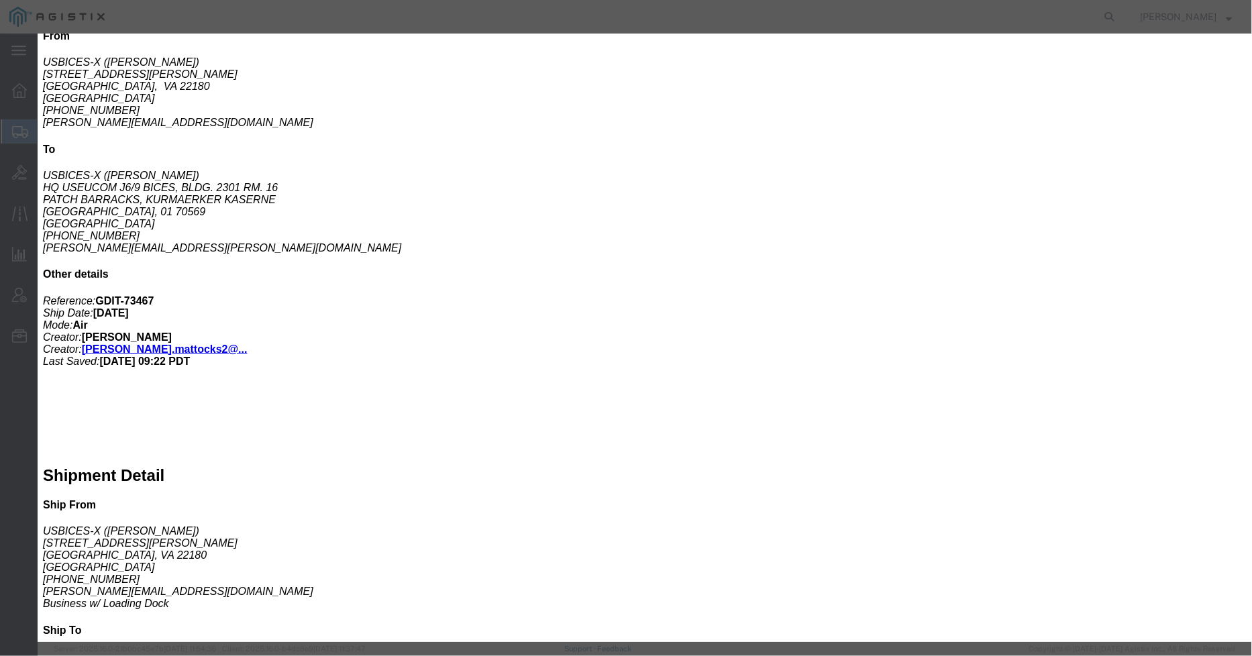
click icon "button"
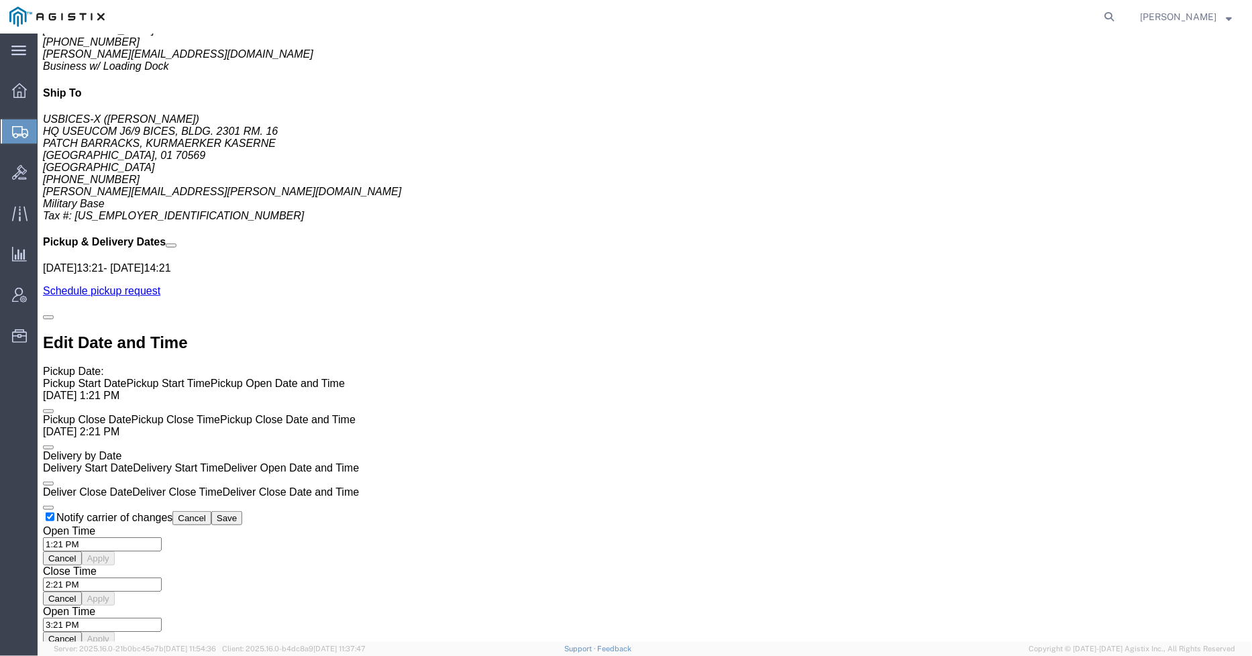
scroll to position [820, 0]
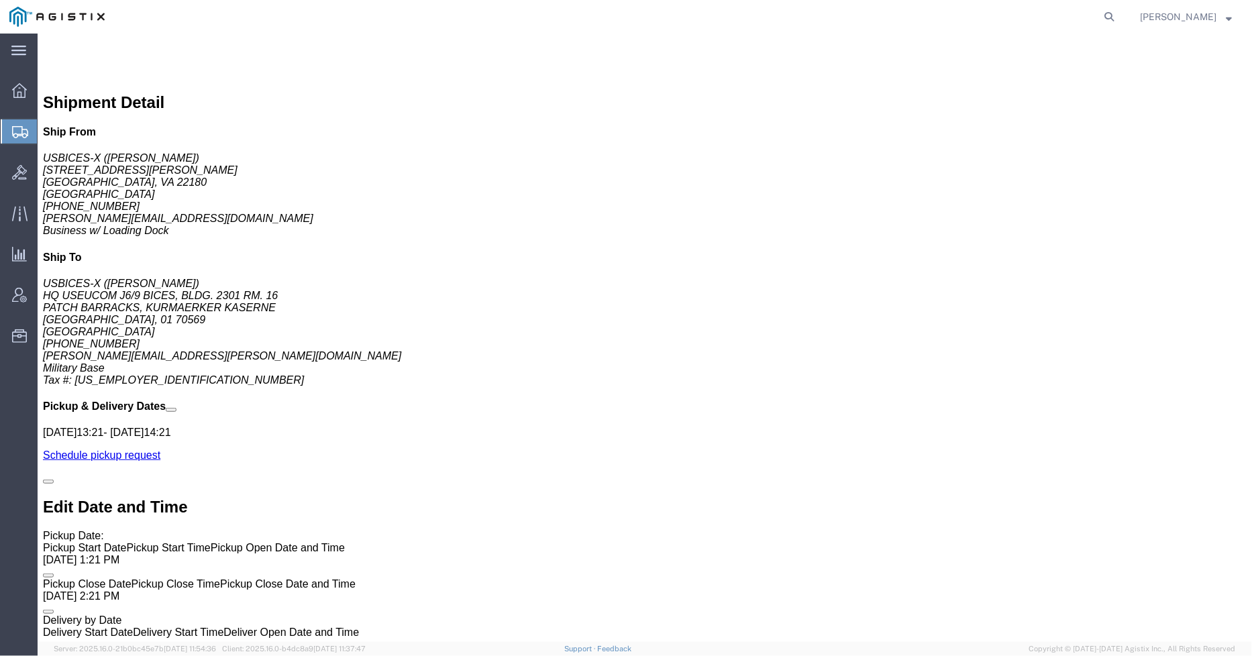
click div "Media Converter Pieces: 4.00 Each Total value: 920.00 USD Class: 92.5 Model: SG…"
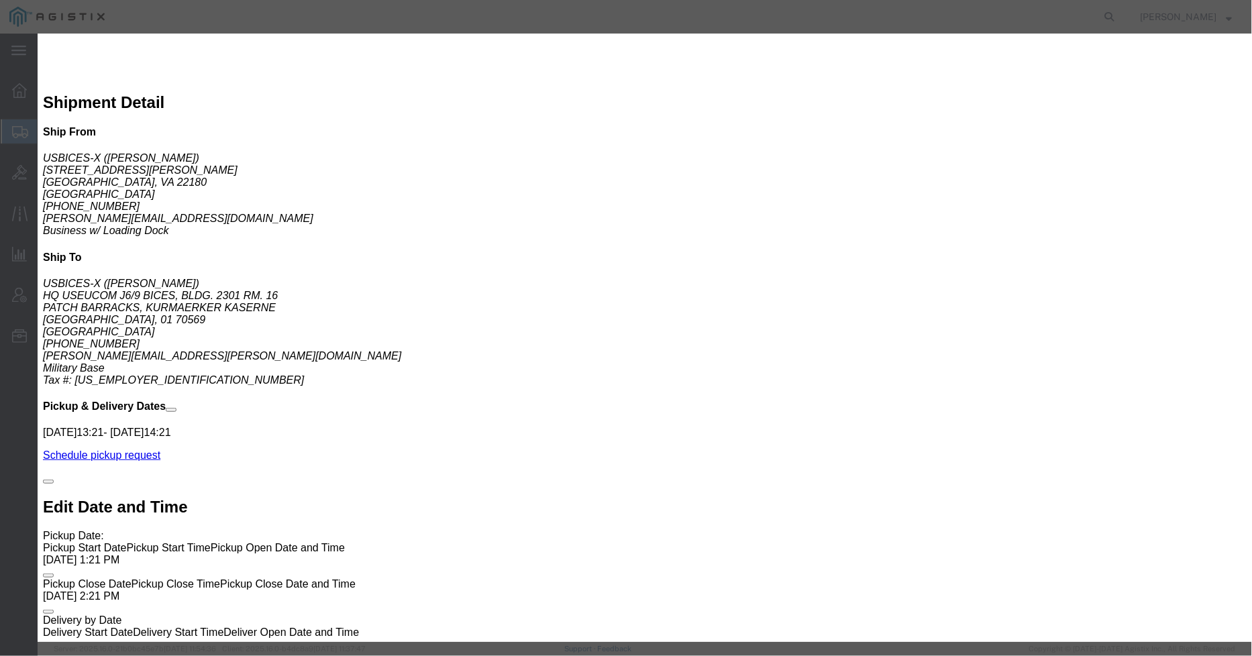
click button "button"
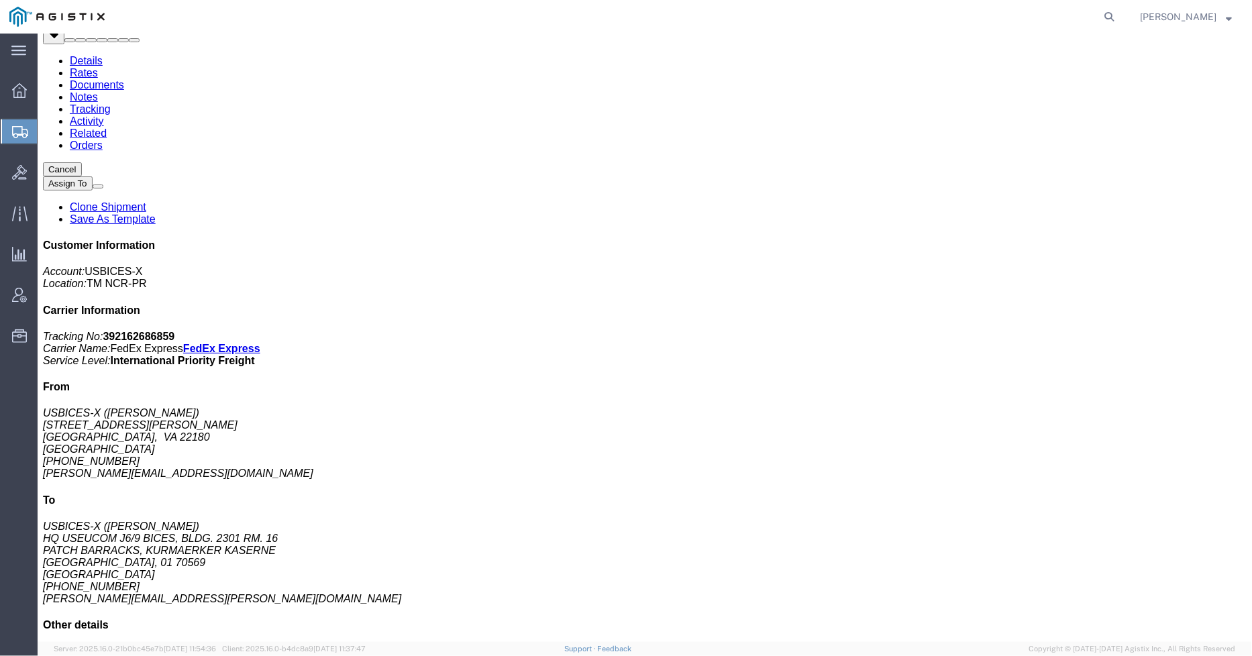
scroll to position [0, 0]
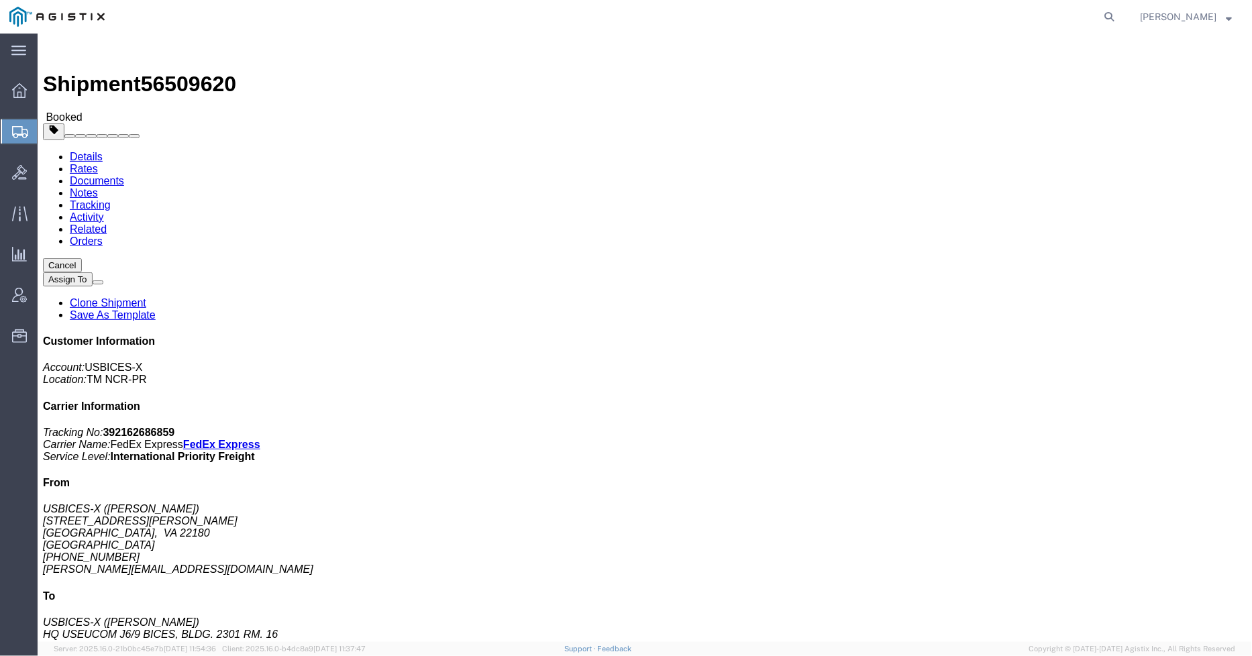
click link "Documents"
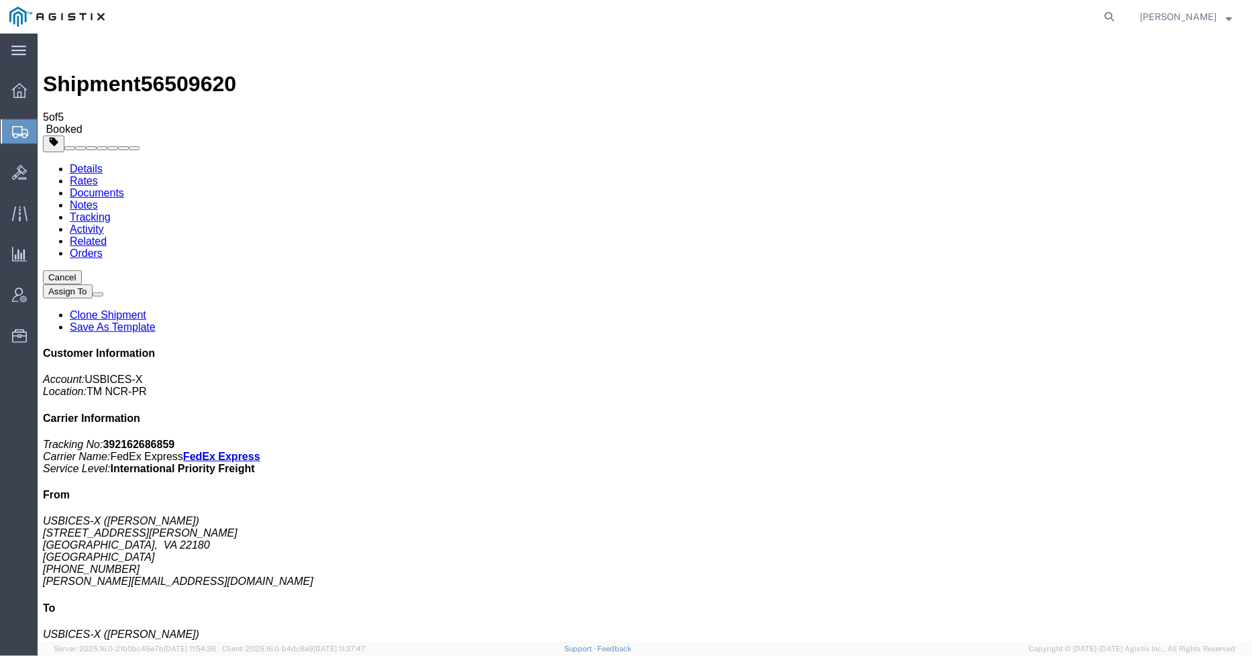
click at [90, 162] on link "Details" at bounding box center [85, 167] width 33 height 11
click at [25, 128] on icon at bounding box center [20, 132] width 16 height 12
